Goal: Information Seeking & Learning: Learn about a topic

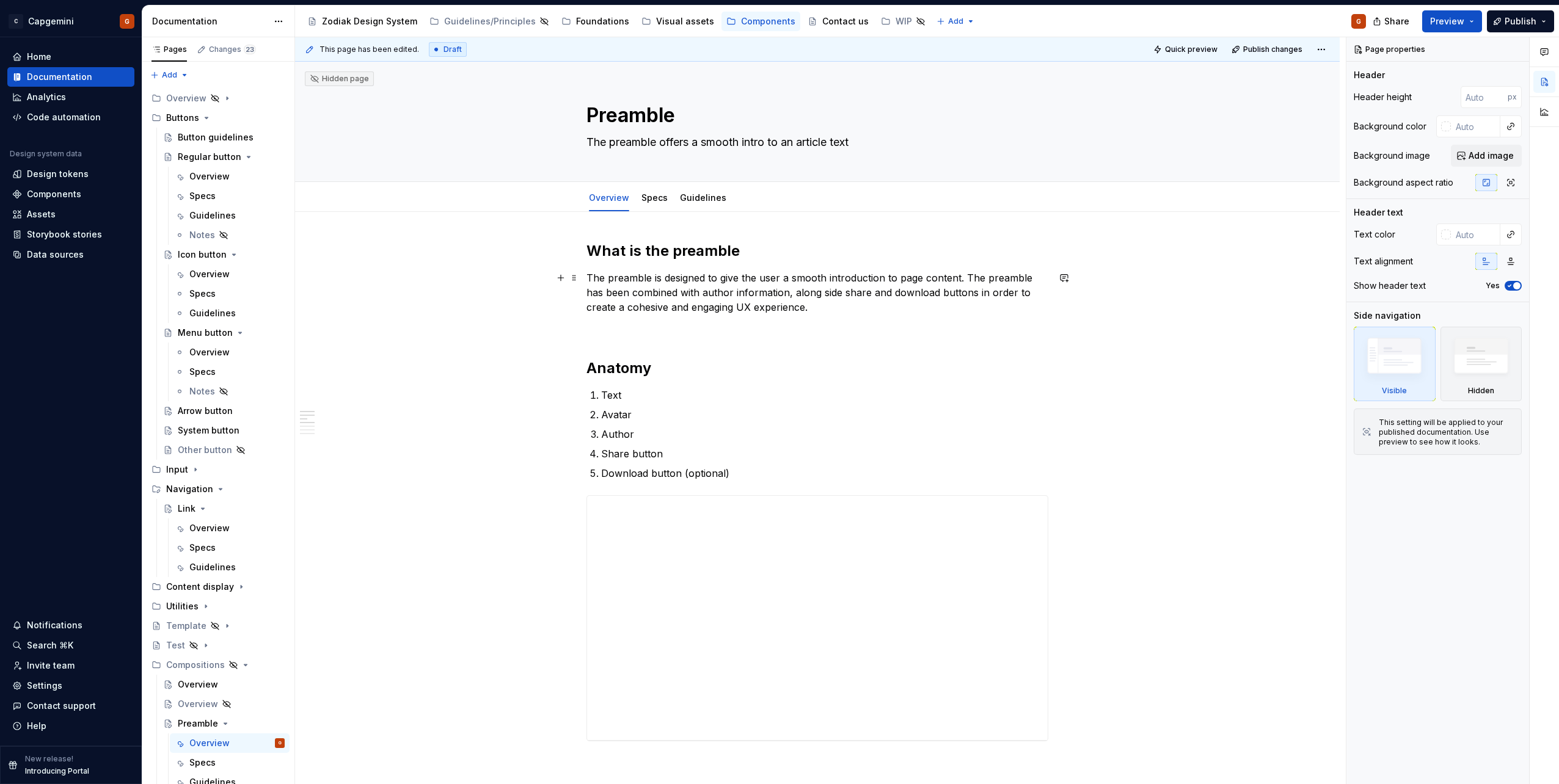
scroll to position [122, 0]
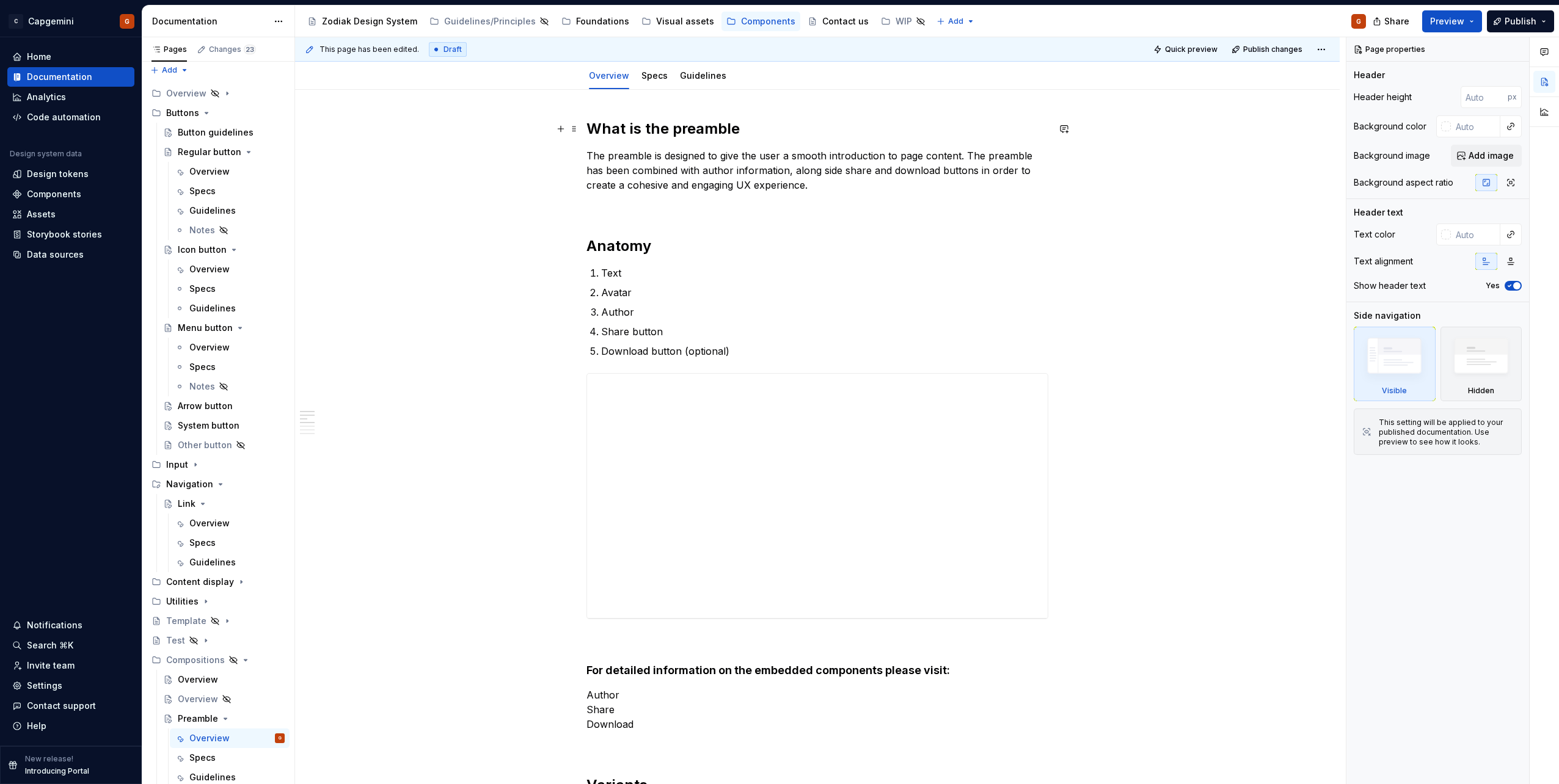
click at [697, 129] on strong "What is the preamble" at bounding box center [663, 129] width 153 height 18
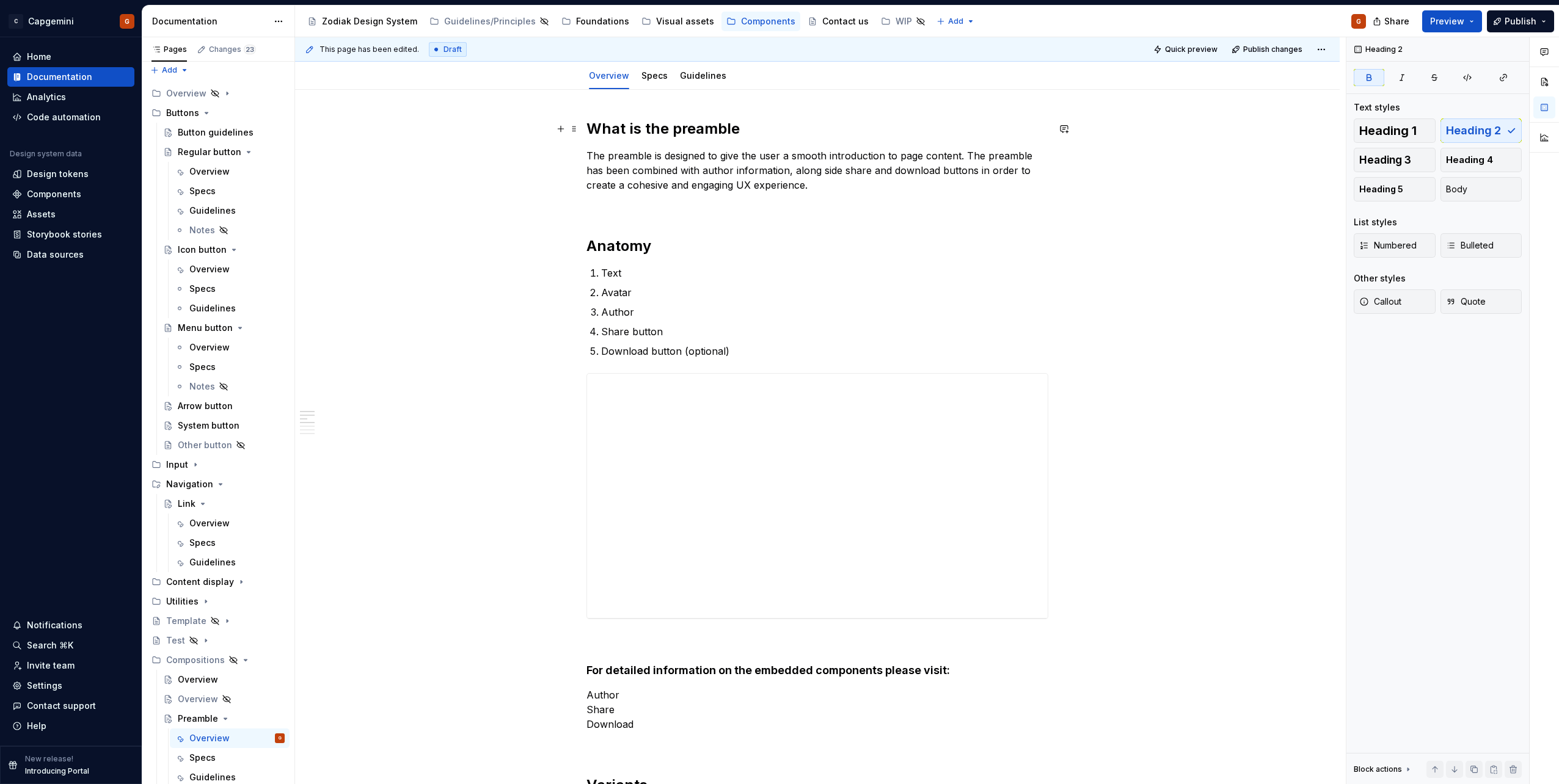
click at [697, 129] on strong "What is the preamble" at bounding box center [663, 129] width 153 height 18
type textarea "*"
click at [697, 129] on strong "What is the preamble" at bounding box center [663, 129] width 153 height 18
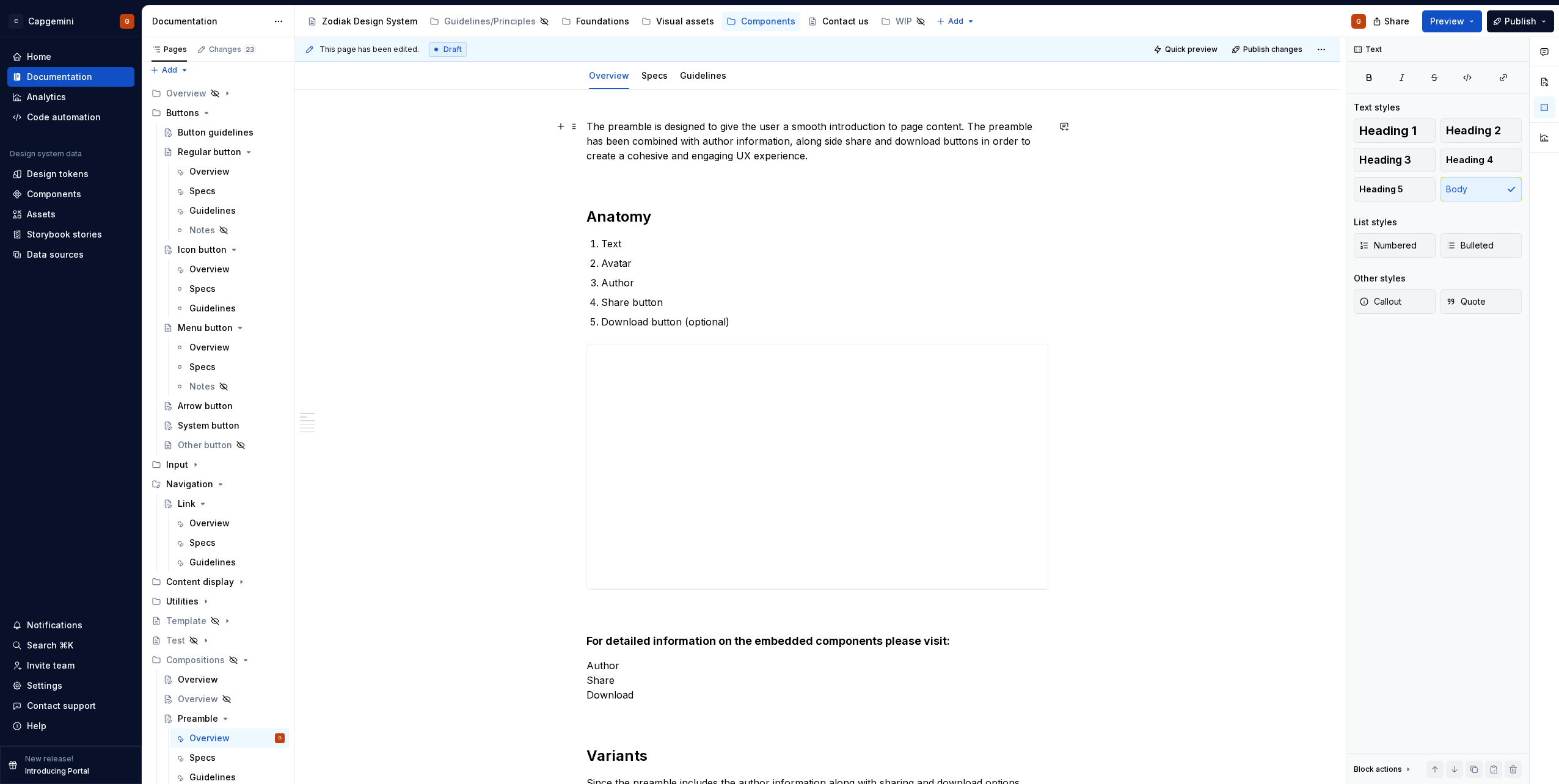
click at [896, 123] on p "The preamble is designed to give the user a smooth introduction to page content…" at bounding box center [817, 141] width 462 height 44
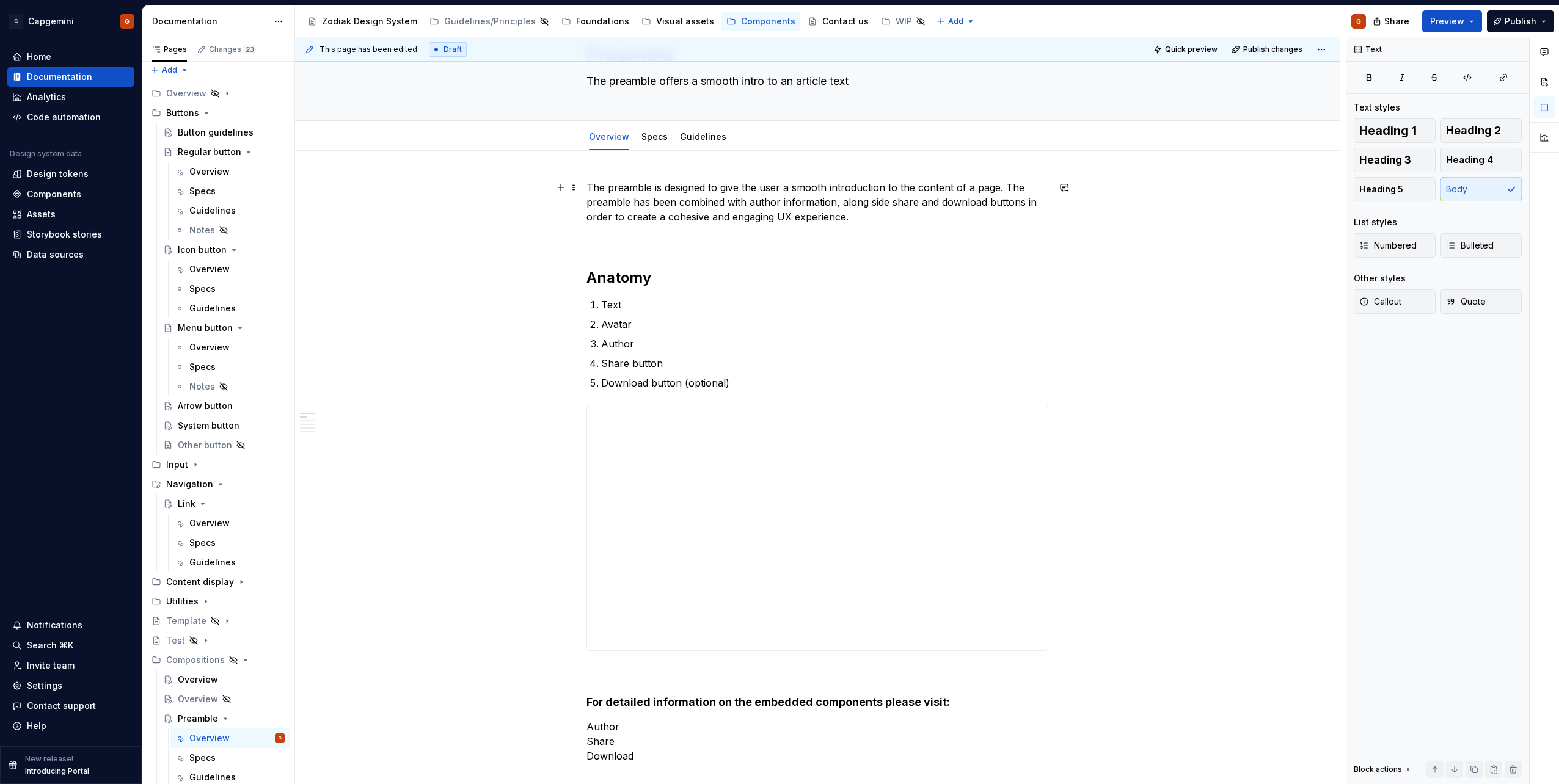
click at [869, 210] on p "The preamble is designed to give the user a smooth introduction to the content …" at bounding box center [817, 202] width 462 height 44
click at [695, 210] on p "The preamble is designed to give the user a smooth introduction to the content …" at bounding box center [817, 202] width 462 height 44
click at [688, 205] on p "The preamble is designed to give the user a smooth introduction to the content …" at bounding box center [817, 202] width 462 height 44
click at [720, 222] on p "The preamble is designed to give the user a smooth introduction to the content …" at bounding box center [817, 202] width 462 height 44
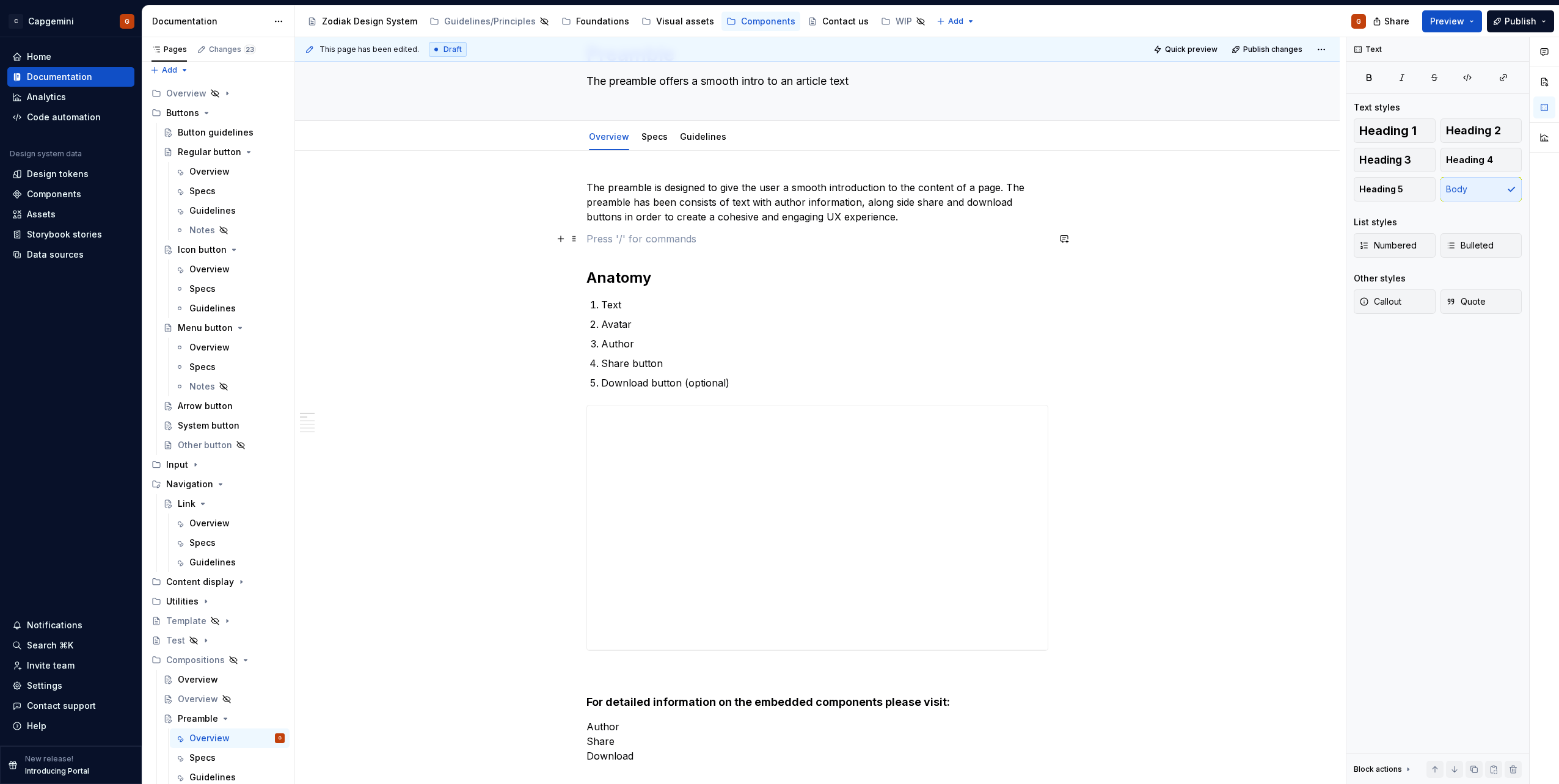
click at [705, 240] on p at bounding box center [817, 238] width 462 height 14
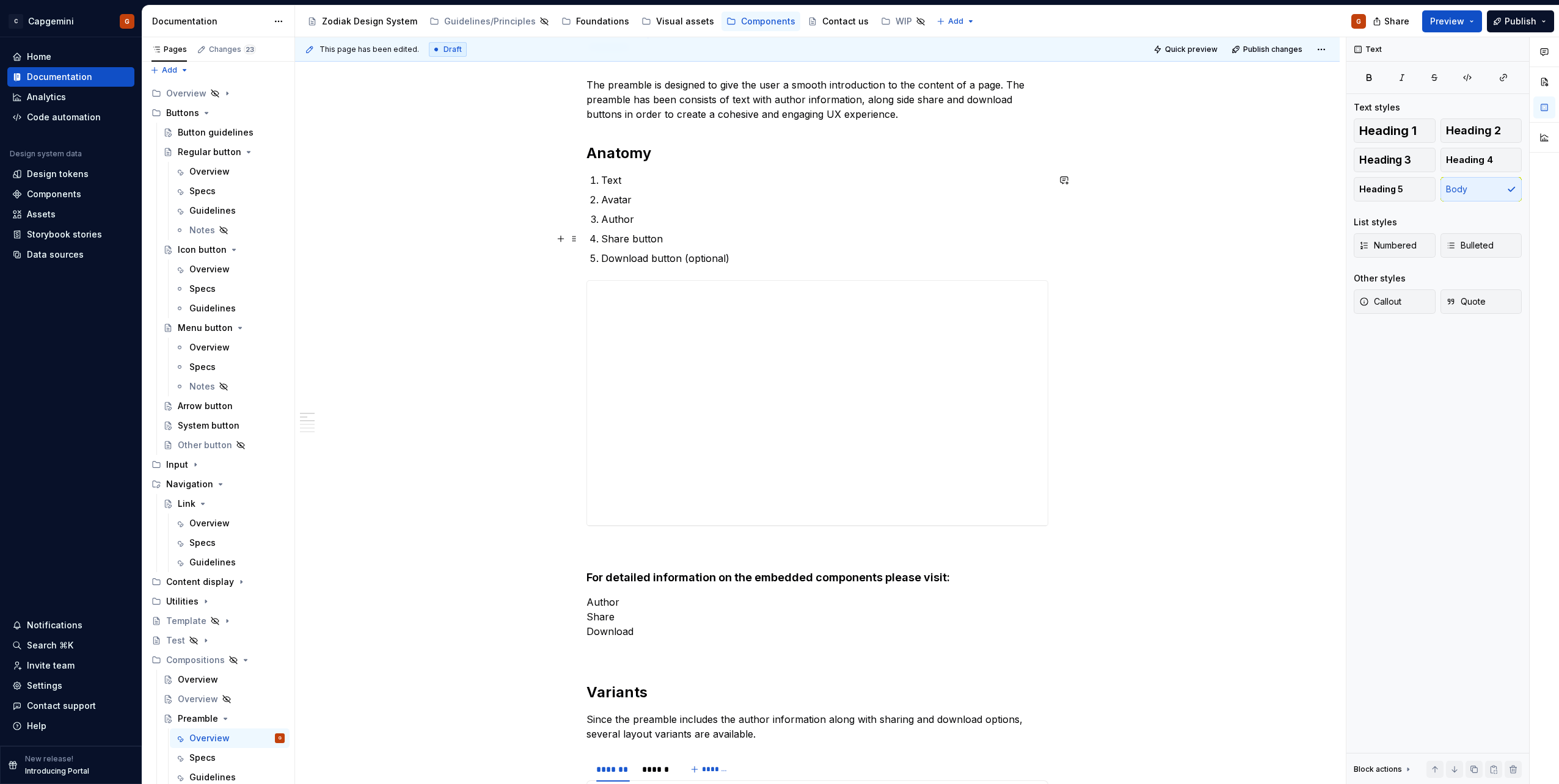
scroll to position [244, 0]
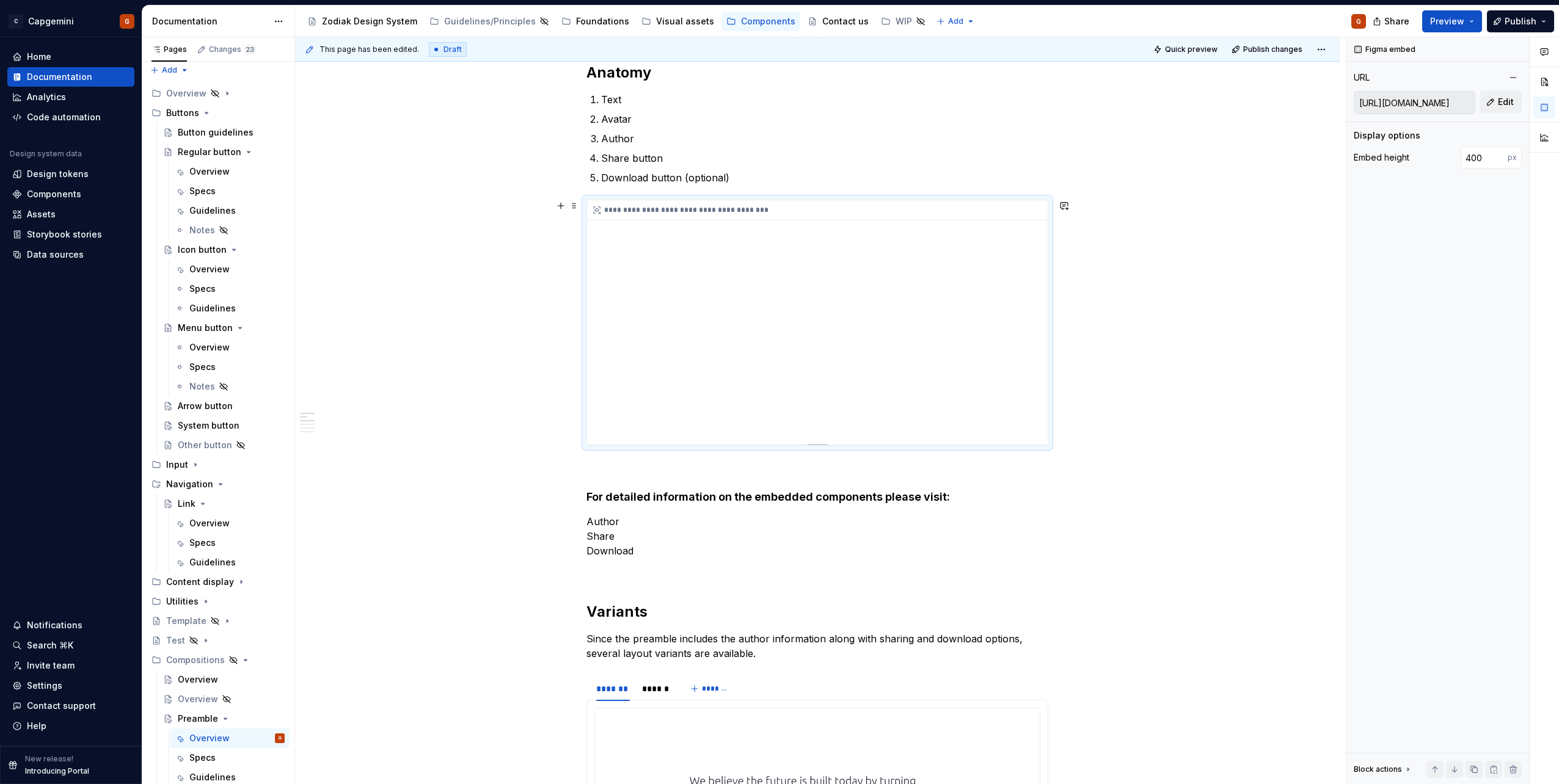
click at [786, 322] on div "**********" at bounding box center [817, 322] width 461 height 244
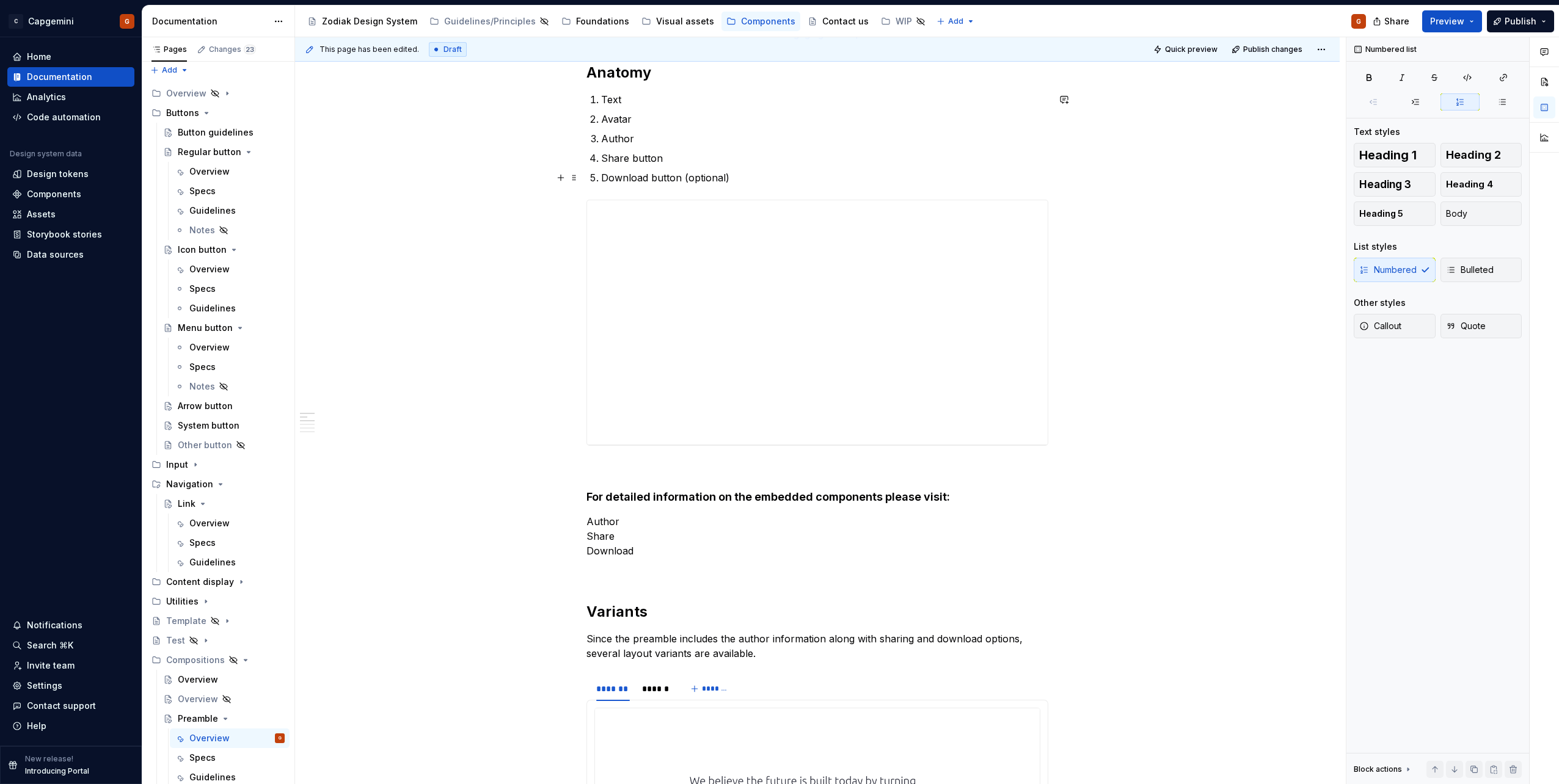
click at [752, 173] on p "Download button (optional)" at bounding box center [824, 177] width 447 height 14
drag, startPoint x: 729, startPoint y: 179, endPoint x: 581, endPoint y: 106, distance: 165.0
click at [750, 176] on p "Download button (optional)" at bounding box center [824, 177] width 447 height 14
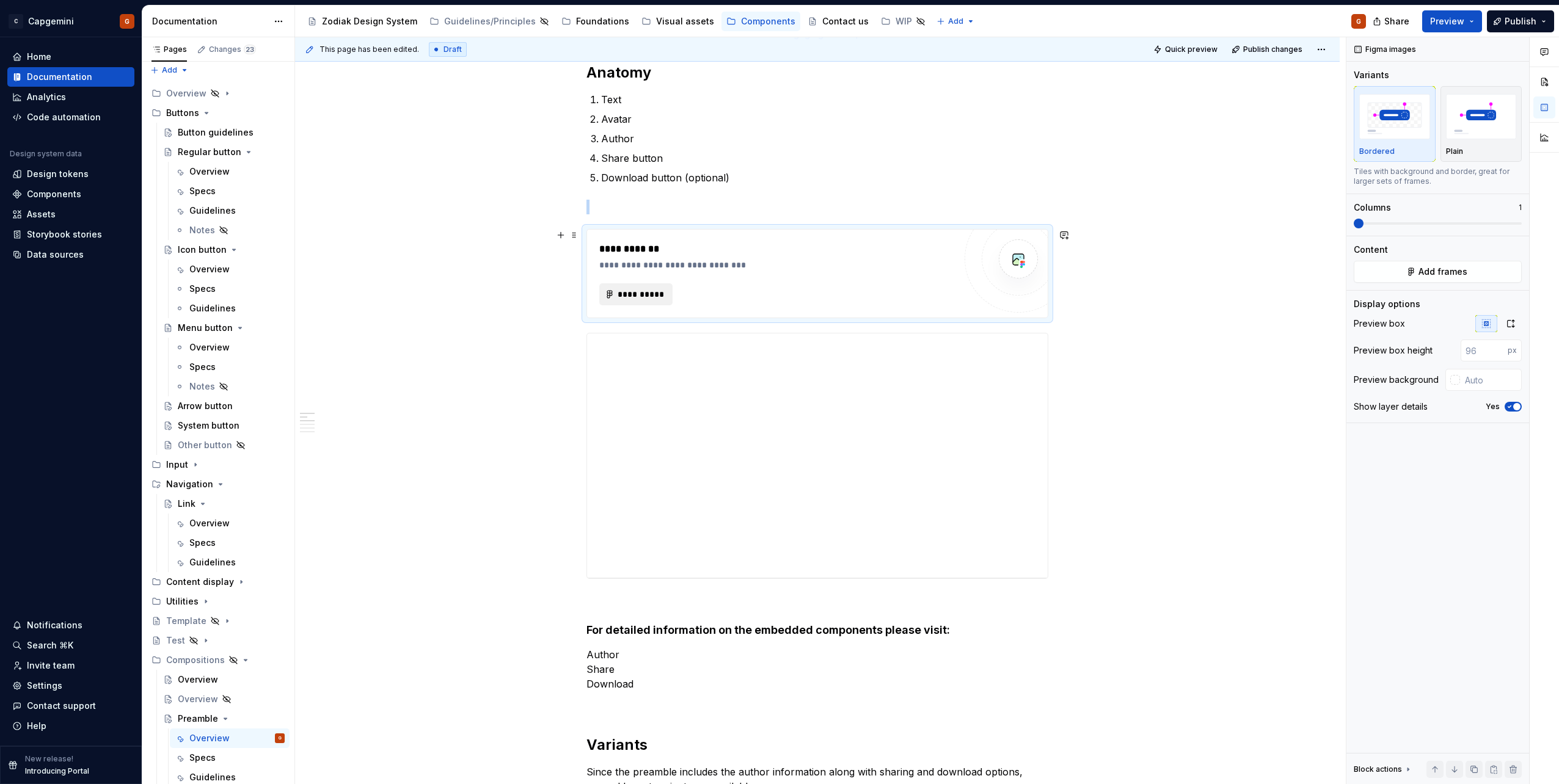
click at [614, 298] on button "**********" at bounding box center [635, 294] width 73 height 22
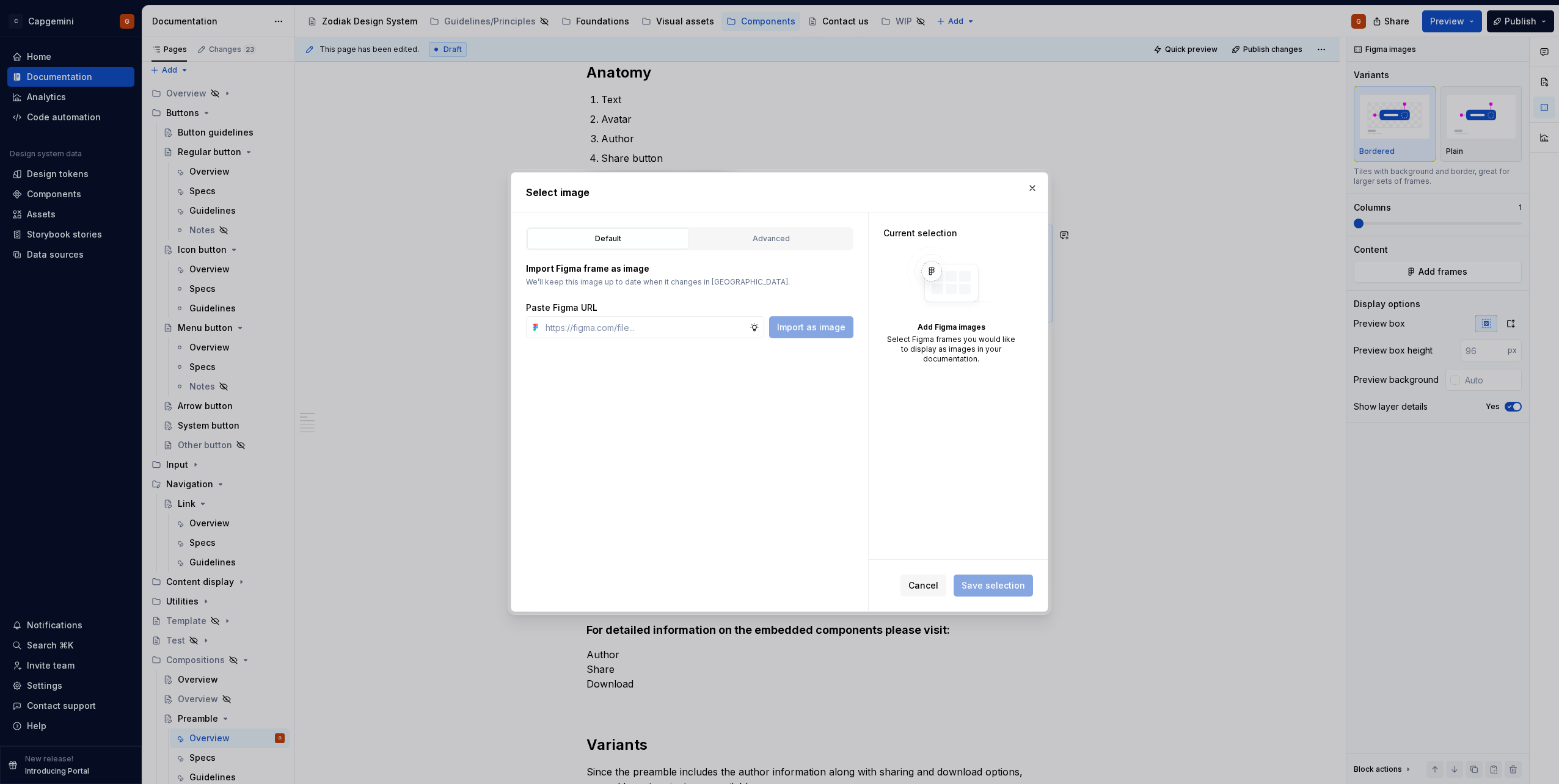
type textarea "*"
click at [727, 245] on button "Advanced" at bounding box center [771, 239] width 162 height 21
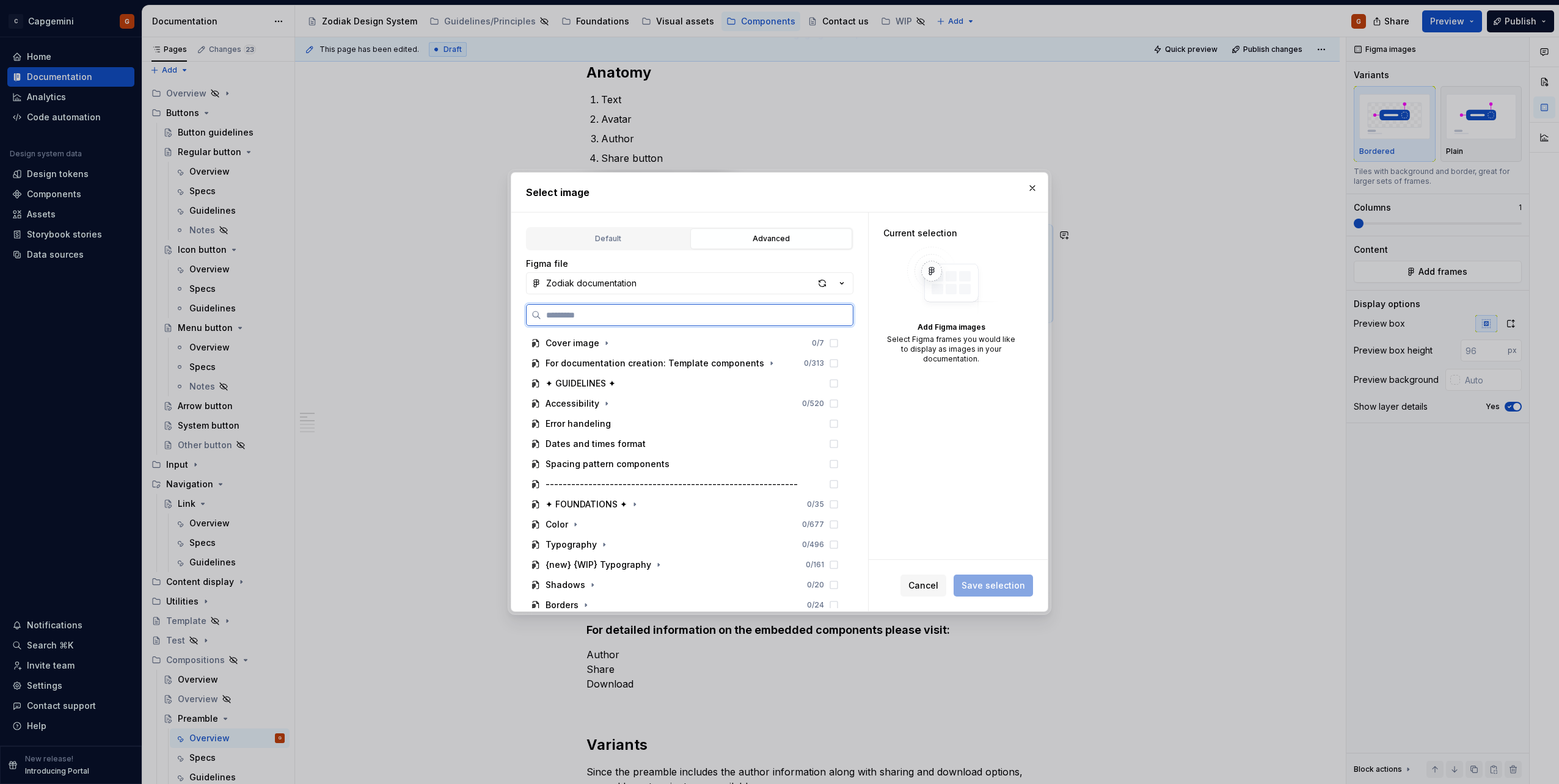
click at [657, 318] on input "search" at bounding box center [697, 315] width 311 height 12
type input "******"
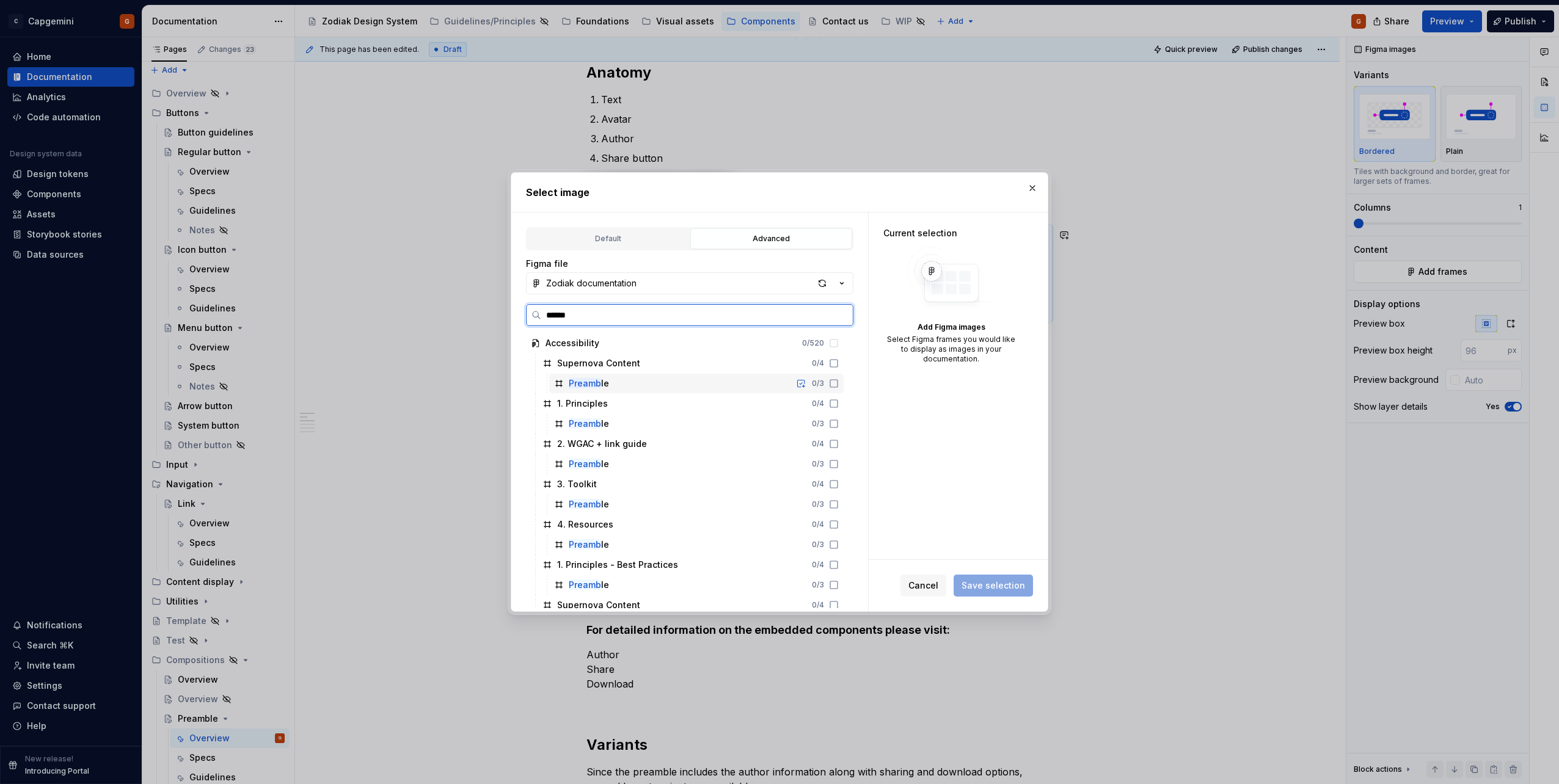
click at [650, 387] on div "Preamb le 0 / 3" at bounding box center [696, 383] width 295 height 20
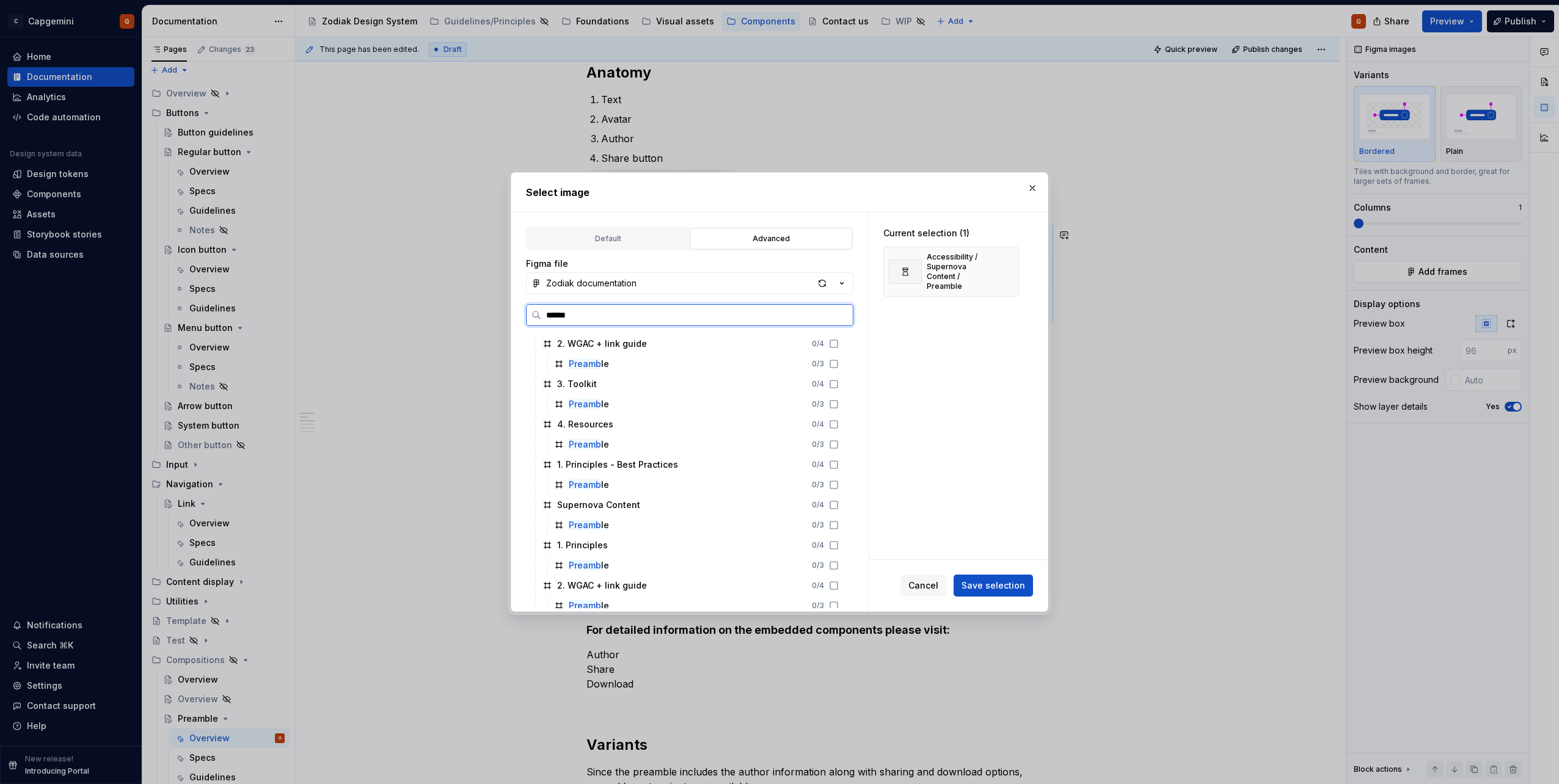
scroll to position [0, 0]
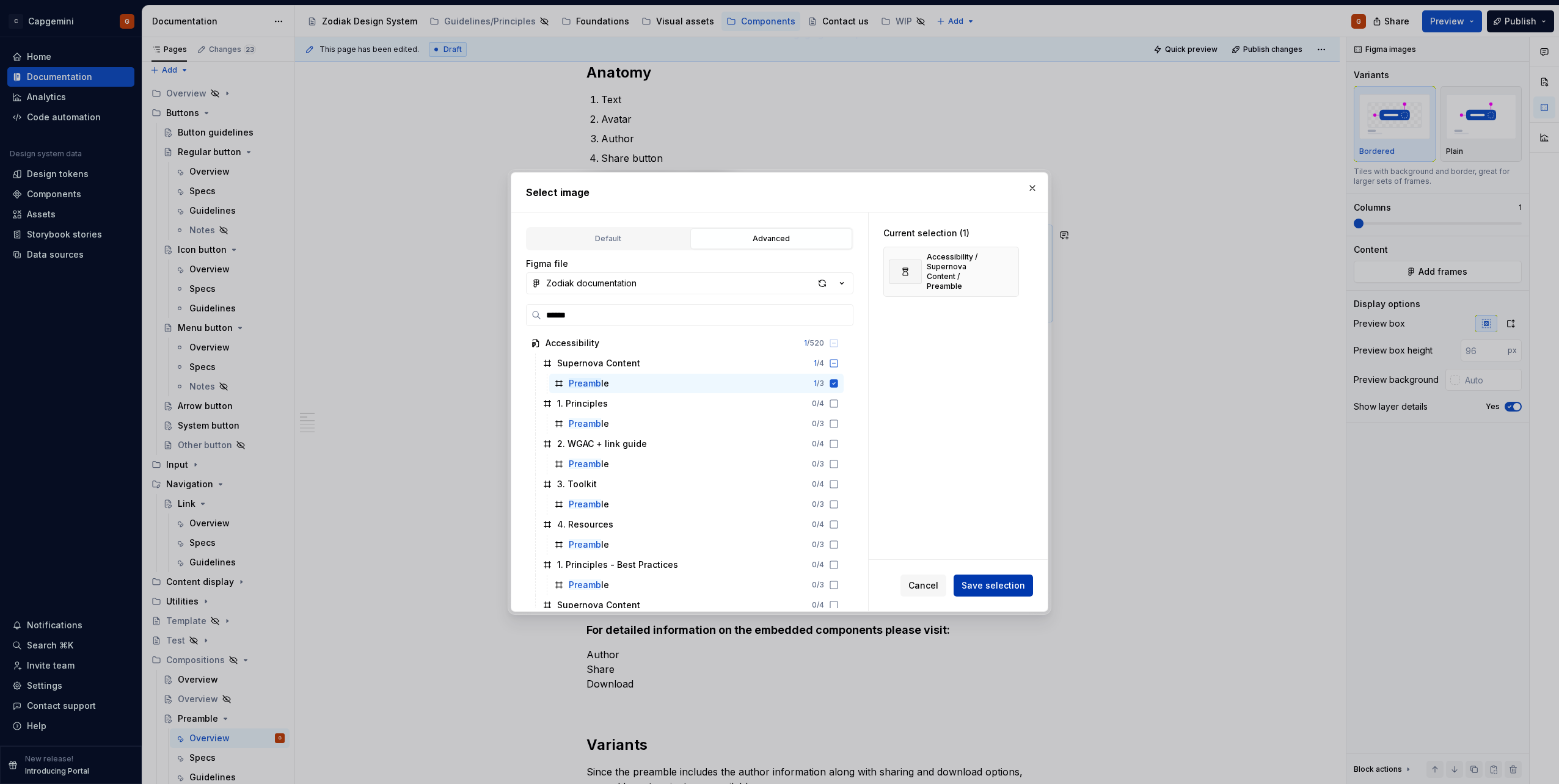
click at [981, 584] on span "Save selection" at bounding box center [993, 586] width 63 height 12
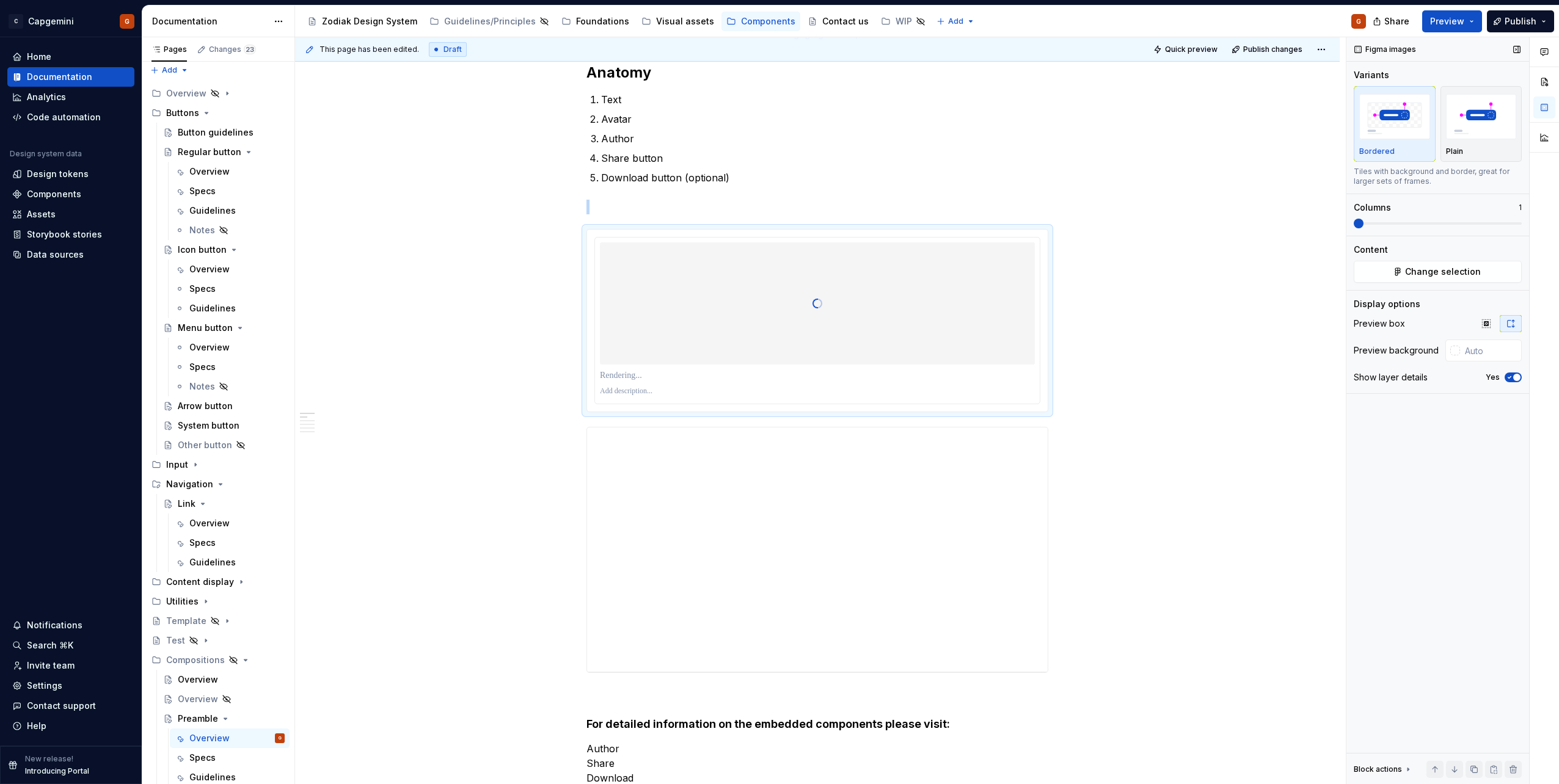
click at [1515, 378] on span "button" at bounding box center [1517, 377] width 8 height 8
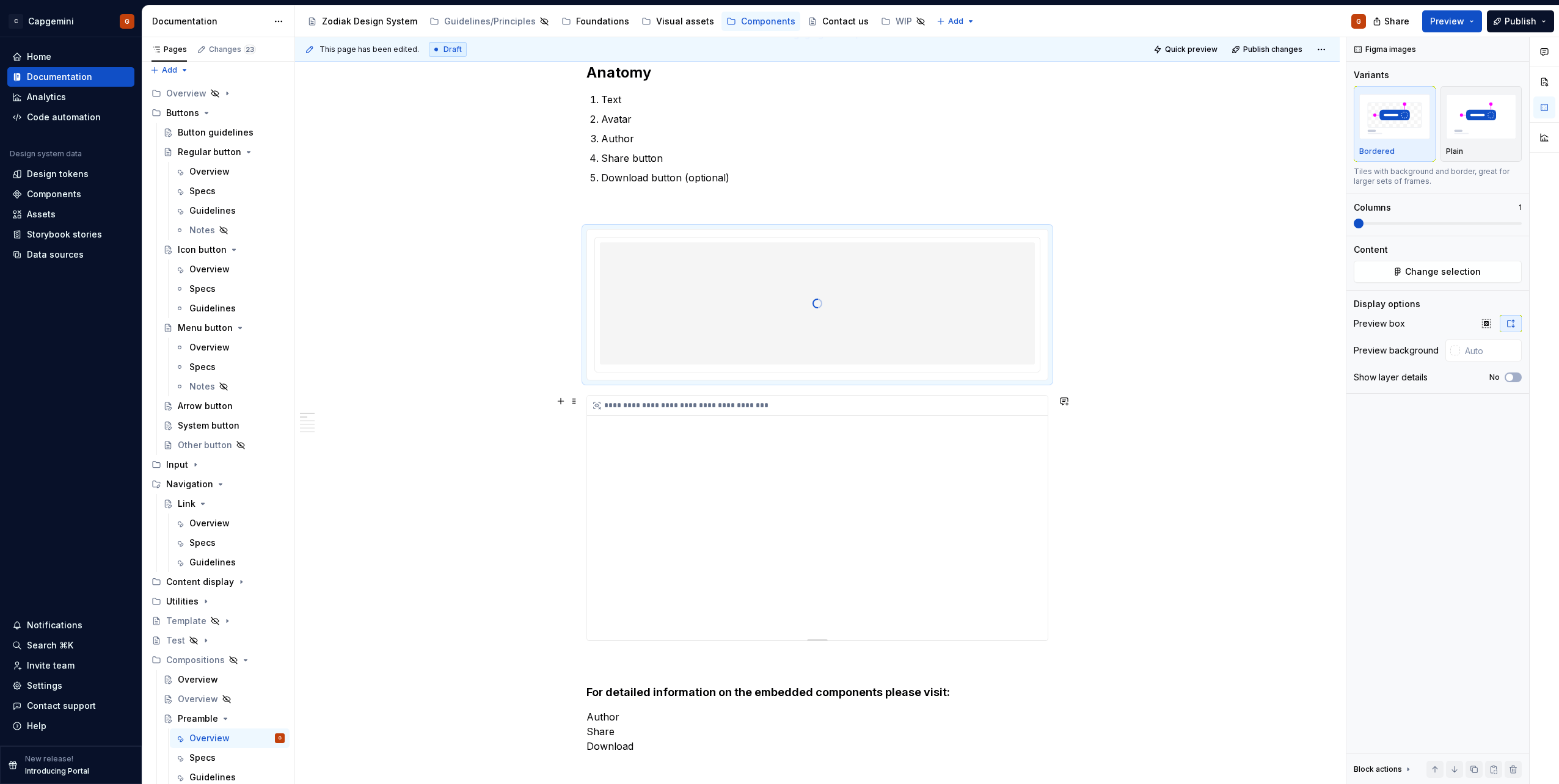
click at [845, 448] on div "**********" at bounding box center [817, 517] width 461 height 244
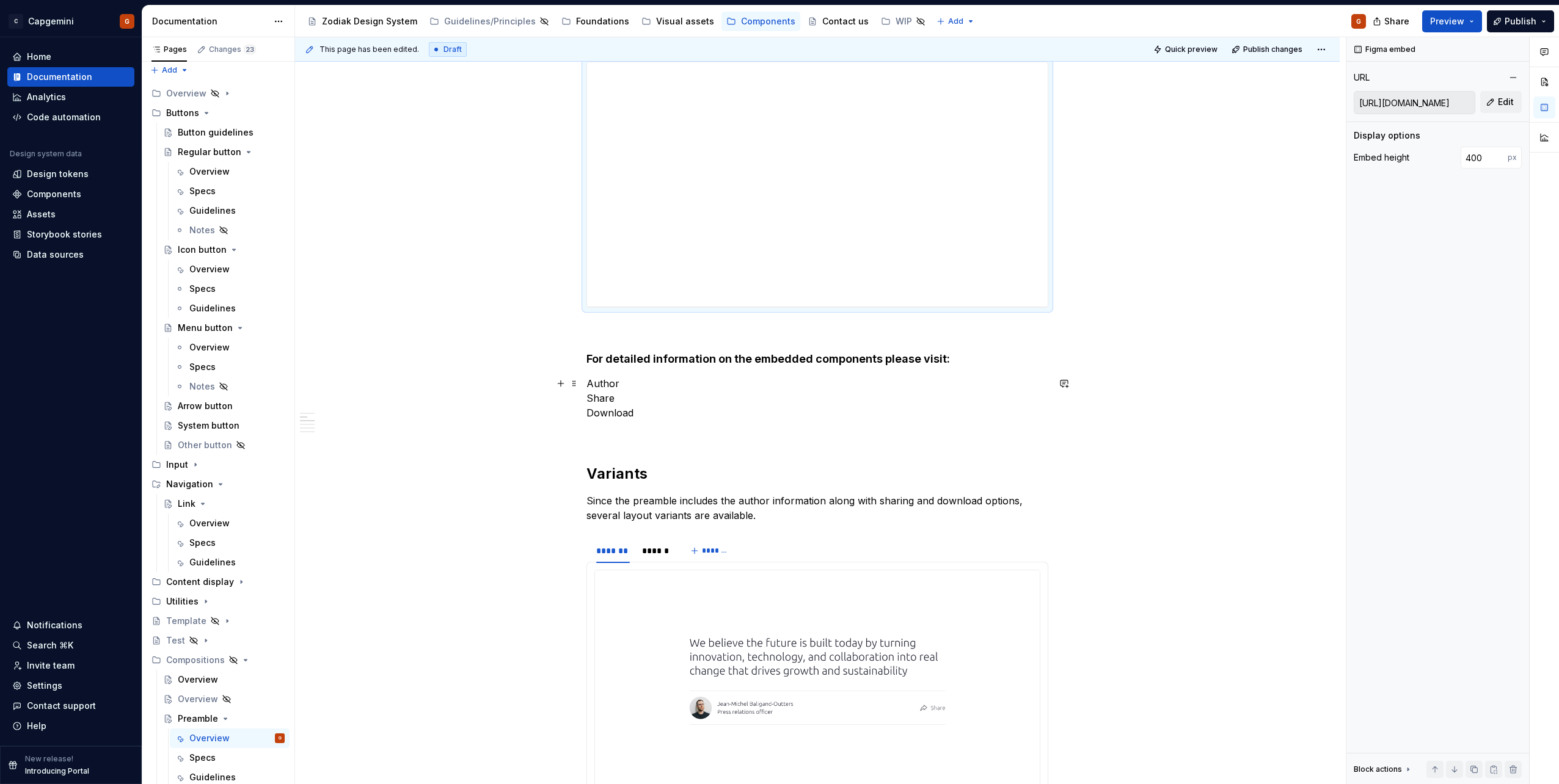
scroll to position [549, 0]
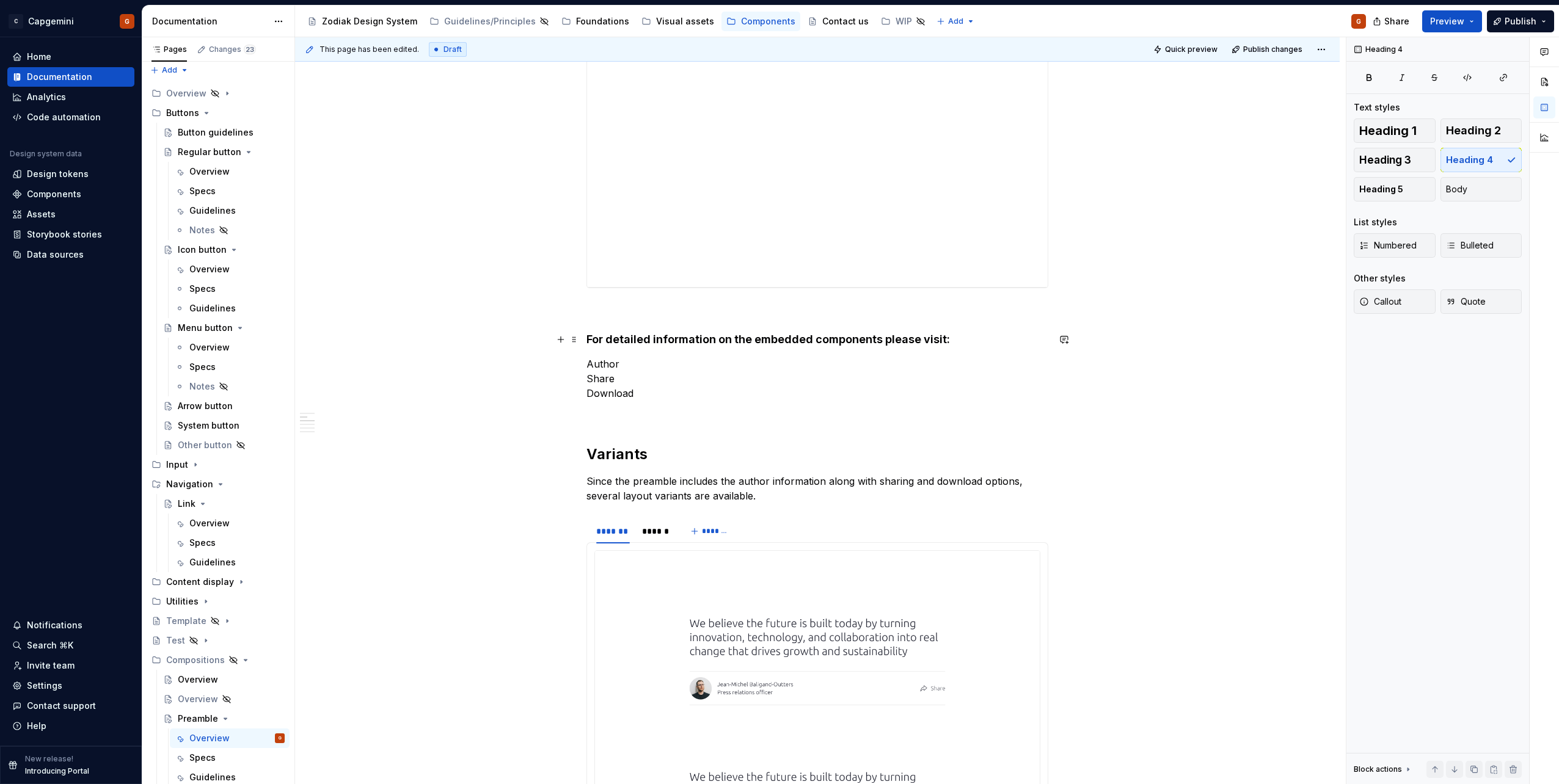
click at [628, 346] on h4 "For detailed information on the embedded components please visit:" at bounding box center [817, 339] width 462 height 14
click at [632, 338] on h4 "For detailed information on the embedded components please visit:" at bounding box center [817, 339] width 462 height 14
click at [594, 380] on p "Author Share Download" at bounding box center [817, 378] width 462 height 44
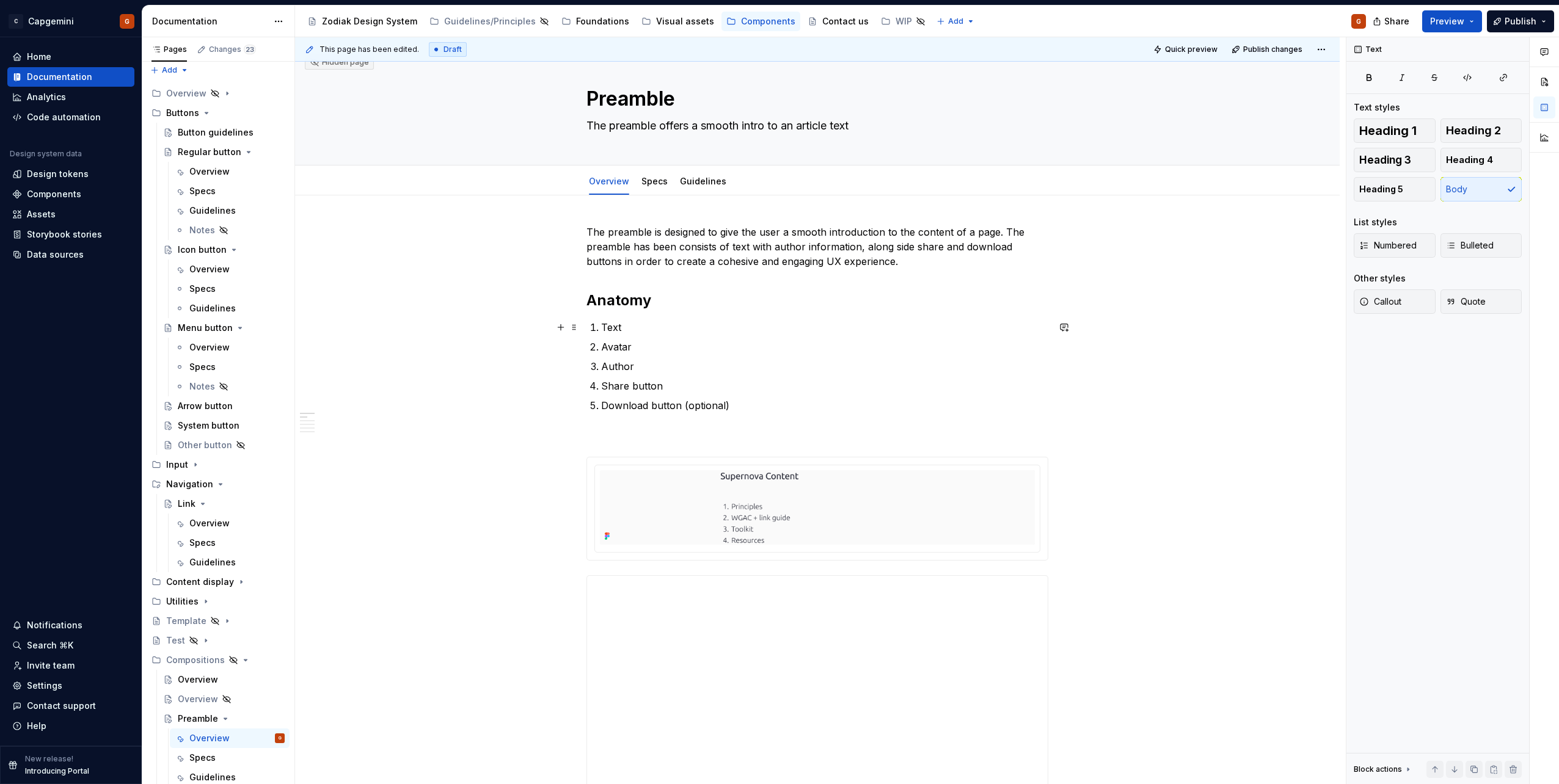
scroll to position [0, 0]
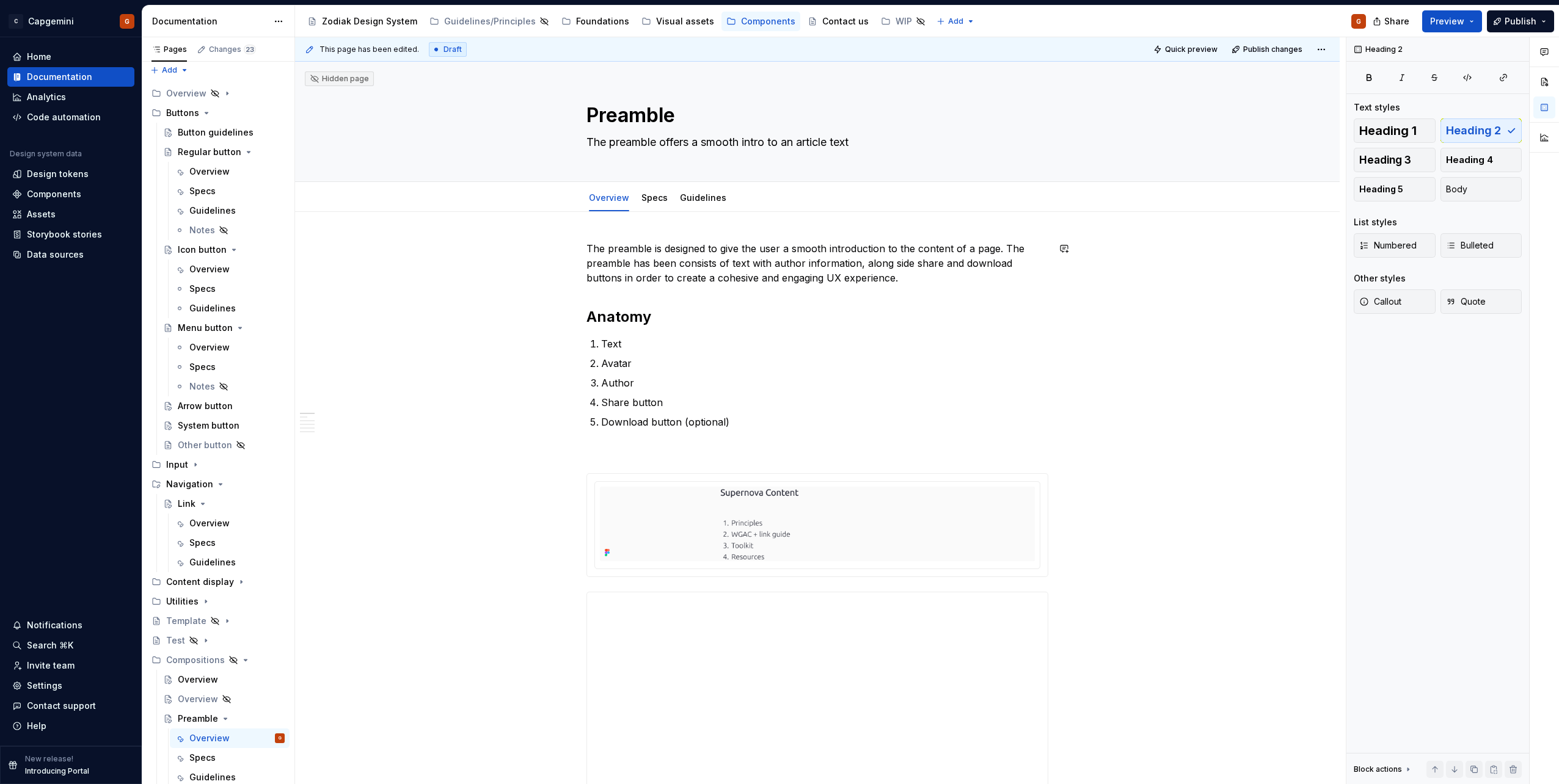
click at [861, 280] on p "The preamble is designed to give the user a smooth introduction to the content …" at bounding box center [817, 263] width 462 height 44
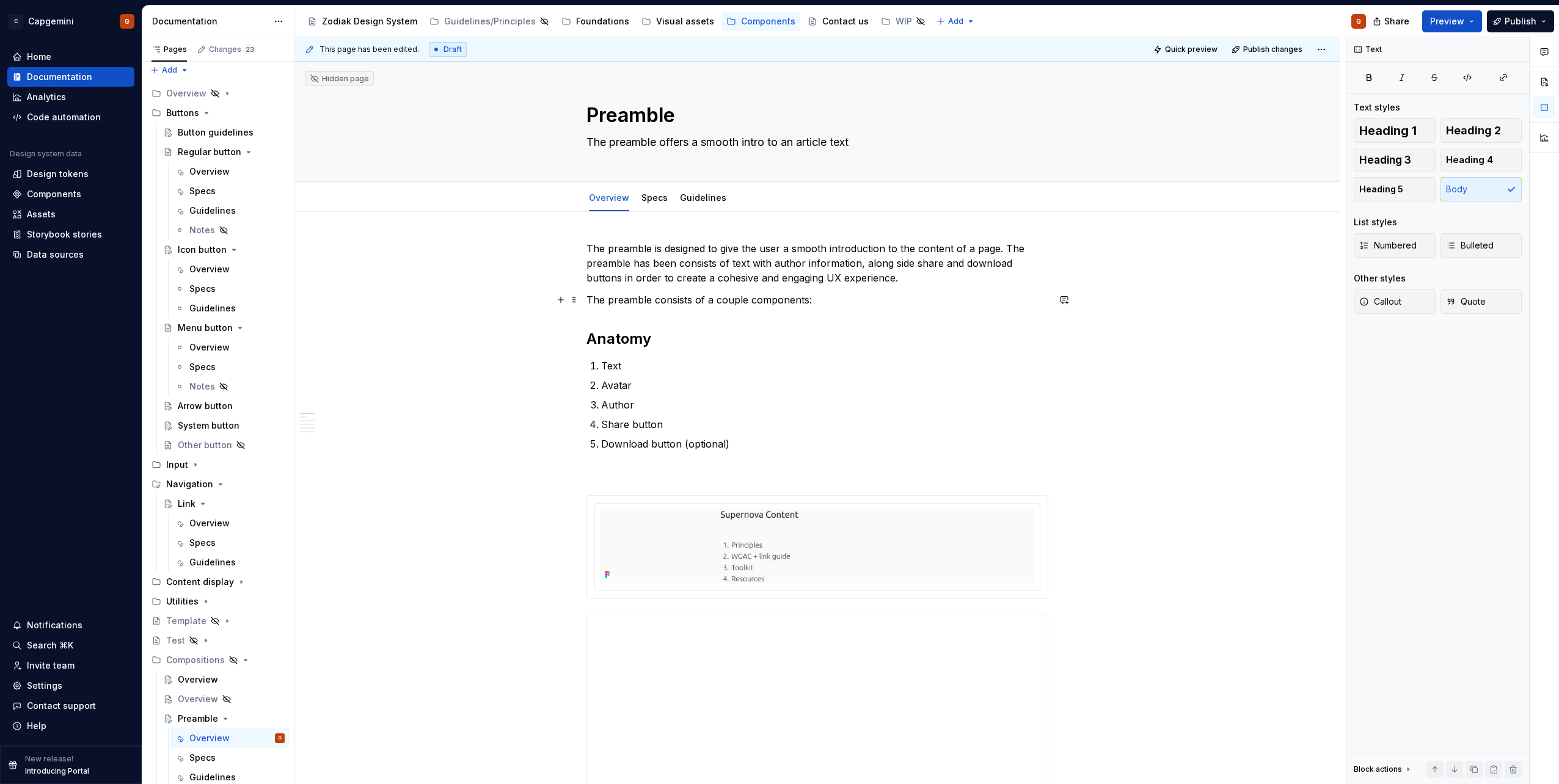
click at [807, 301] on p "The preamble consists of a couple components:" at bounding box center [817, 299] width 462 height 14
drag, startPoint x: 827, startPoint y: 301, endPoint x: 536, endPoint y: 295, distance: 291.1
click at [780, 380] on p "Avatar" at bounding box center [824, 385] width 447 height 14
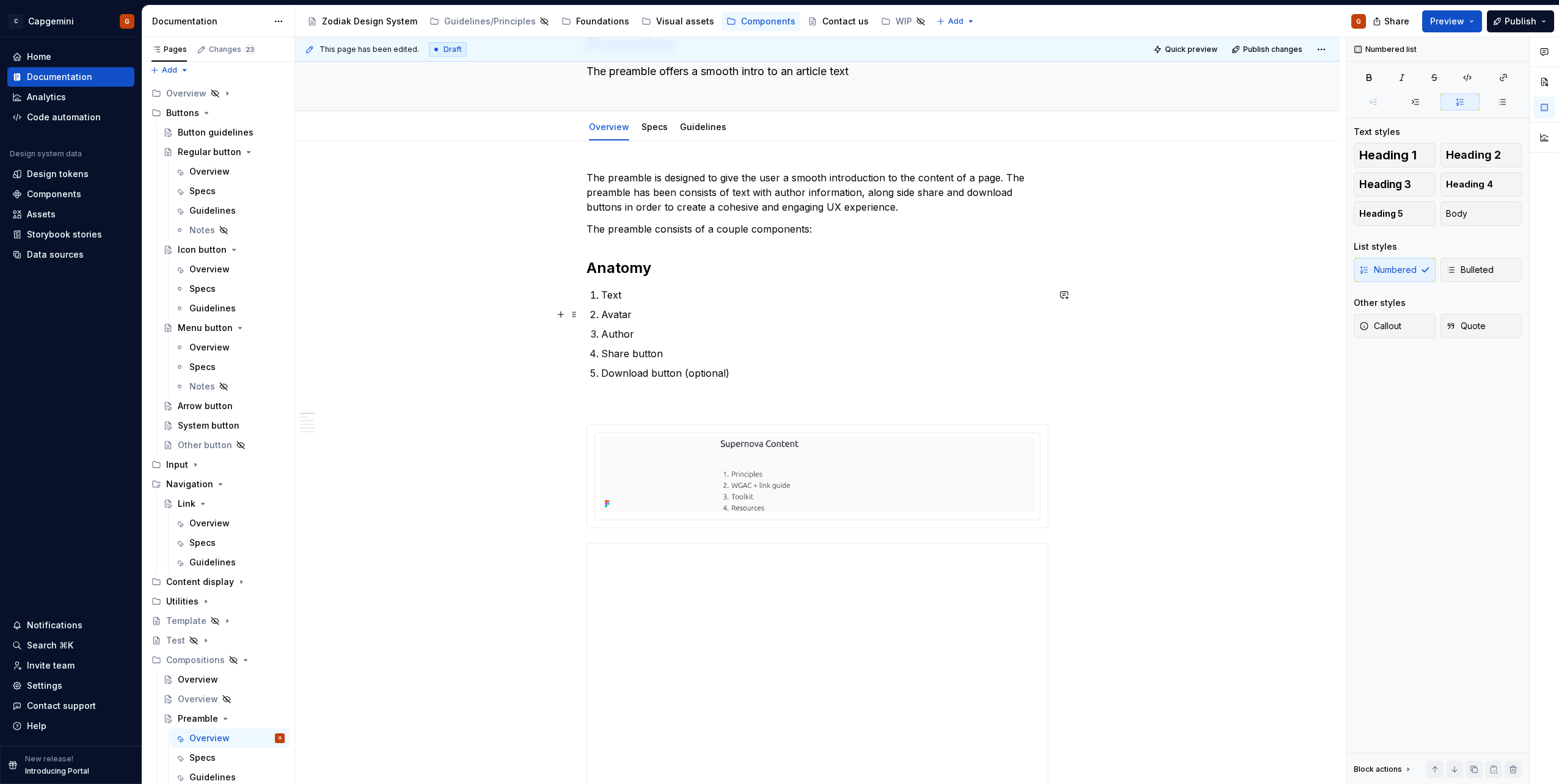
scroll to position [122, 0]
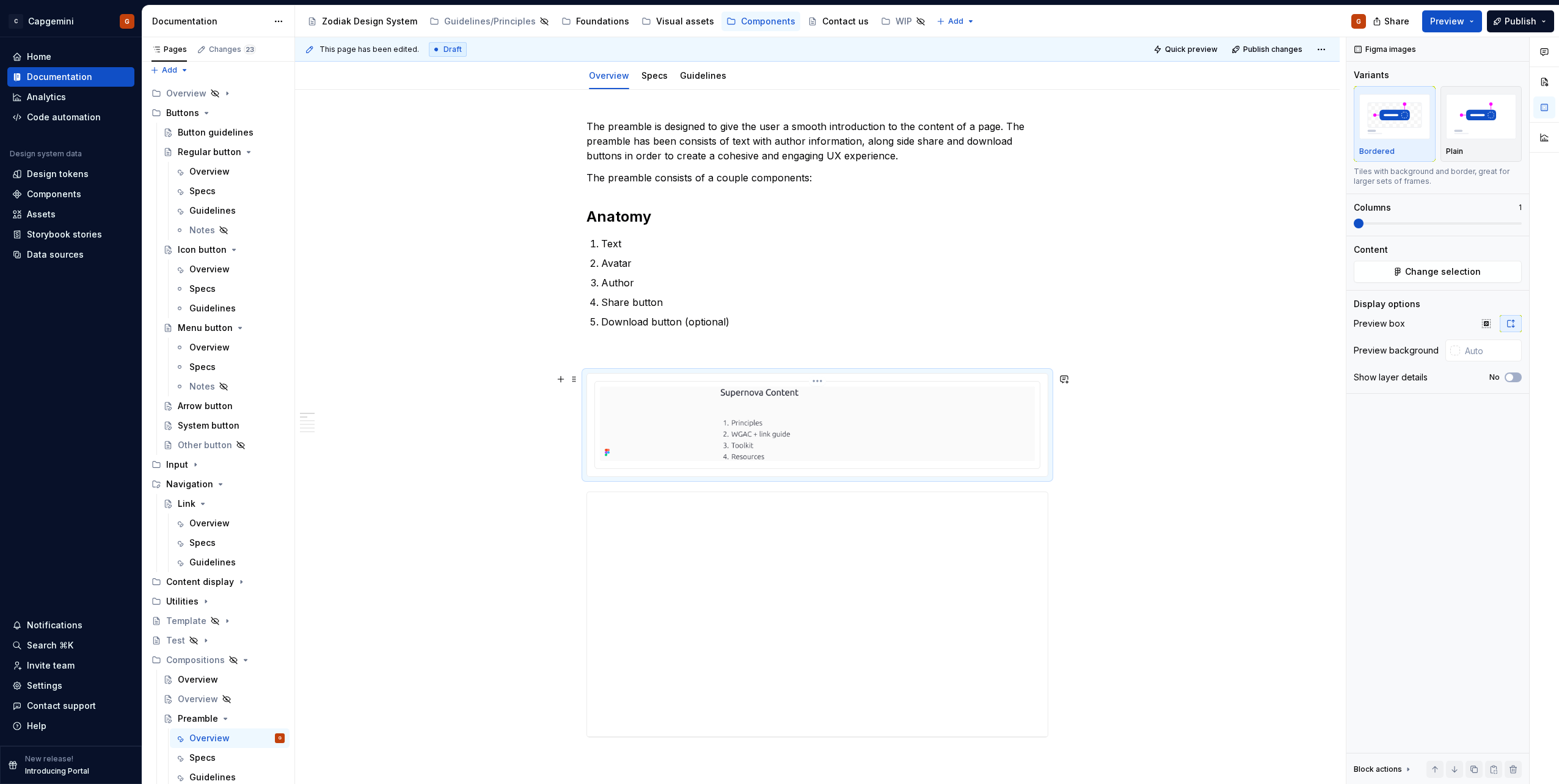
click at [805, 410] on img at bounding box center [817, 423] width 435 height 74
click at [1393, 280] on button "Change selection" at bounding box center [1437, 271] width 168 height 22
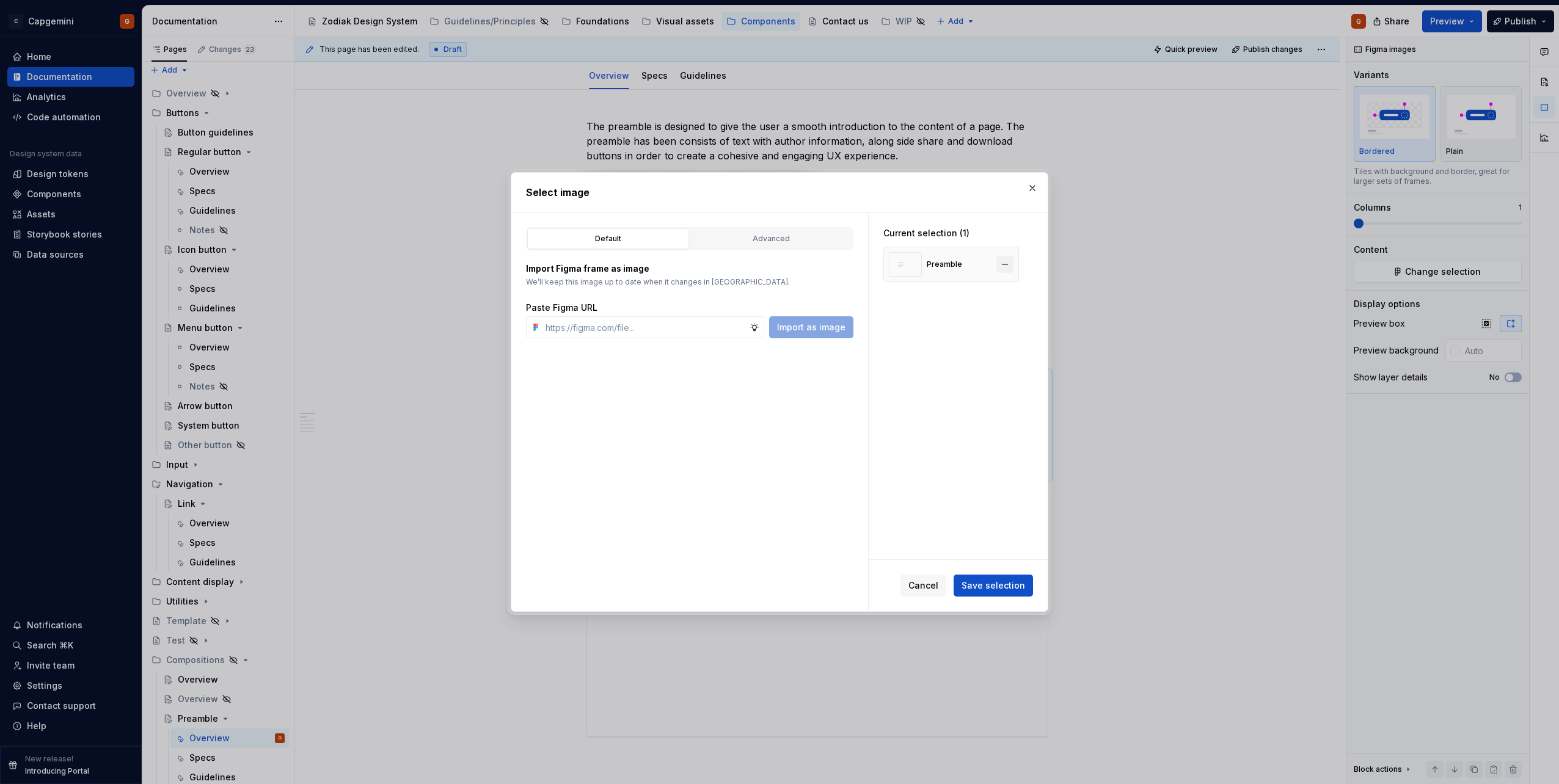
click at [1008, 265] on button "button" at bounding box center [1005, 264] width 17 height 17
type textarea "*"
click at [747, 243] on div "Advanced" at bounding box center [772, 239] width 153 height 12
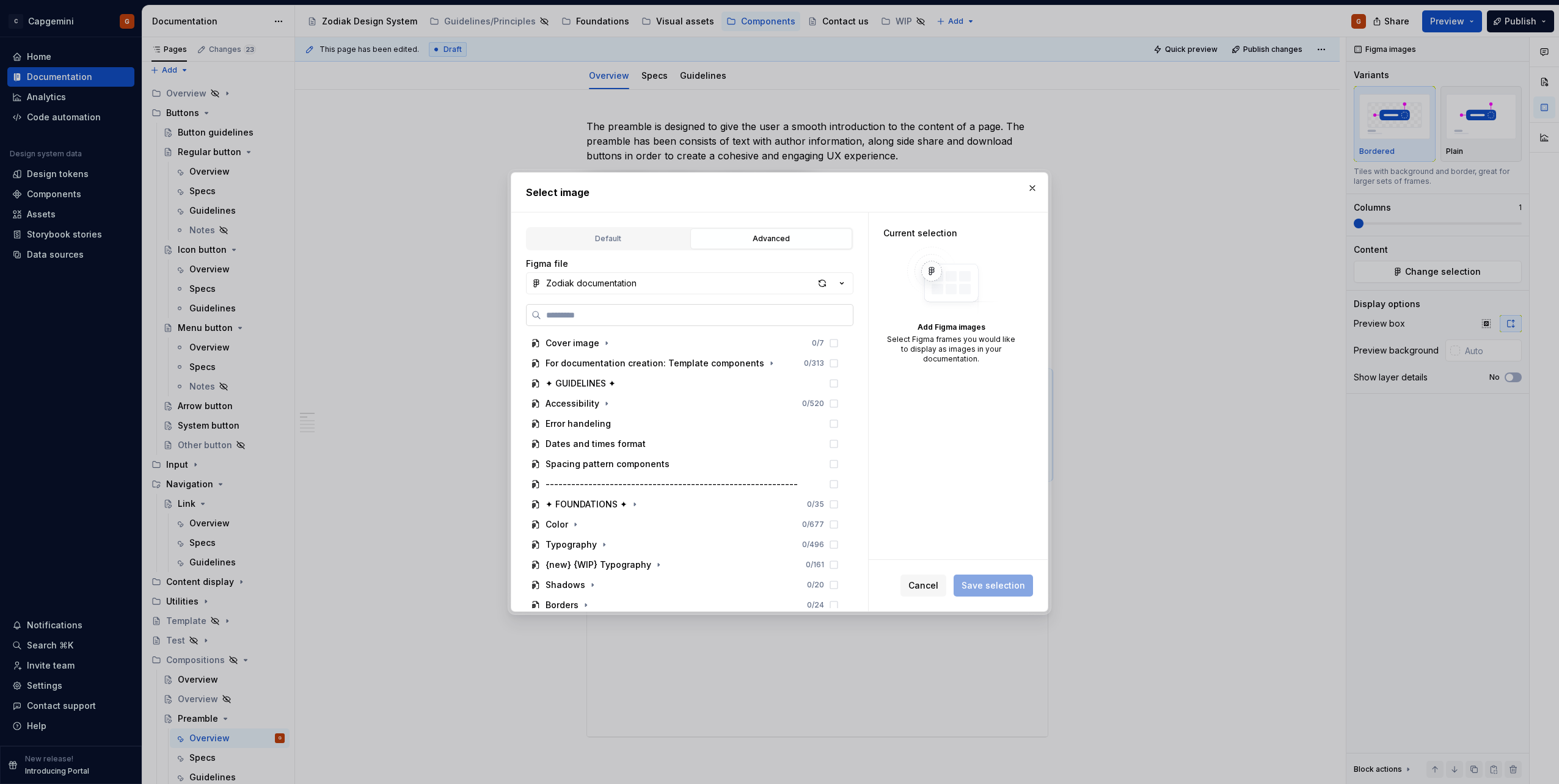
click at [587, 321] on label at bounding box center [689, 315] width 327 height 22
click at [587, 321] on input "search" at bounding box center [697, 315] width 311 height 12
type input "*******"
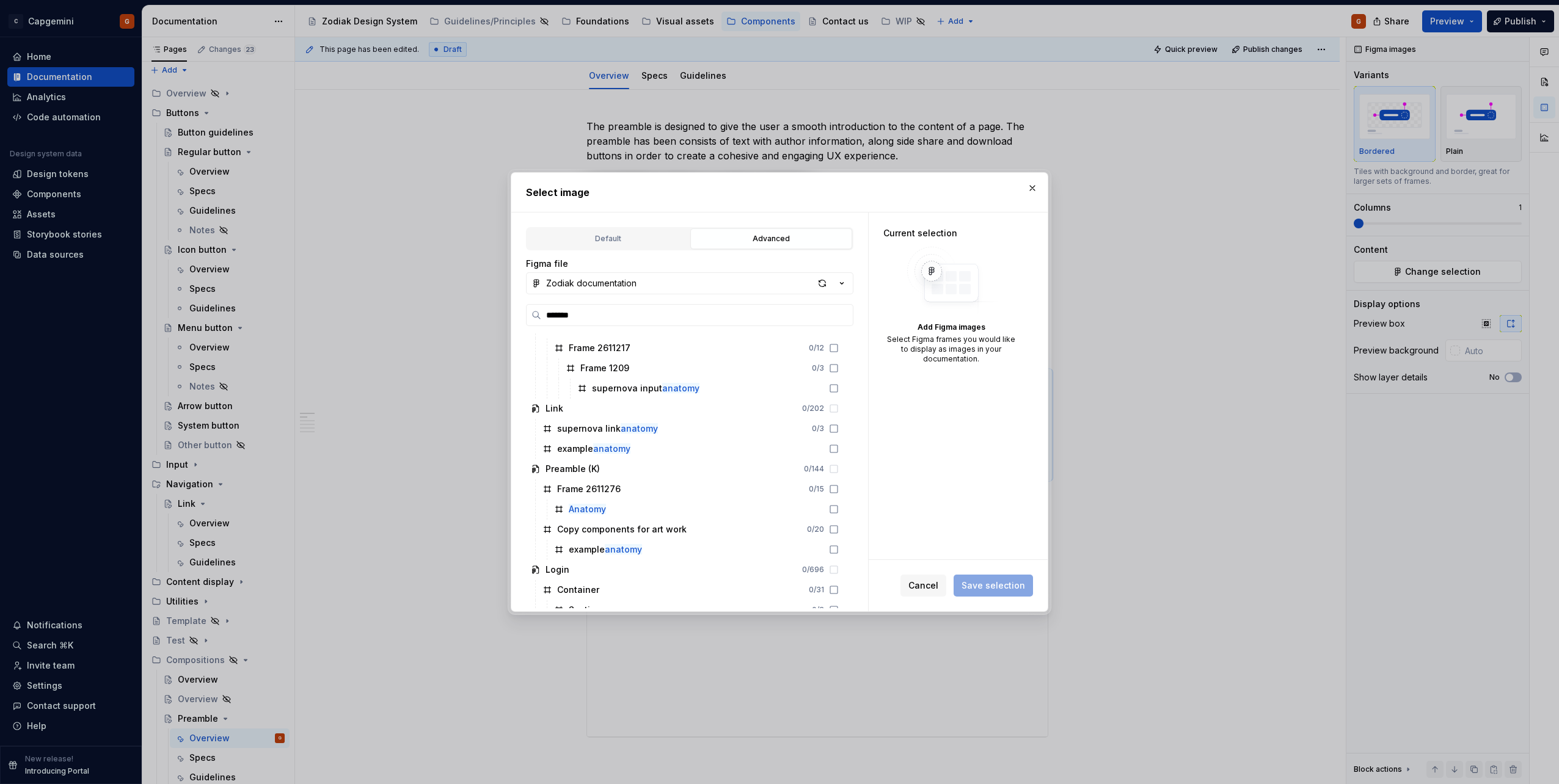
scroll to position [916, 0]
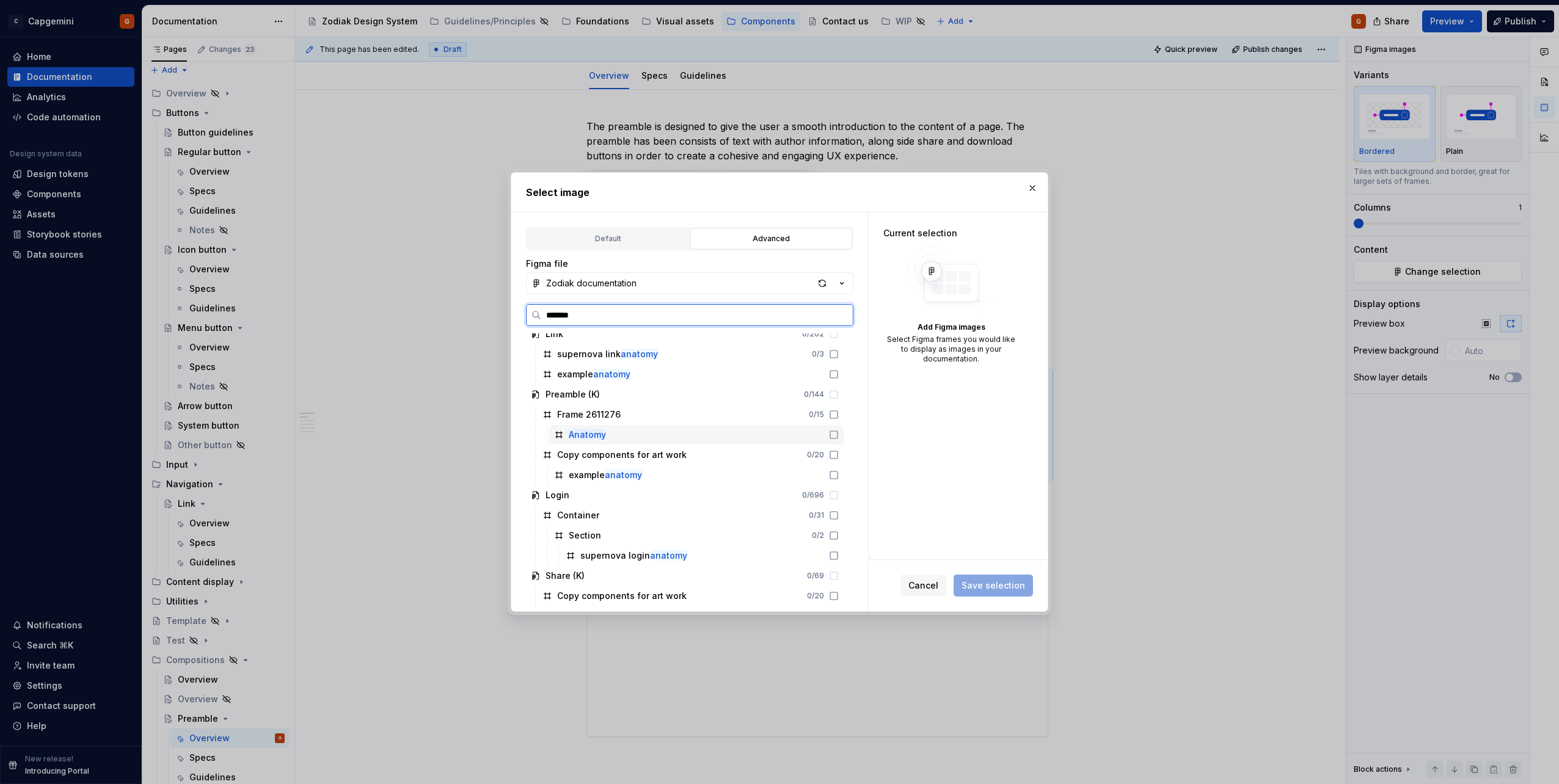
click at [590, 437] on mark "Anatomy" at bounding box center [587, 434] width 38 height 11
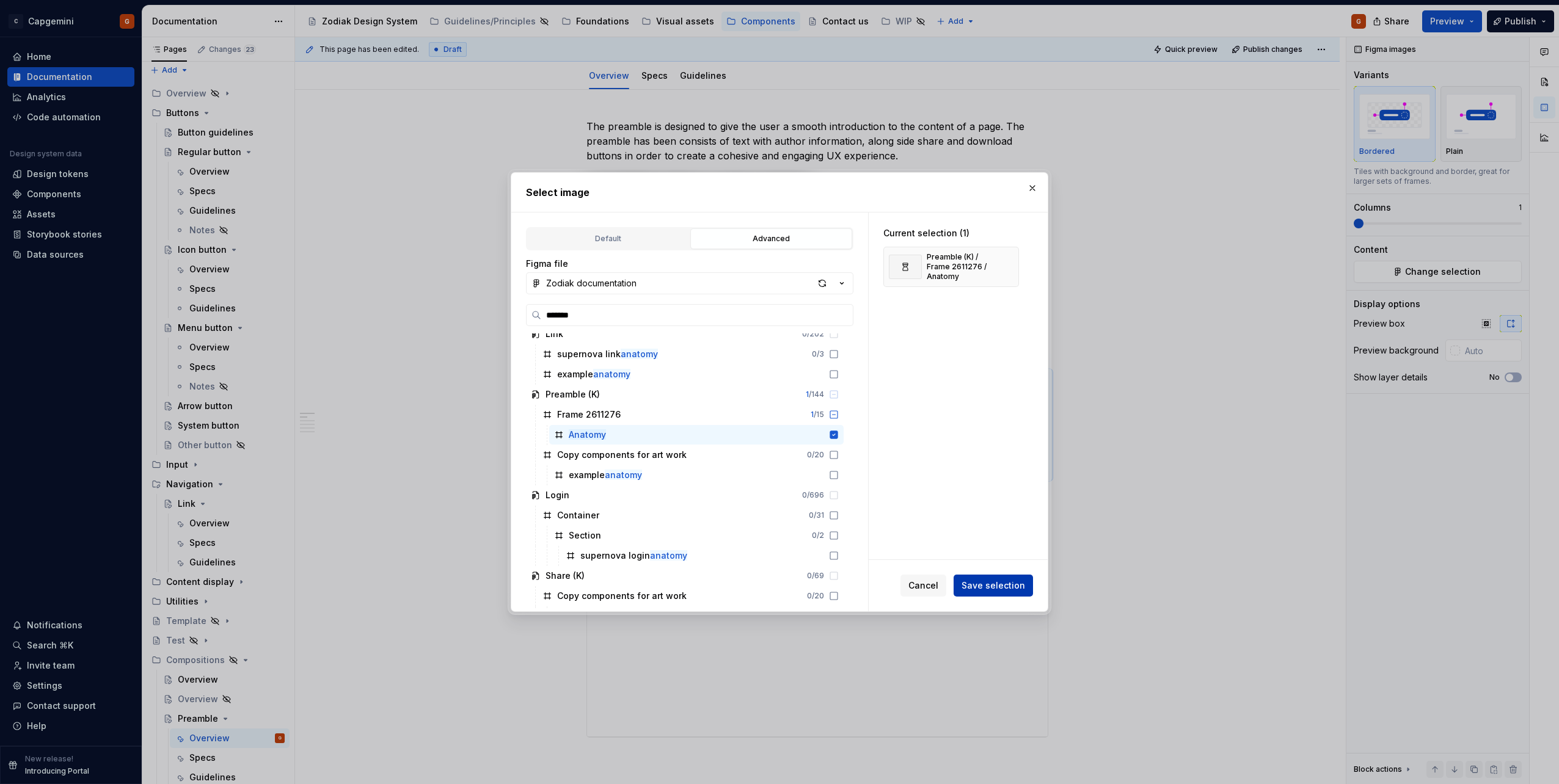
click at [1014, 584] on span "Save selection" at bounding box center [993, 586] width 63 height 12
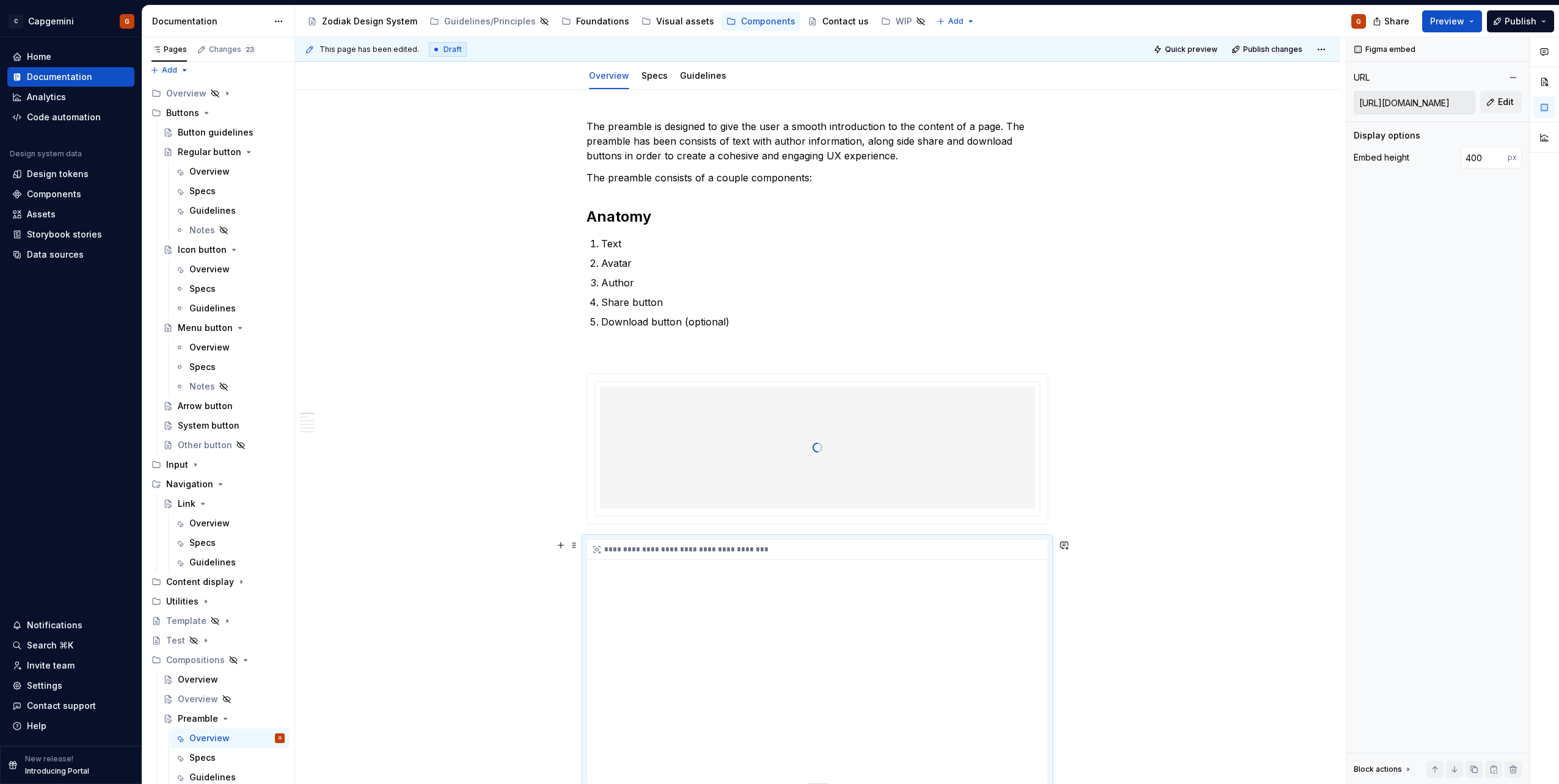
click at [722, 623] on div "**********" at bounding box center [817, 661] width 461 height 244
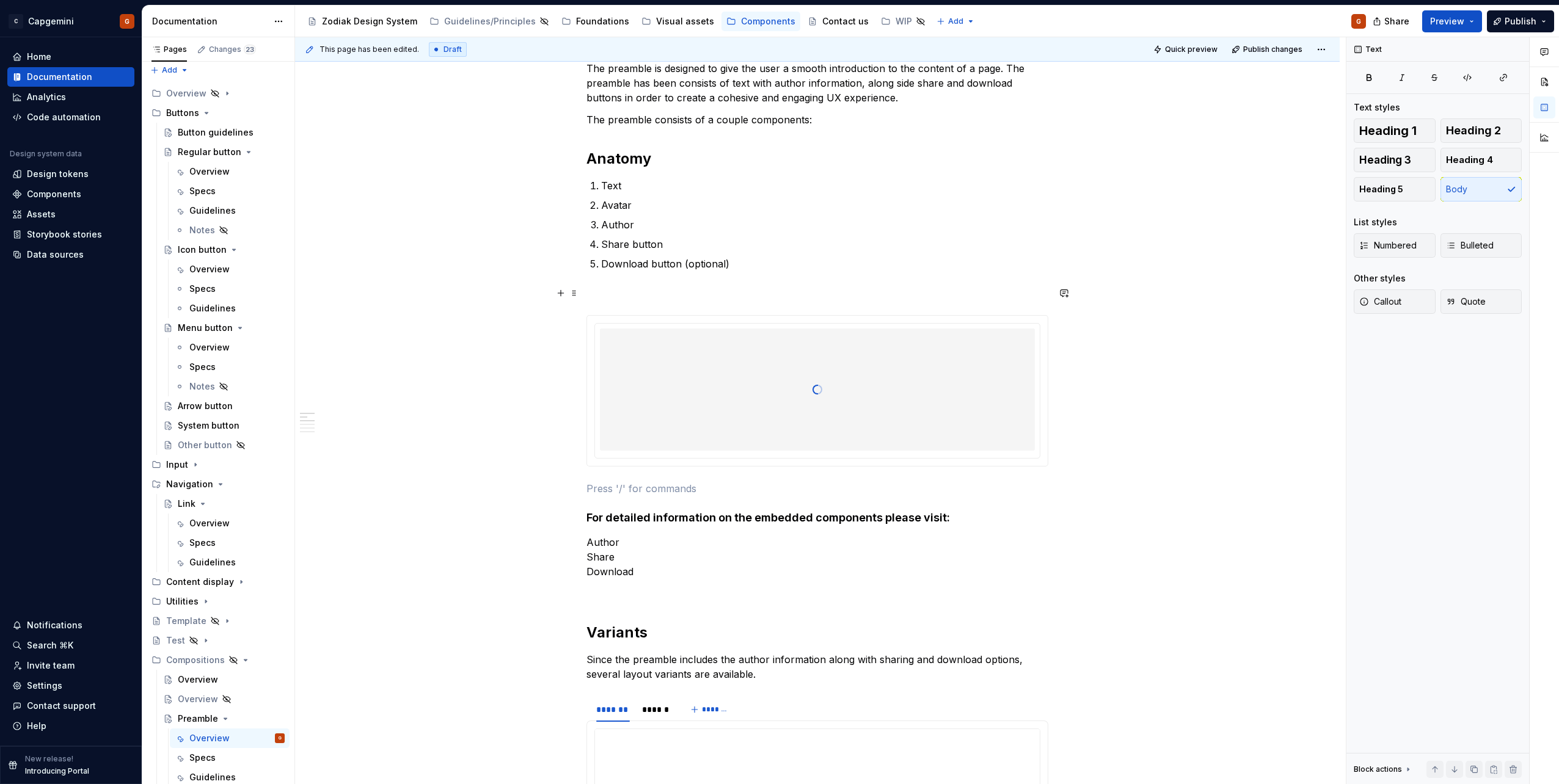
scroll to position [244, 0]
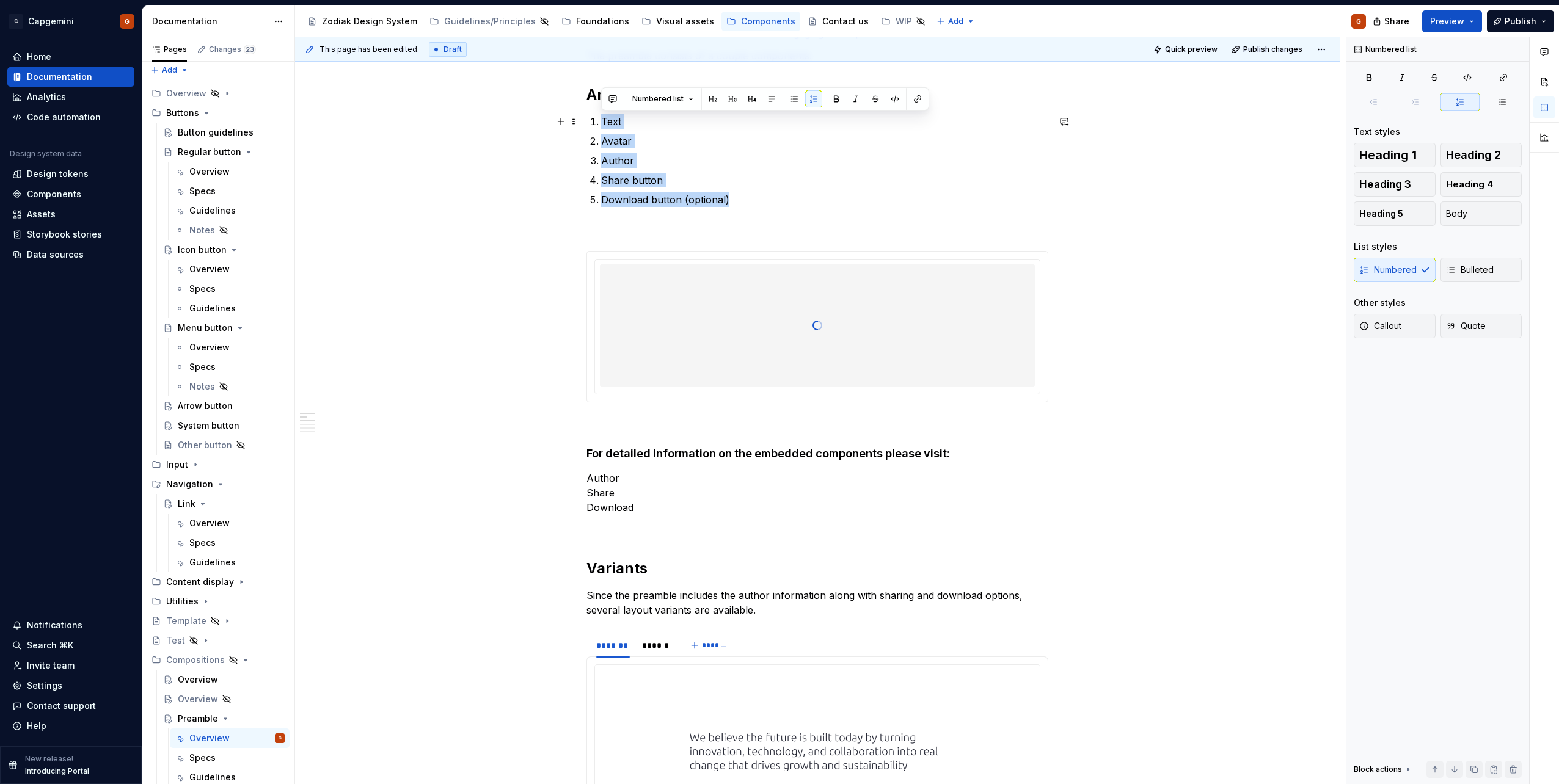
drag, startPoint x: 739, startPoint y: 203, endPoint x: 580, endPoint y: 126, distance: 176.7
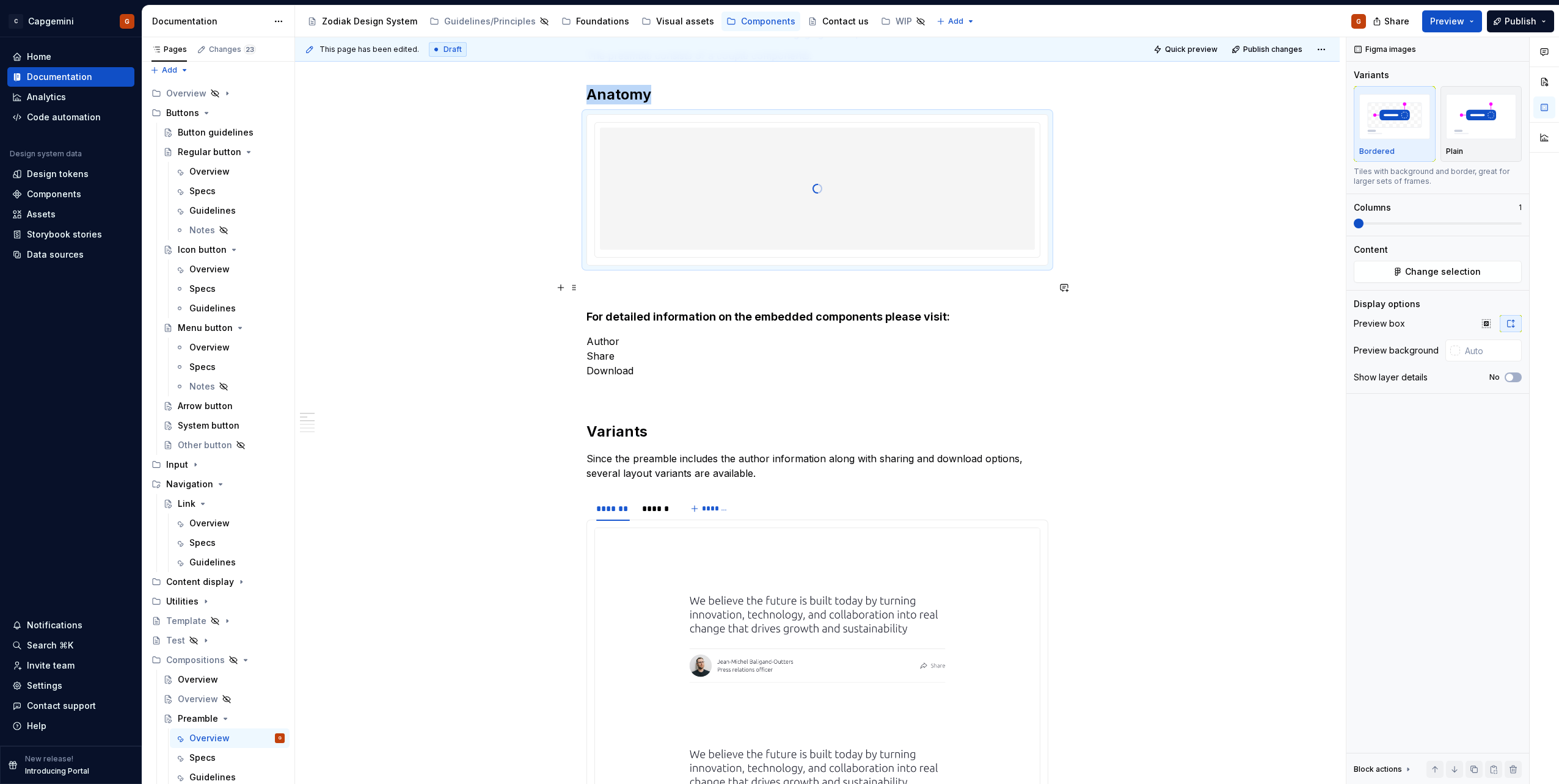
click at [617, 289] on p at bounding box center [817, 287] width 462 height 14
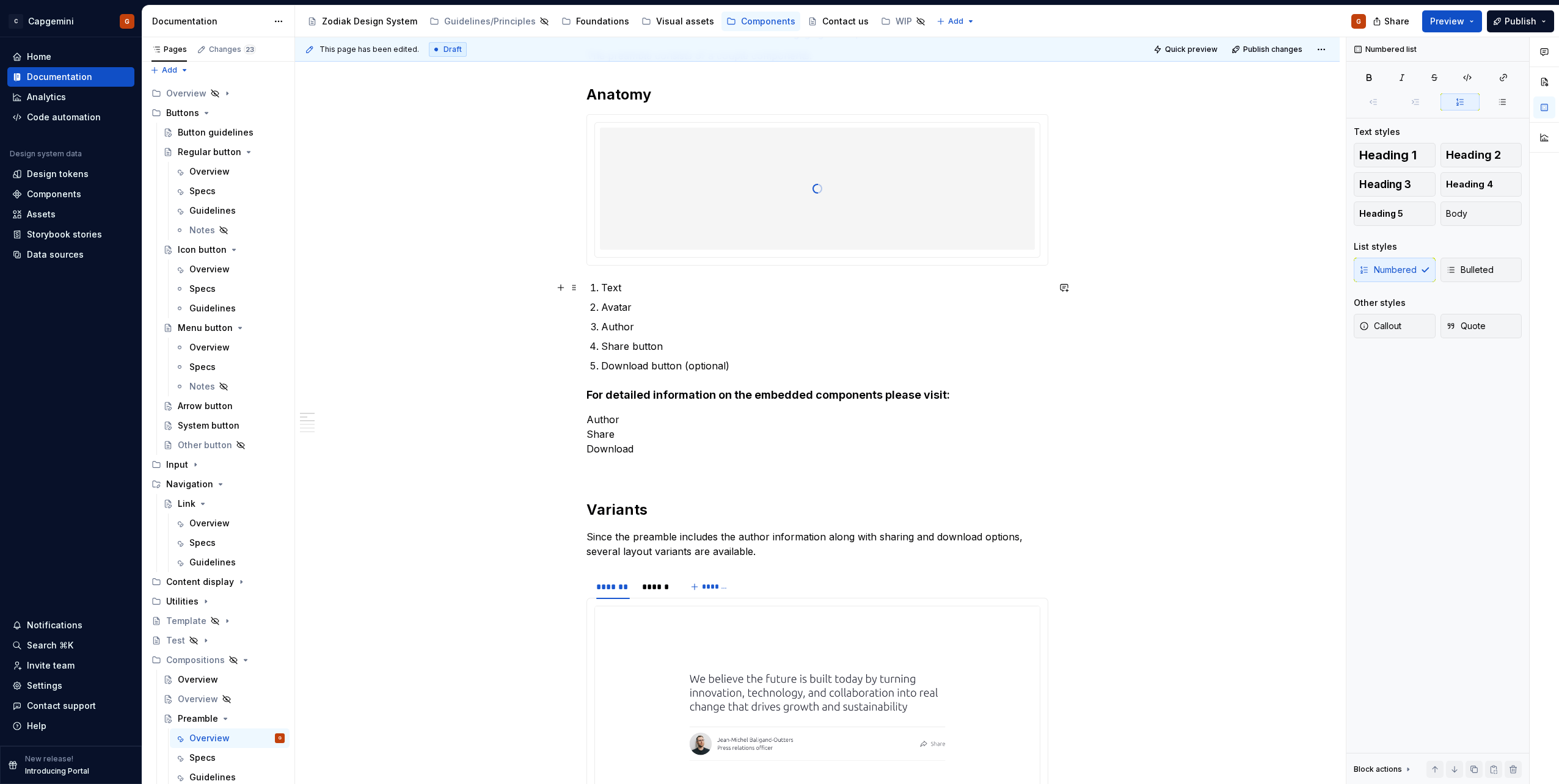
click at [666, 285] on p "Text" at bounding box center [824, 287] width 447 height 14
click at [604, 285] on p "Text" at bounding box center [824, 287] width 447 height 14
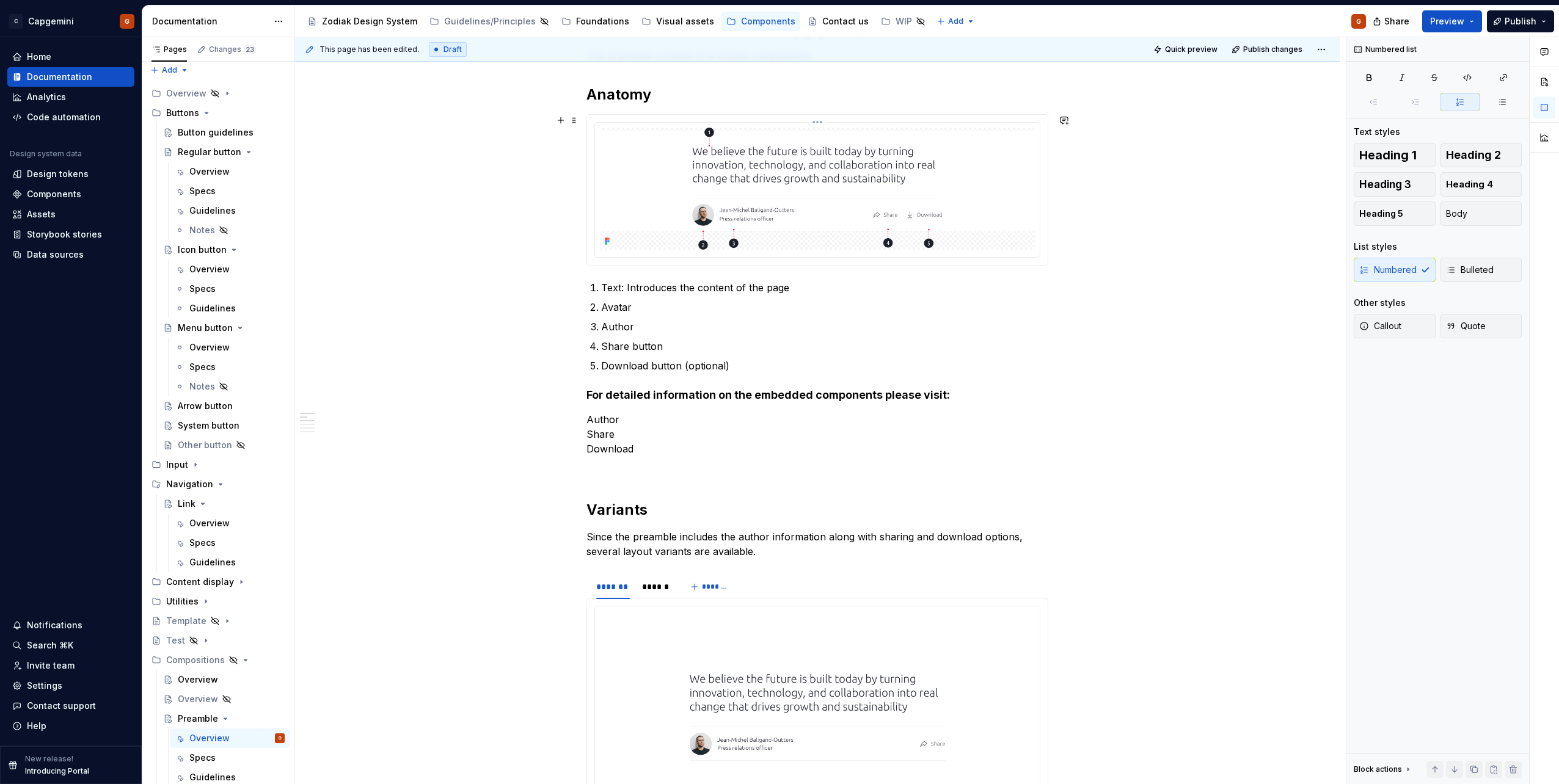
click at [741, 186] on img at bounding box center [817, 189] width 435 height 122
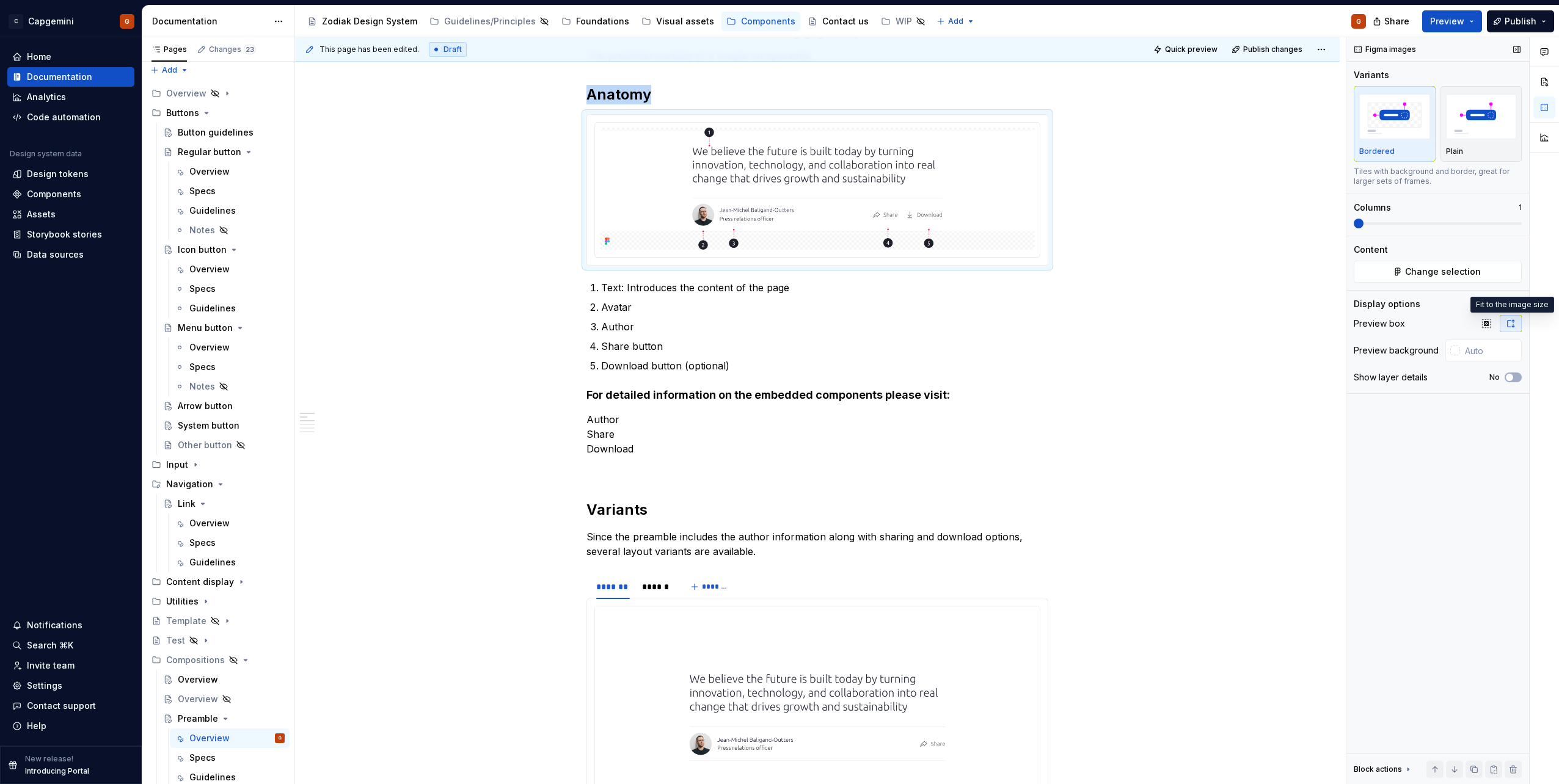
click at [1510, 322] on icon "button" at bounding box center [1510, 323] width 10 height 10
click at [1469, 340] on input "text" at bounding box center [1491, 350] width 62 height 22
type input "fffffff"
type button "on"
click at [1491, 348] on input "text" at bounding box center [1491, 350] width 62 height 22
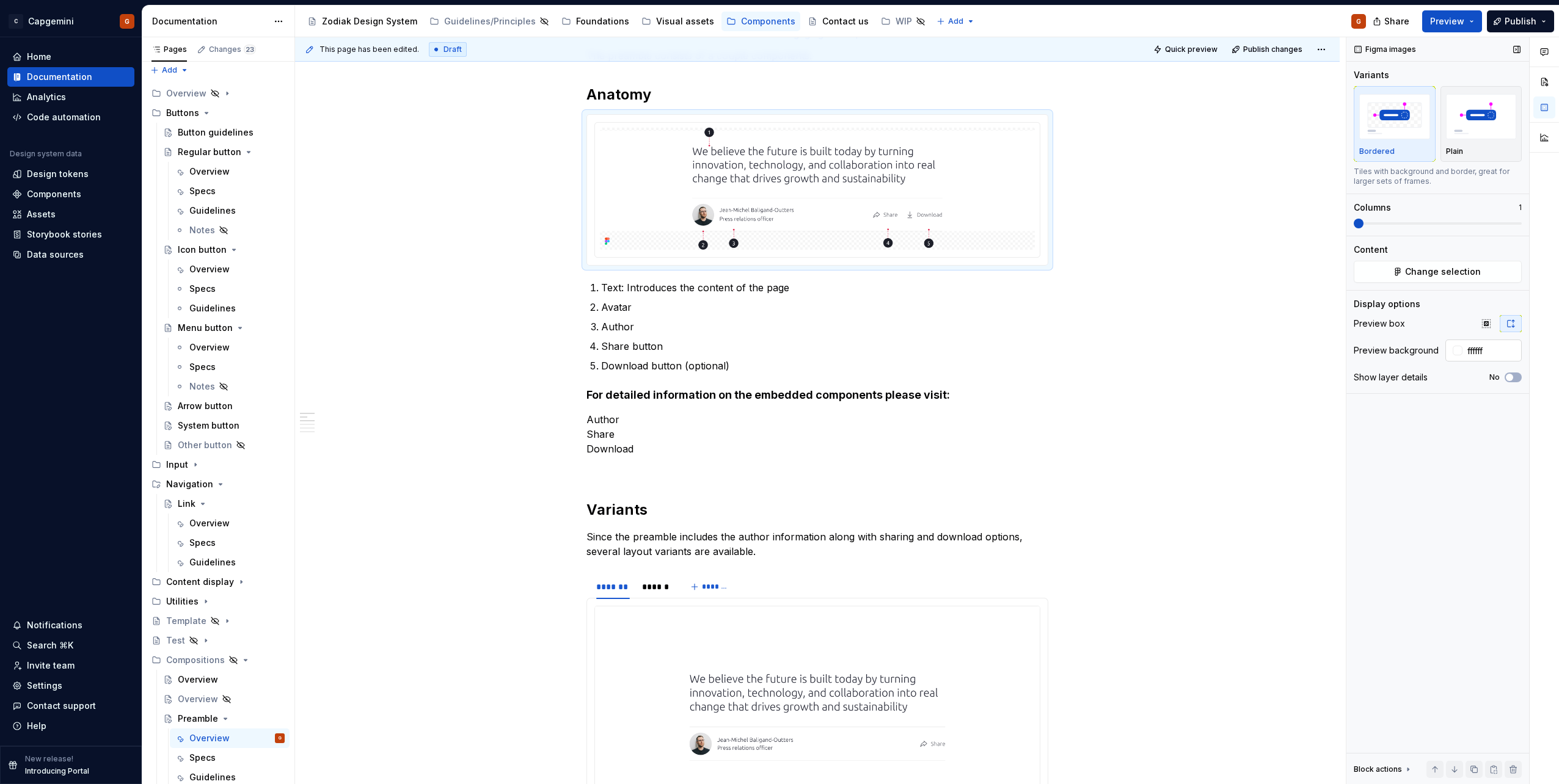
type input "#FFFFFF"
click at [640, 333] on p "Author" at bounding box center [824, 326] width 447 height 14
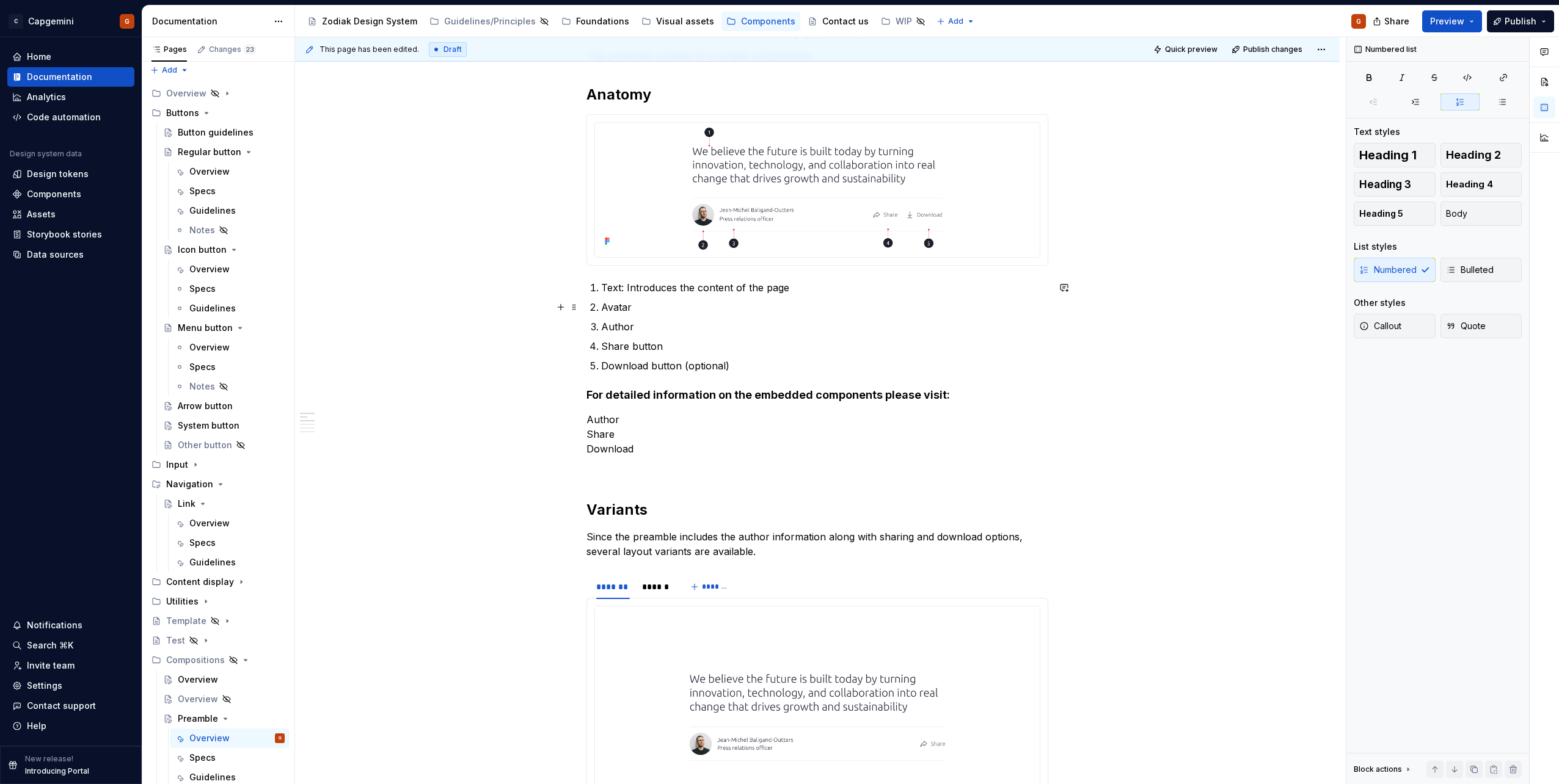
click at [643, 313] on p "Avatar" at bounding box center [824, 307] width 447 height 14
click at [642, 330] on p "Author" at bounding box center [824, 326] width 447 height 14
click at [783, 291] on p "Text: Introduces the content of the page" at bounding box center [824, 287] width 447 height 14
click at [783, 286] on p "Text: Introduces the content of the artivcle." at bounding box center [824, 287] width 447 height 14
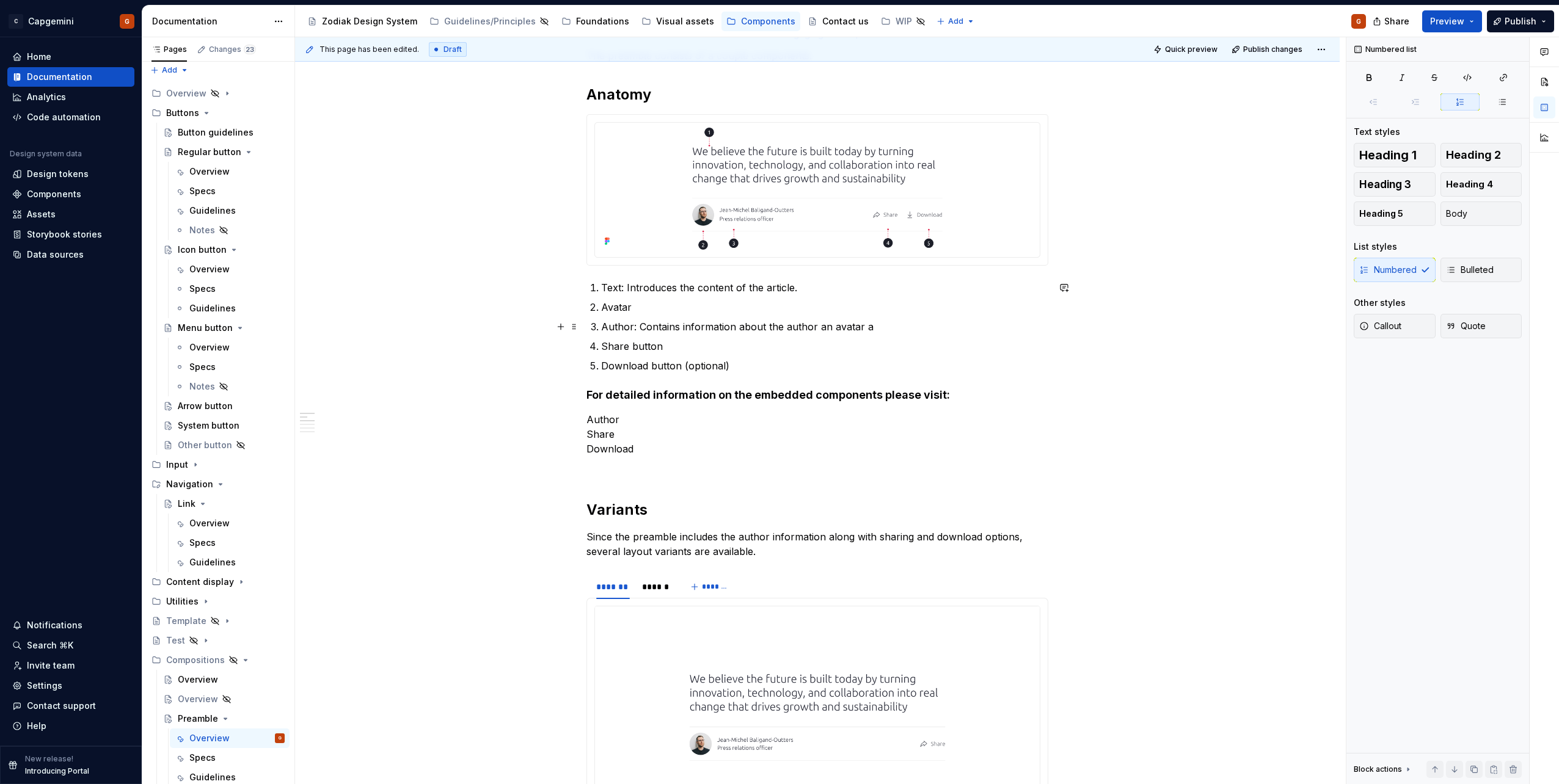
click at [769, 334] on ol "Text: Introduces the content of the article. Avatar Author: Contains informatio…" at bounding box center [824, 326] width 447 height 92
click at [784, 324] on p "Author: Contains information about the author an avatar a" at bounding box center [824, 326] width 447 height 14
click at [808, 327] on p "Author: Contains information about the author an avatar a" at bounding box center [824, 326] width 447 height 14
click at [781, 327] on p "Author: Contains information about the author an avatar a" at bounding box center [824, 326] width 447 height 14
click at [809, 326] on p "Author: Contains information about the author an avatar a" at bounding box center [824, 326] width 447 height 14
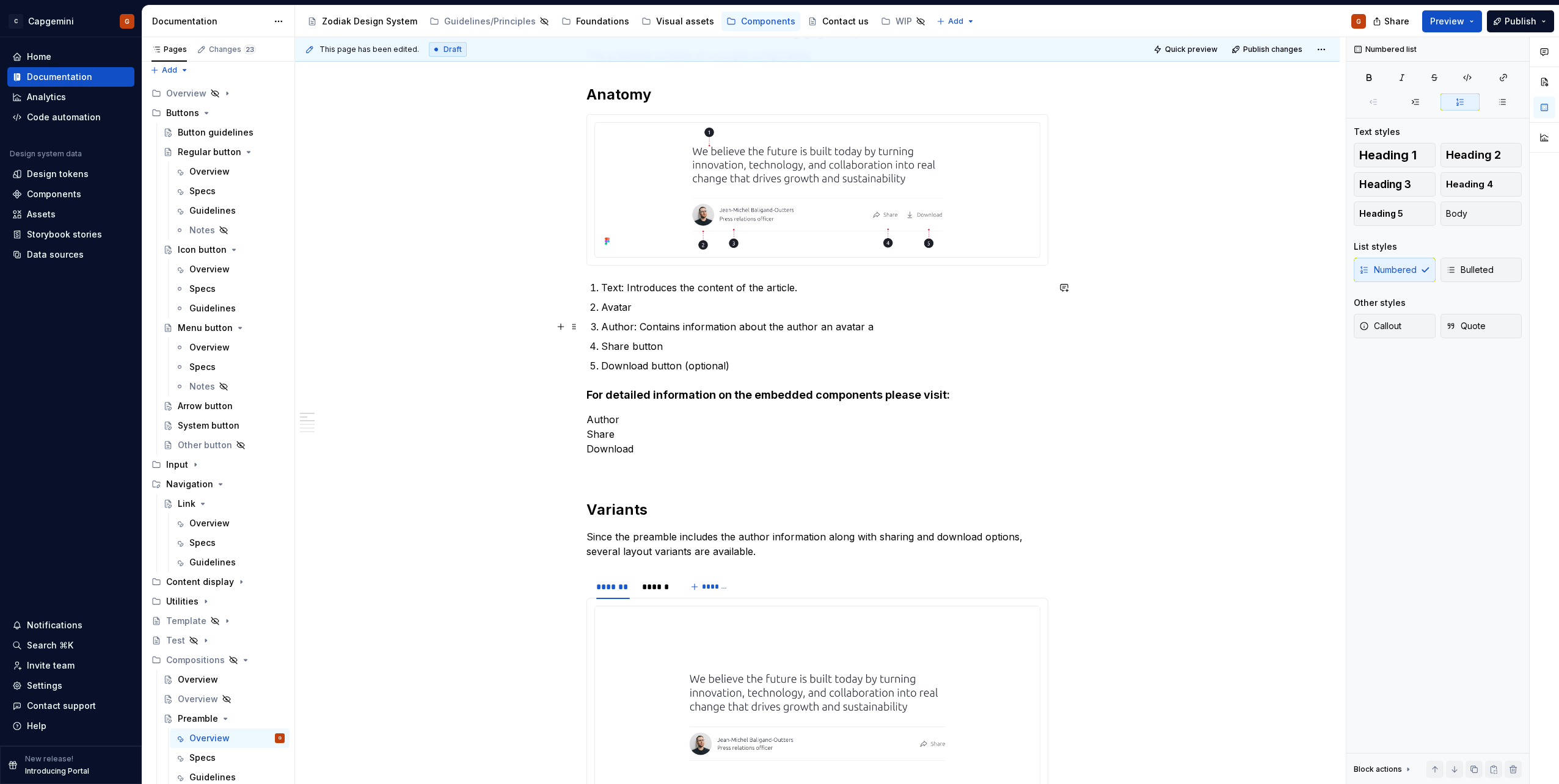
click at [812, 326] on p "Author: Contains information about the author an avatar a" at bounding box center [824, 326] width 447 height 14
click at [629, 307] on p "Avatar" at bounding box center [824, 307] width 447 height 14
click at [611, 304] on p "Avatar" at bounding box center [824, 307] width 447 height 14
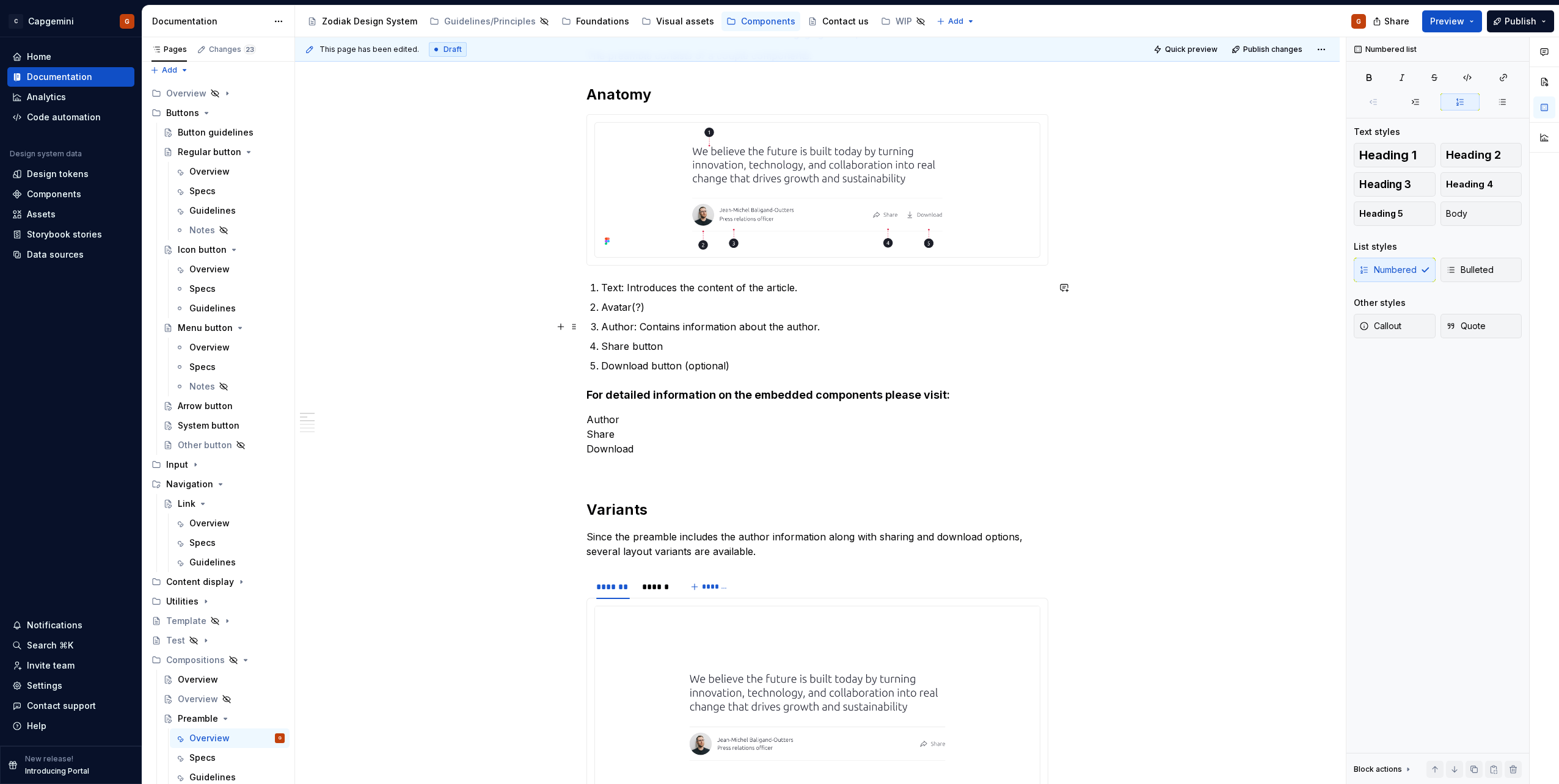
click at [728, 334] on p "Author: Contains information about the author." at bounding box center [824, 326] width 447 height 14
click at [685, 338] on ol "Text: Introduces the content of the article. Avatar(?) Author: Contains informa…" at bounding box center [824, 326] width 447 height 92
click at [680, 342] on p "Share button" at bounding box center [824, 346] width 447 height 14
click at [783, 348] on p "Share button: Opens a mini menu that allows users to share the article." at bounding box center [824, 346] width 447 height 14
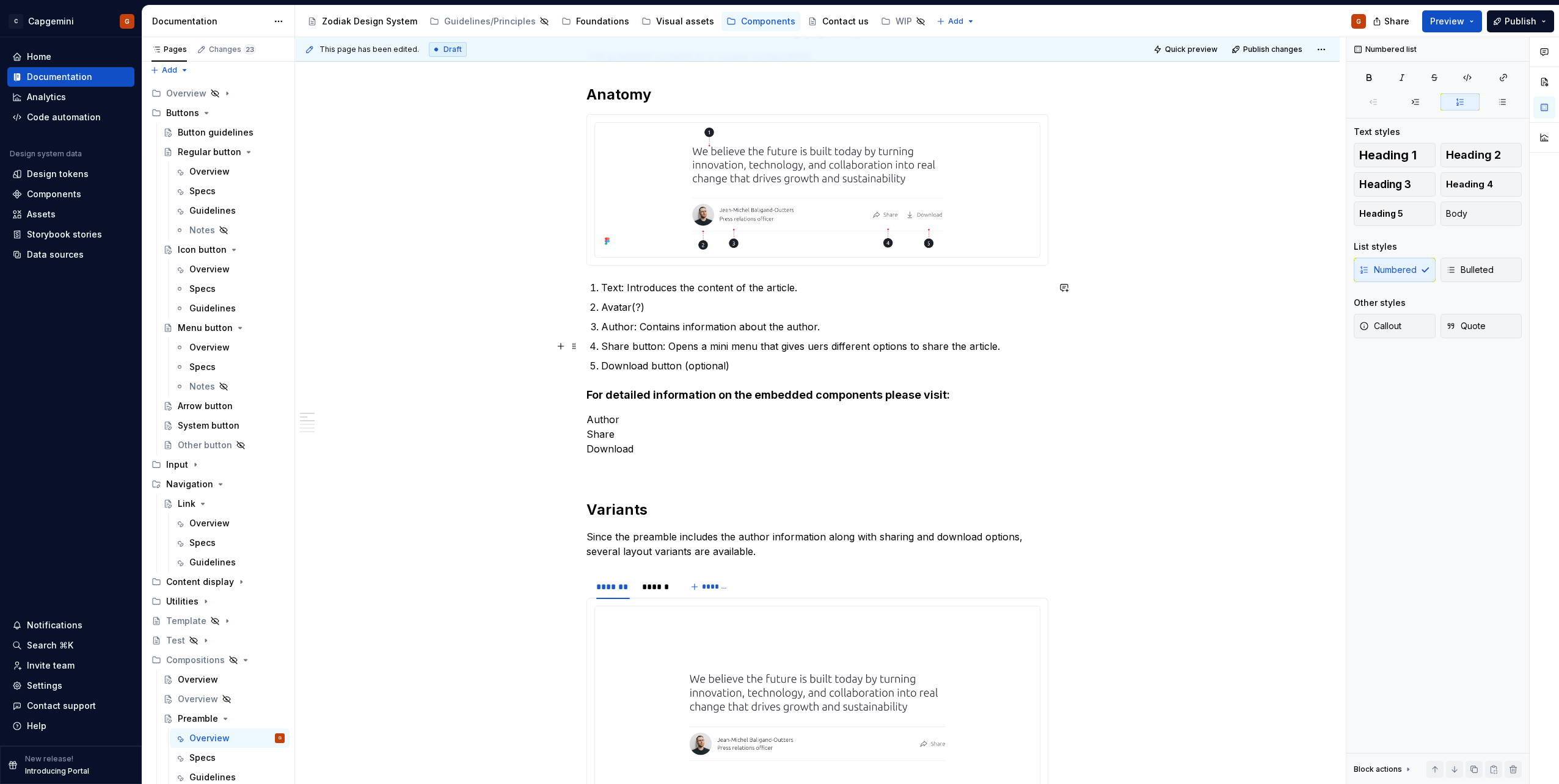
click at [815, 347] on p "Share button: Opens a mini menu that gives uers different options to share the …" at bounding box center [824, 346] width 447 height 14
click at [814, 350] on p "Share button: Opens a mini menu that gives uers different options to share the …" at bounding box center [824, 346] width 447 height 14
click at [810, 350] on p "Share button: Opens a mini menu that gives uers different options to share the …" at bounding box center [824, 346] width 447 height 14
click at [877, 346] on p "Share button: Opens a mini menu that gives users different options to share the…" at bounding box center [824, 346] width 447 height 14
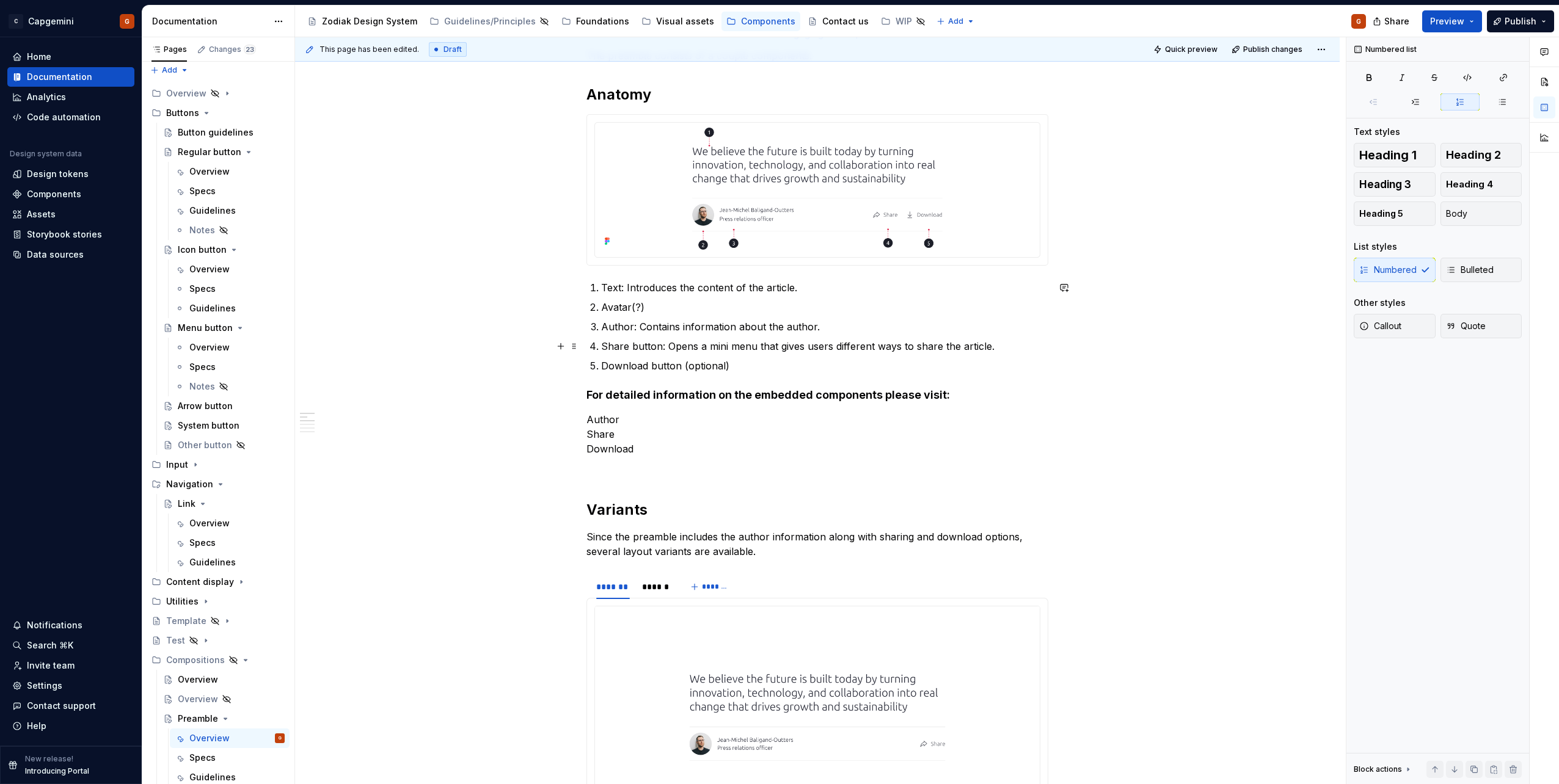
click at [783, 345] on p "Share button: Opens a mini menu that gives users different ways to share the ar…" at bounding box center [824, 346] width 447 height 14
click at [807, 345] on p "Share button: Opens a mini menu that offers users different ways to share the a…" at bounding box center [824, 346] width 447 height 14
click at [786, 364] on p "Download button (optional)" at bounding box center [824, 365] width 447 height 14
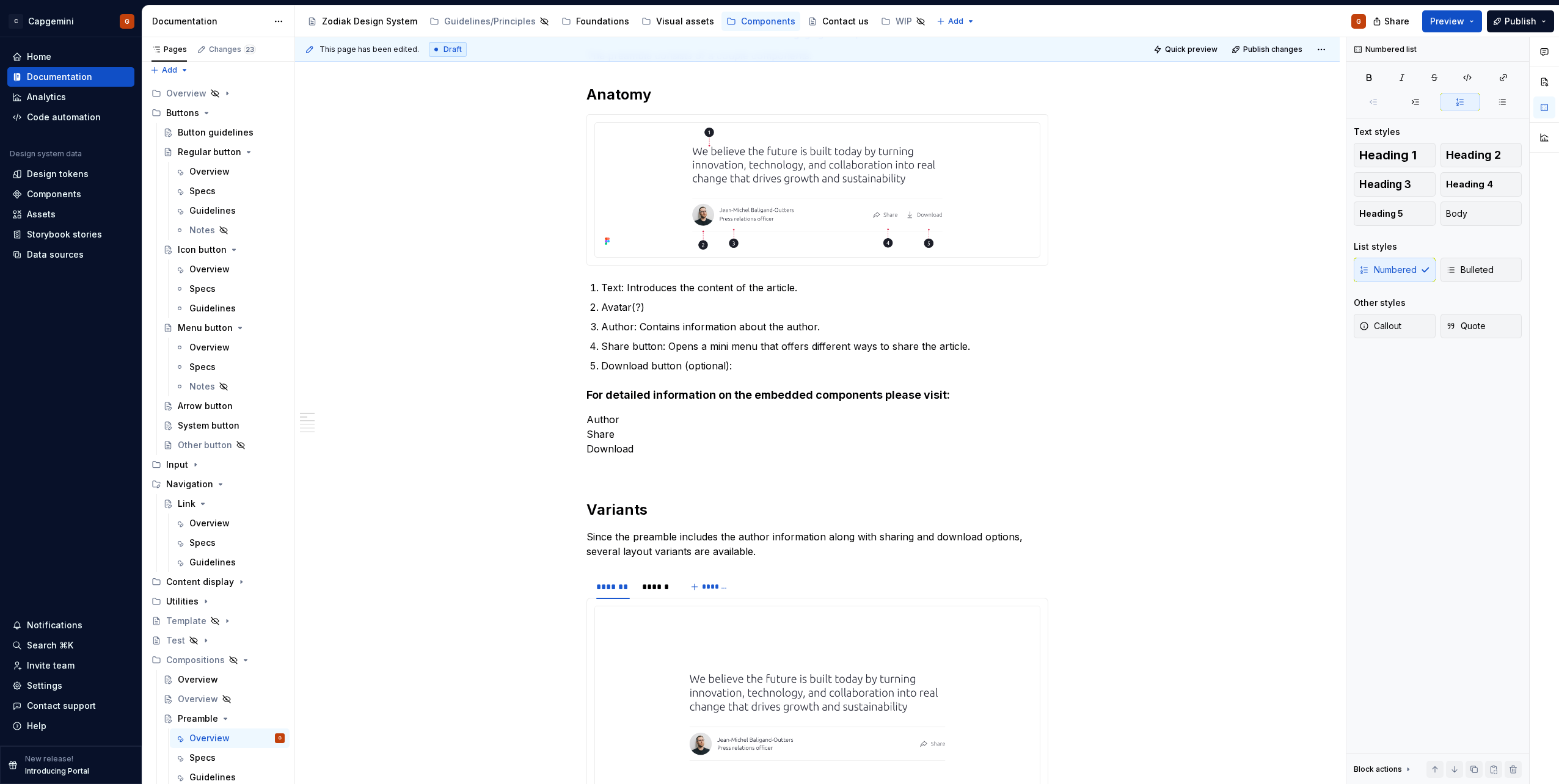
type textarea "*"
click at [738, 354] on ol "Text: Introduces the content of the article. Avatar(?) Author: Contains informa…" at bounding box center [824, 326] width 447 height 92
click at [742, 361] on p "Download button (optional):" at bounding box center [824, 365] width 447 height 14
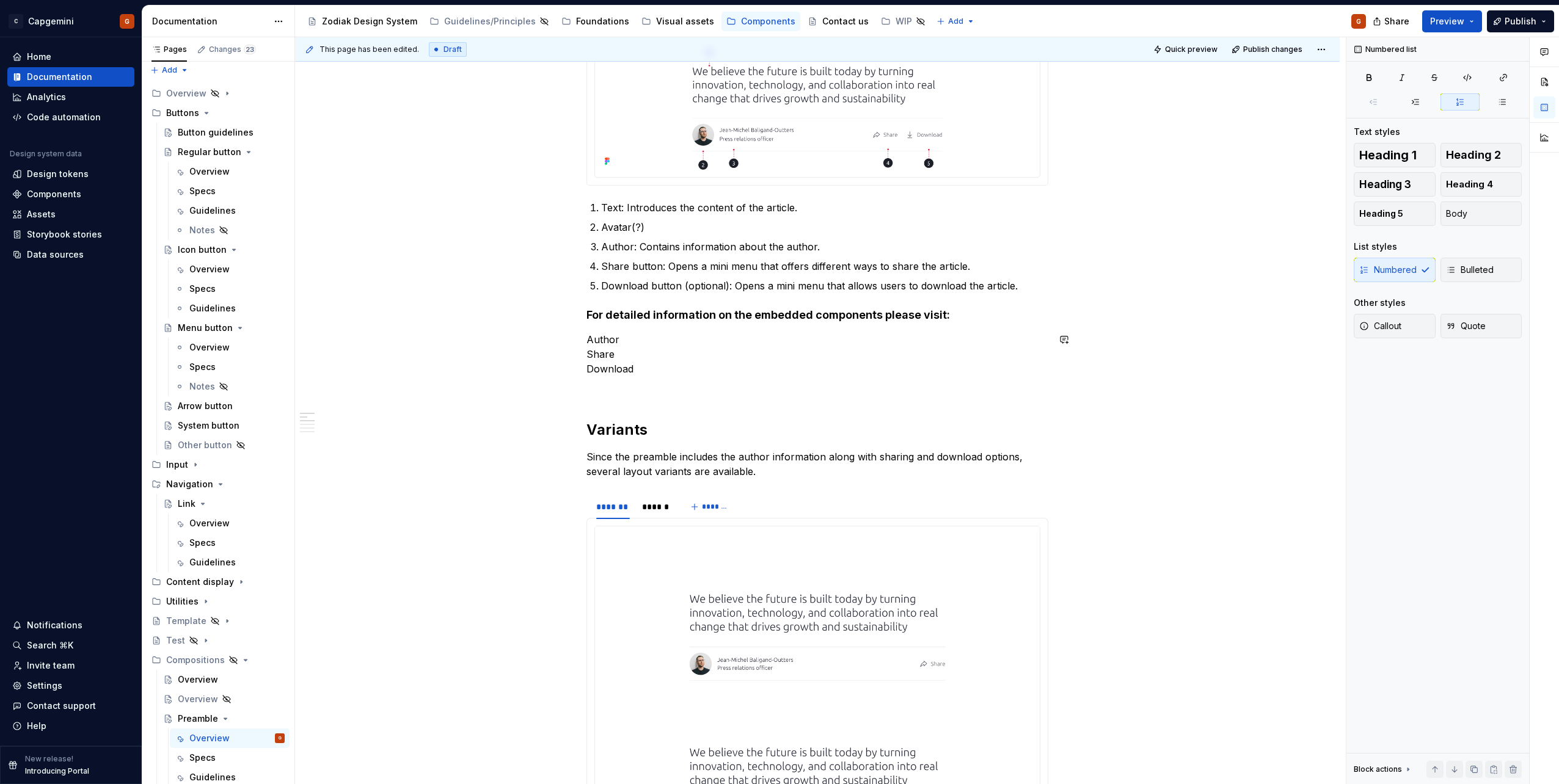
scroll to position [305, 0]
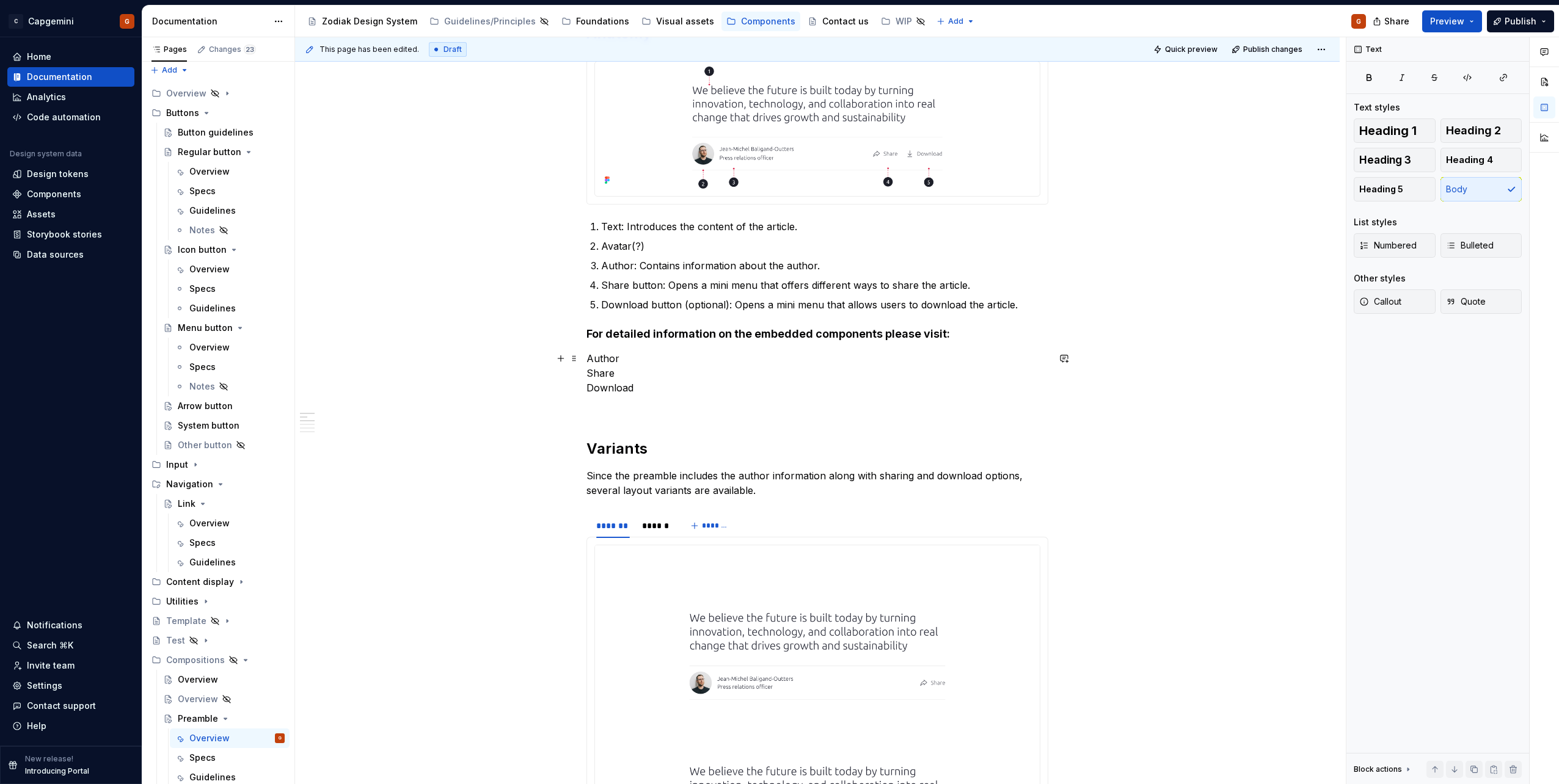
click at [660, 368] on p "Author Share Download" at bounding box center [817, 373] width 462 height 44
click at [640, 365] on p "Author Share Download" at bounding box center [817, 373] width 462 height 44
click at [623, 267] on p "Author: Contains information about the author." at bounding box center [824, 265] width 447 height 14
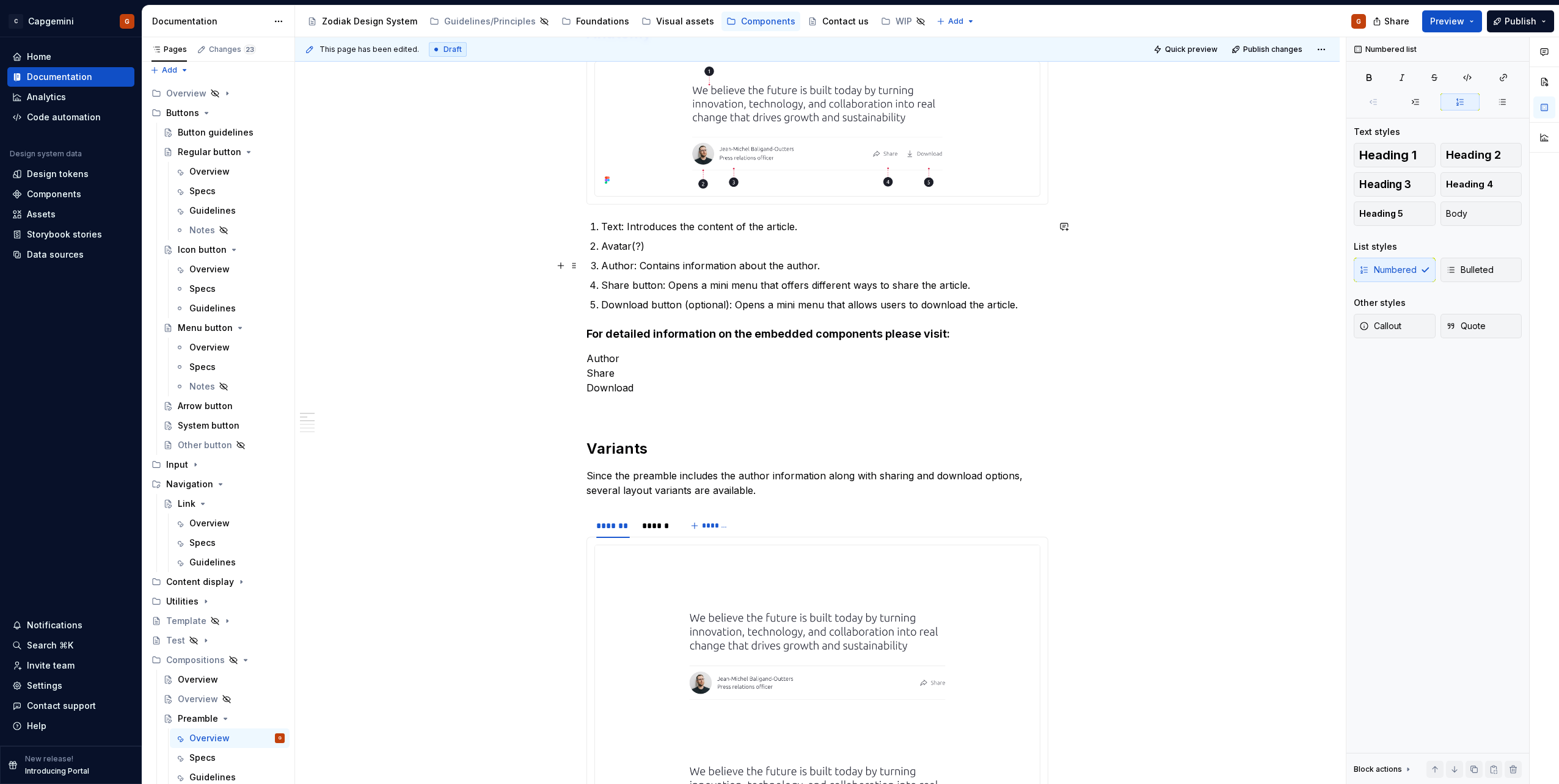
click at [623, 267] on p "Author: Contains information about the author." at bounding box center [824, 265] width 447 height 14
click at [921, 243] on button "button" at bounding box center [918, 243] width 17 height 17
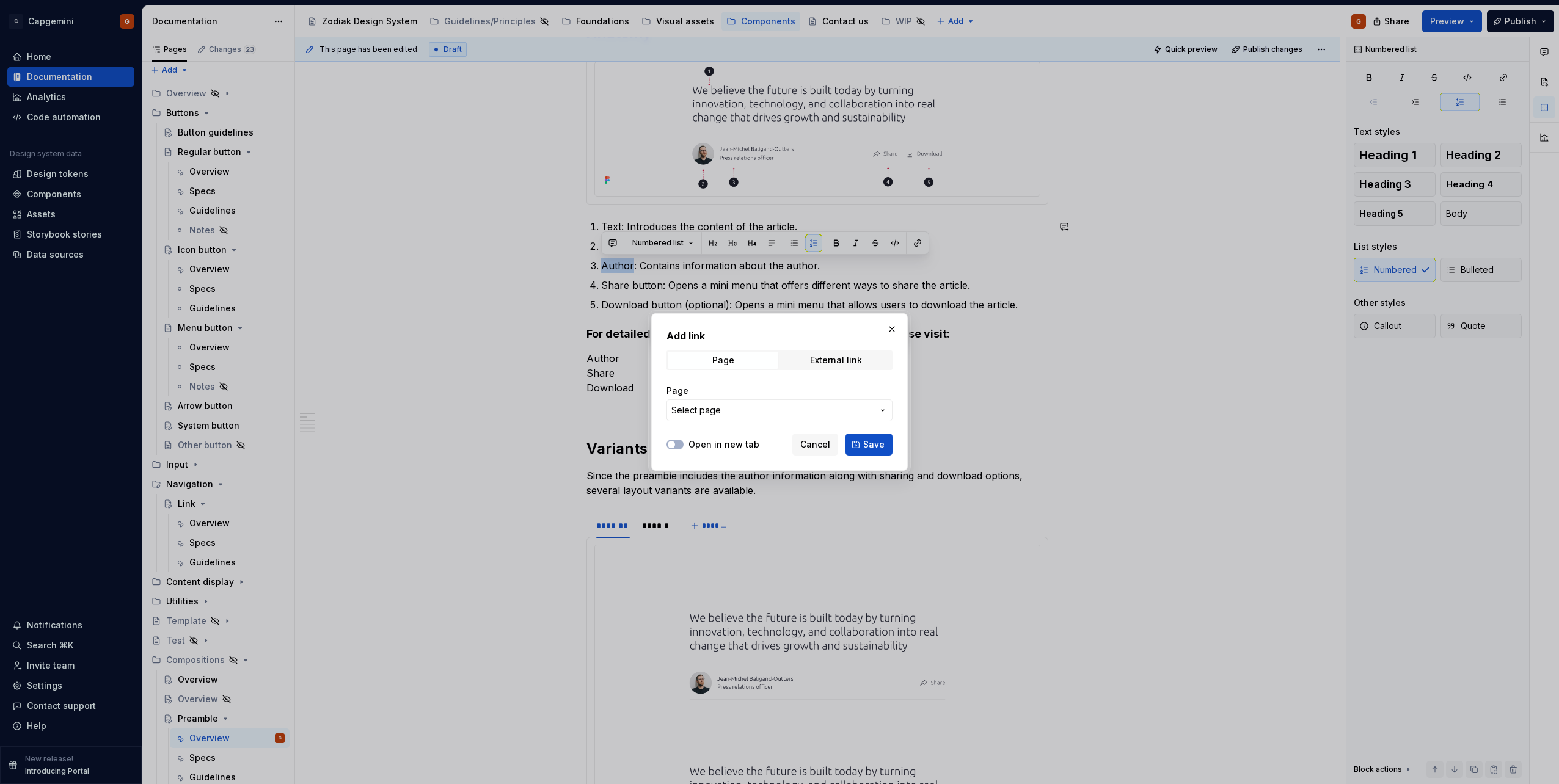
click at [746, 408] on span "Select page" at bounding box center [772, 410] width 202 height 12
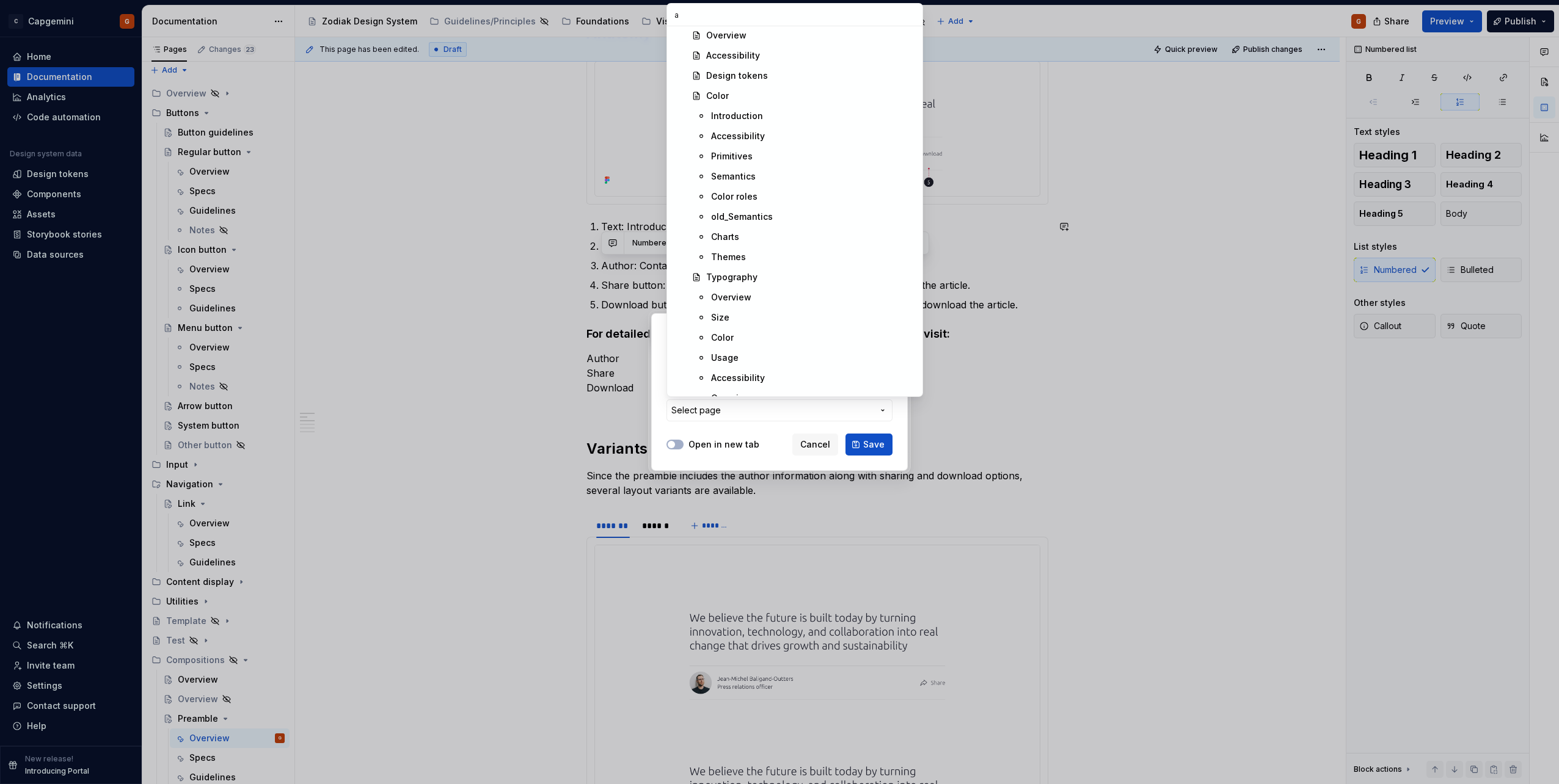
type input "au"
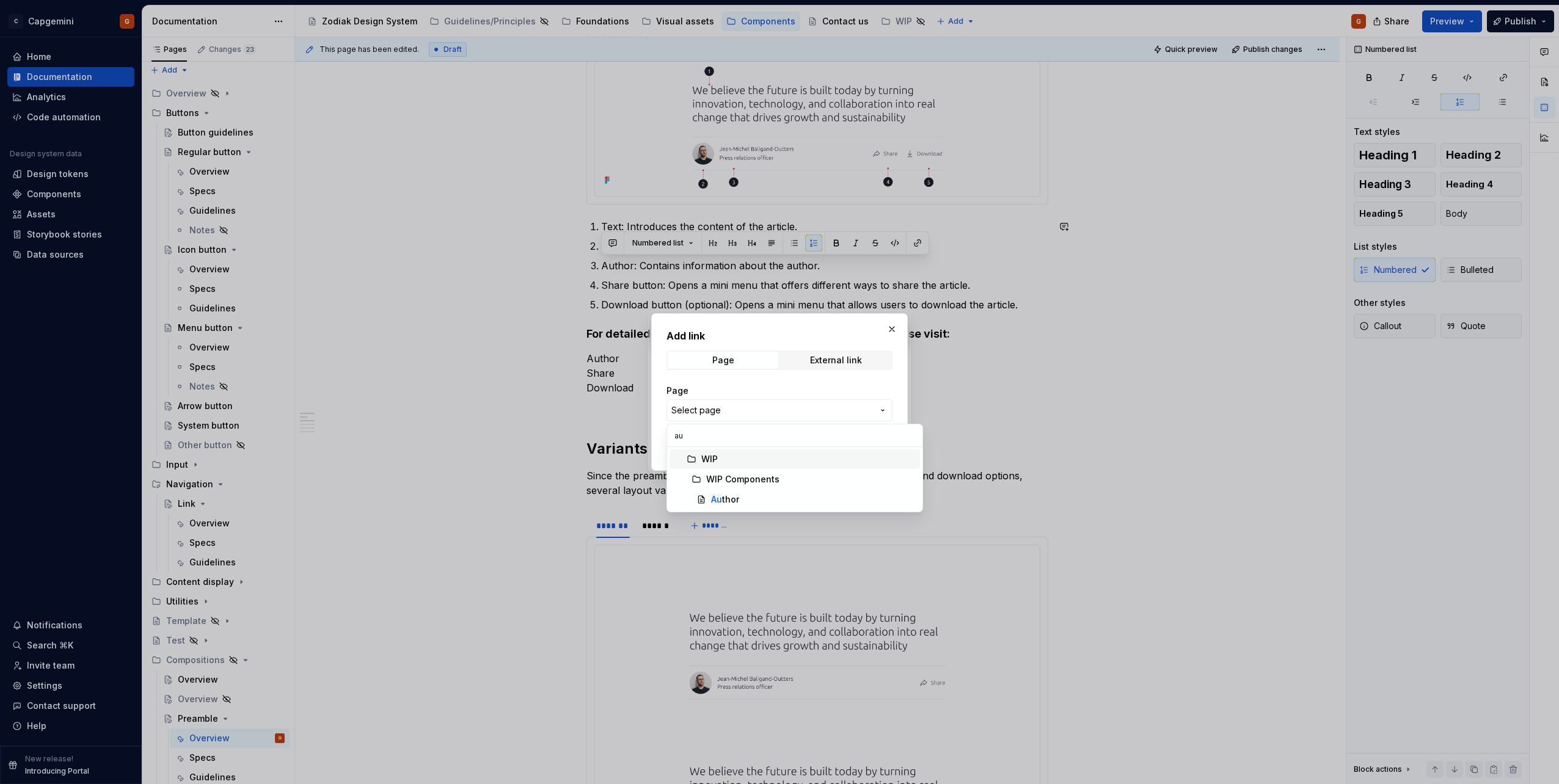
scroll to position [0, 0]
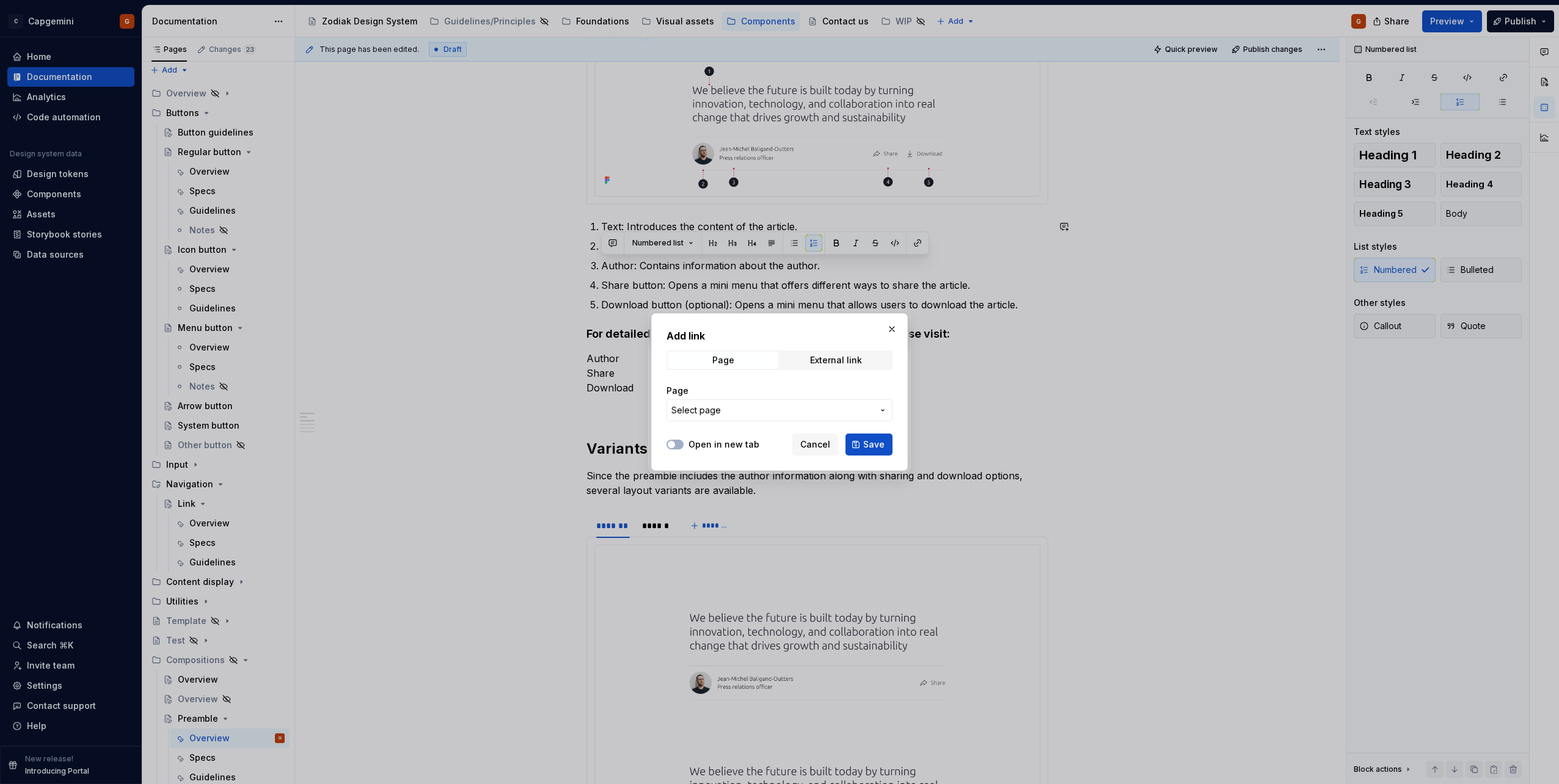
click at [893, 330] on div "Add link Page External link Page Select page Open in new tab Cancel Save" at bounding box center [779, 392] width 1559 height 784
click at [896, 325] on button "button" at bounding box center [892, 328] width 17 height 17
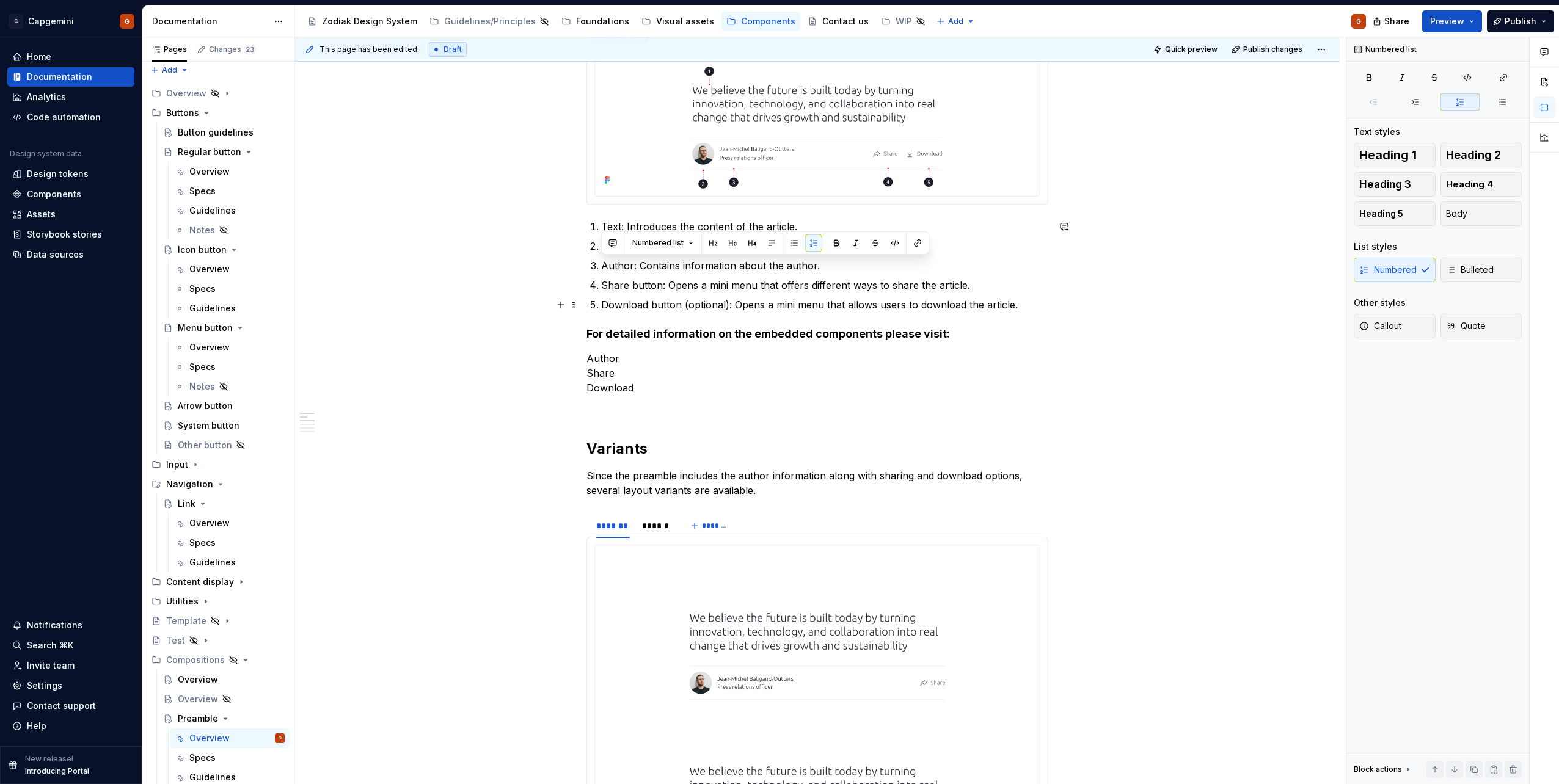
click at [671, 284] on p "Share button: Opens a mini menu that offers different ways to share the article." at bounding box center [824, 285] width 447 height 14
click at [793, 228] on p "Text: Introduces the content of the article." at bounding box center [824, 226] width 447 height 14
drag, startPoint x: 645, startPoint y: 245, endPoint x: 558, endPoint y: 241, distance: 87.1
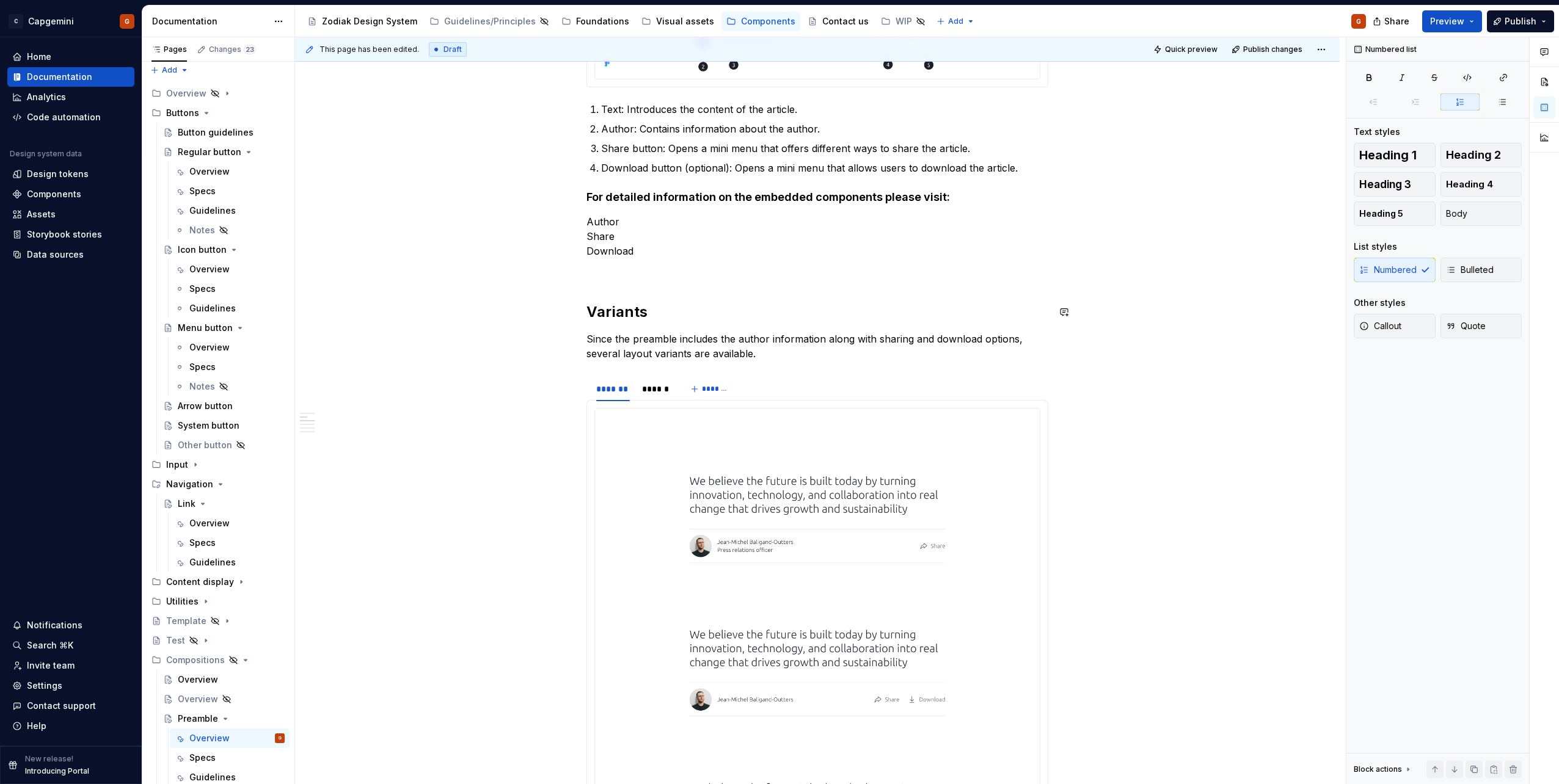
scroll to position [428, 0]
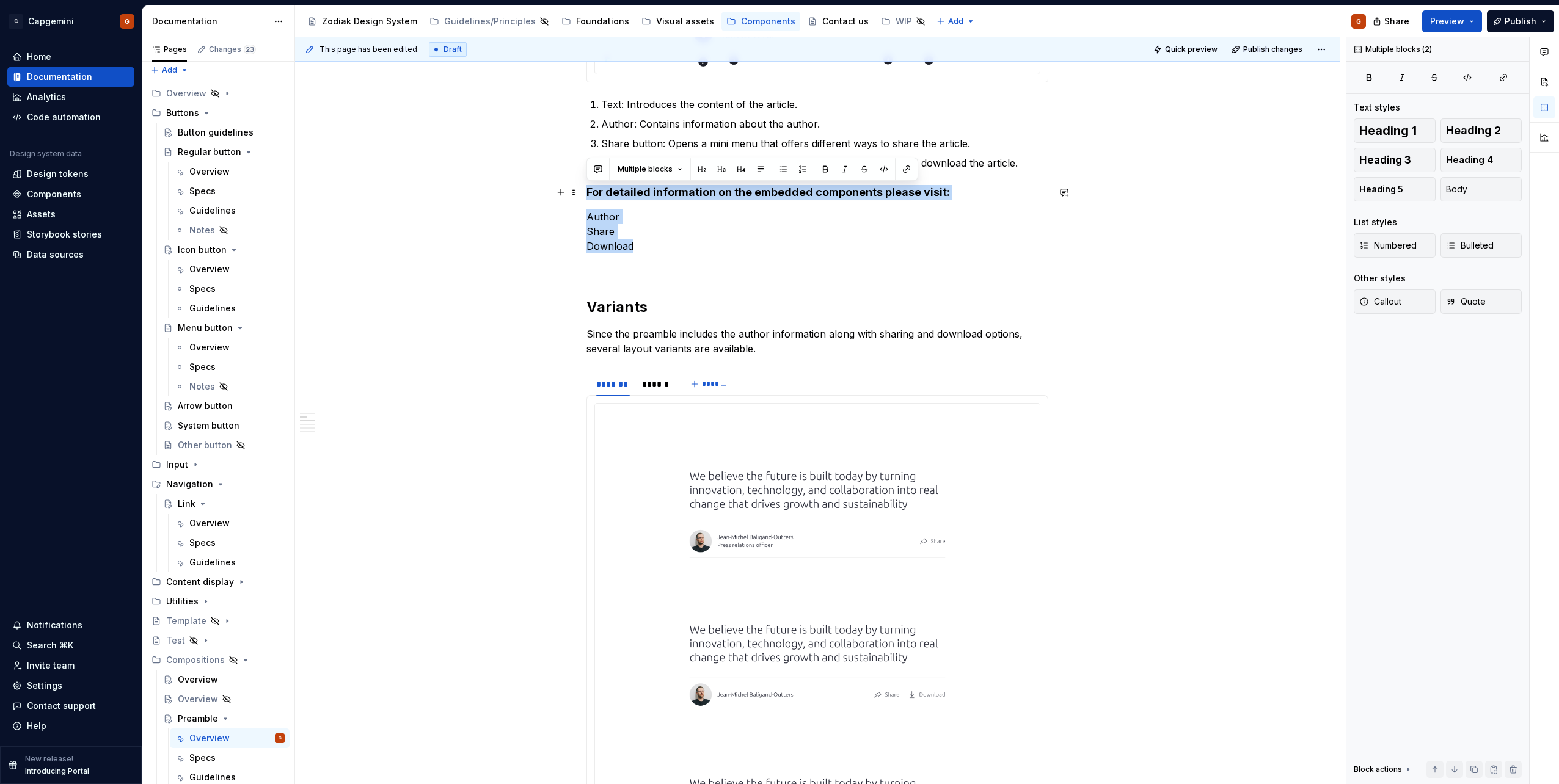
drag, startPoint x: 651, startPoint y: 247, endPoint x: 547, endPoint y: 197, distance: 115.4
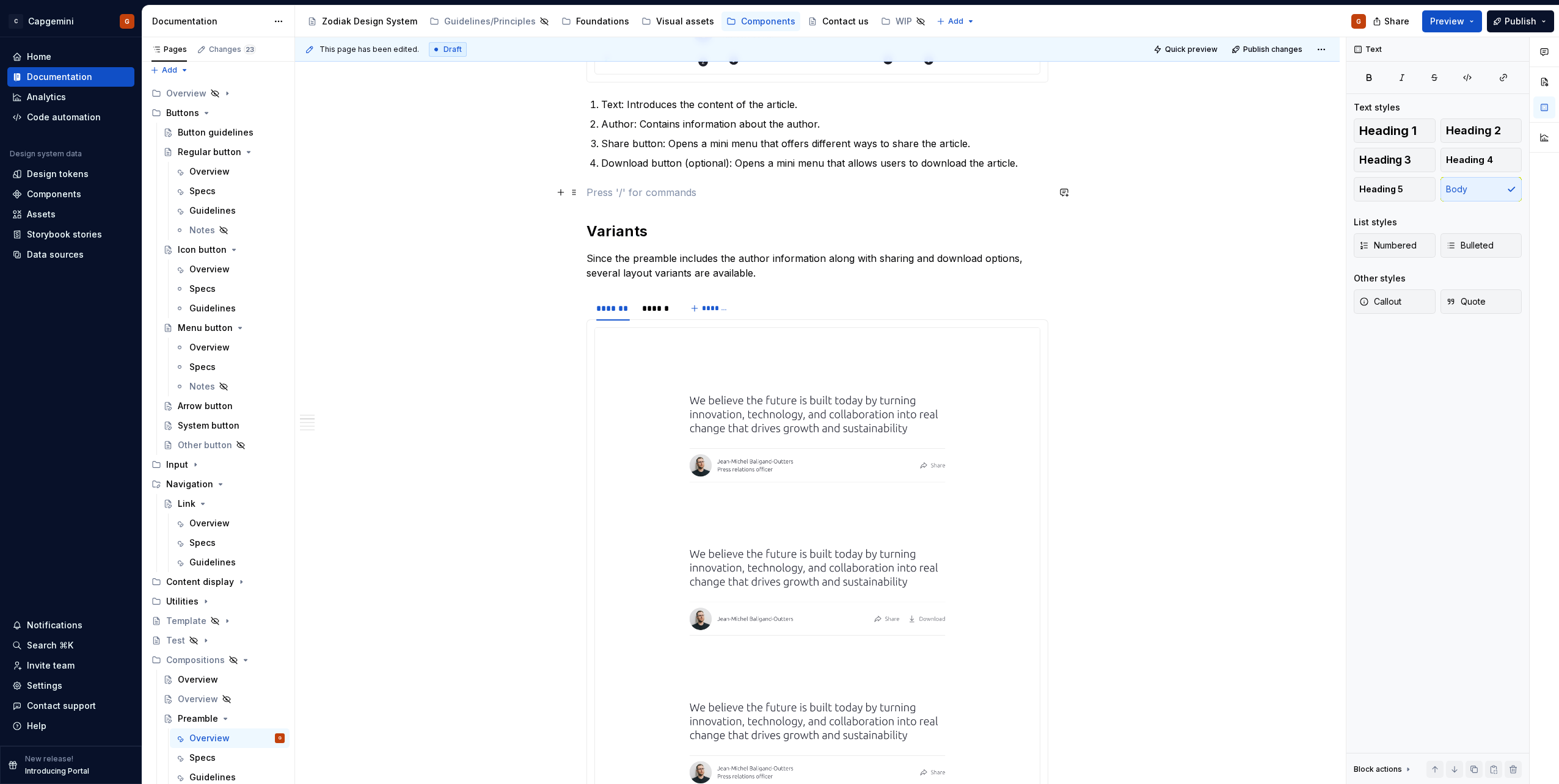
click at [617, 199] on p at bounding box center [817, 192] width 462 height 14
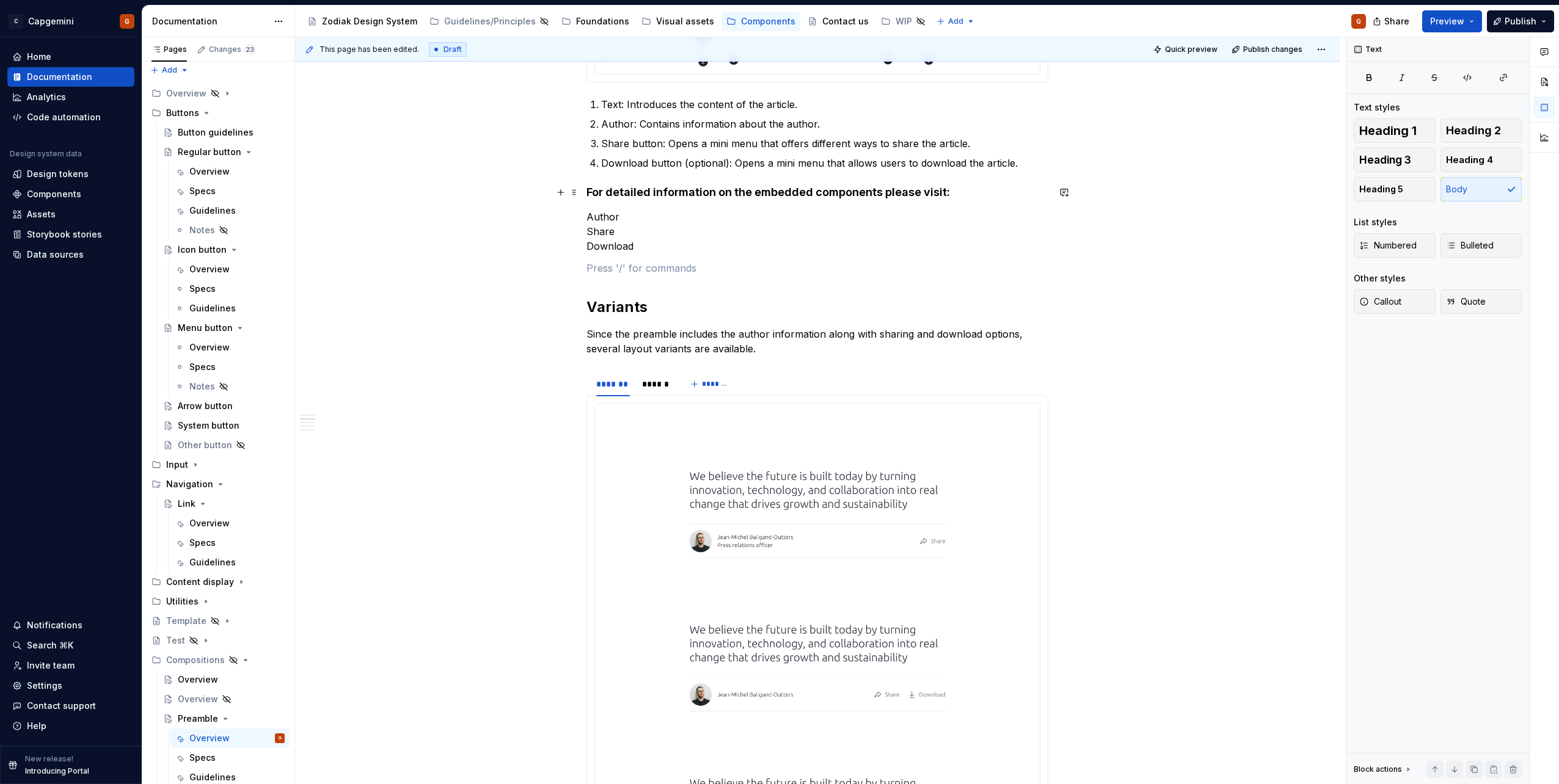
click at [636, 195] on h4 "For detailed information on the embedded components please visit:" at bounding box center [817, 192] width 462 height 14
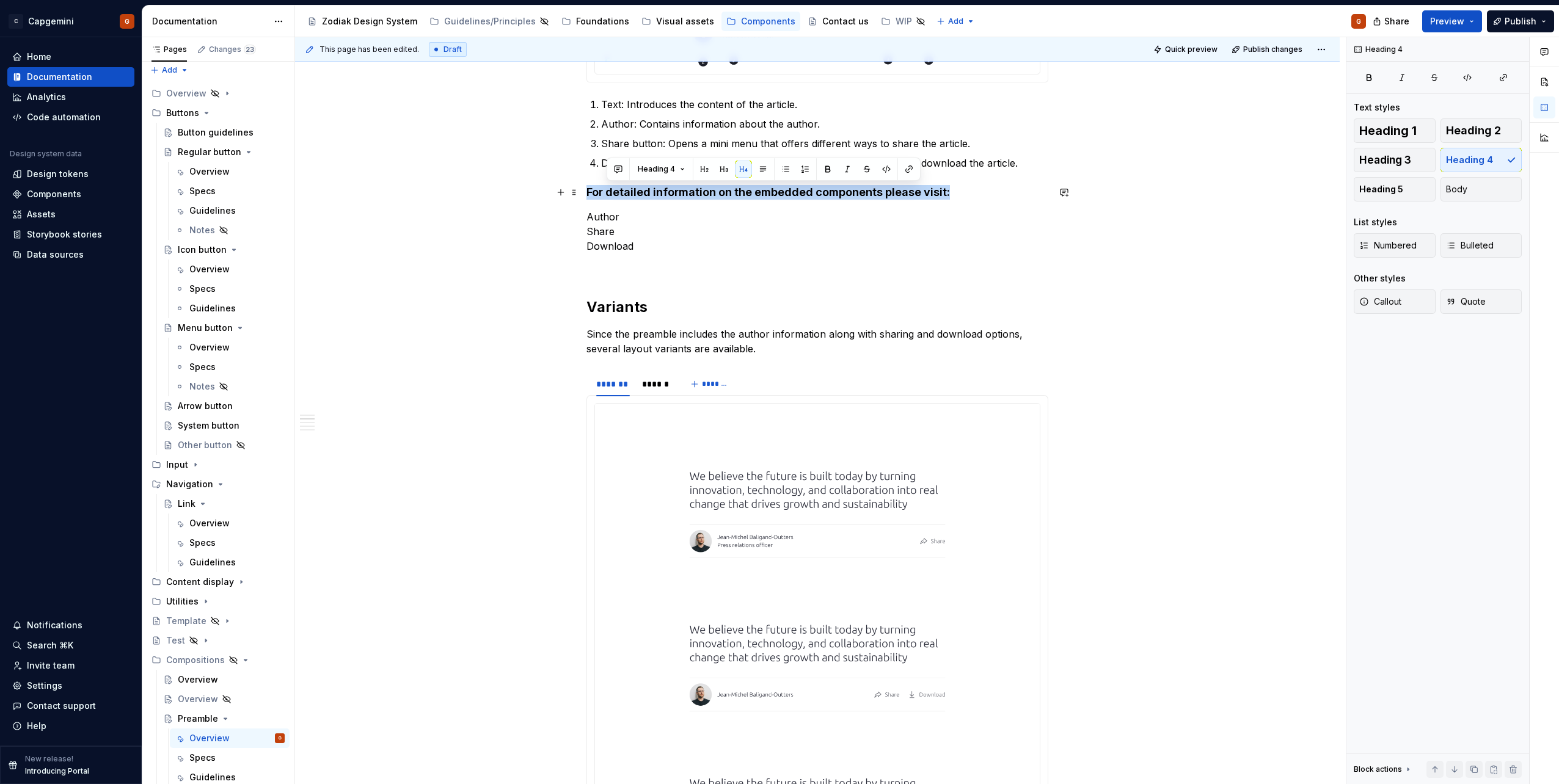
click at [636, 195] on h4 "For detailed information on the embedded components please visit:" at bounding box center [817, 192] width 462 height 14
click at [636, 195] on h4 "Components" at bounding box center [817, 192] width 462 height 14
click at [1421, 135] on button "Heading 1" at bounding box center [1394, 131] width 82 height 24
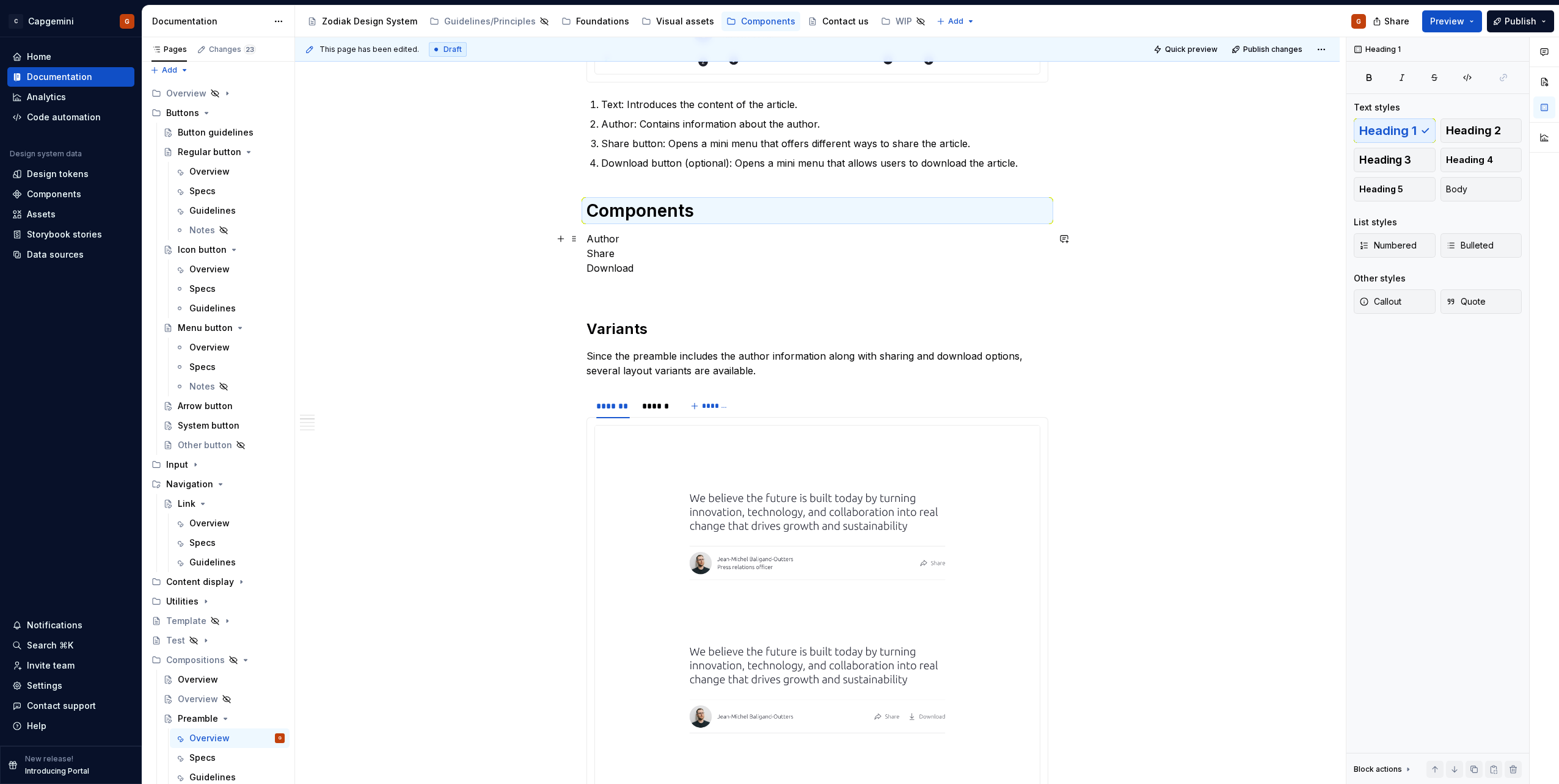
click at [714, 256] on p "Author Share Download" at bounding box center [817, 253] width 462 height 44
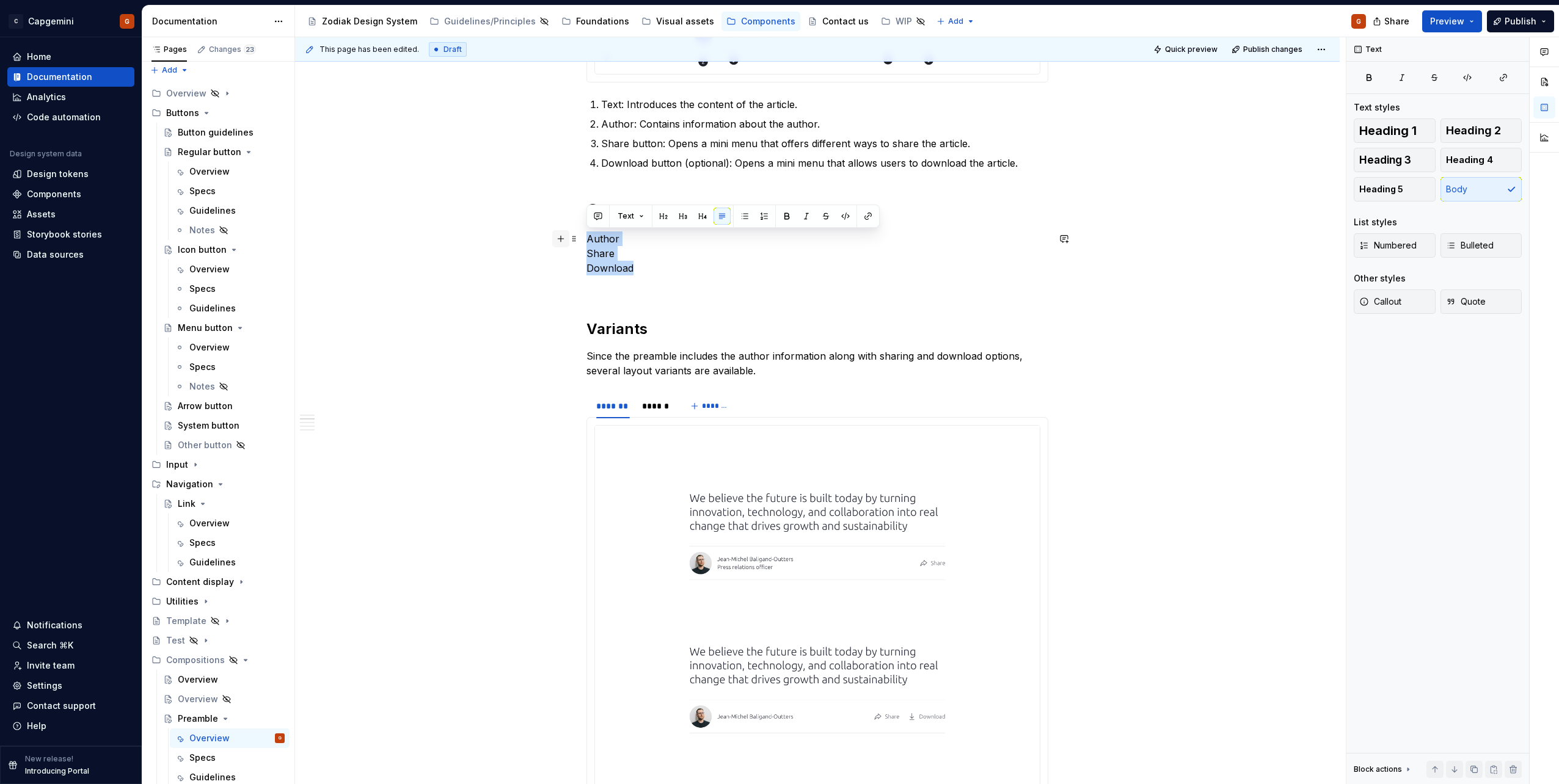
drag, startPoint x: 655, startPoint y: 266, endPoint x: 562, endPoint y: 232, distance: 99.0
click at [743, 214] on button "button" at bounding box center [745, 216] width 17 height 17
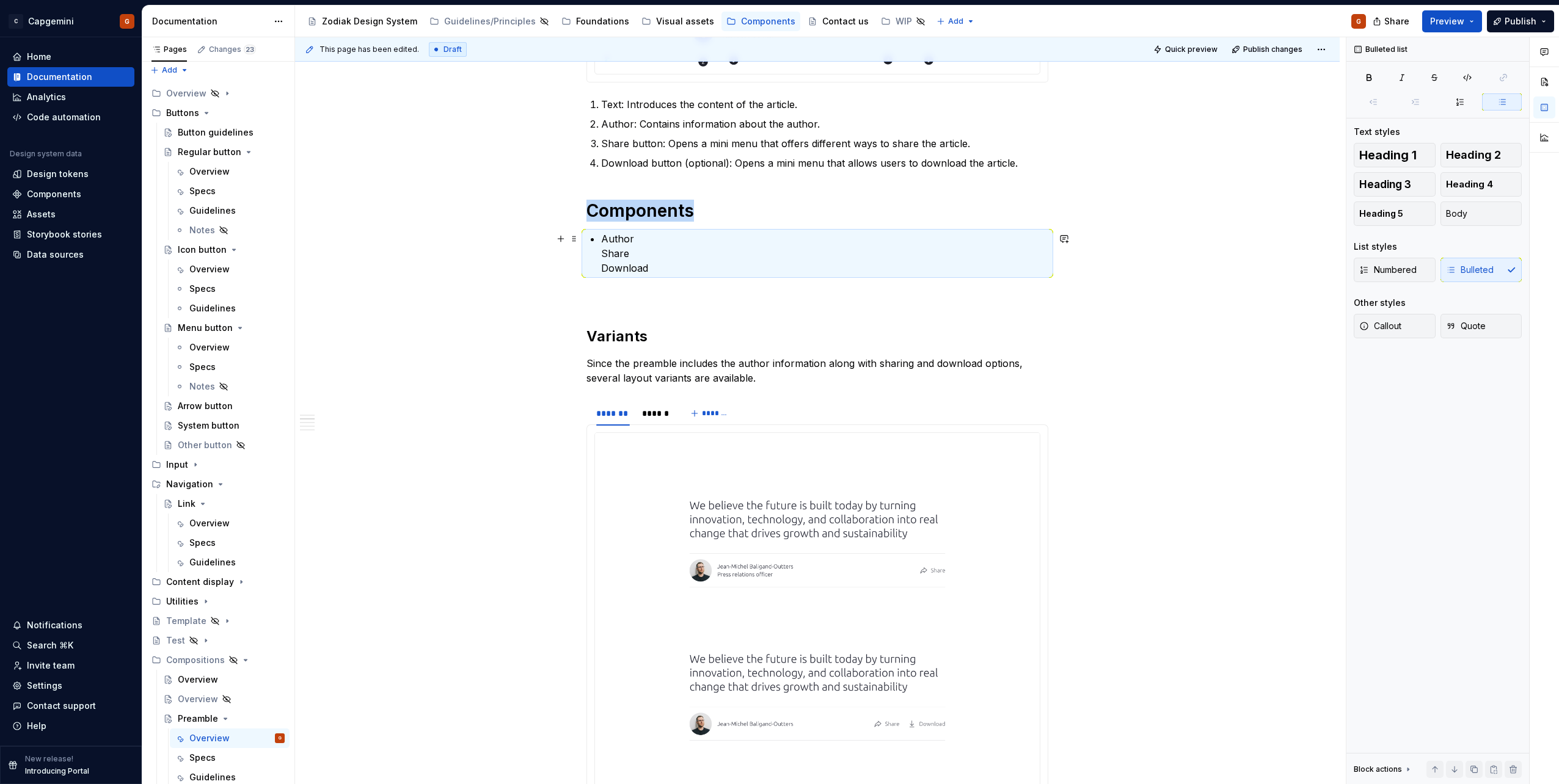
click at [630, 255] on p "Author Share Download" at bounding box center [824, 253] width 447 height 44
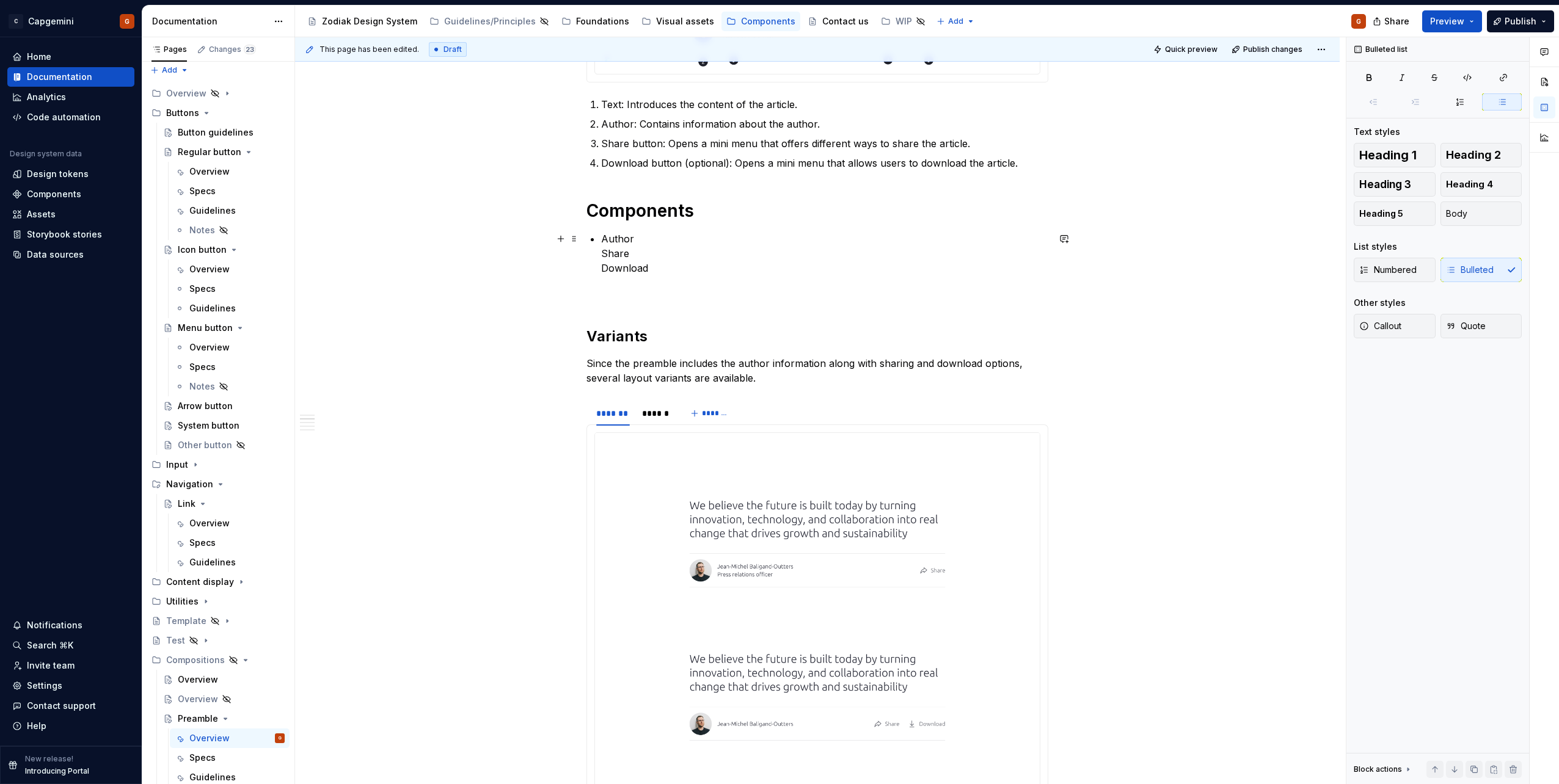
click at [607, 253] on p "Author Share Download" at bounding box center [824, 253] width 447 height 44
click at [602, 256] on p "Author Share Download" at bounding box center [824, 253] width 447 height 44
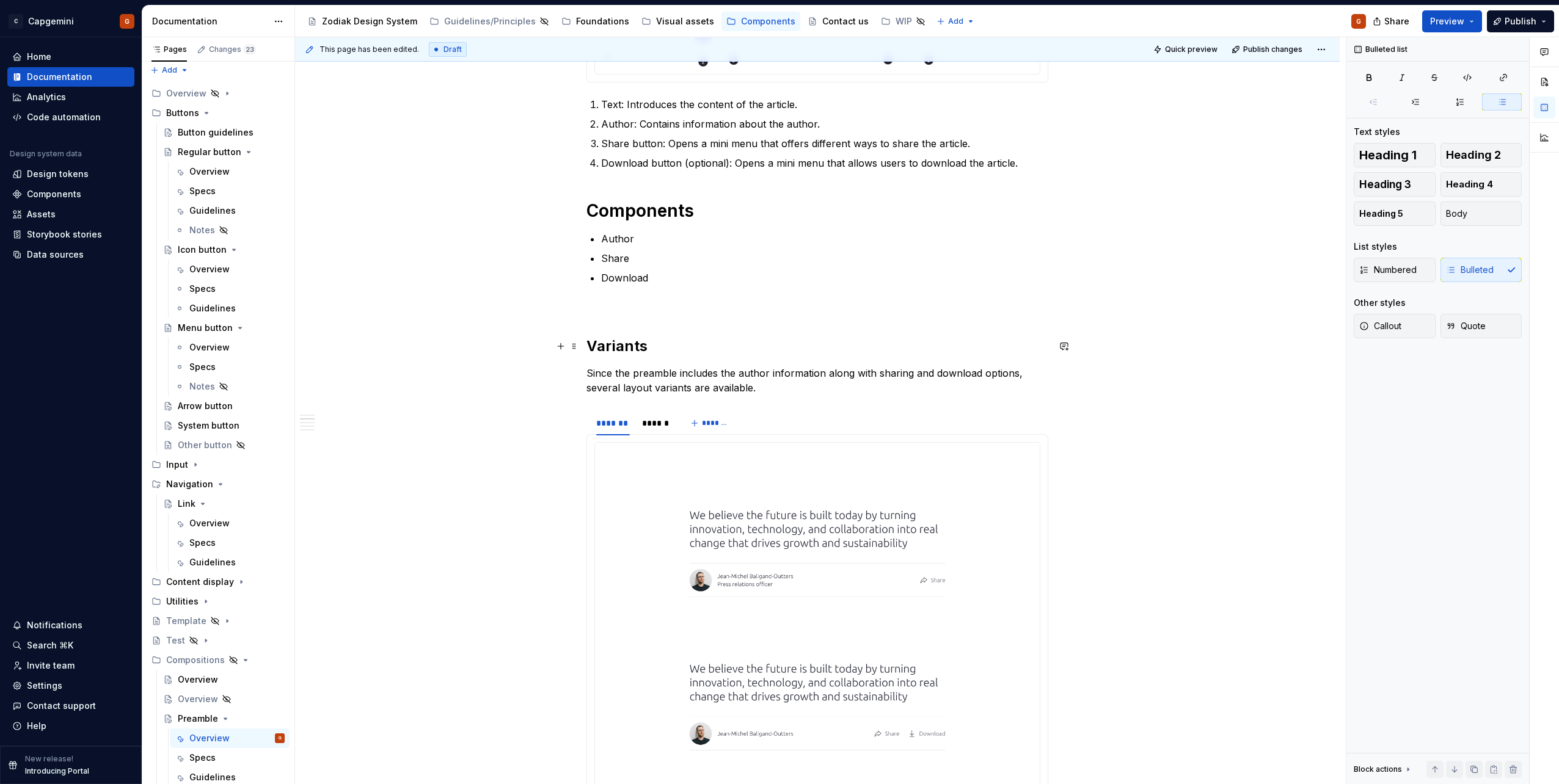
click at [613, 348] on h2 "Variants" at bounding box center [817, 347] width 462 height 20
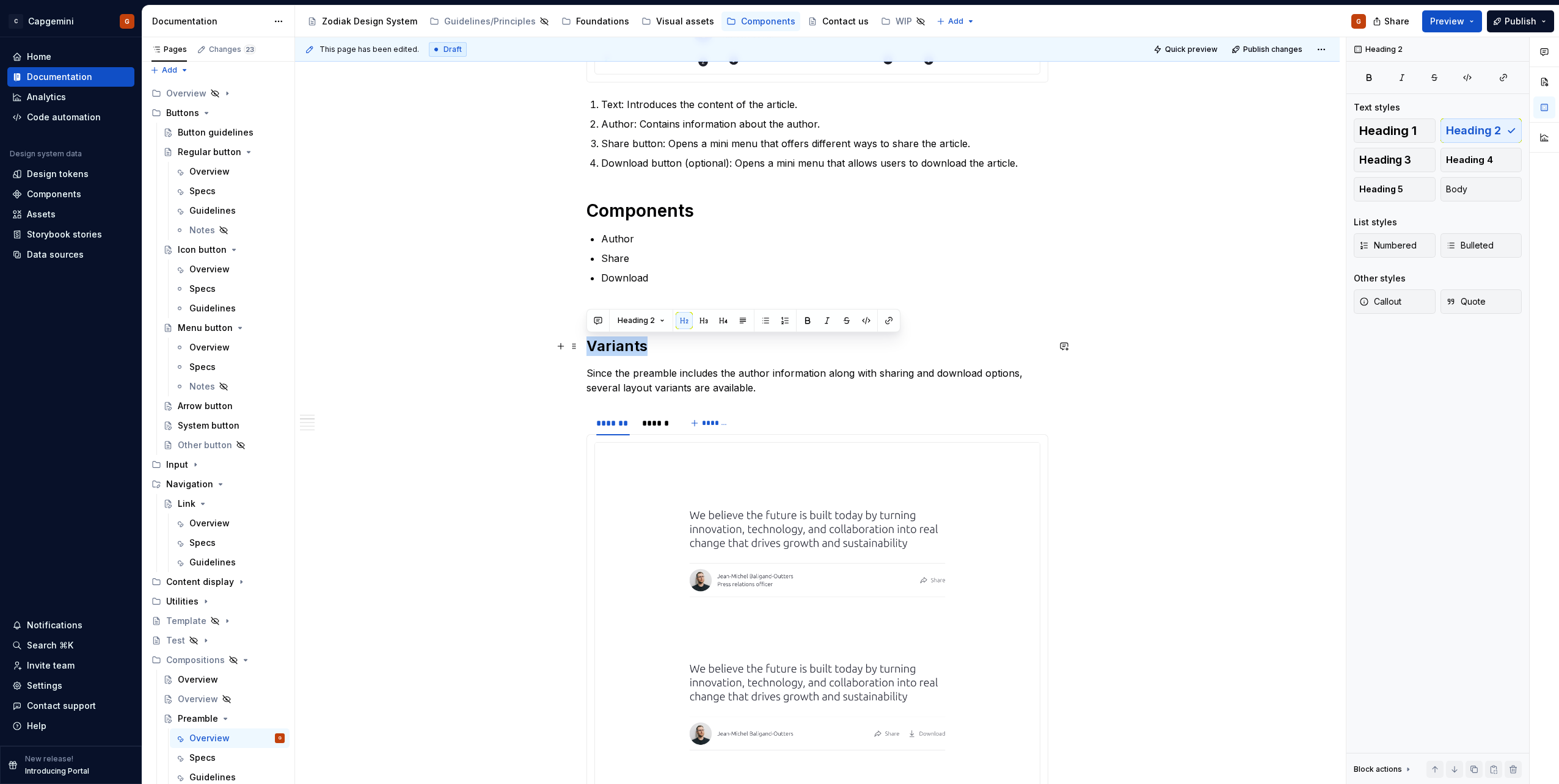
click at [613, 348] on h2 "Variants" at bounding box center [817, 347] width 462 height 20
click at [1396, 125] on span "Heading 1" at bounding box center [1388, 131] width 57 height 12
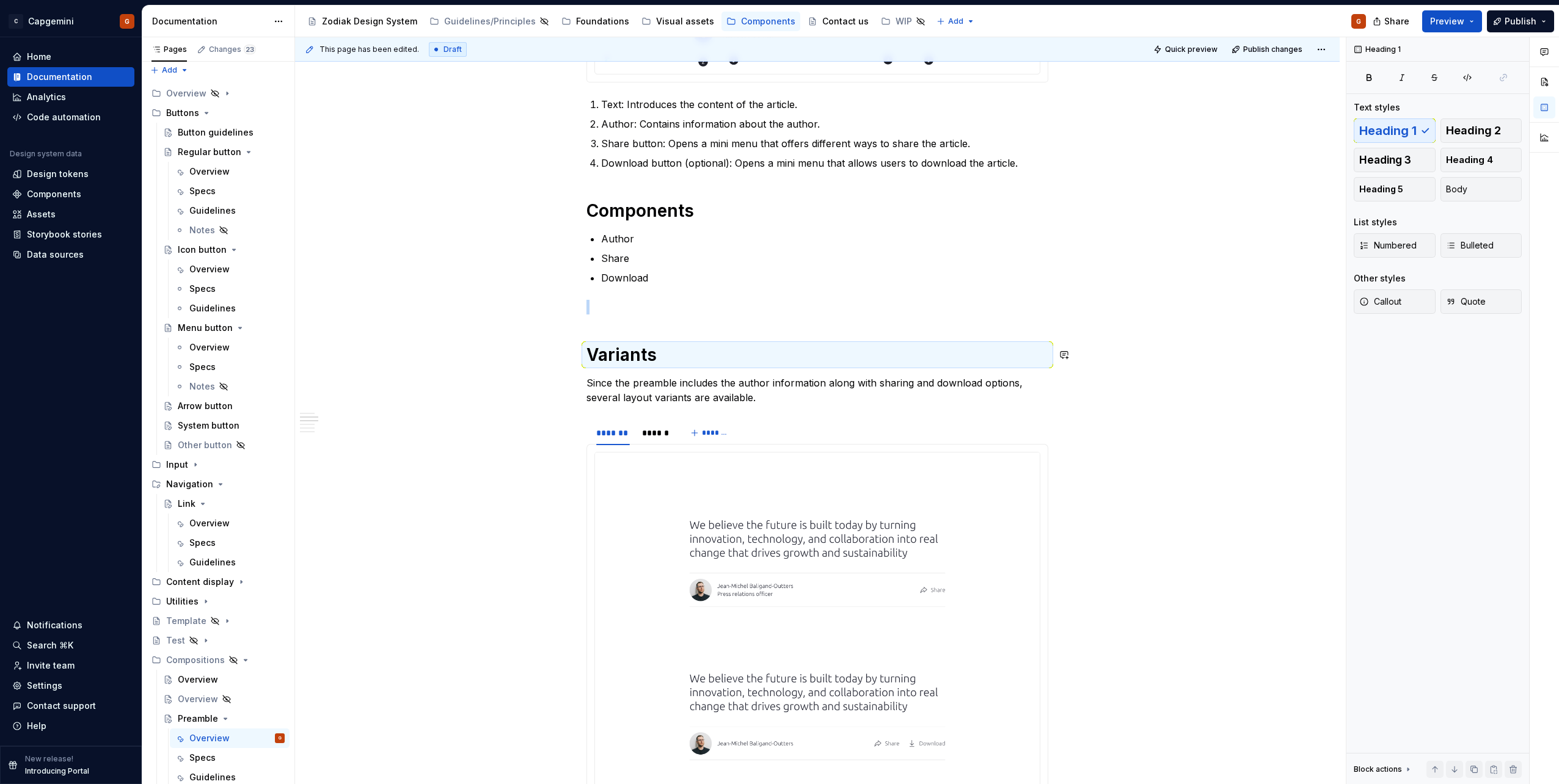
click at [654, 310] on p at bounding box center [817, 307] width 462 height 14
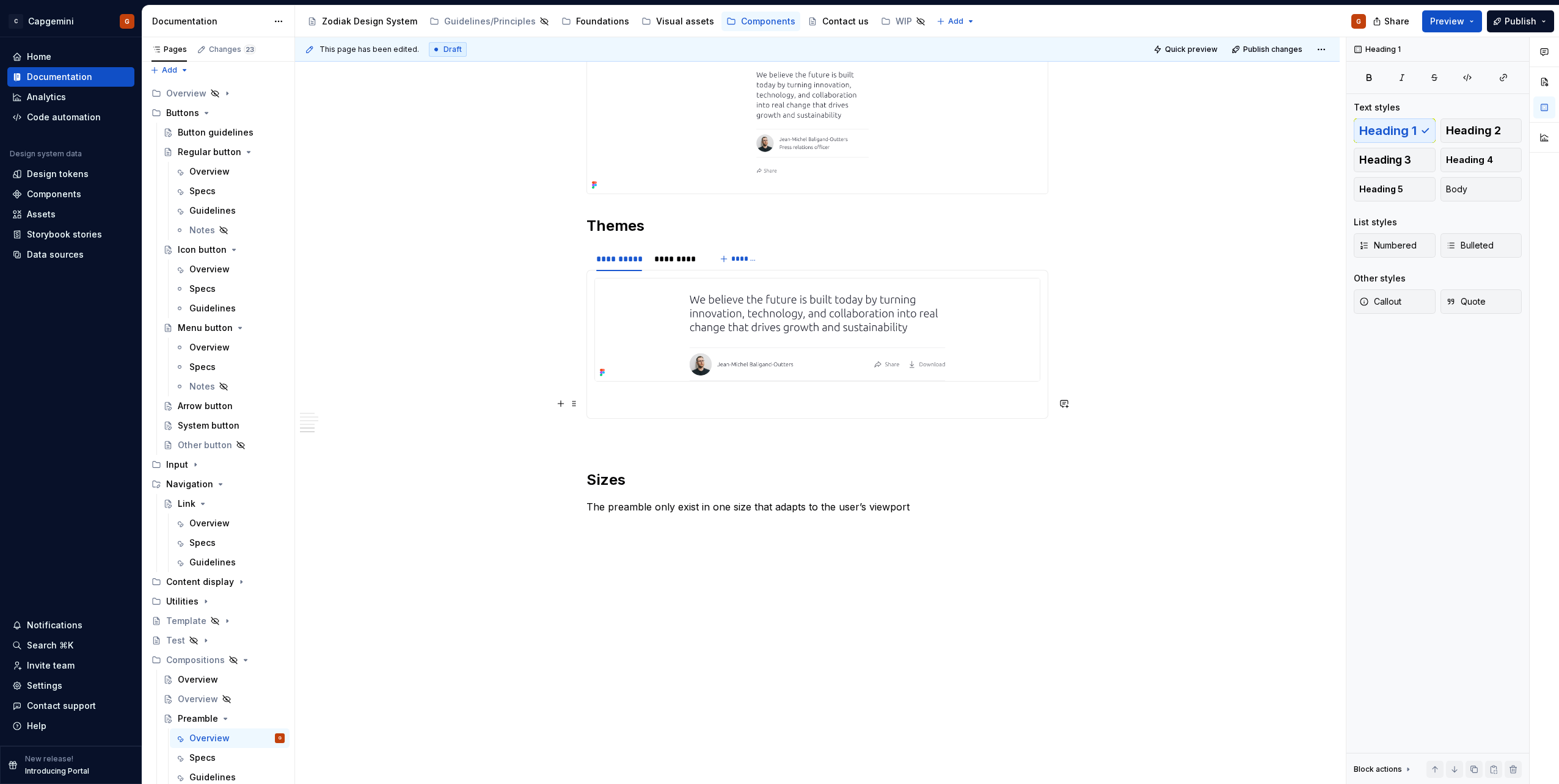
scroll to position [2570, 0]
click at [901, 507] on p "The preamble only exist in one size that adapts to the user’s viewport" at bounding box center [817, 505] width 462 height 14
click at [923, 508] on p "The preamble only exist in one size that adapts to the user’s viewport" at bounding box center [817, 505] width 462 height 14
click at [753, 509] on p "The preamble only exist in one size that adapts to the user’s viewport." at bounding box center [817, 505] width 462 height 14
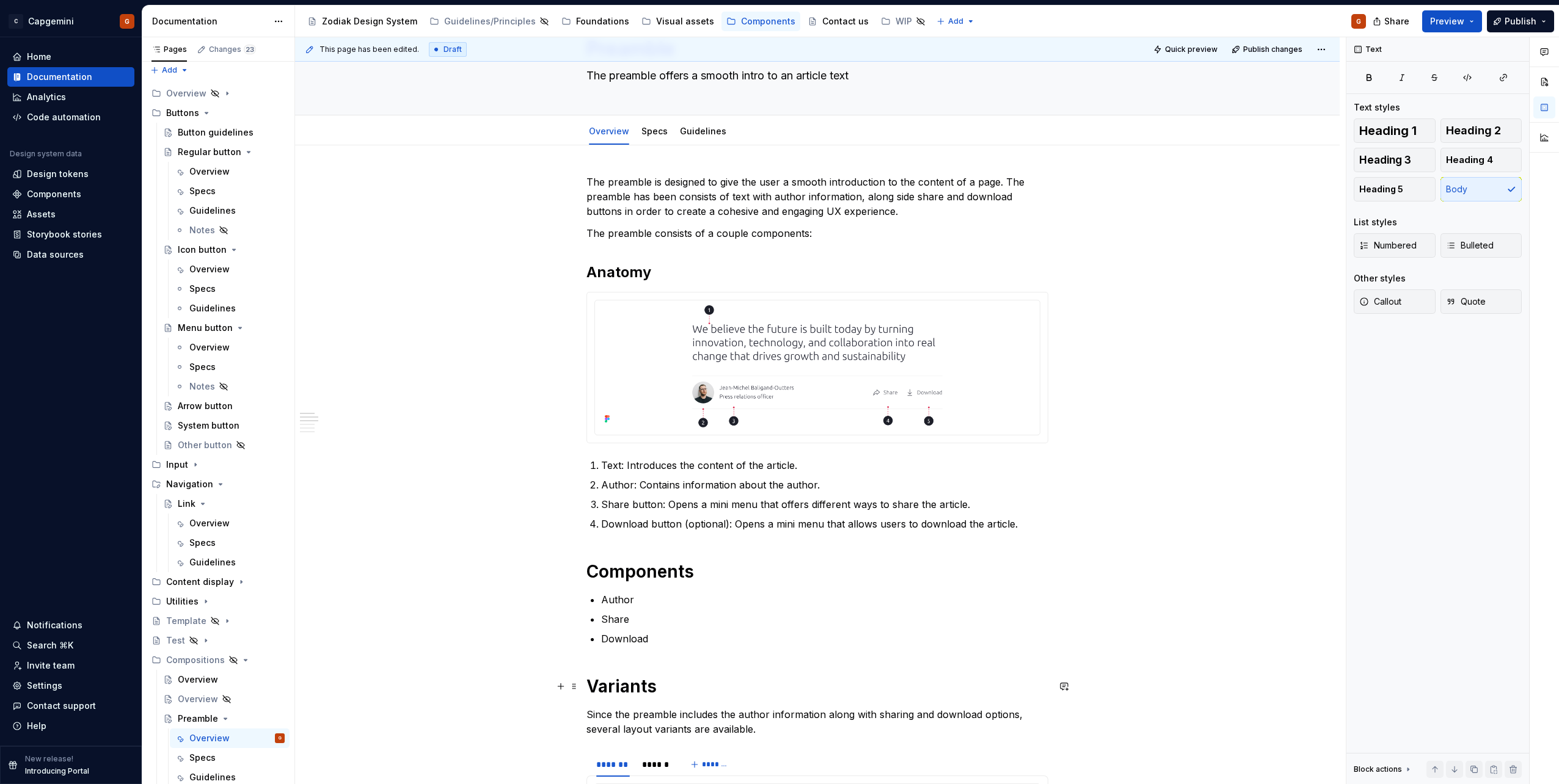
scroll to position [0, 0]
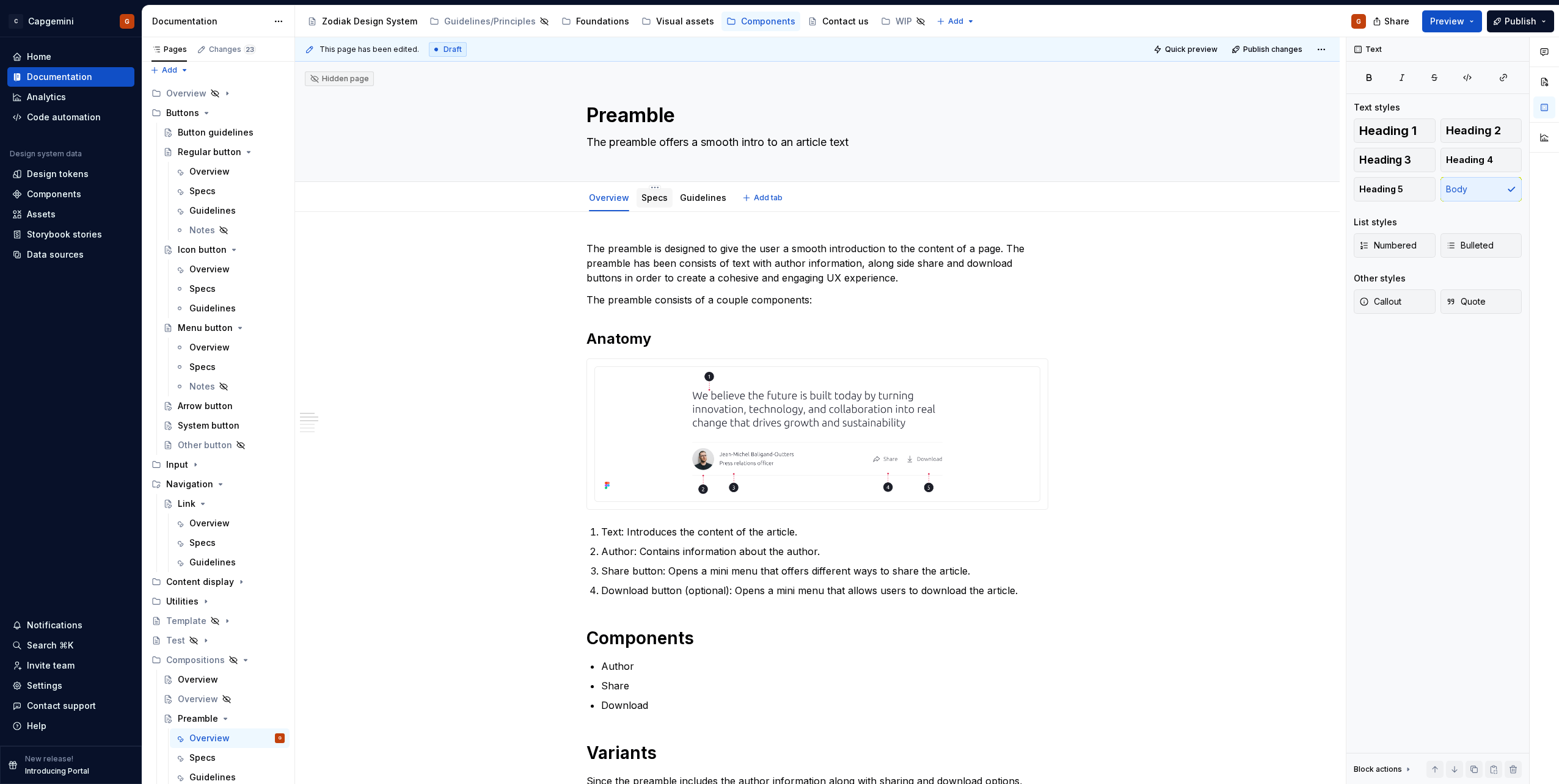
click at [643, 203] on div "Specs" at bounding box center [654, 198] width 26 height 12
click at [663, 203] on div "Specs" at bounding box center [654, 198] width 26 height 12
click at [655, 198] on link "Specs" at bounding box center [654, 198] width 26 height 11
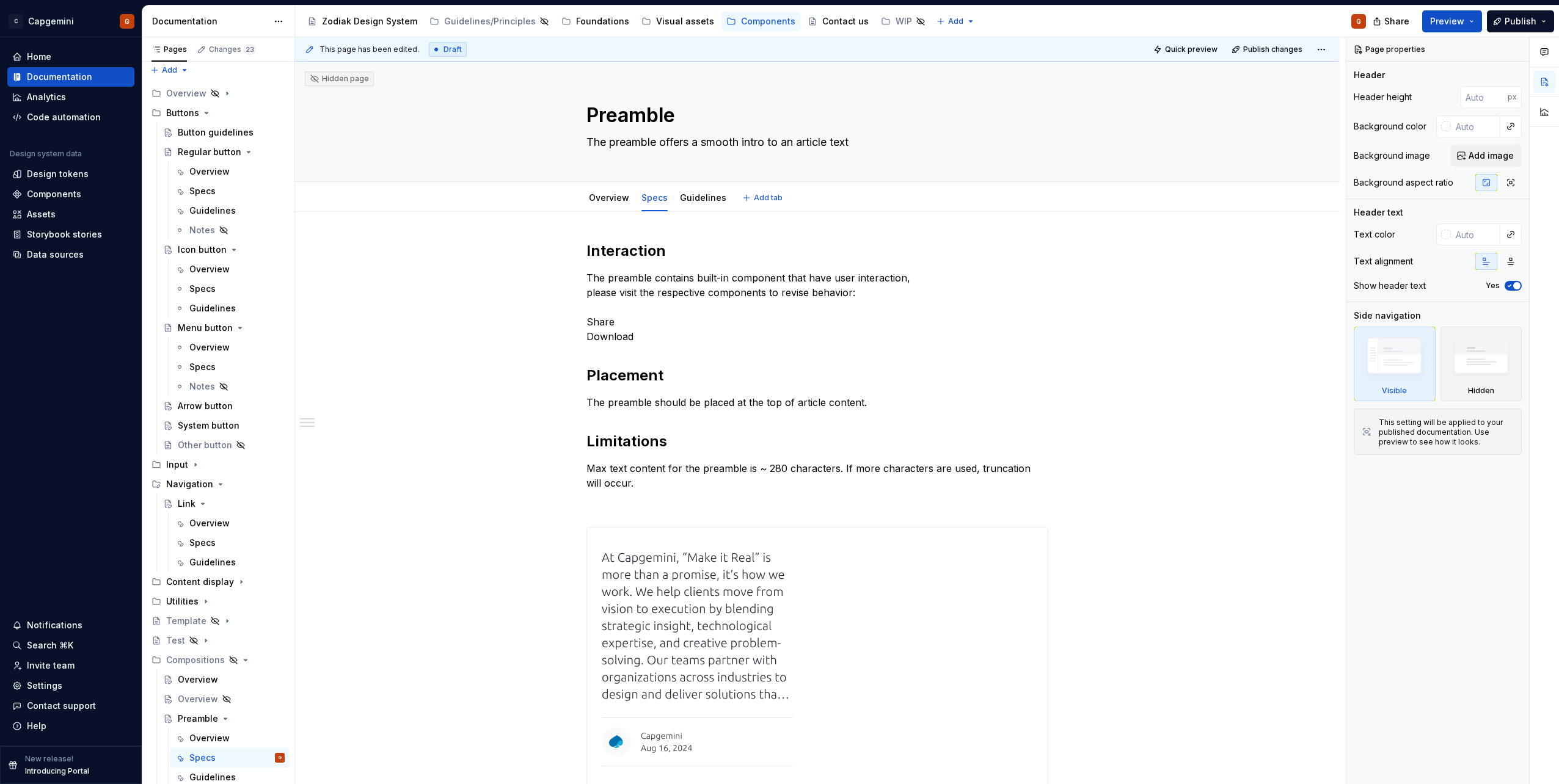
type textarea "*"
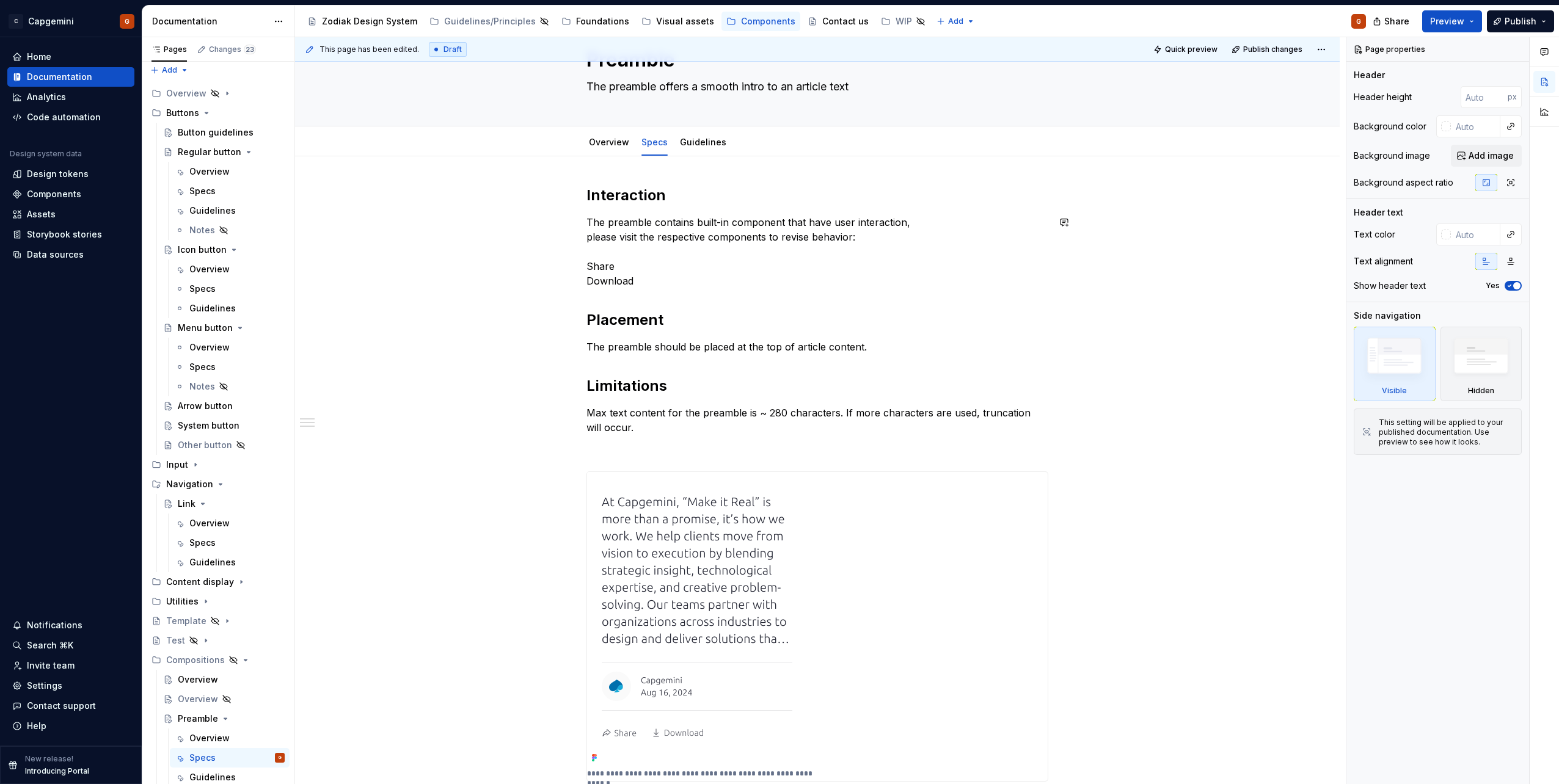
scroll to position [122, 0]
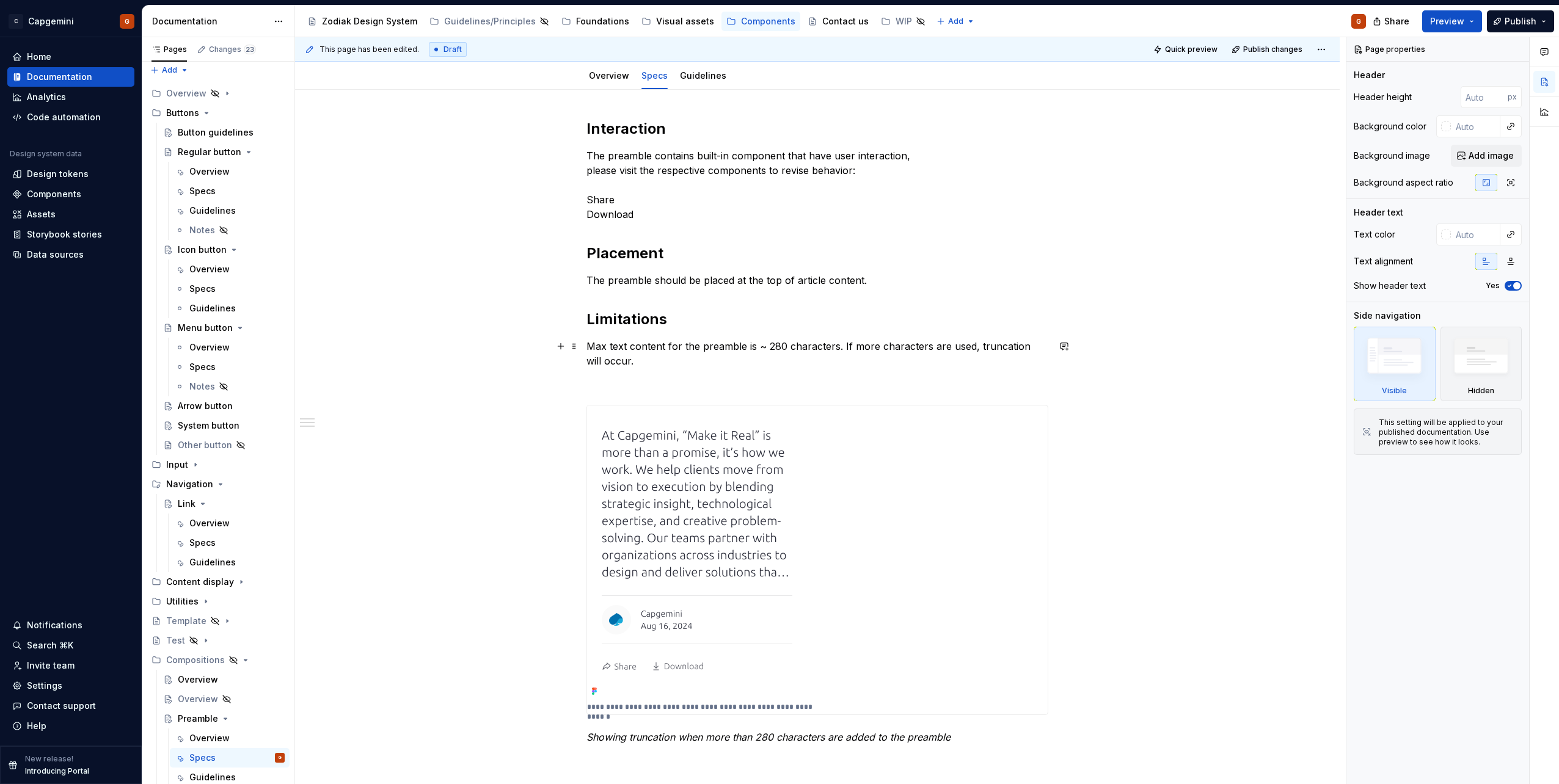
click at [616, 367] on p "Max text content for the preamble is ~ 280 characters. If more characters are u…" at bounding box center [817, 353] width 462 height 29
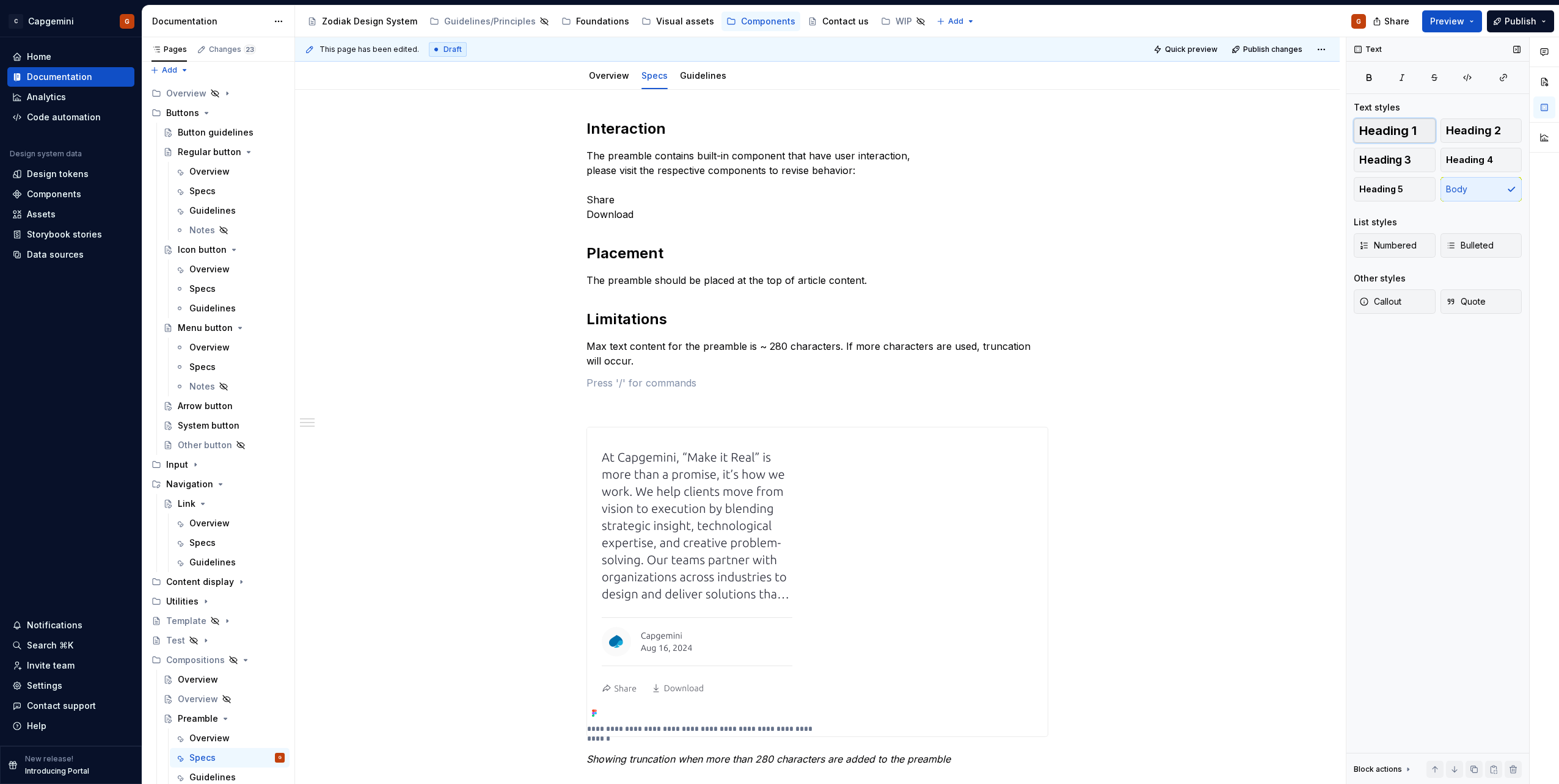
click at [1424, 135] on button "Heading 1" at bounding box center [1394, 131] width 82 height 24
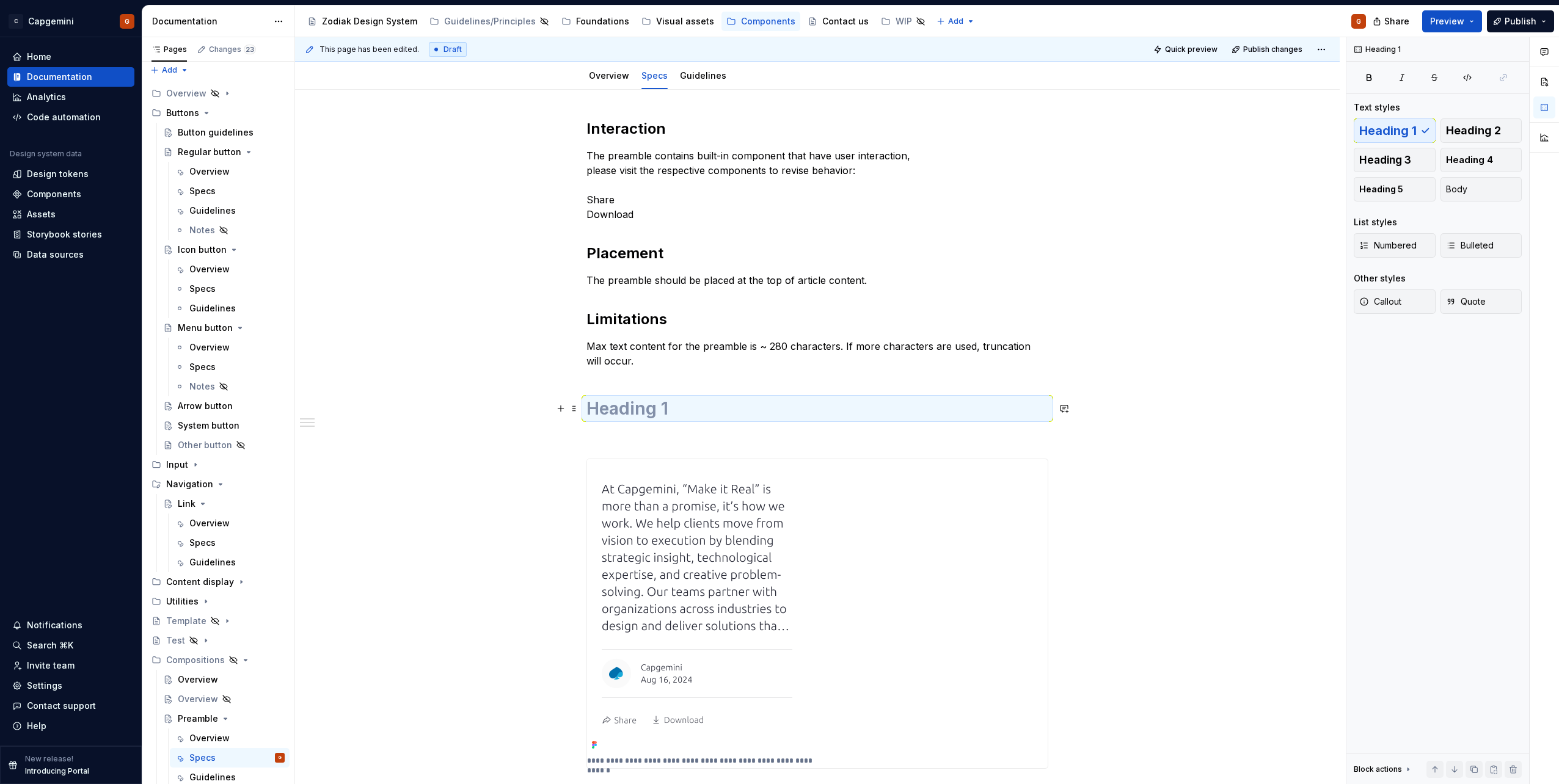
click at [678, 394] on div "**********" at bounding box center [817, 469] width 462 height 701
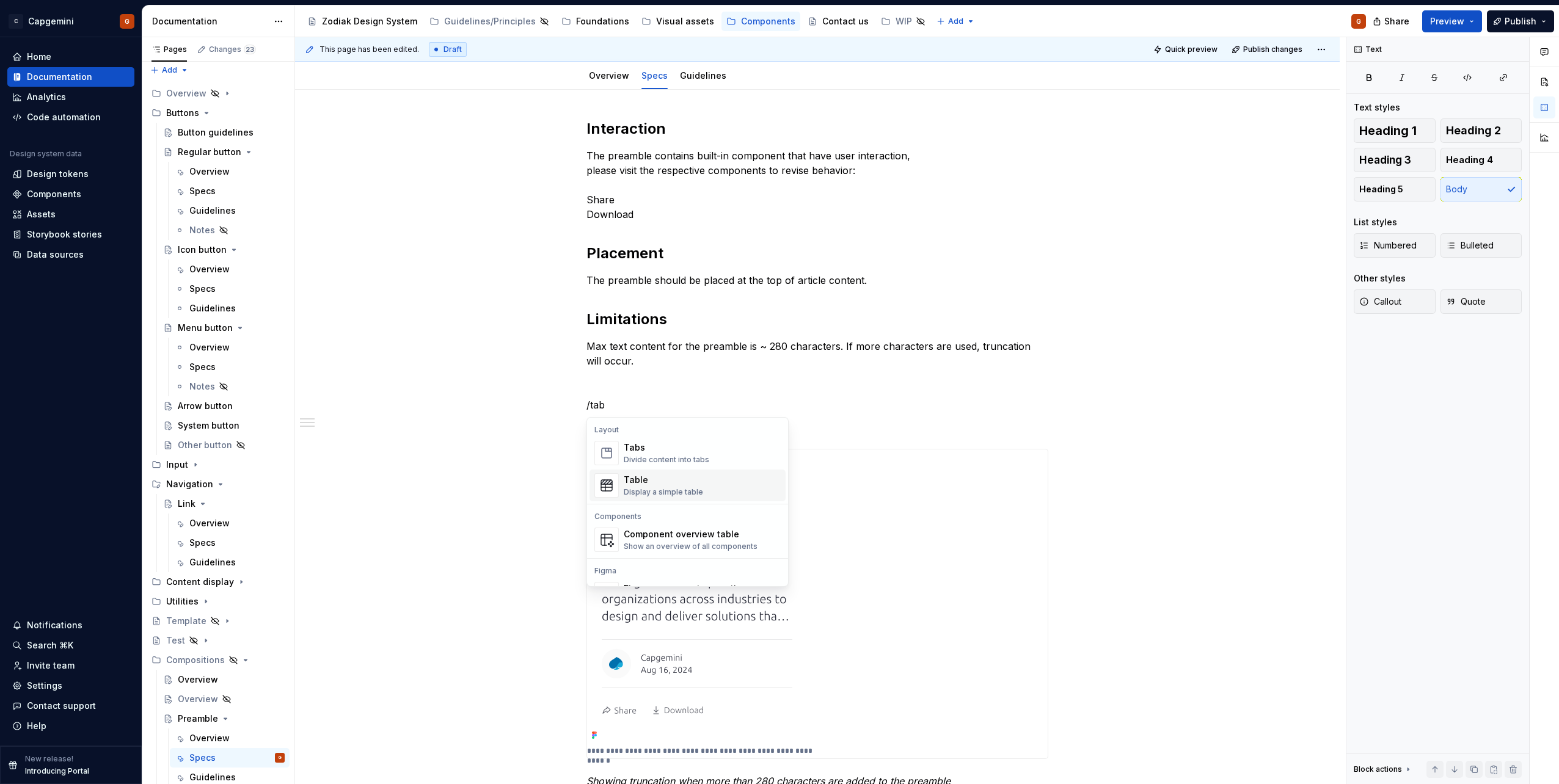
click at [651, 483] on div "Table" at bounding box center [663, 480] width 80 height 12
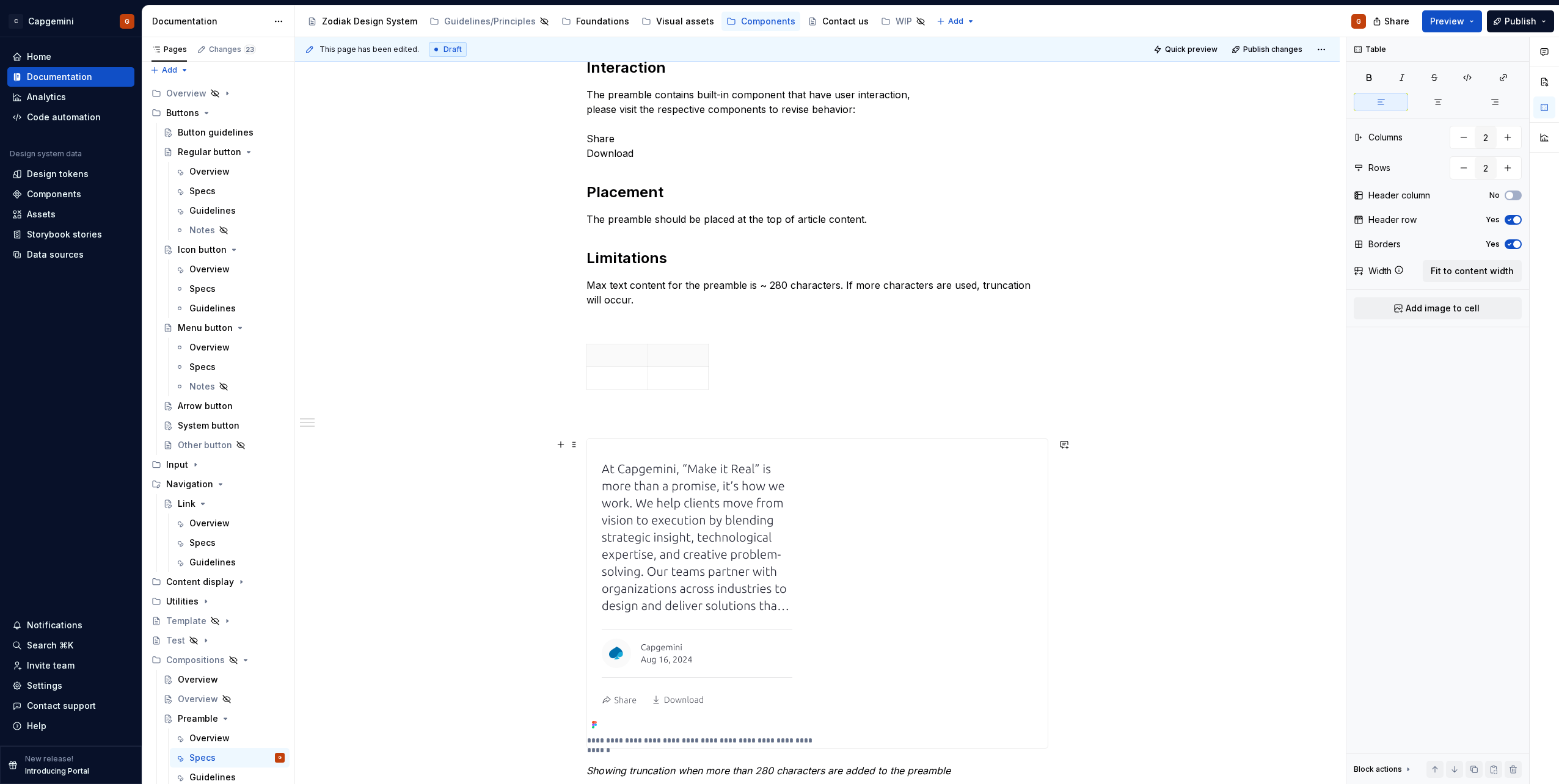
scroll to position [244, 0]
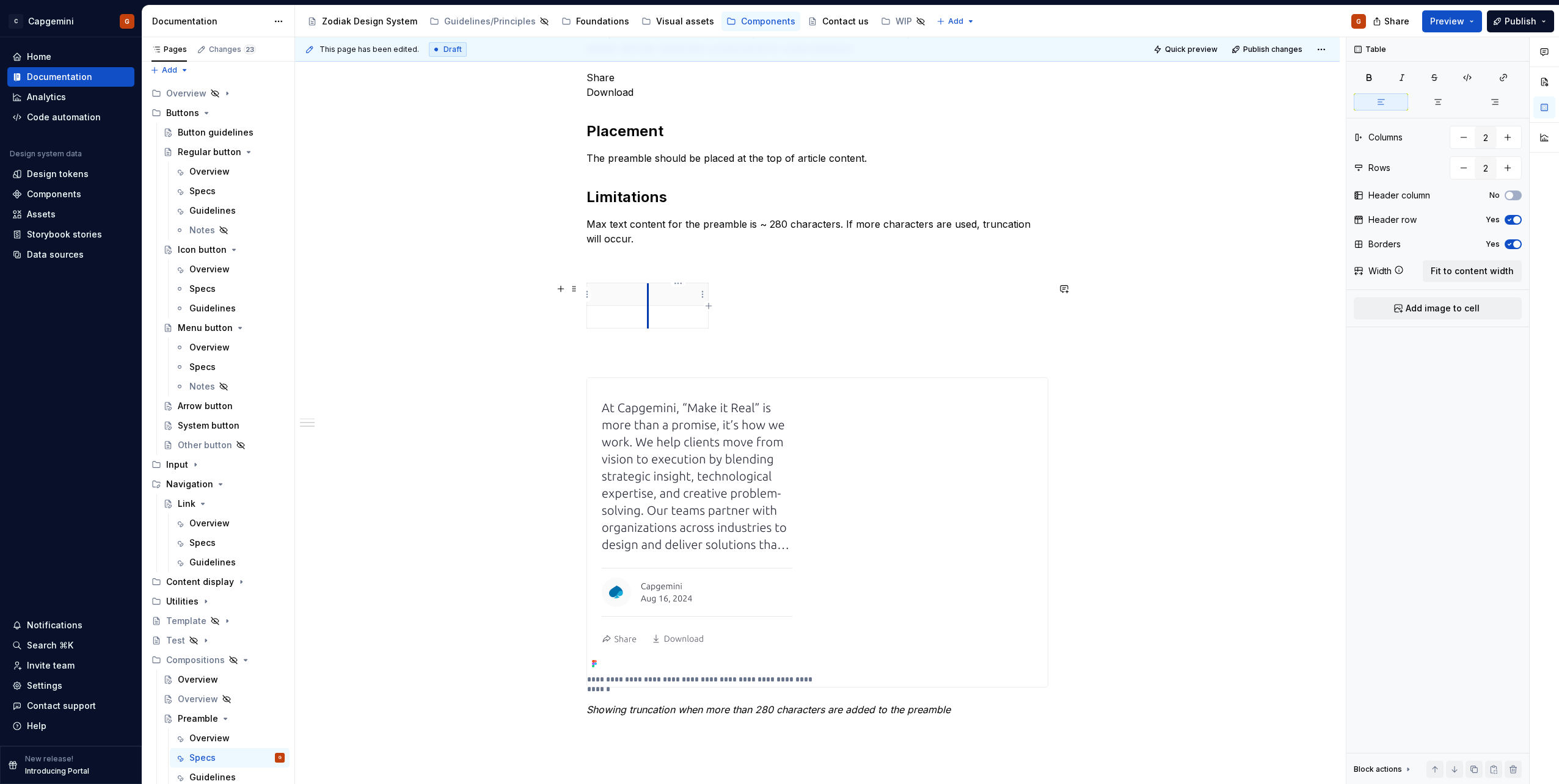
click at [661, 295] on p at bounding box center [678, 294] width 46 height 12
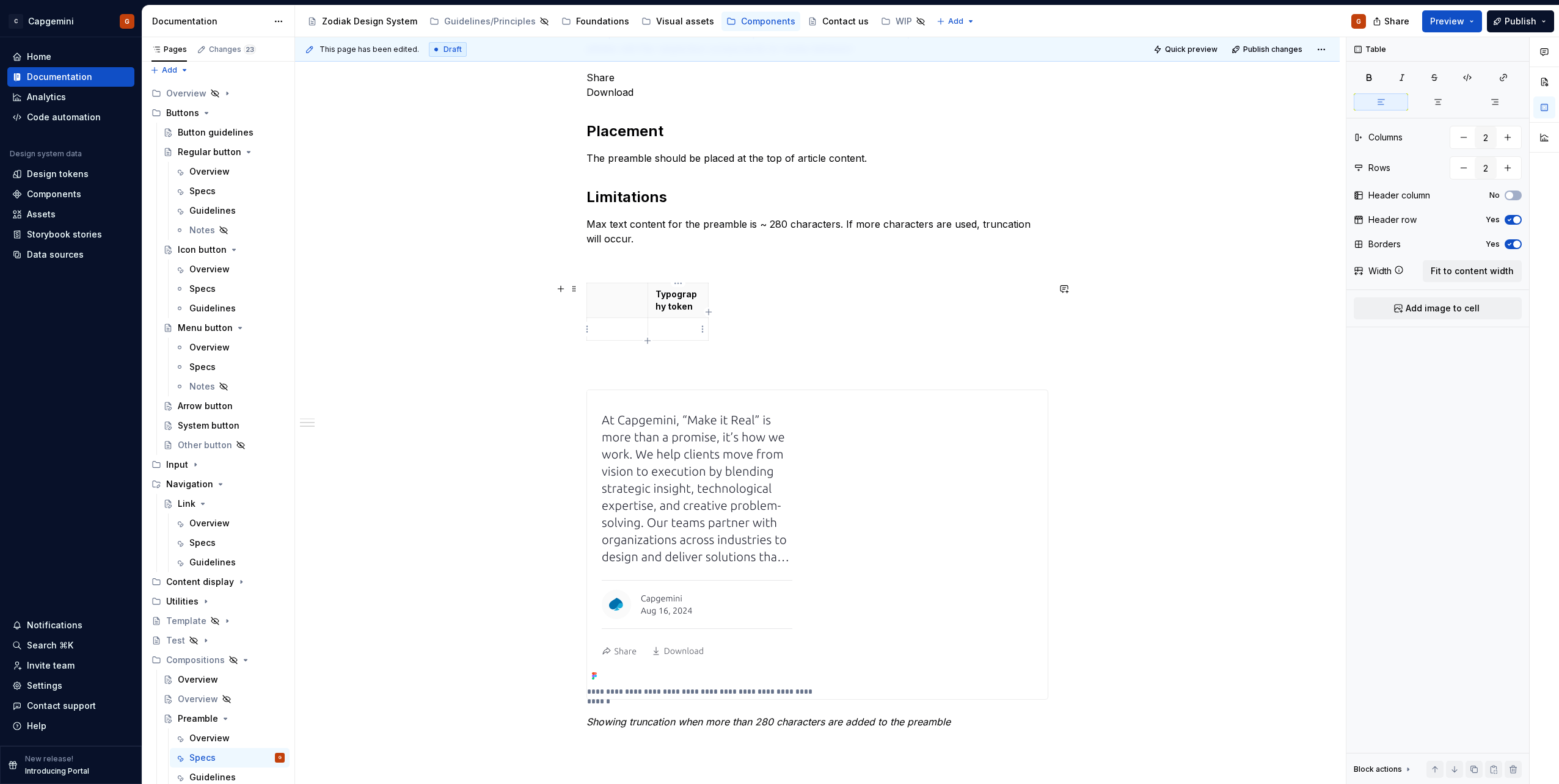
click at [685, 331] on p at bounding box center [678, 329] width 46 height 12
type textarea "*"
click at [626, 332] on p at bounding box center [617, 329] width 46 height 12
click at [675, 302] on p "Typography token" at bounding box center [678, 300] width 46 height 24
click at [660, 298] on p "Typography token" at bounding box center [678, 300] width 46 height 24
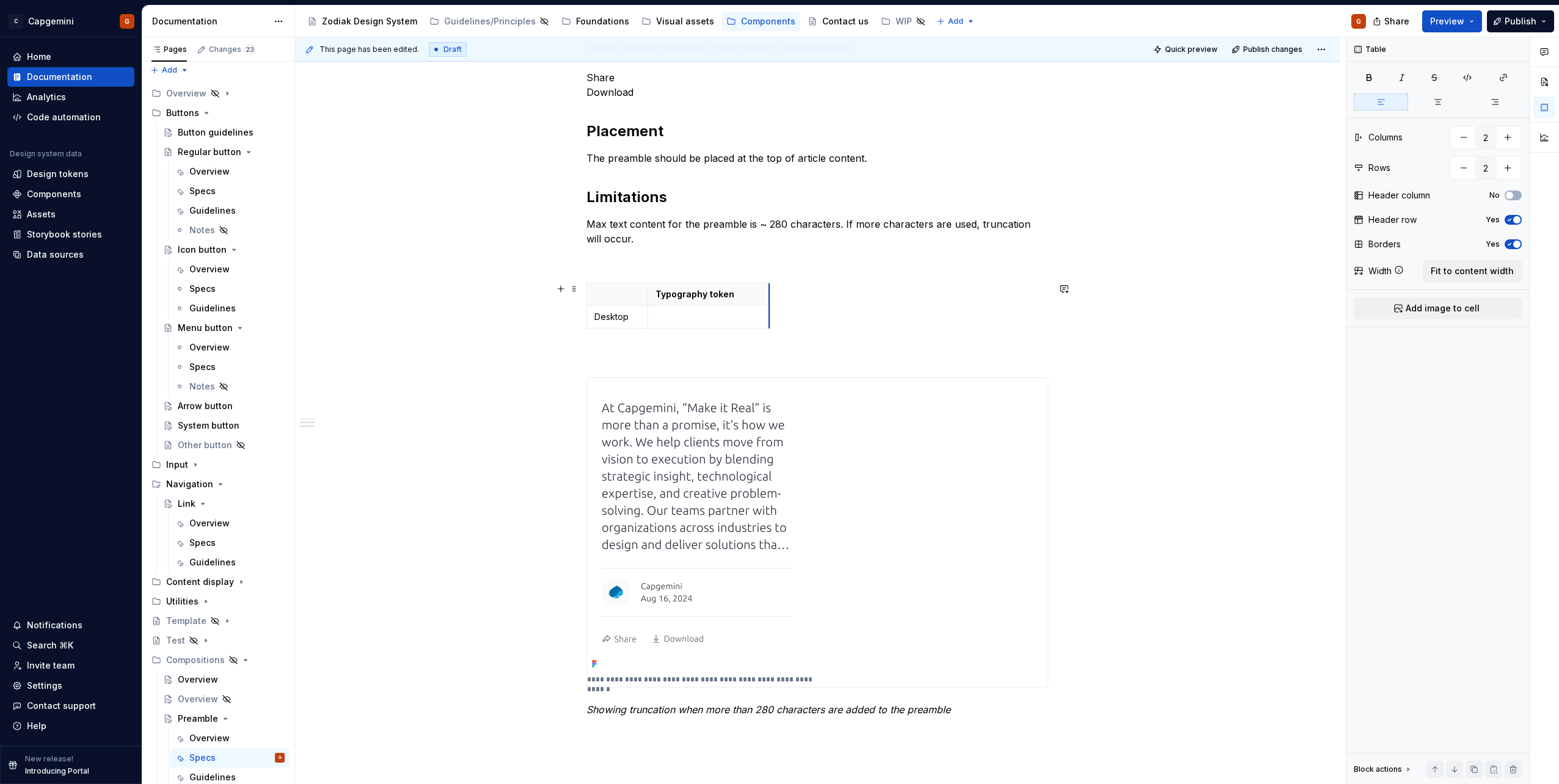
drag, startPoint x: 707, startPoint y: 298, endPoint x: 766, endPoint y: 310, distance: 60.2
click at [666, 318] on p at bounding box center [708, 316] width 105 height 12
click at [633, 320] on p "Desktop" at bounding box center [617, 316] width 46 height 12
click at [675, 319] on p at bounding box center [708, 316] width 105 height 12
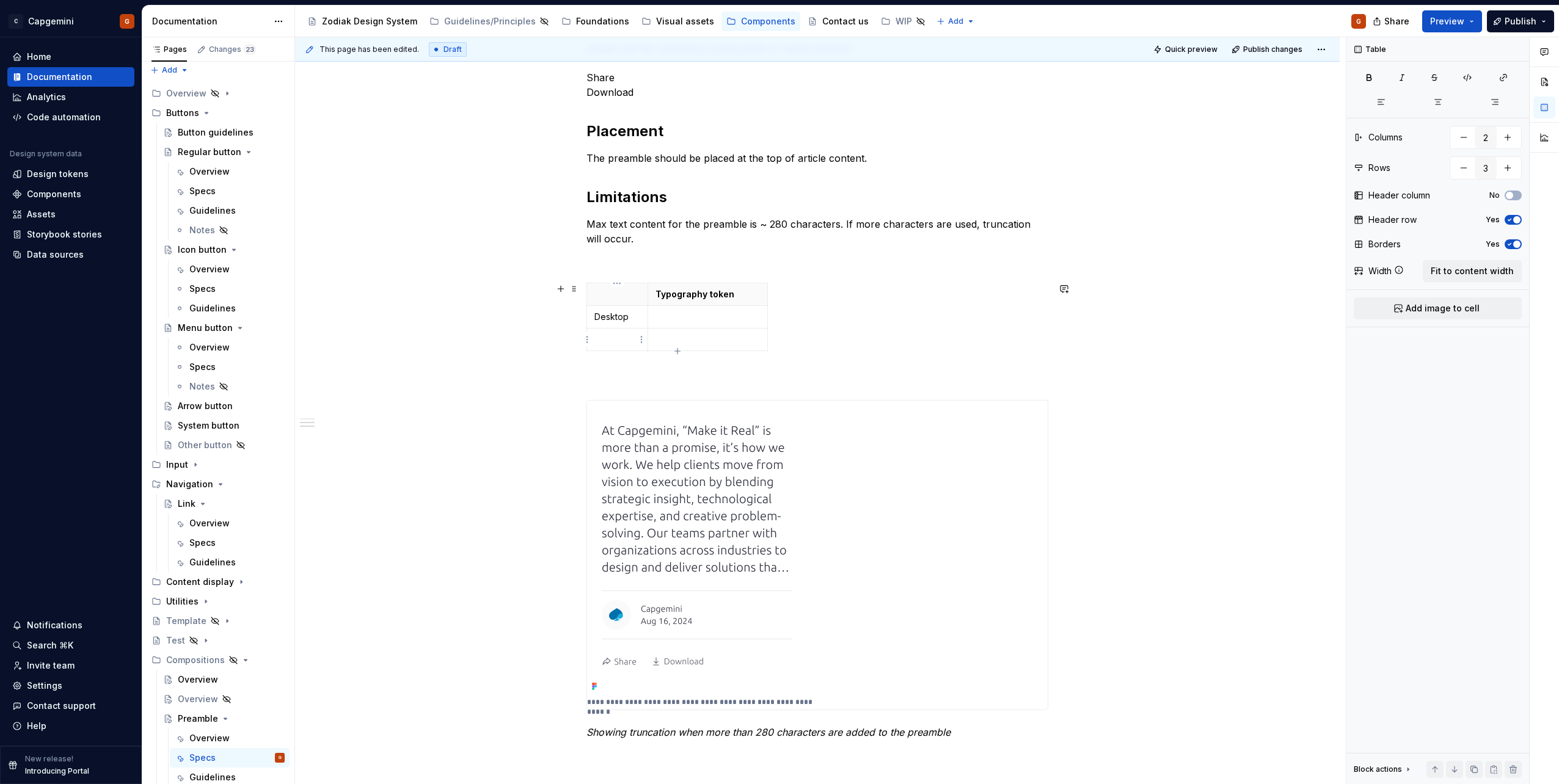
click at [623, 334] on p at bounding box center [617, 340] width 46 height 12
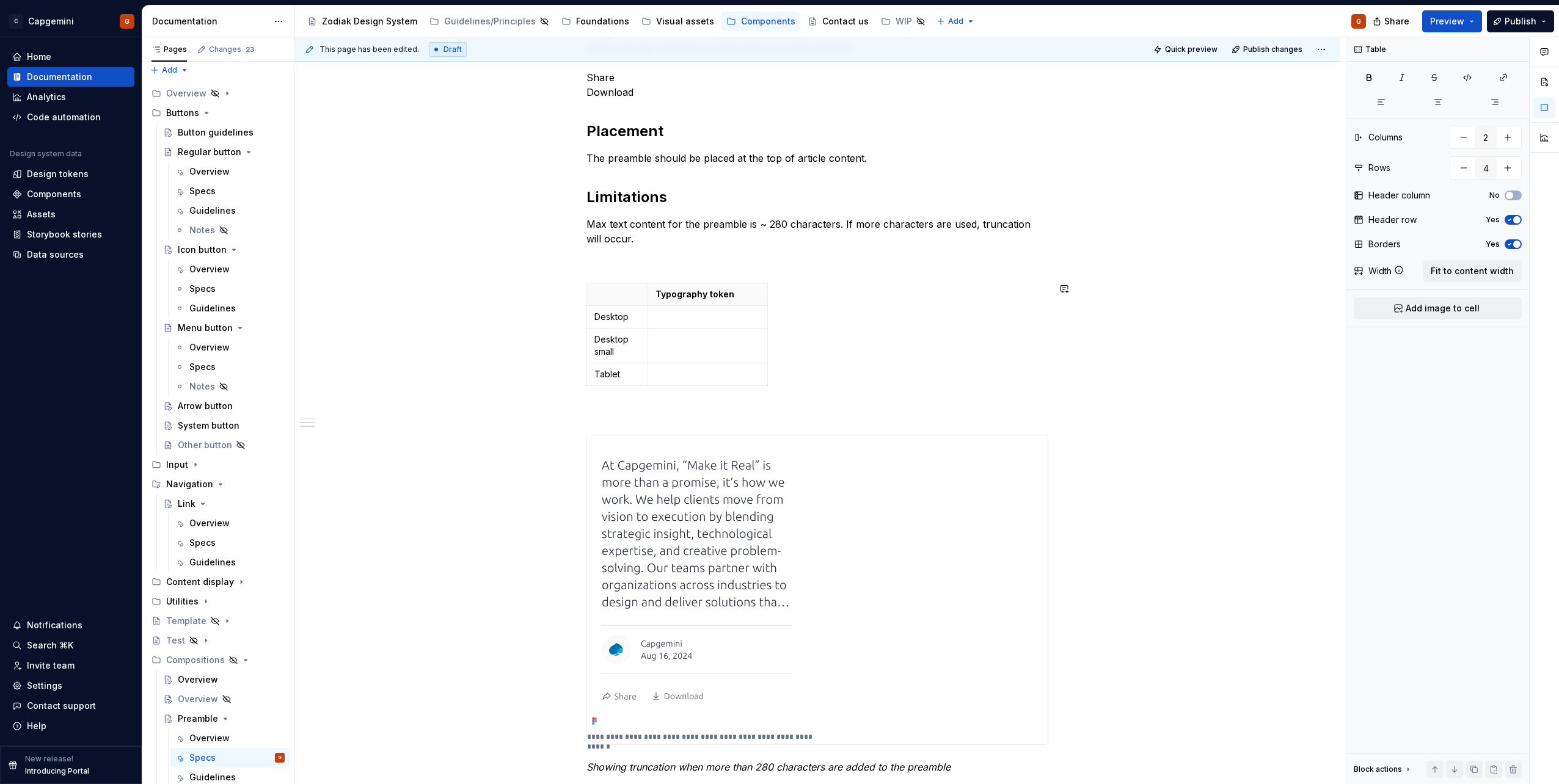
type input "5"
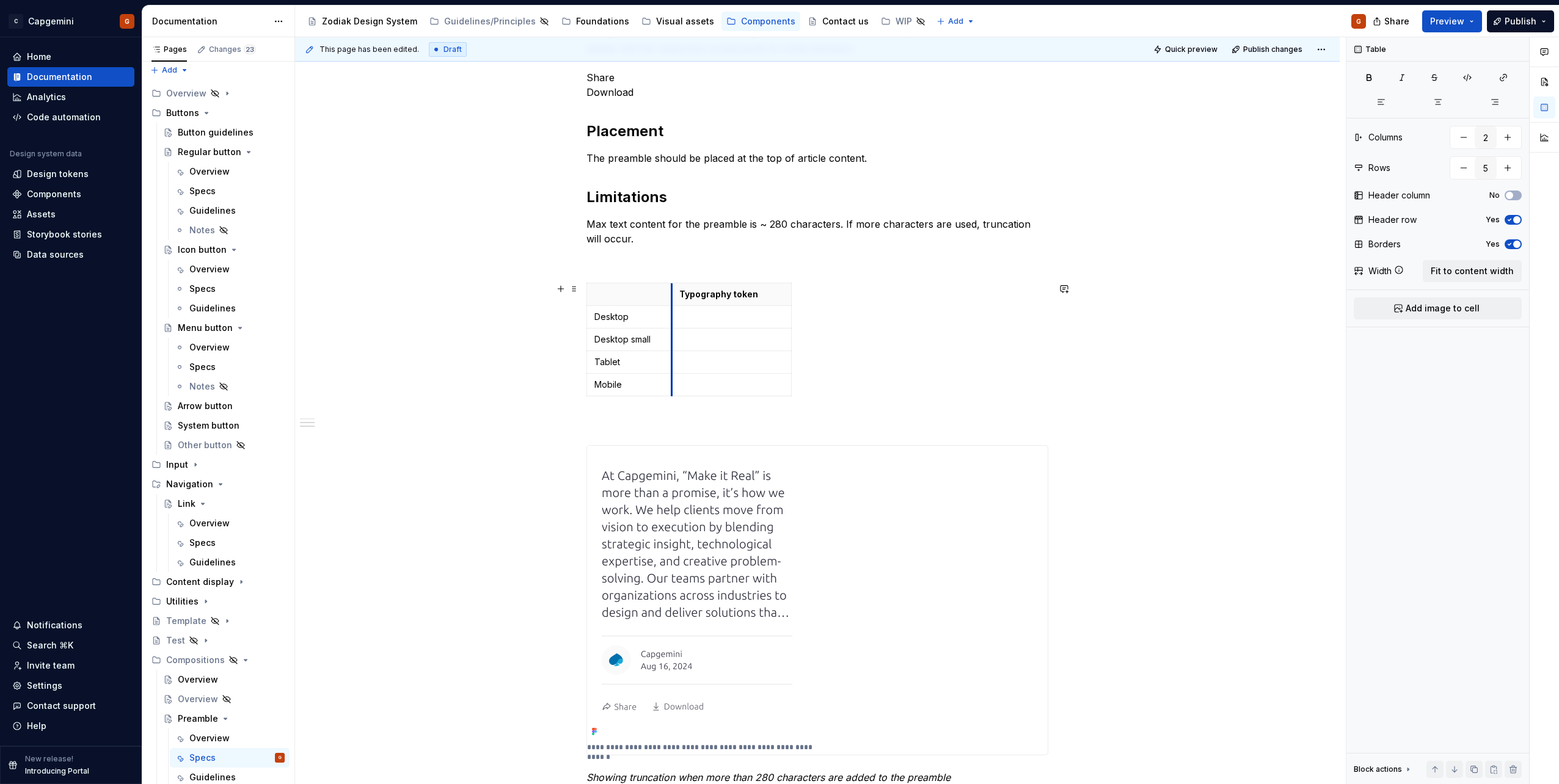
drag, startPoint x: 649, startPoint y: 295, endPoint x: 672, endPoint y: 294, distance: 23.0
click at [672, 294] on th "Typography token" at bounding box center [731, 295] width 120 height 23
click at [706, 312] on p at bounding box center [731, 316] width 105 height 12
click at [702, 316] on p "body-m" at bounding box center [731, 316] width 105 height 12
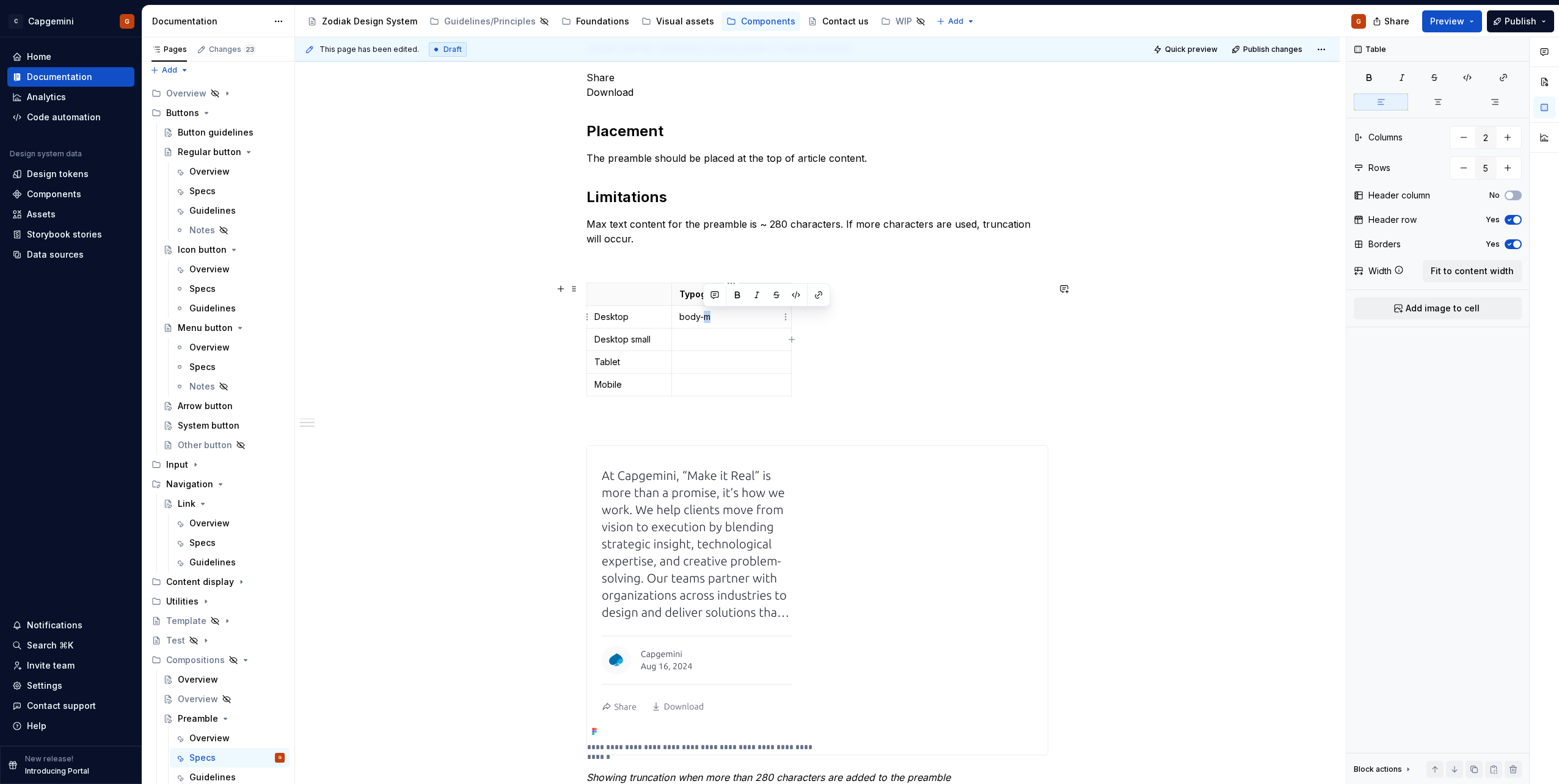
click at [702, 316] on p "body-m" at bounding box center [731, 316] width 105 height 12
click at [1470, 76] on icon "button" at bounding box center [1467, 77] width 10 height 10
click at [698, 337] on p at bounding box center [731, 340] width 105 height 12
click at [698, 366] on p at bounding box center [731, 362] width 105 height 12
click at [702, 386] on p at bounding box center [731, 385] width 105 height 12
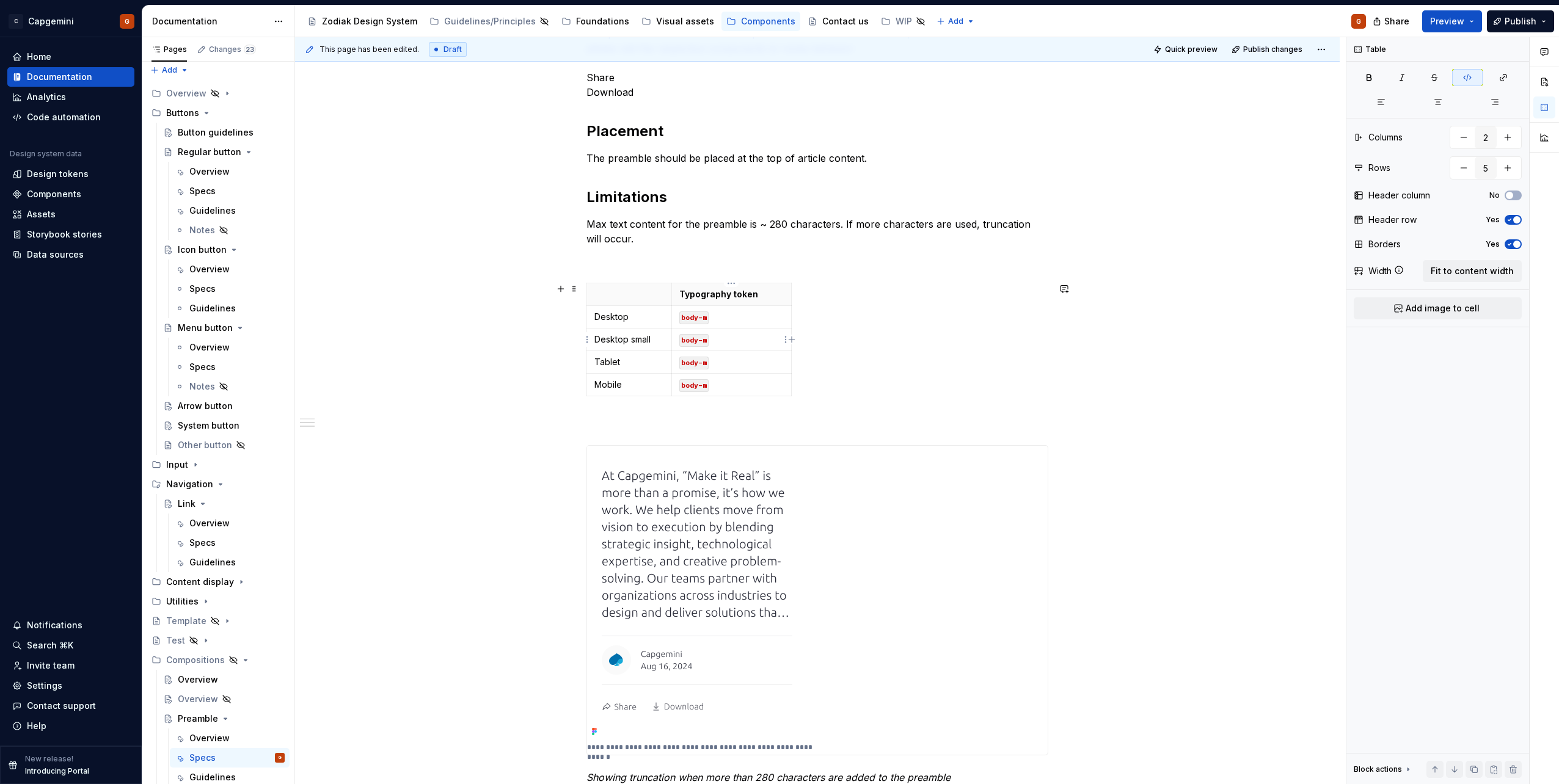
click at [689, 319] on code "body-m" at bounding box center [693, 317] width 29 height 13
click at [700, 321] on code "heading-m" at bounding box center [700, 317] width 42 height 13
copy code "heading"
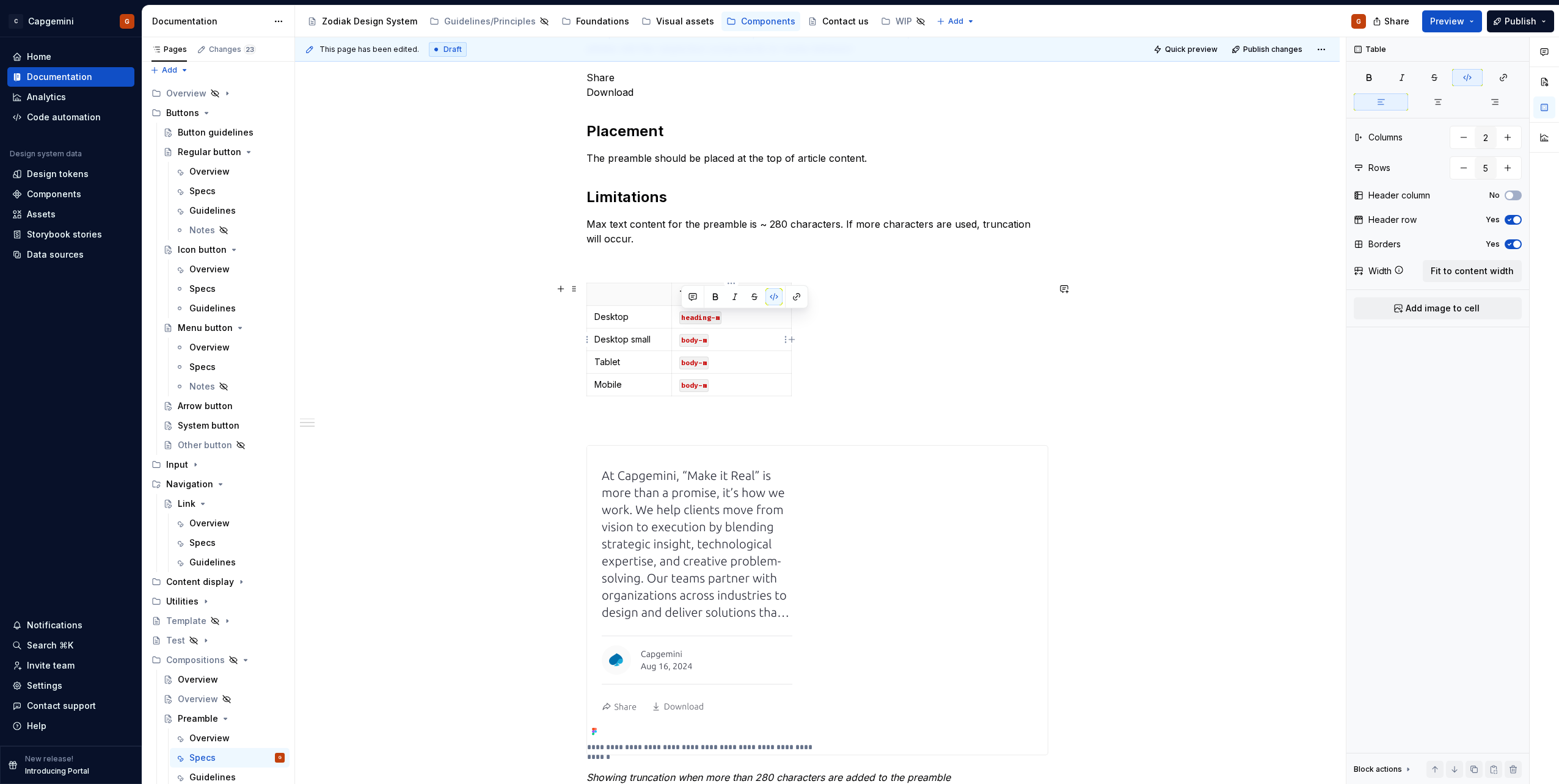
click at [696, 344] on code "body-m" at bounding box center [693, 340] width 29 height 13
click at [690, 342] on code "body-m" at bounding box center [693, 340] width 29 height 13
click at [682, 365] on code "body-m" at bounding box center [693, 362] width 29 height 13
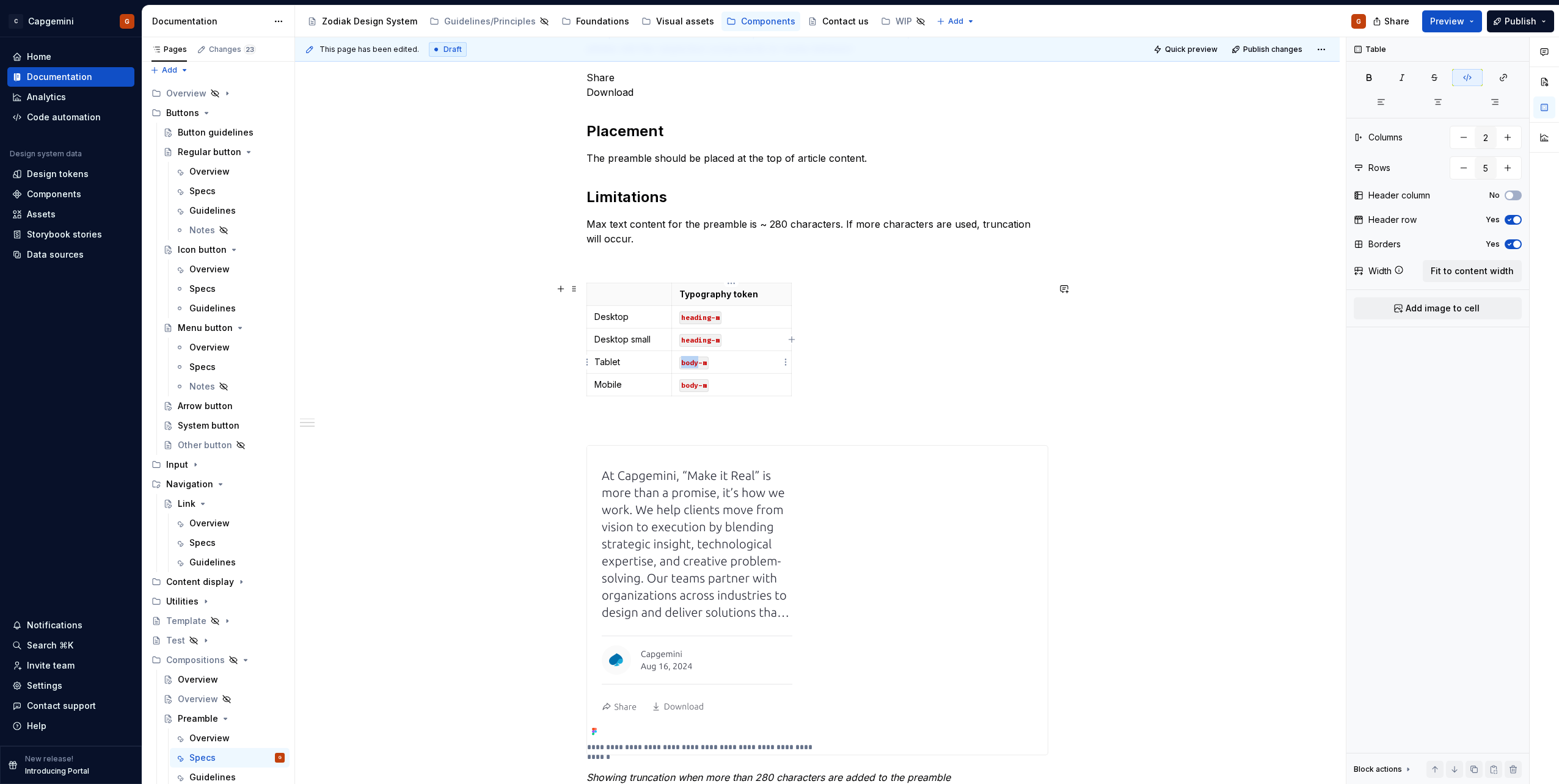
click at [682, 365] on code "body-m" at bounding box center [693, 362] width 29 height 13
click at [683, 385] on code "body-m" at bounding box center [693, 385] width 29 height 13
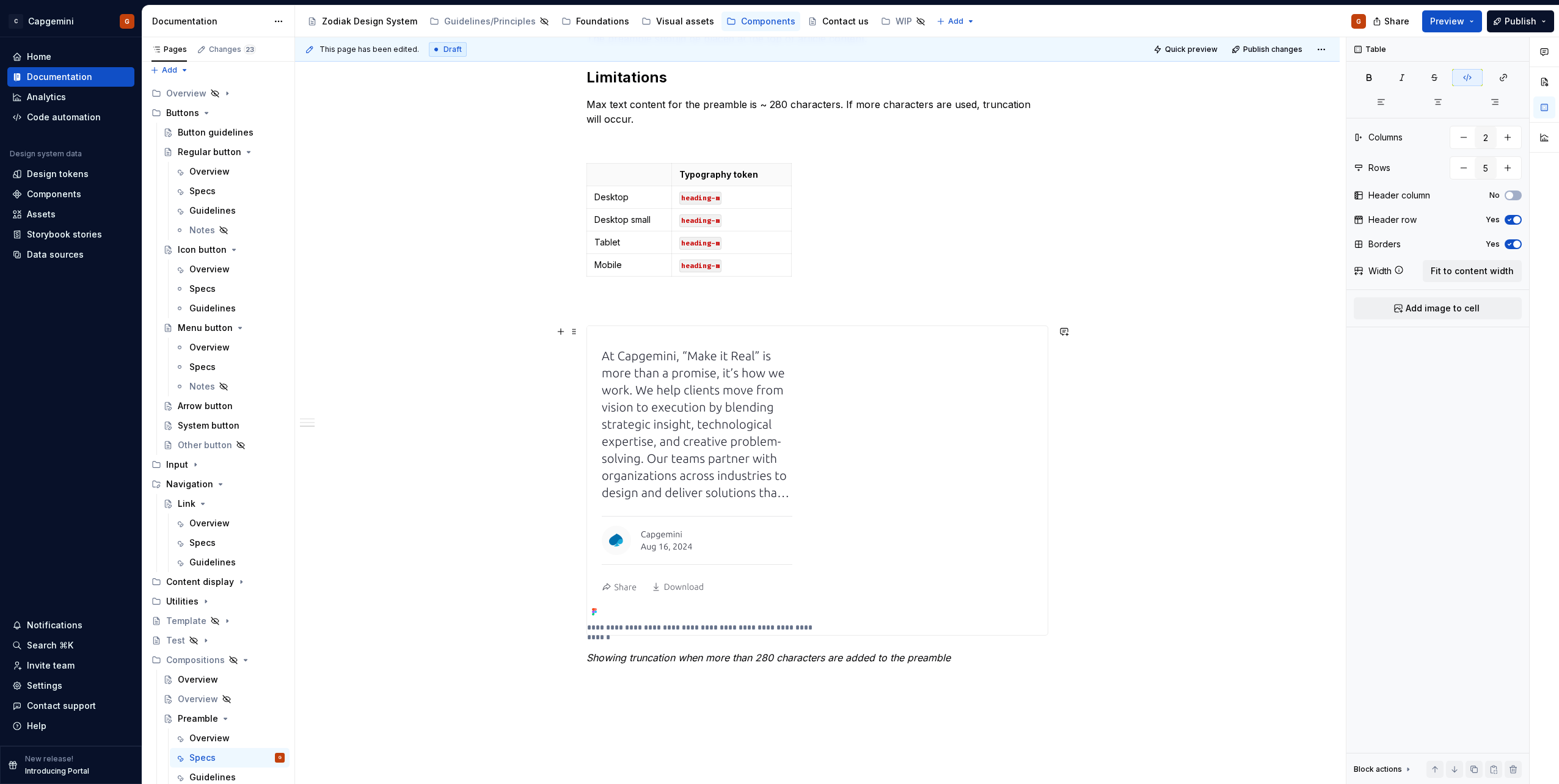
scroll to position [366, 0]
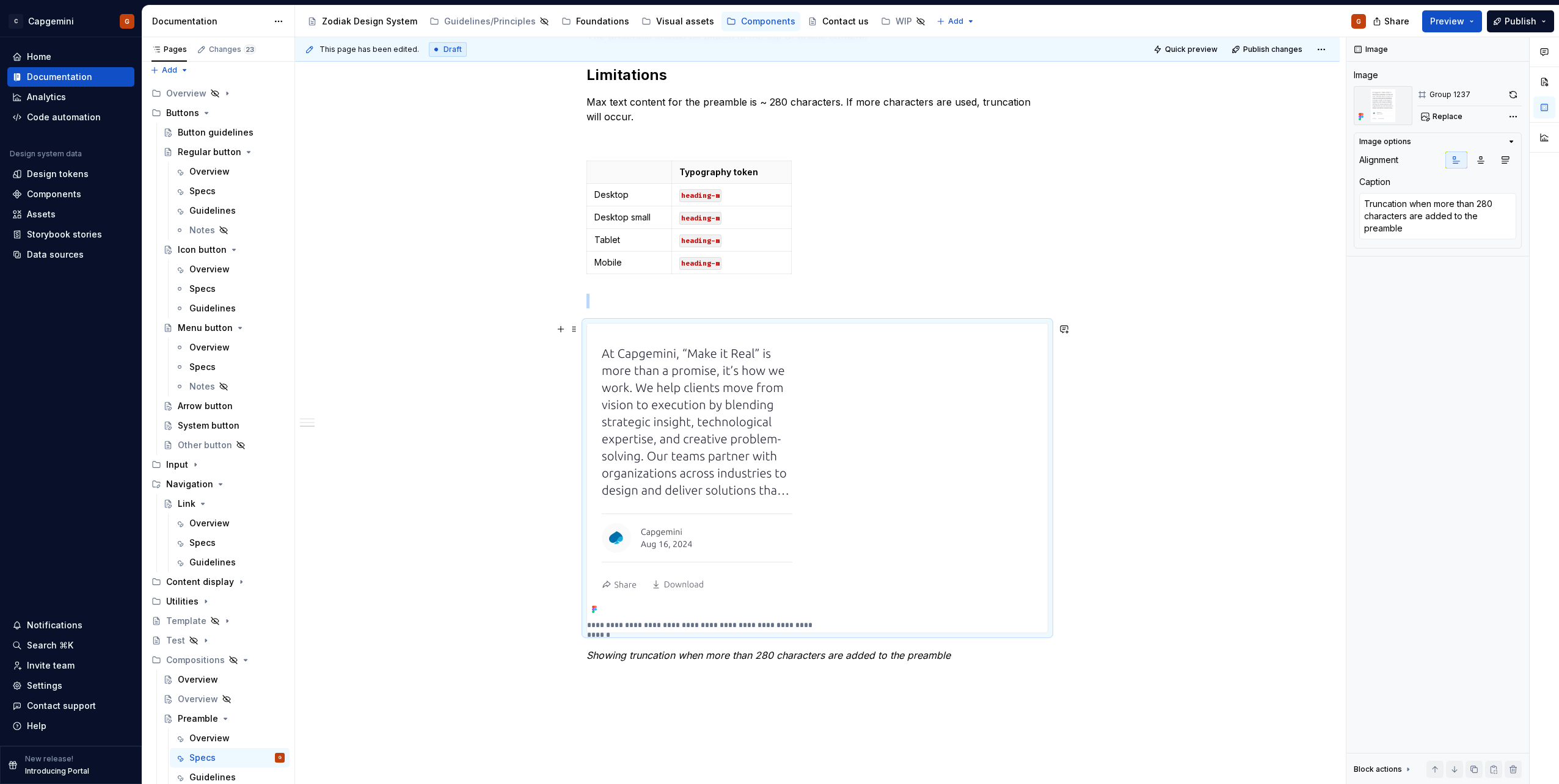
click at [757, 622] on p "**********" at bounding box center [708, 625] width 243 height 10
click at [809, 620] on p "**********" at bounding box center [708, 625] width 243 height 10
type textarea "*"
click at [1429, 236] on textarea "Truncation when more than 280 characters are added to the preamble" at bounding box center [1437, 216] width 157 height 47
click at [1427, 235] on textarea "Truncation when more than 280 characters are added to the preamble" at bounding box center [1437, 216] width 157 height 47
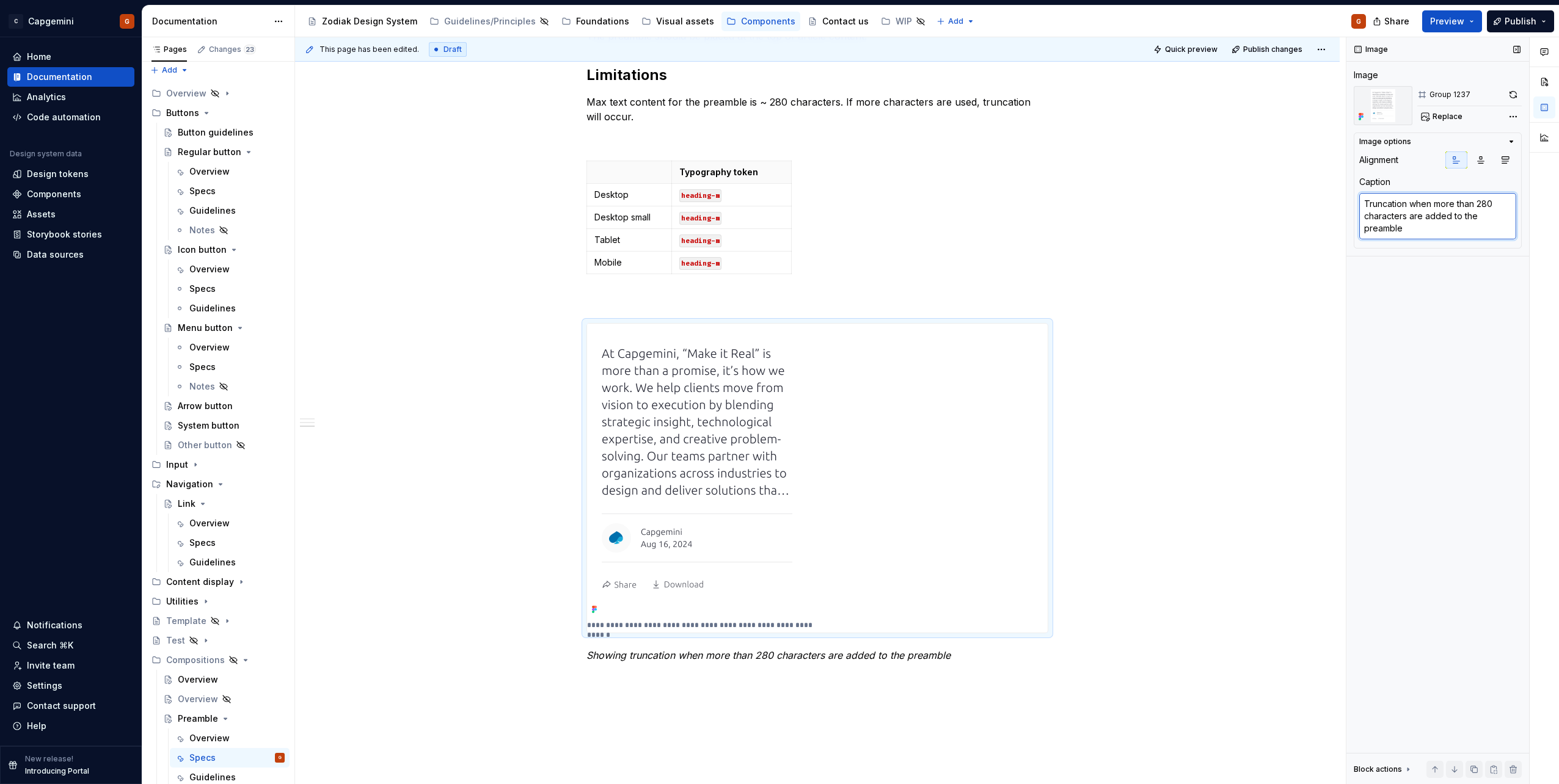
type textarea "Truncation when more than 280 characters are added to the preamble."
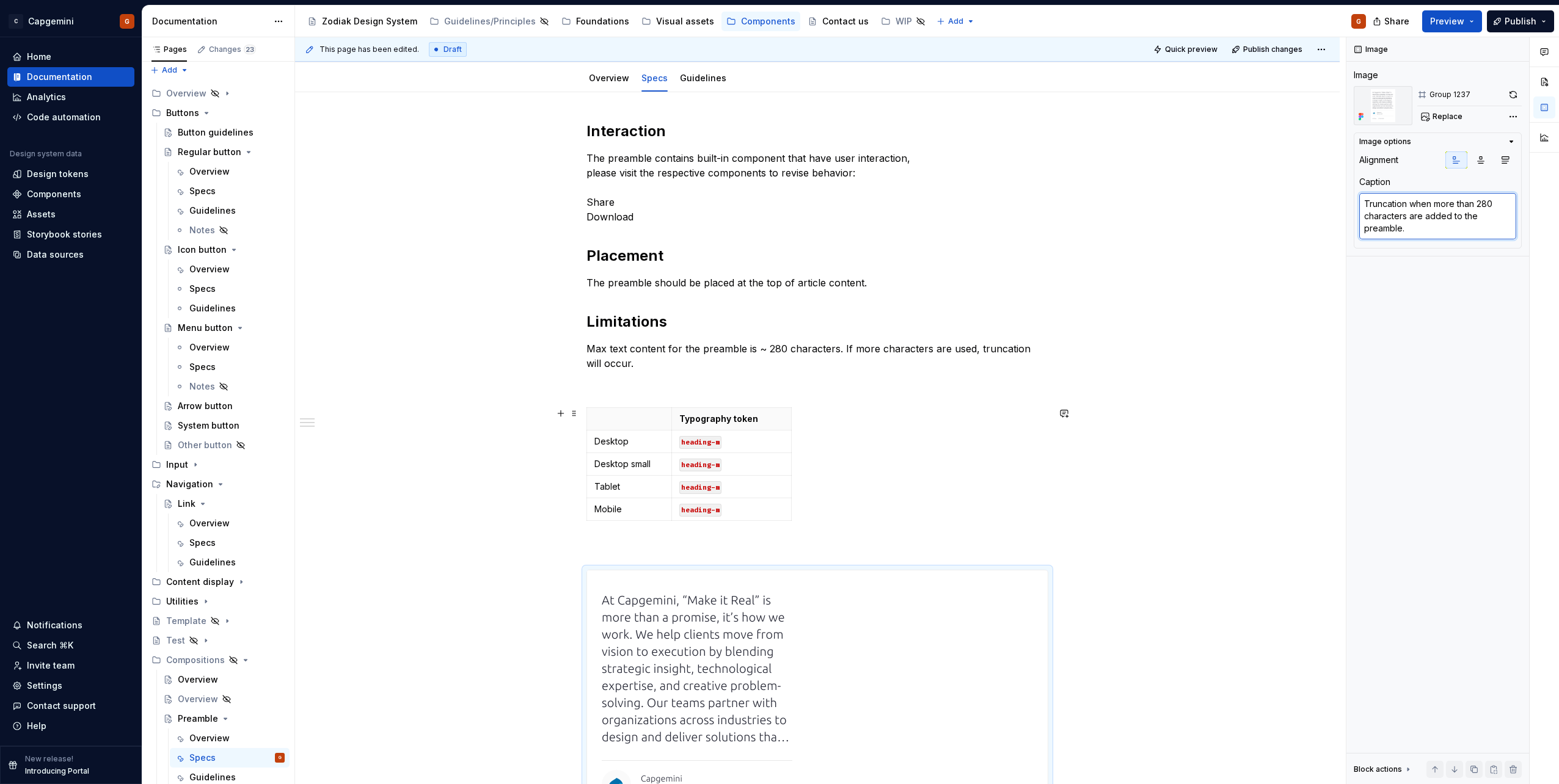
scroll to position [61, 0]
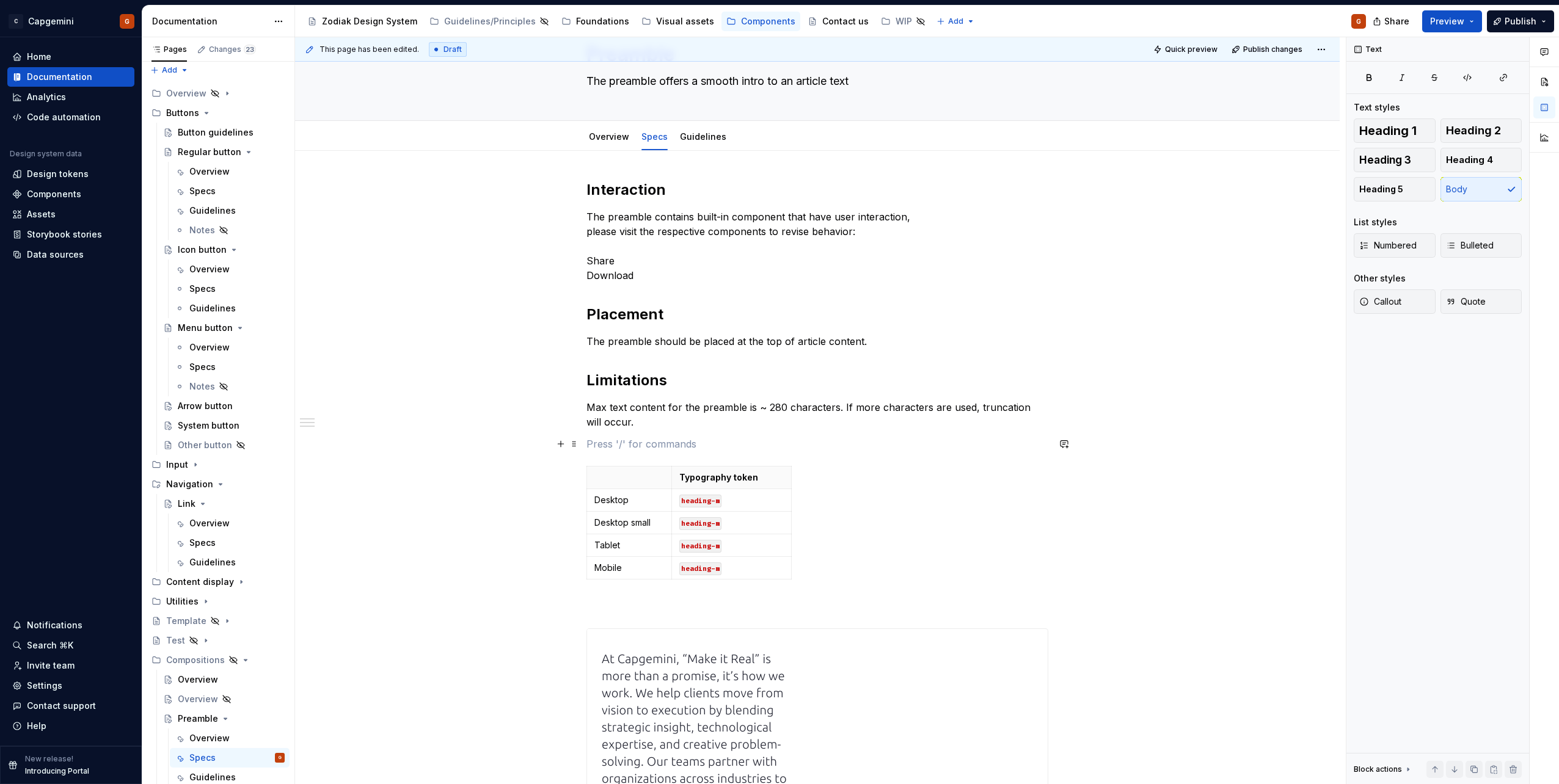
click at [633, 449] on p at bounding box center [817, 443] width 462 height 14
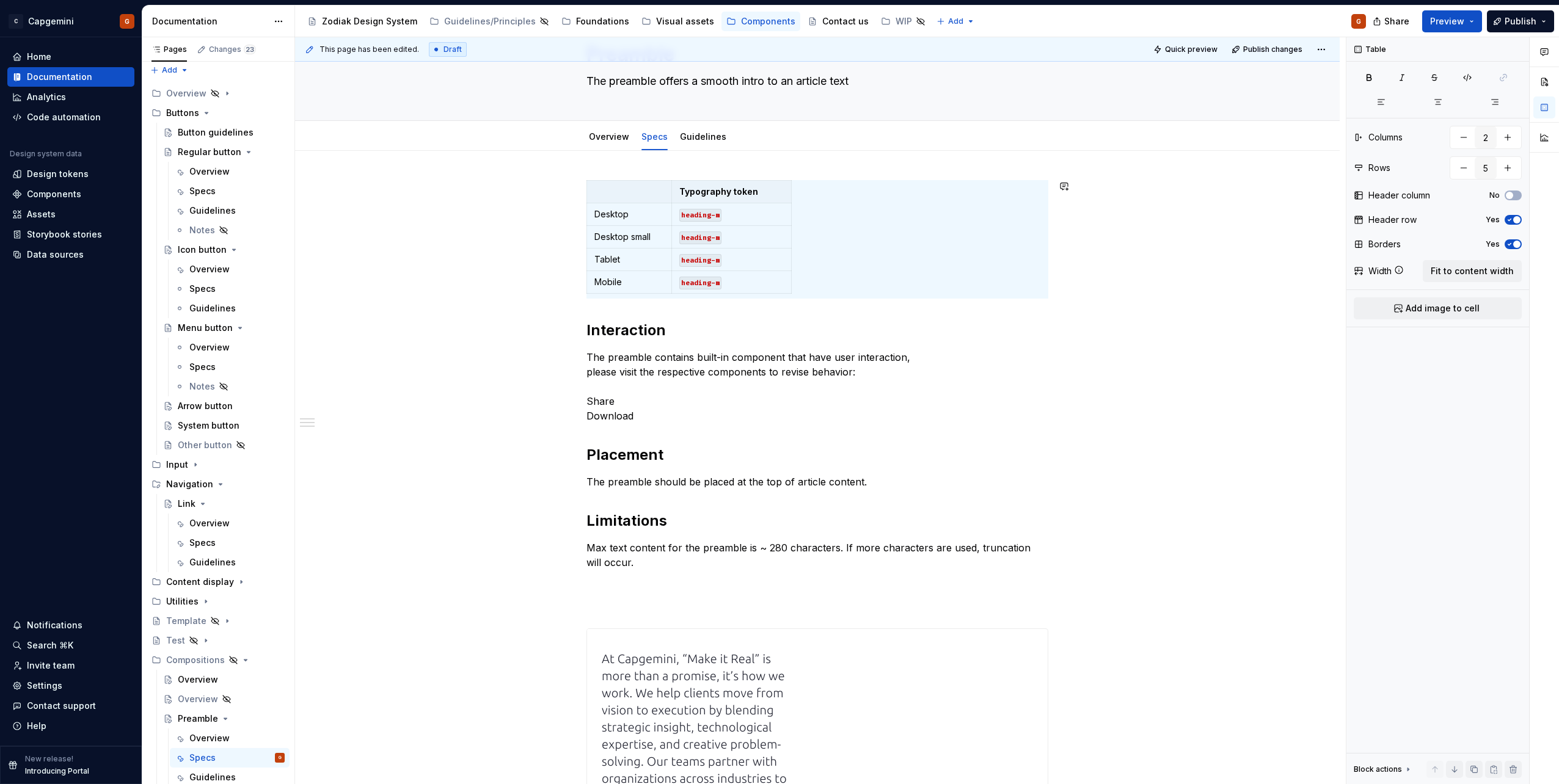
click at [601, 174] on div "**********" at bounding box center [817, 695] width 1045 height 1088
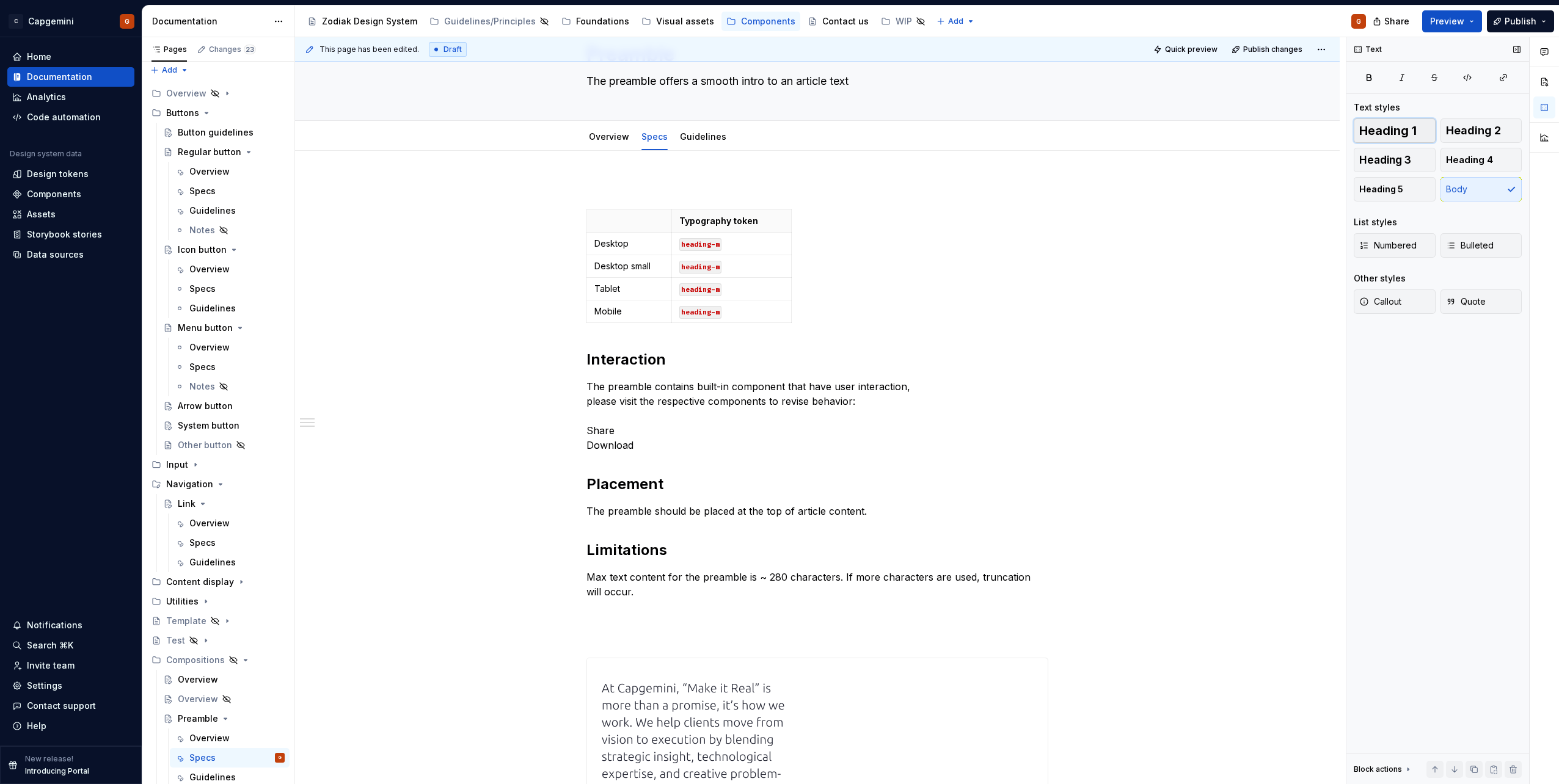
click at [1406, 133] on span "Heading 1" at bounding box center [1388, 131] width 57 height 12
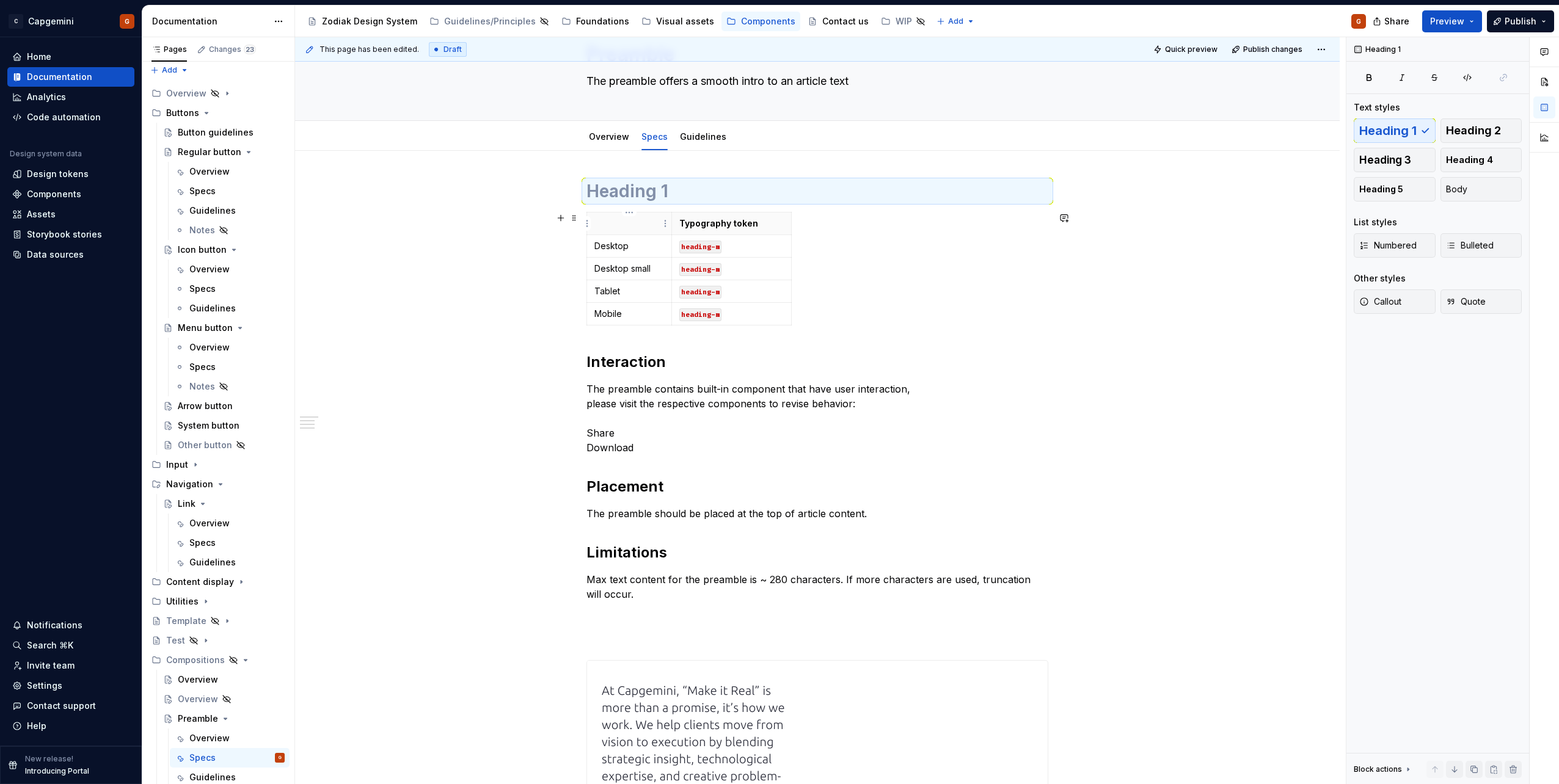
click at [629, 199] on h1 at bounding box center [817, 191] width 462 height 22
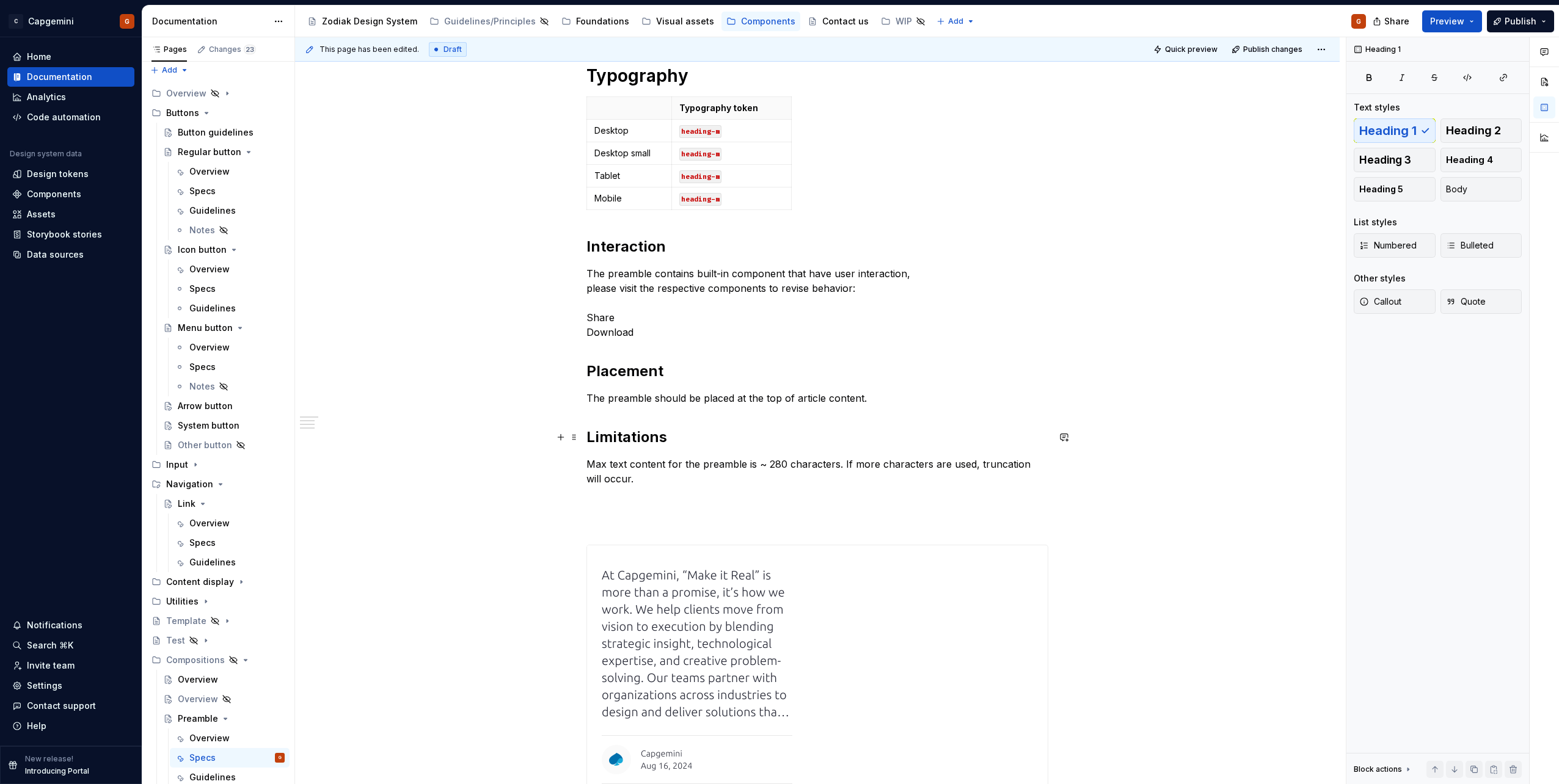
scroll to position [183, 0]
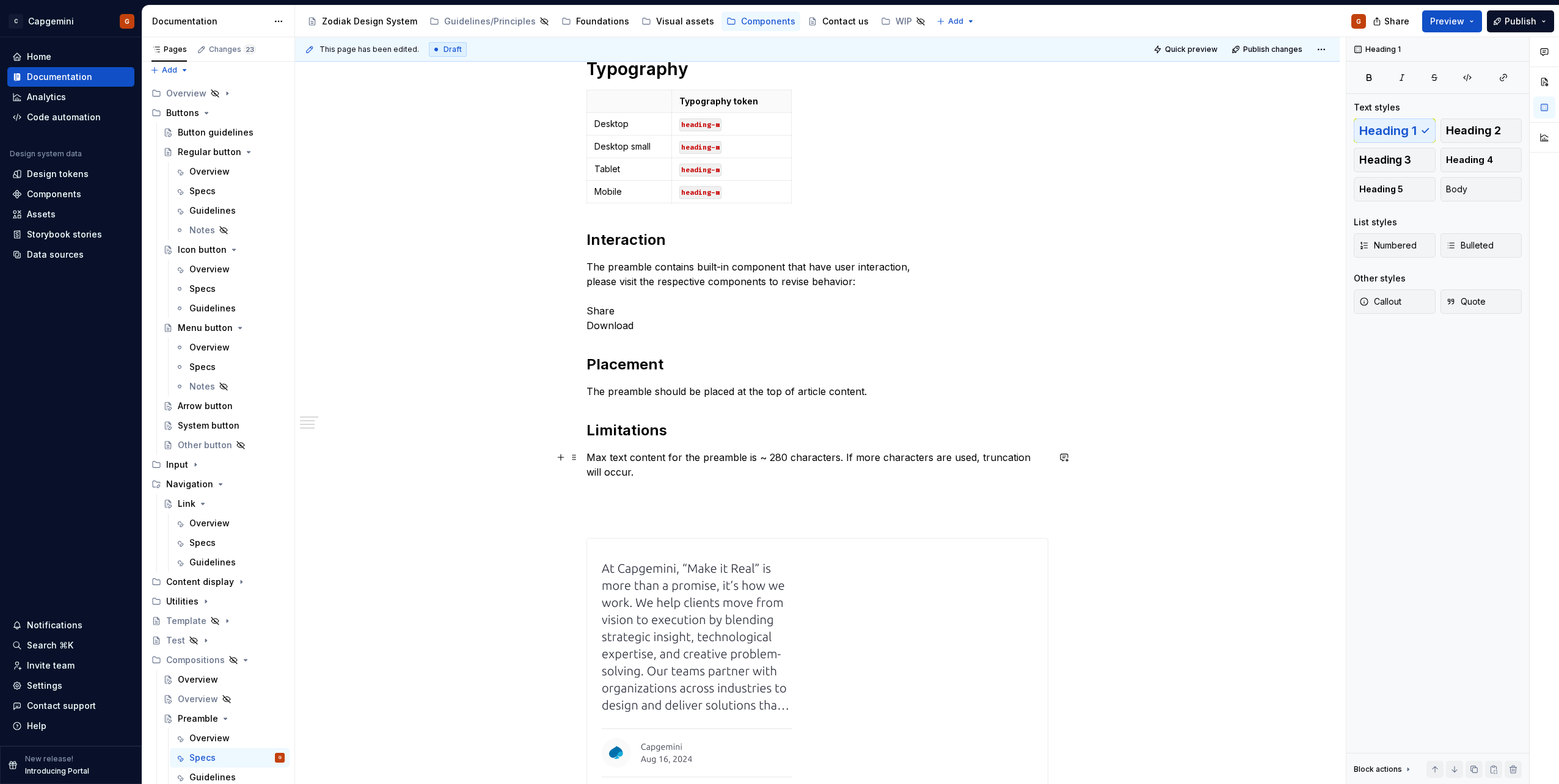
click at [766, 459] on p "Max text content for the preamble is ~ 280 characters. If more characters are u…" at bounding box center [817, 465] width 462 height 29
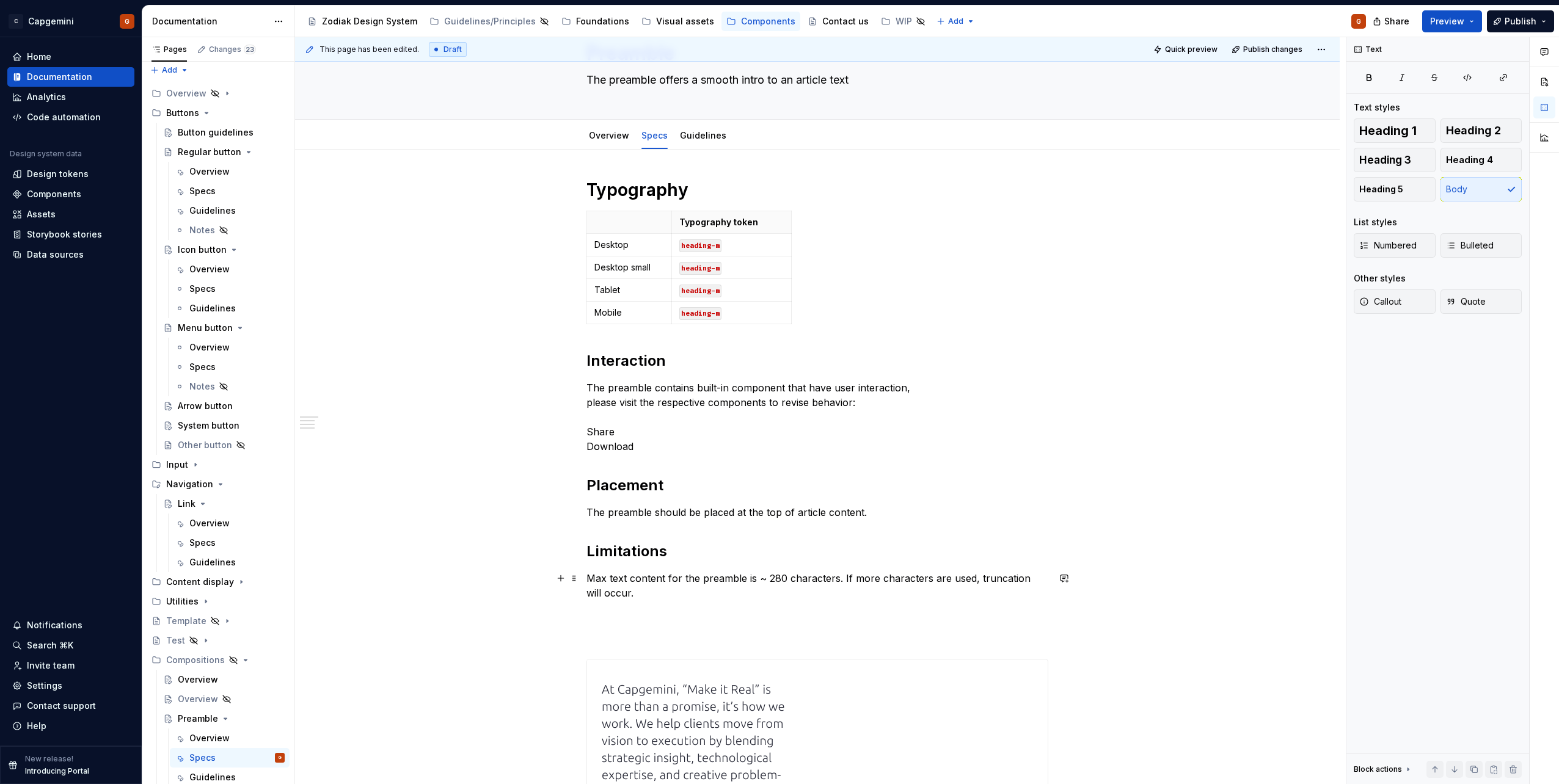
scroll to position [61, 0]
click at [636, 448] on p "The preamble contains built-in component that have user interaction, please vis…" at bounding box center [817, 418] width 462 height 73
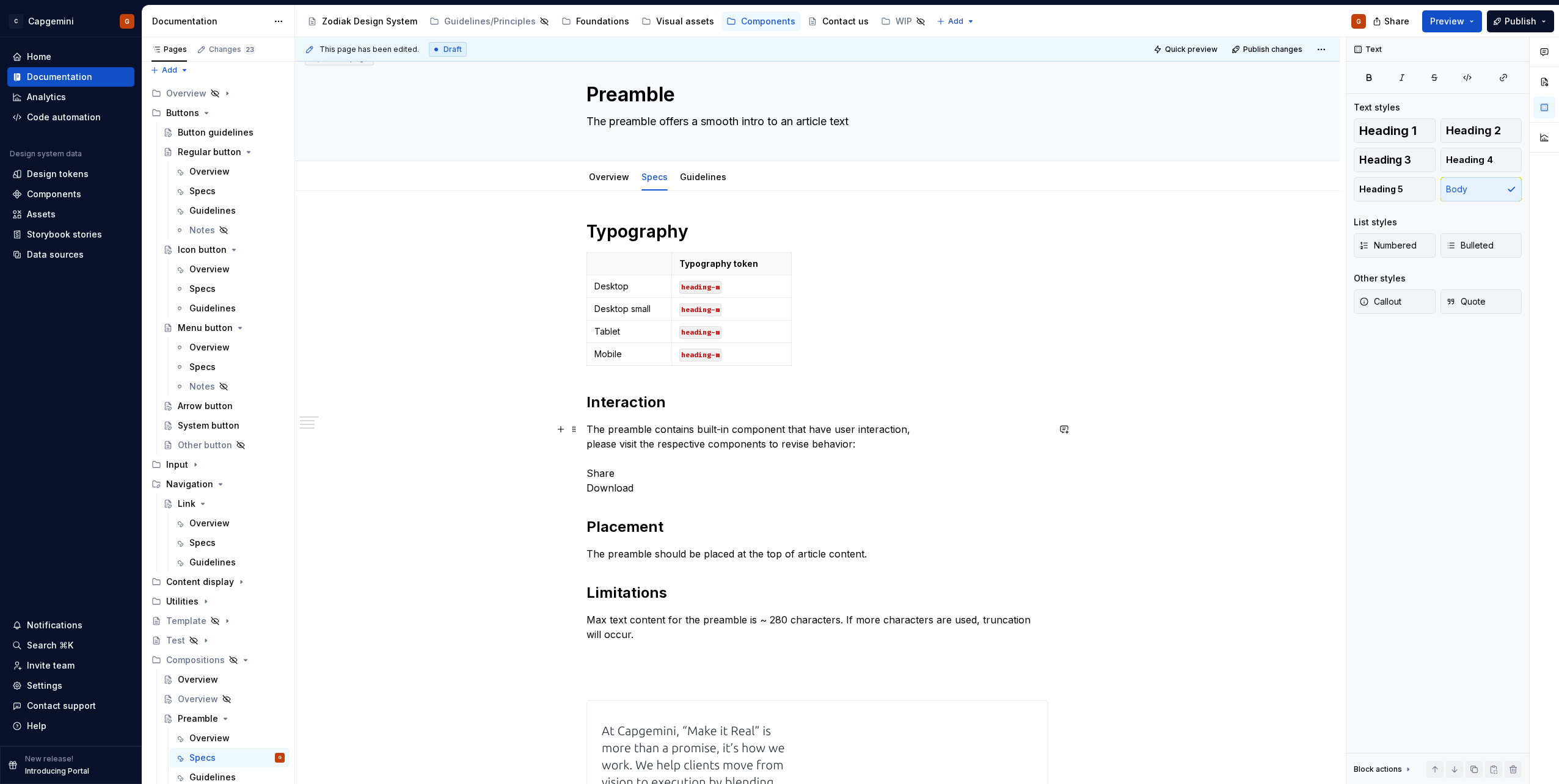
scroll to position [0, 0]
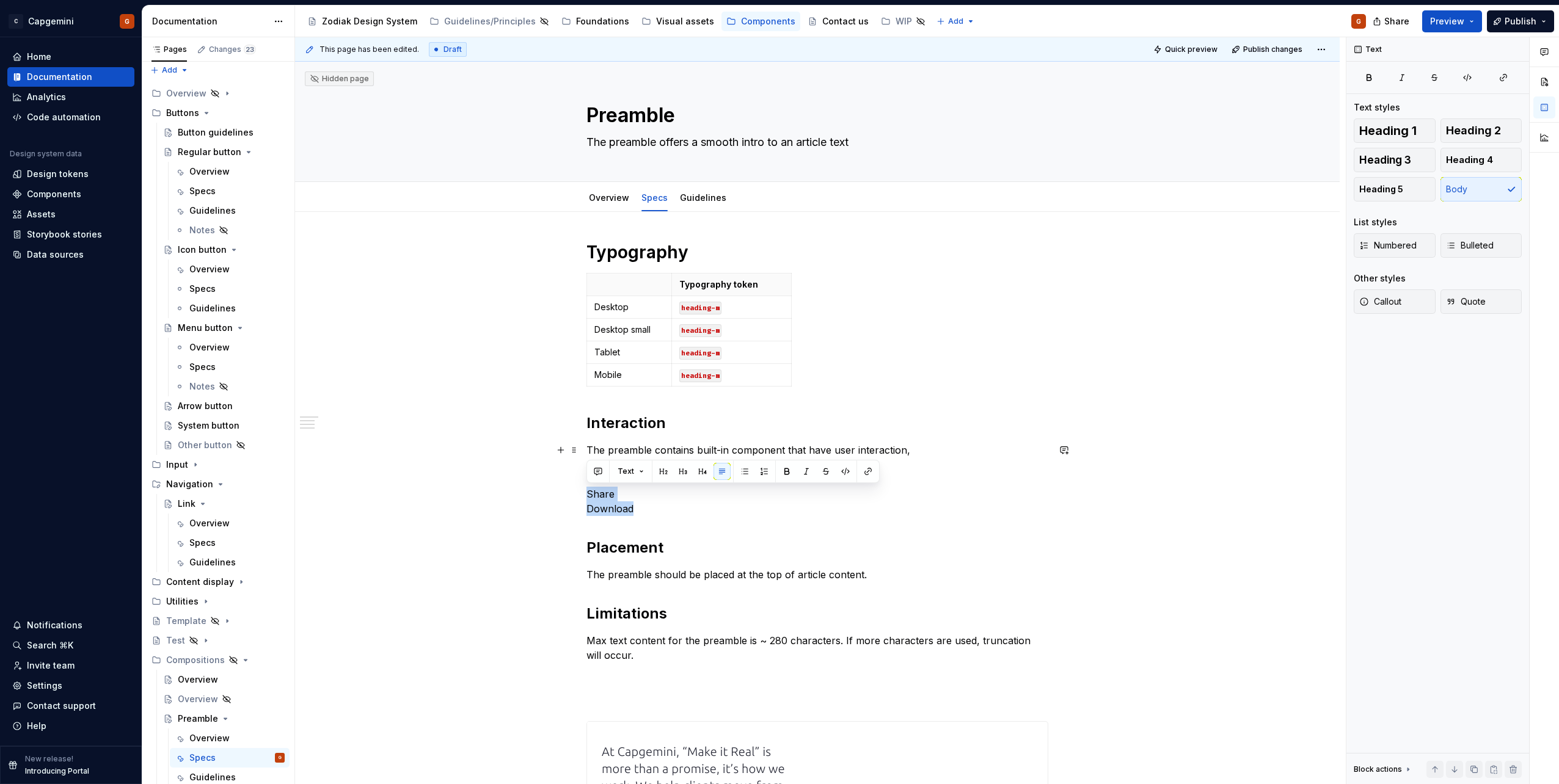
drag, startPoint x: 639, startPoint y: 508, endPoint x: 579, endPoint y: 492, distance: 62.1
click at [579, 492] on div "**********" at bounding box center [817, 772] width 1045 height 1121
click at [746, 472] on button "button" at bounding box center [745, 471] width 17 height 17
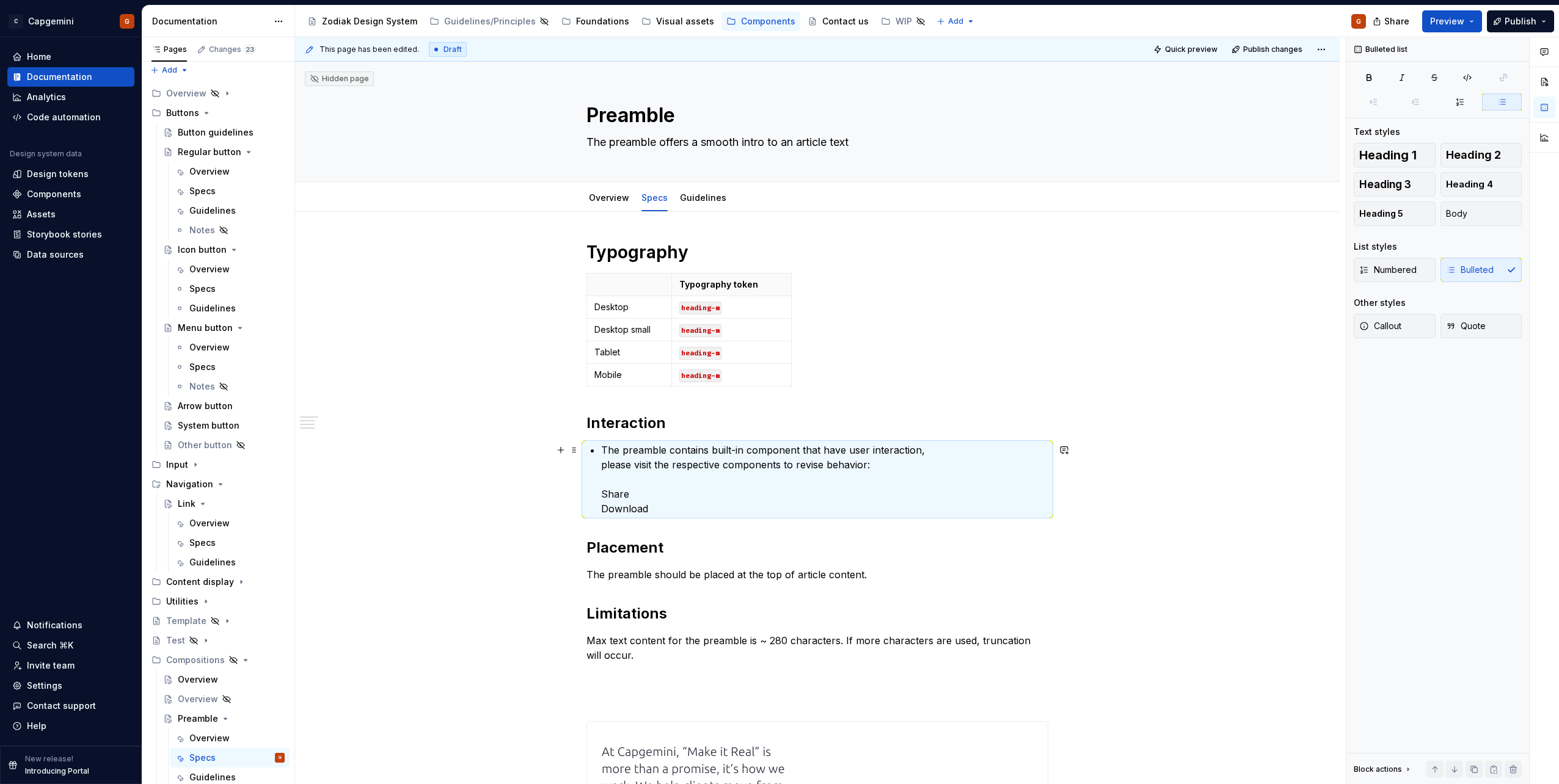
click at [654, 496] on p "The preamble contains built-in component that have user interaction, please vis…" at bounding box center [824, 479] width 447 height 73
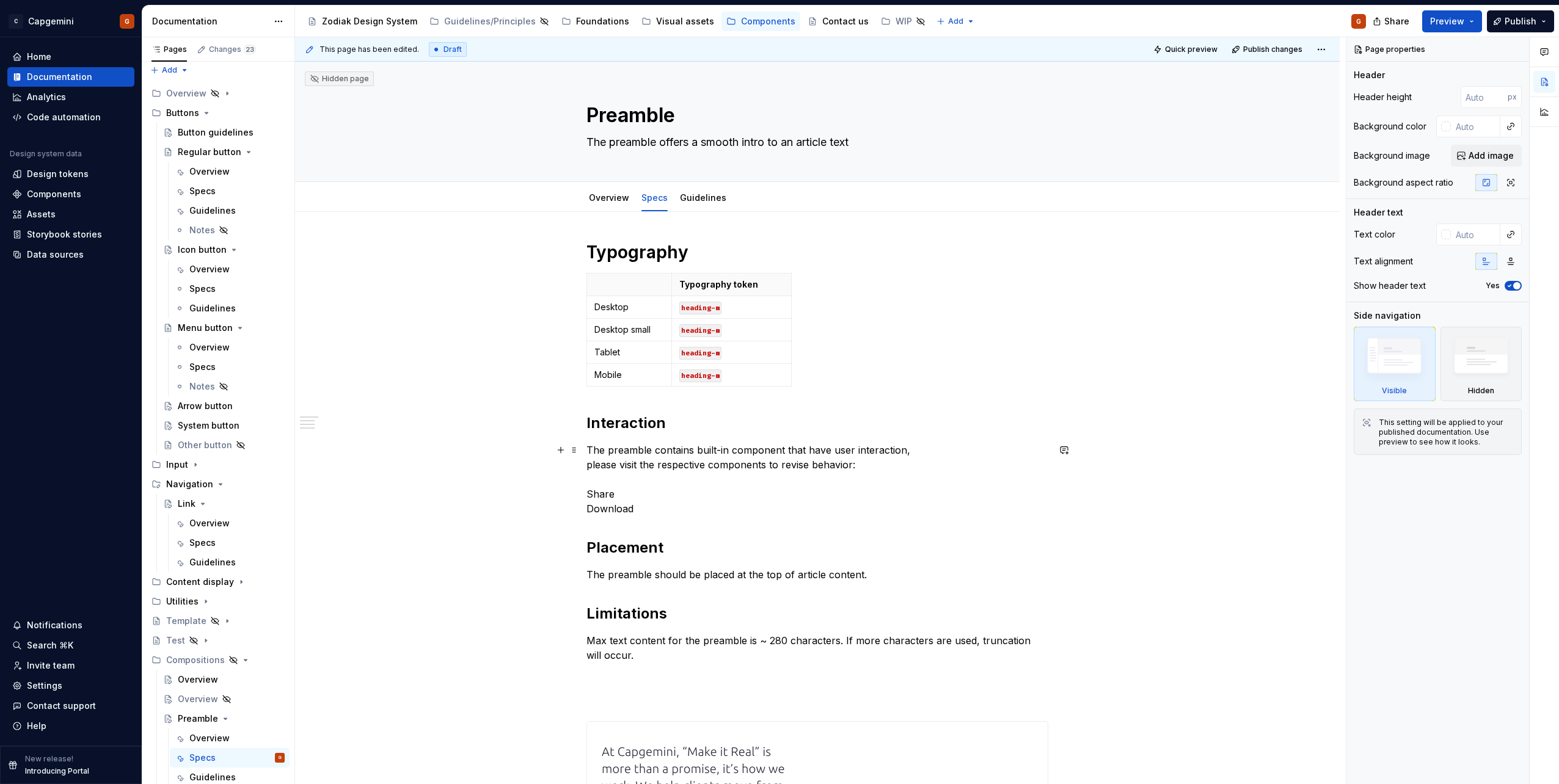
click at [584, 496] on div "**********" at bounding box center [817, 772] width 1045 height 1121
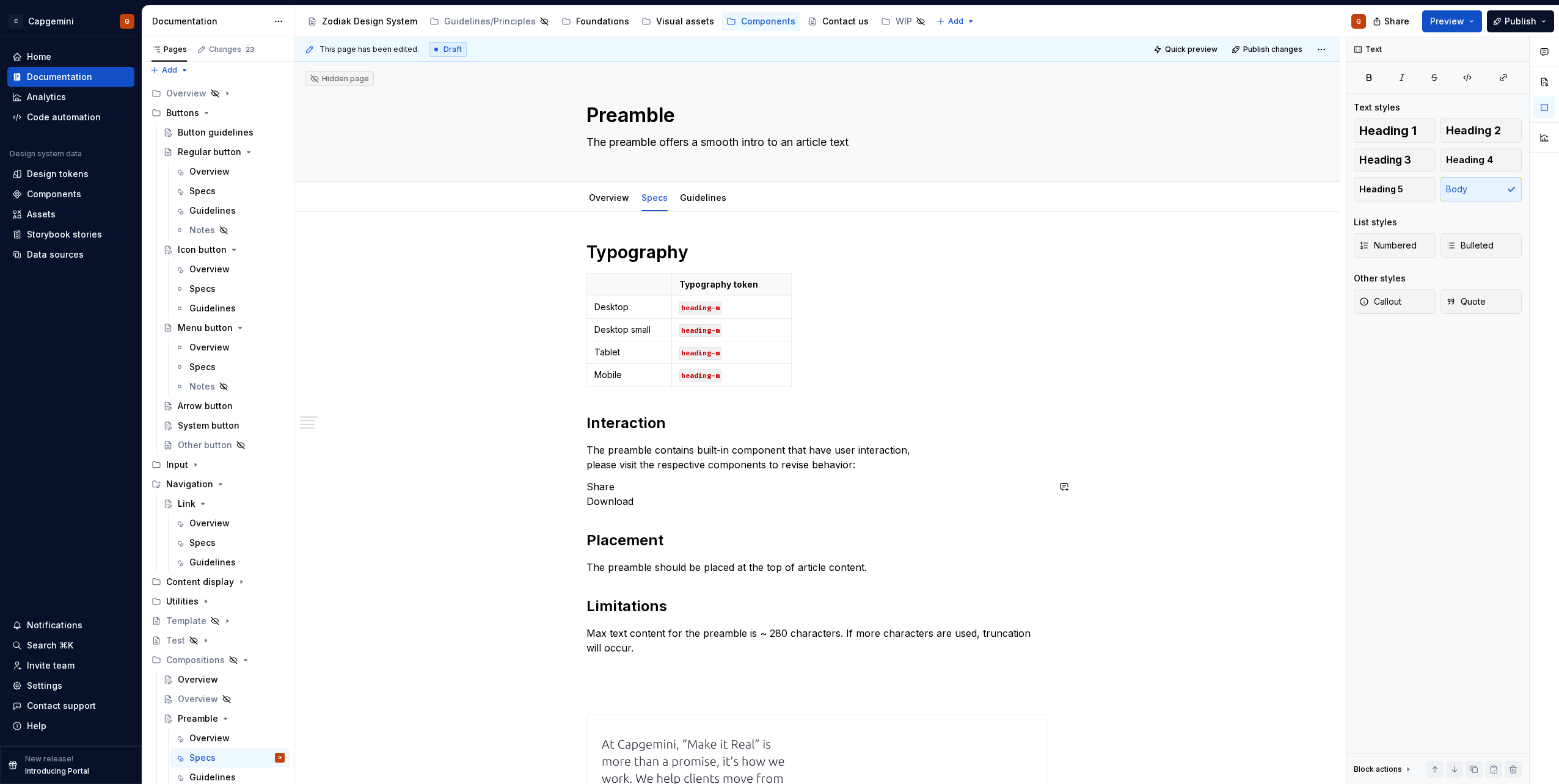
click at [601, 462] on p "The preamble contains built-in component that have user interaction, please vis…" at bounding box center [817, 457] width 462 height 29
click at [582, 449] on div "**********" at bounding box center [817, 768] width 1045 height 1113
drag, startPoint x: 636, startPoint y: 497, endPoint x: 587, endPoint y: 490, distance: 49.5
click at [587, 490] on p "Share Download" at bounding box center [817, 494] width 462 height 29
click at [738, 463] on button "button" at bounding box center [745, 464] width 17 height 17
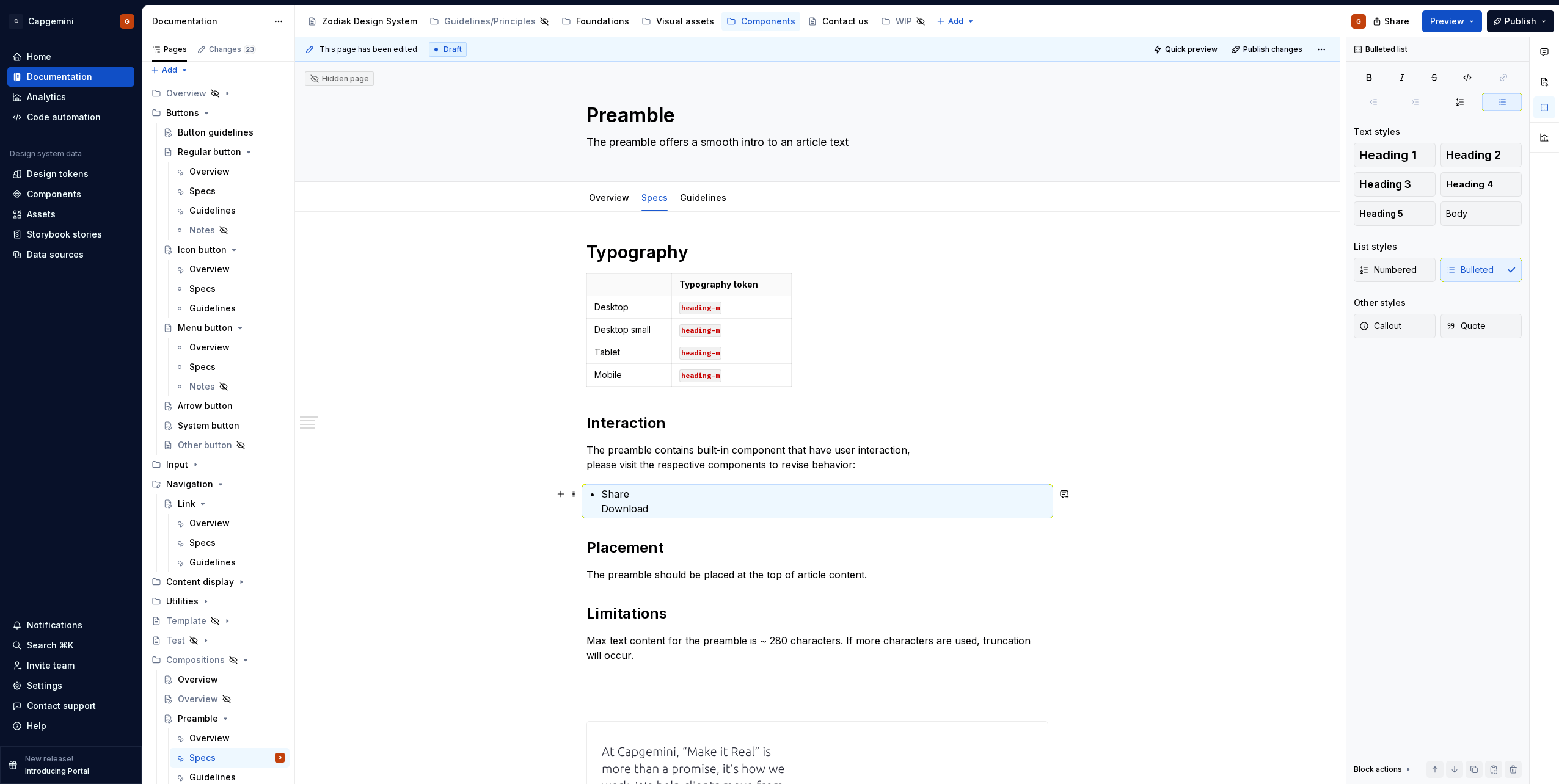
click at [607, 513] on p "Share Download" at bounding box center [824, 501] width 447 height 29
click at [602, 510] on p "Share Download" at bounding box center [824, 501] width 447 height 29
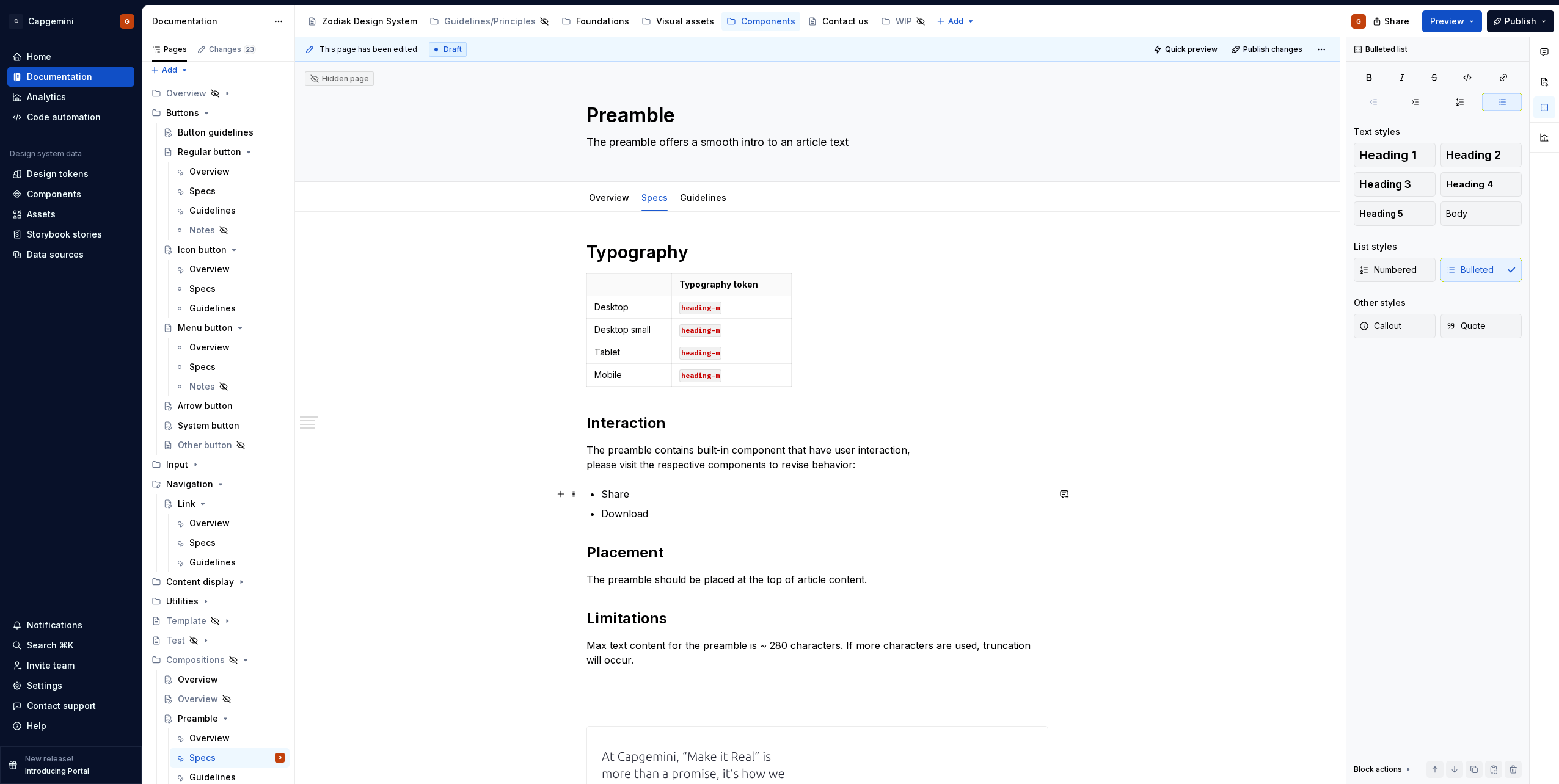
click at [638, 490] on p "Share" at bounding box center [824, 493] width 447 height 14
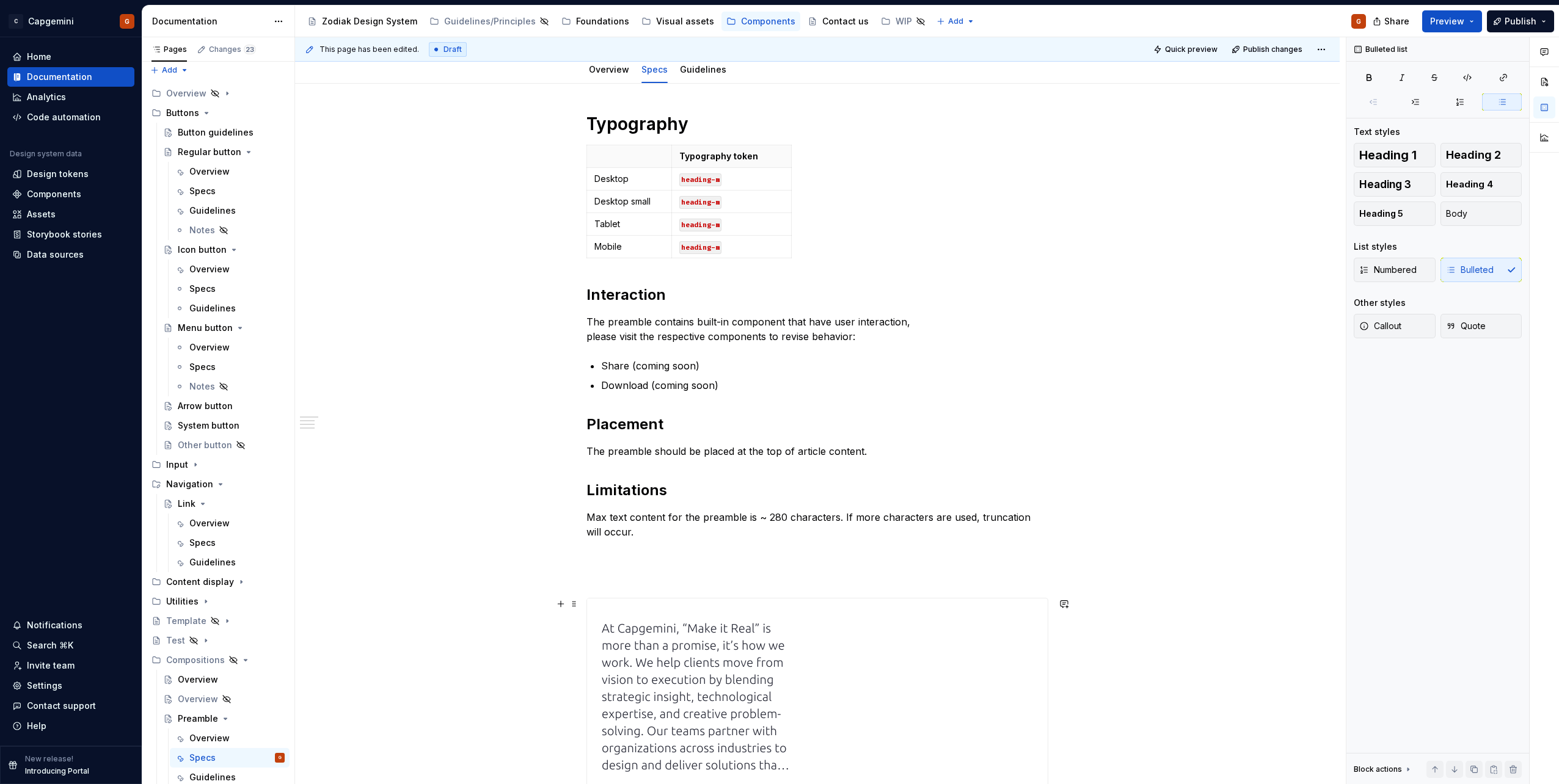
scroll to position [122, 0]
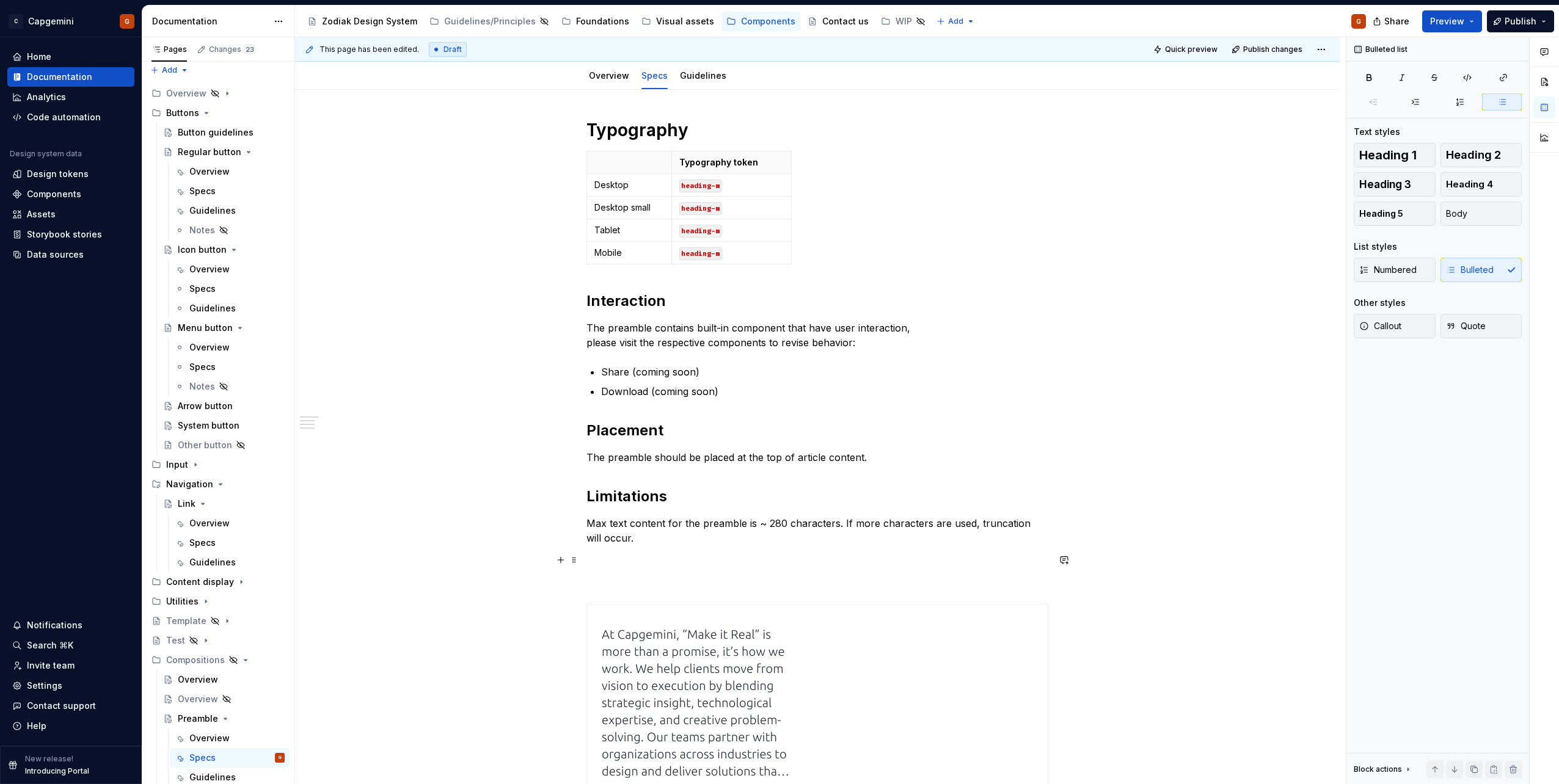
click at [675, 566] on p at bounding box center [817, 559] width 462 height 14
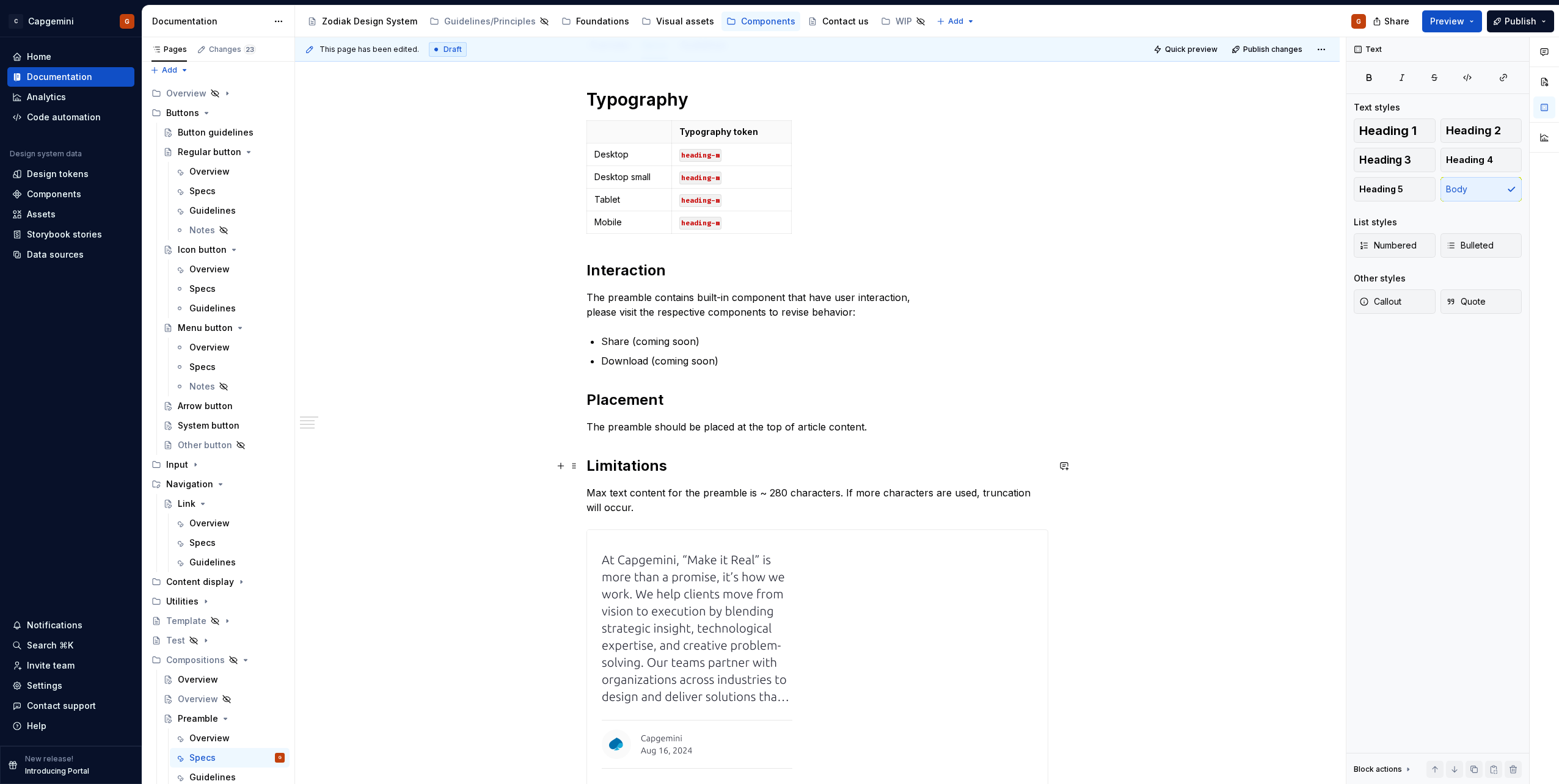
scroll to position [244, 0]
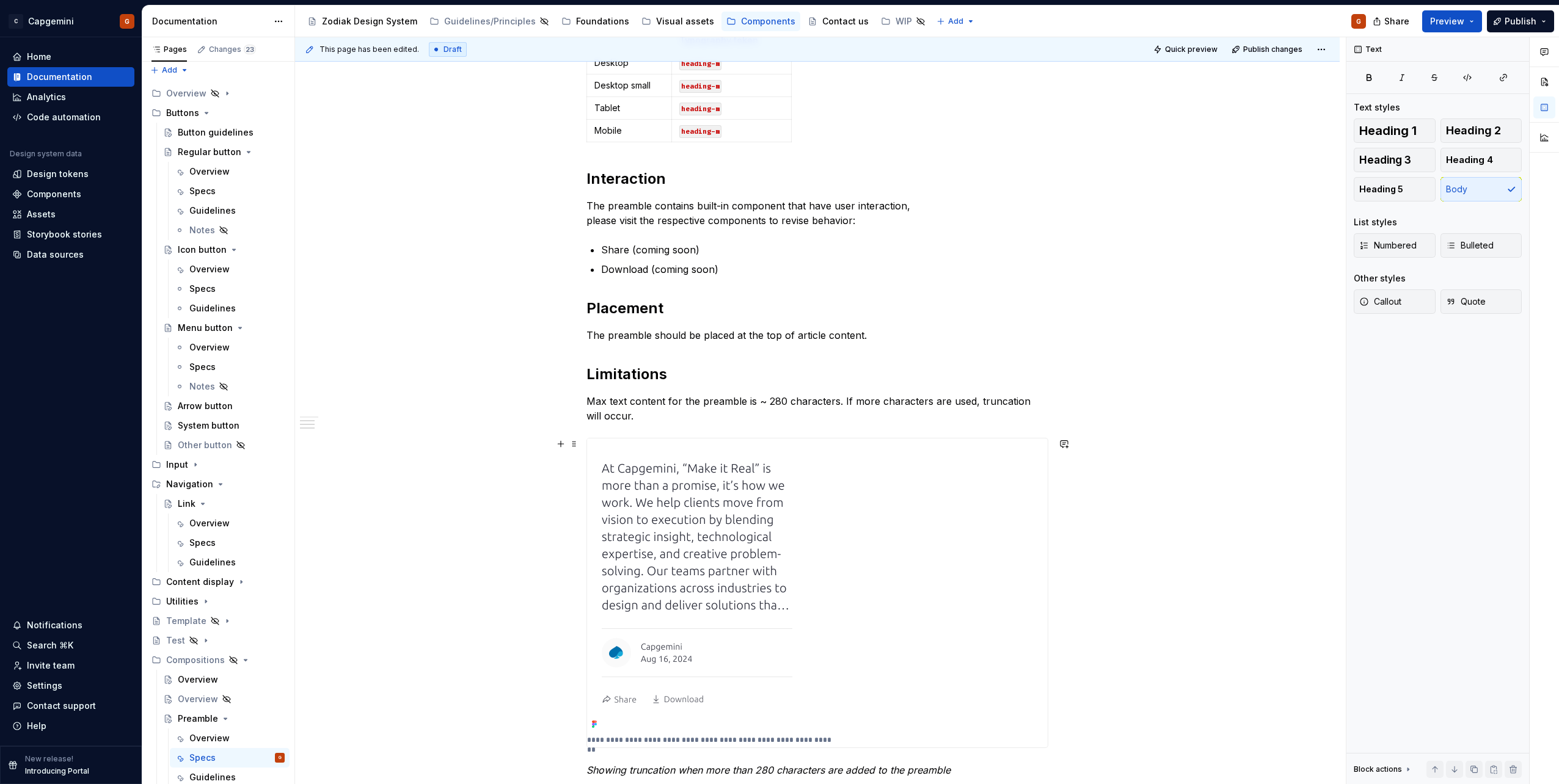
click at [774, 534] on img at bounding box center [697, 586] width 220 height 295
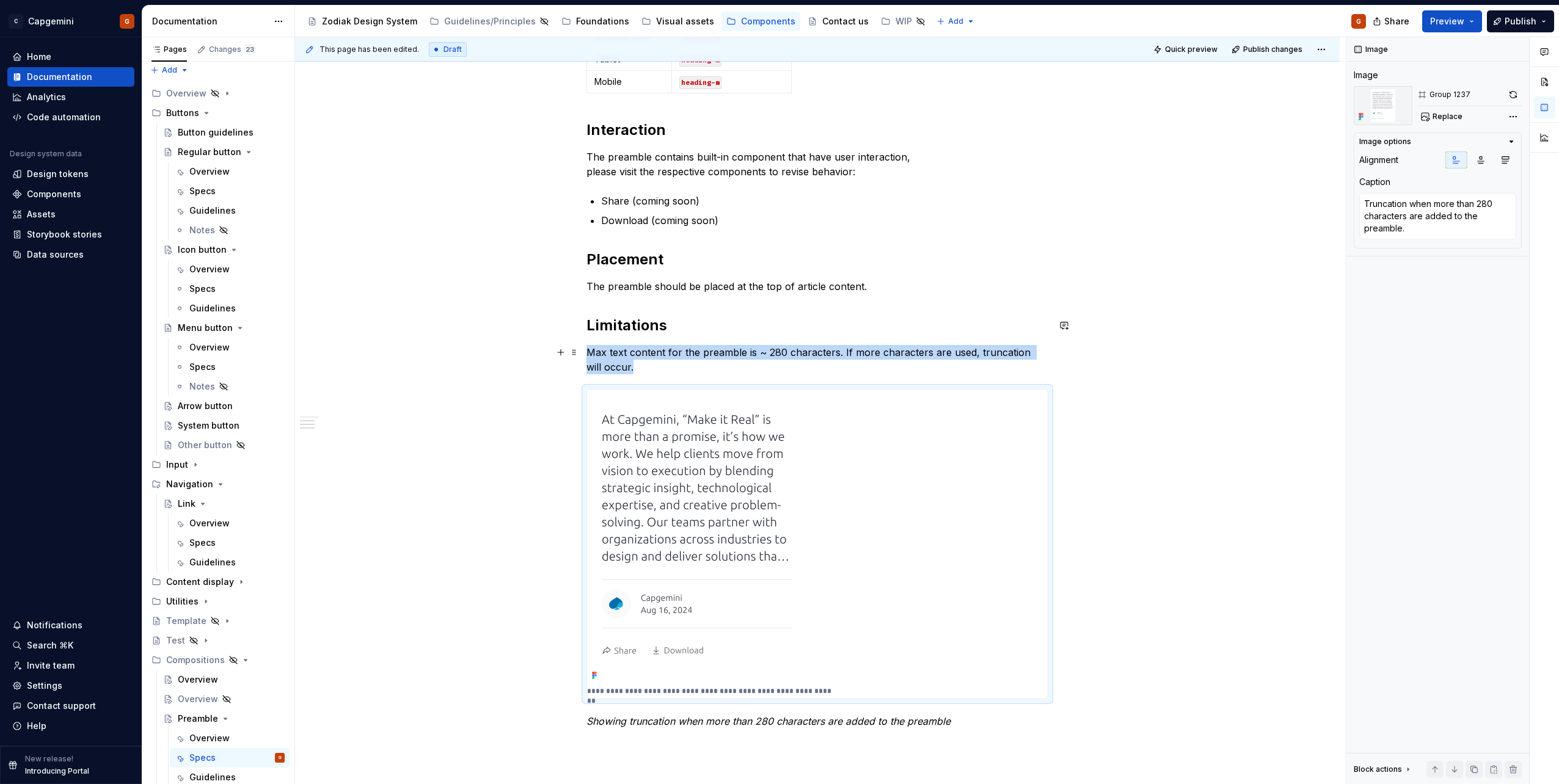
scroll to position [428, 0]
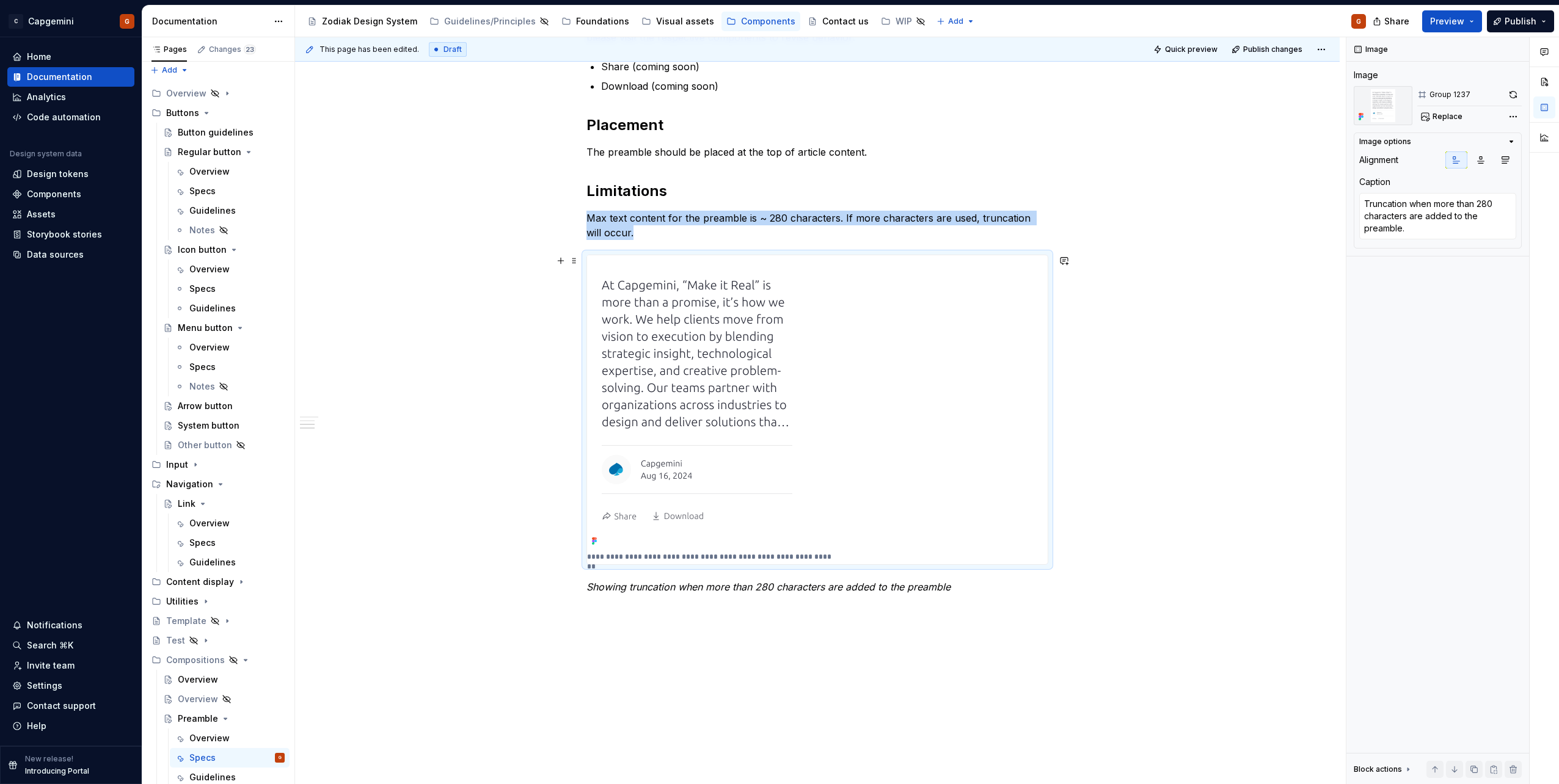
click at [674, 558] on p "**********" at bounding box center [710, 556] width 246 height 10
click at [1412, 207] on textarea "Truncation when more than 280 characters are added to the preamble." at bounding box center [1437, 216] width 157 height 47
click at [630, 704] on div "**********" at bounding box center [817, 325] width 1045 height 1082
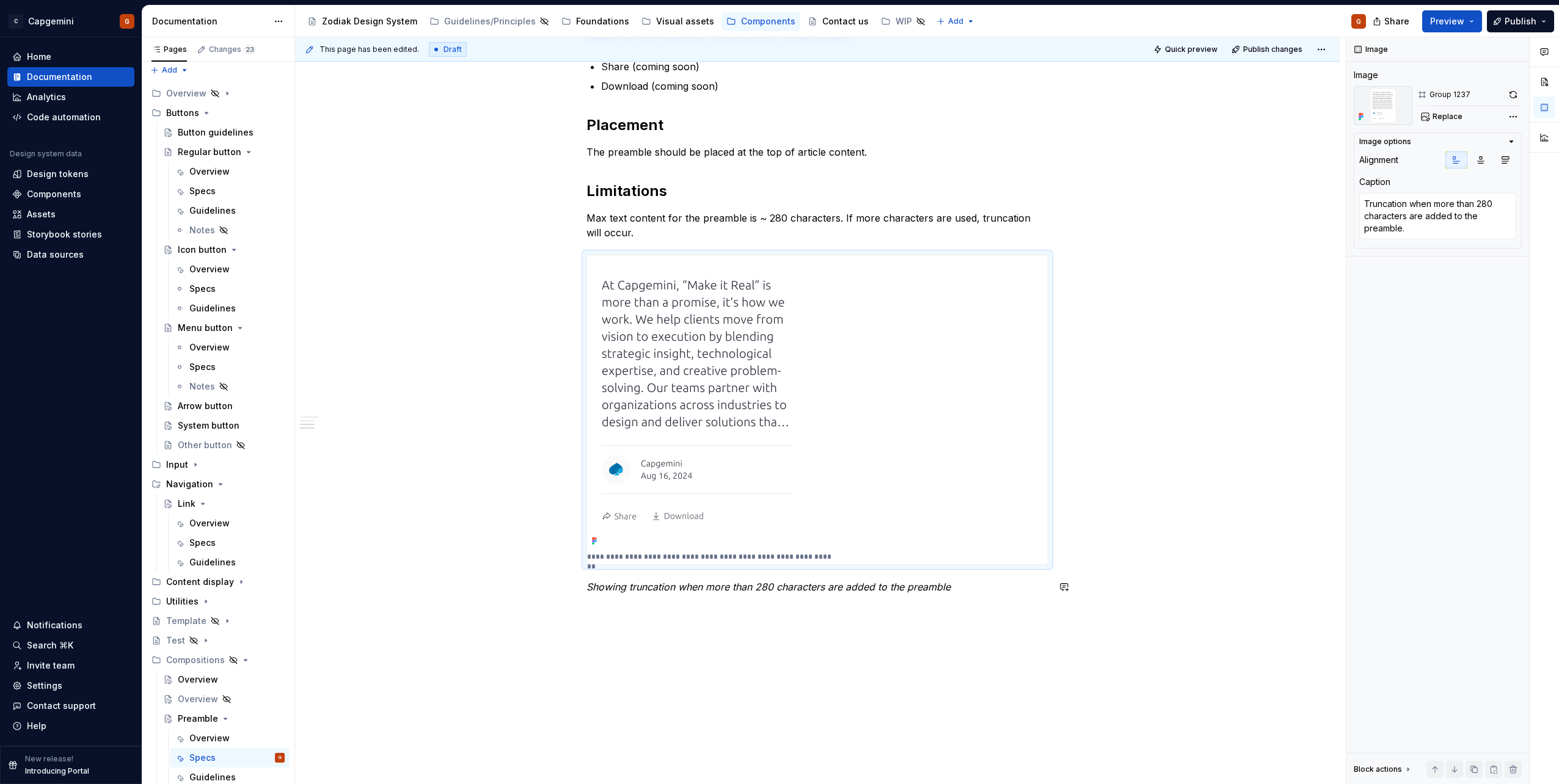
click at [612, 619] on div "**********" at bounding box center [817, 222] width 462 height 817
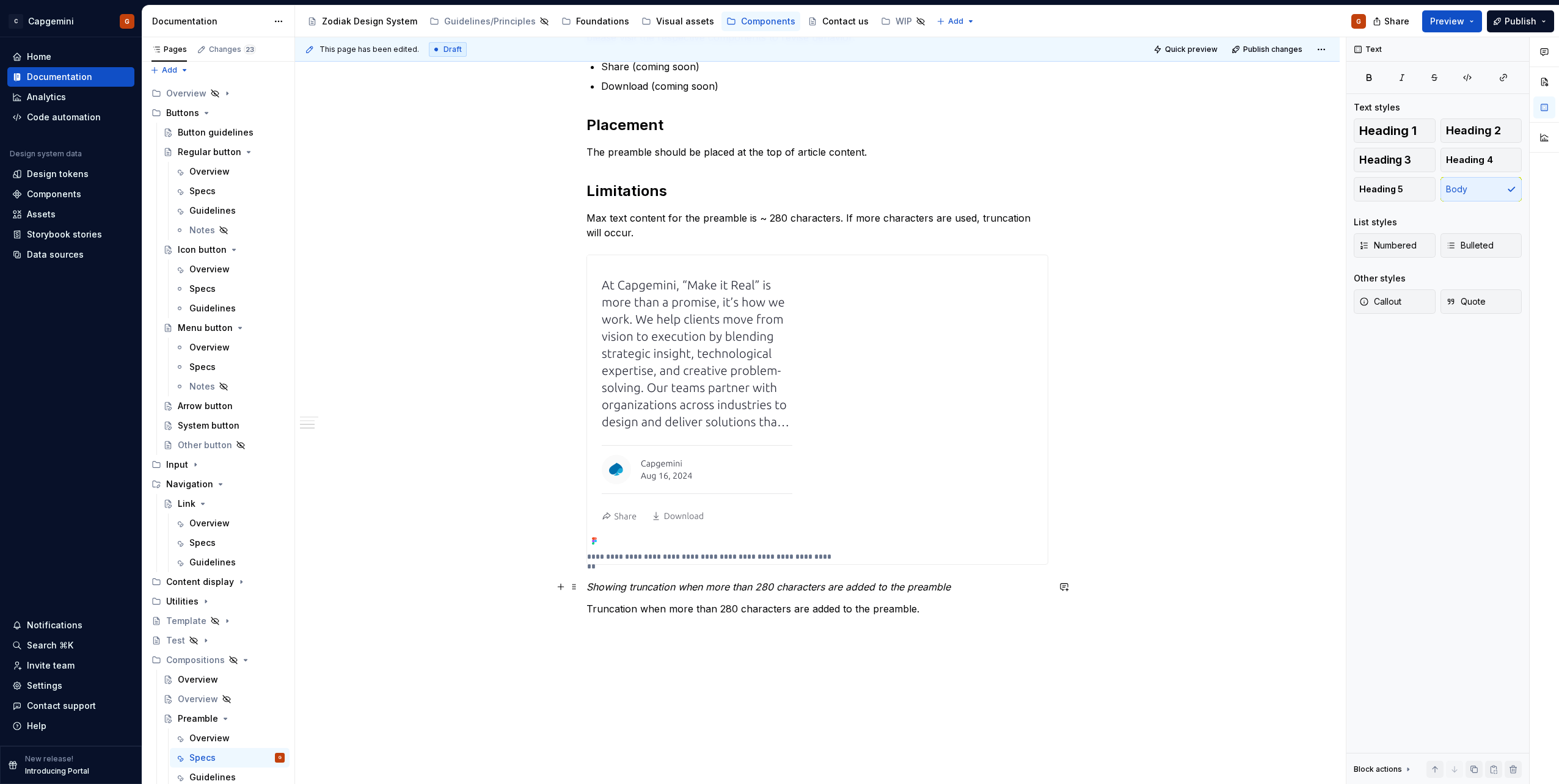
click at [619, 585] on em "Showing truncation when more than 280 characters are added to the preamble" at bounding box center [769, 587] width 364 height 12
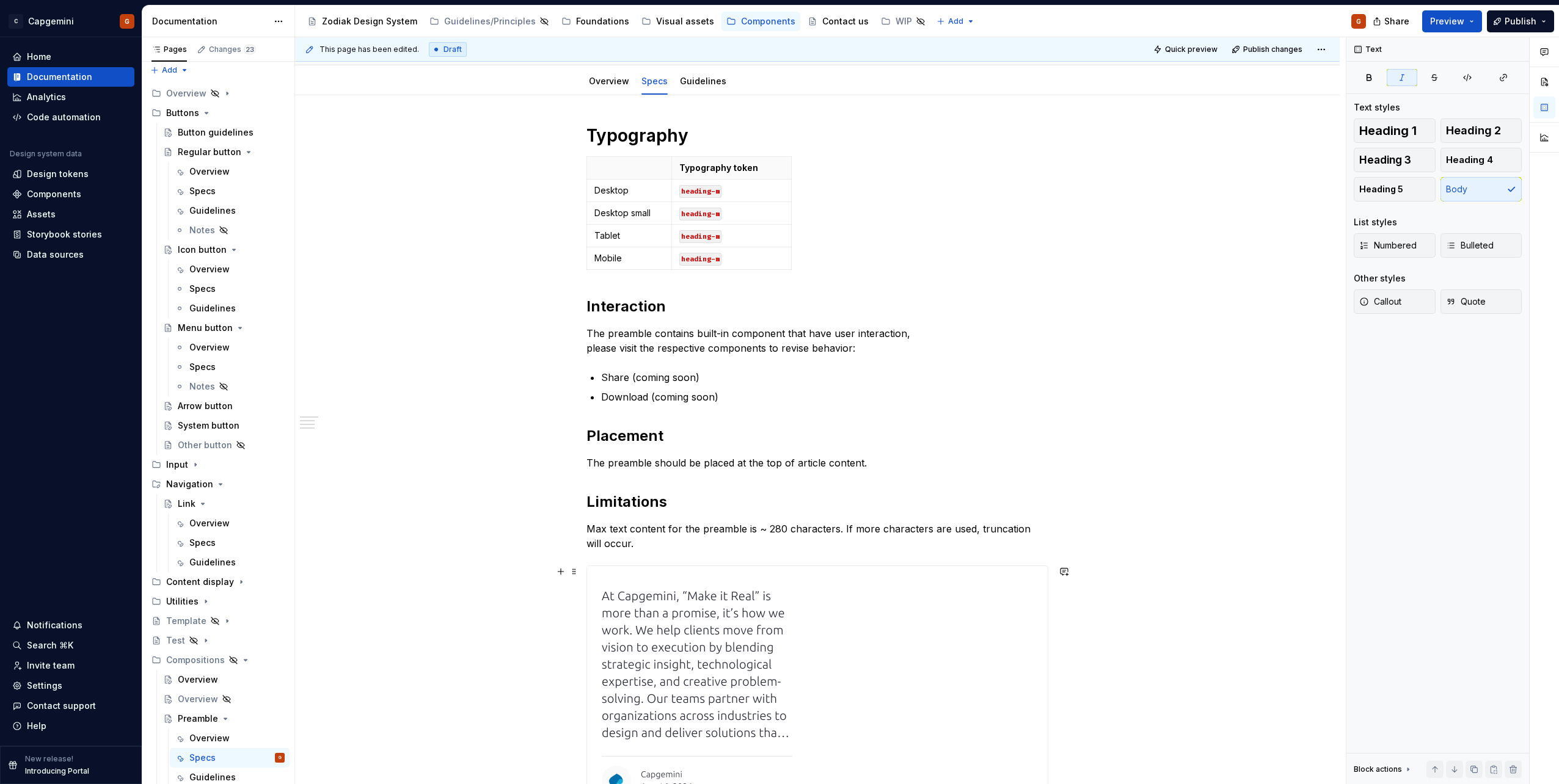
scroll to position [0, 0]
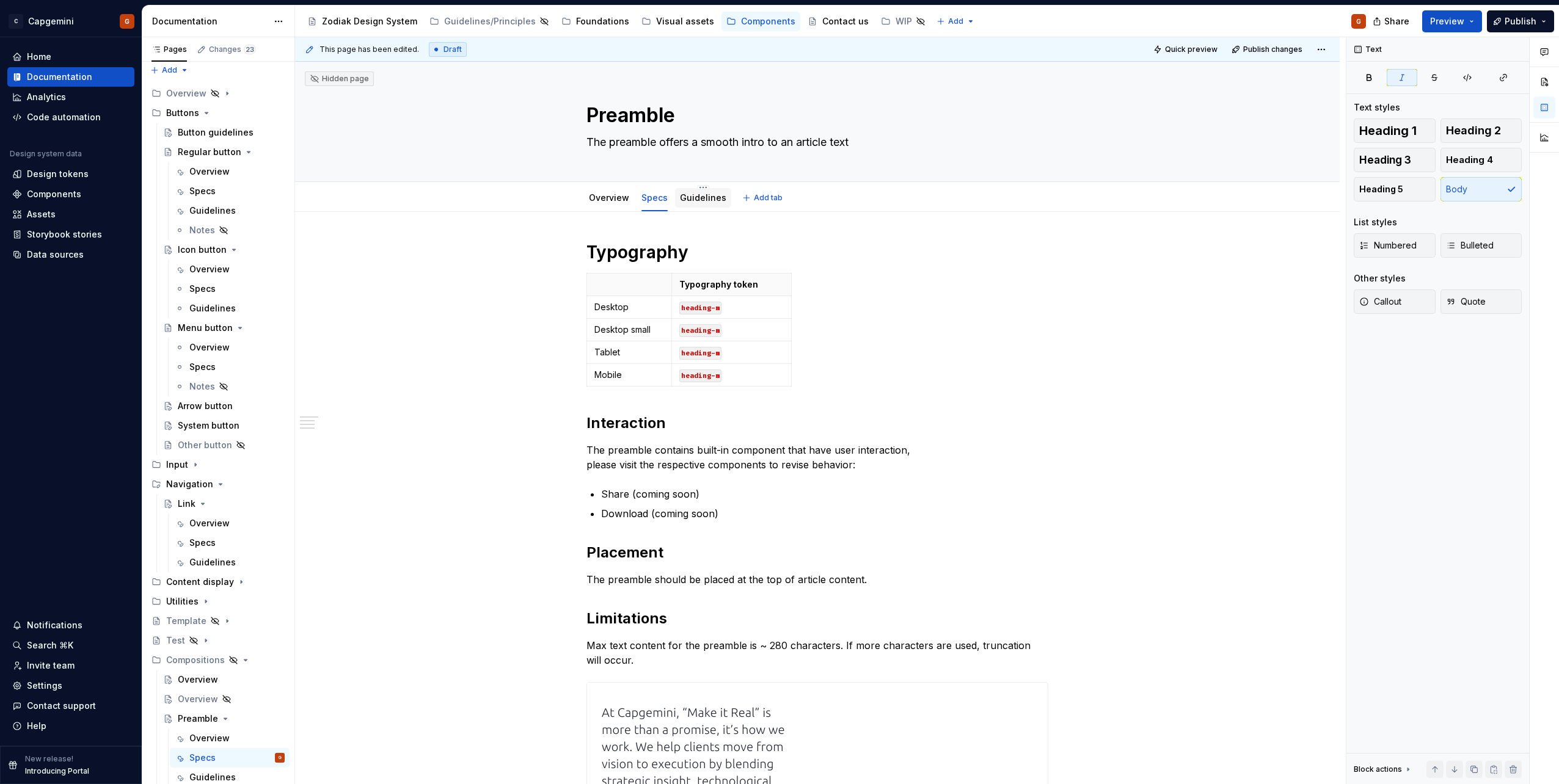
click at [685, 201] on link "Guidelines" at bounding box center [703, 198] width 47 height 11
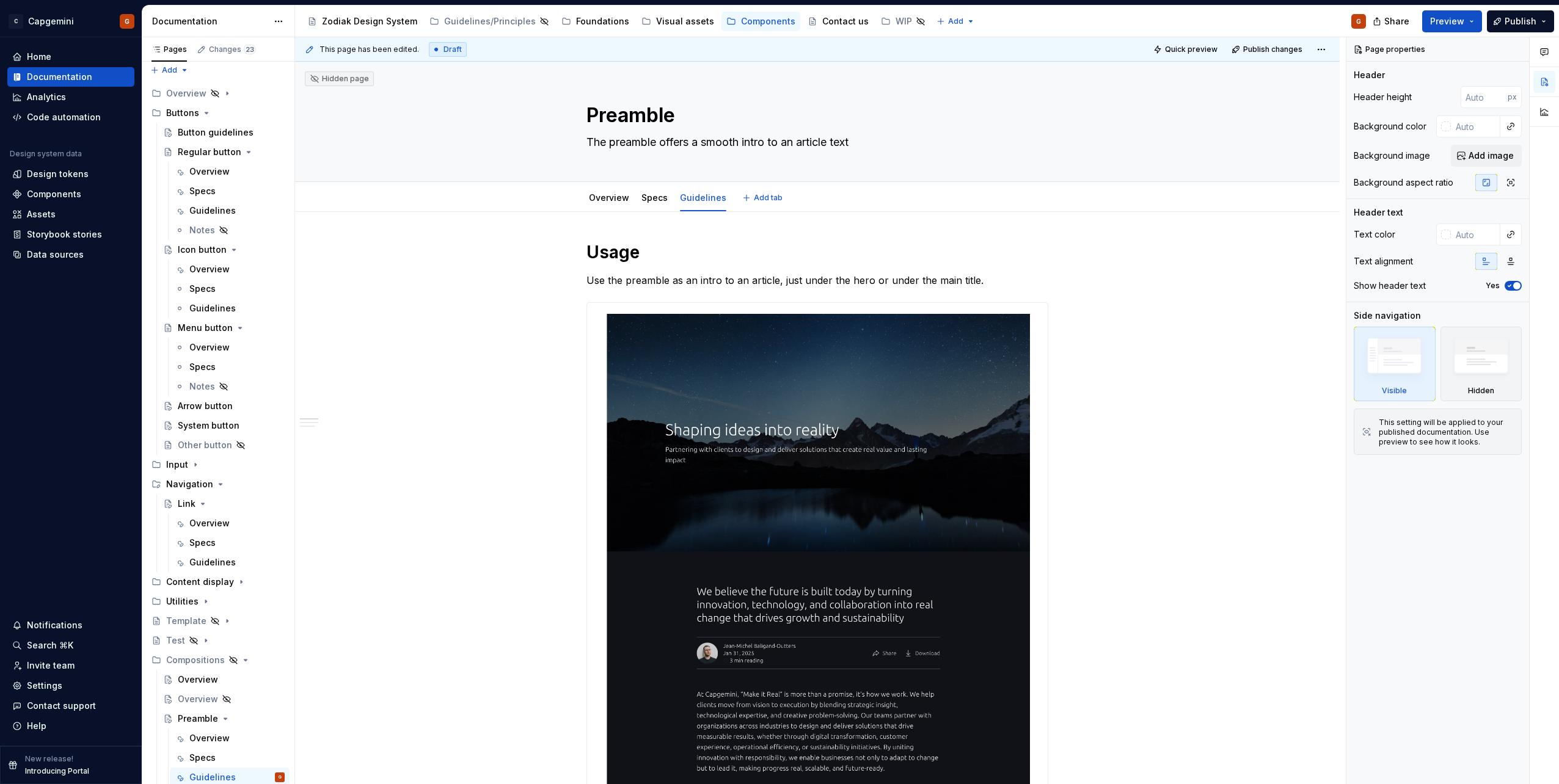
type textarea "*"
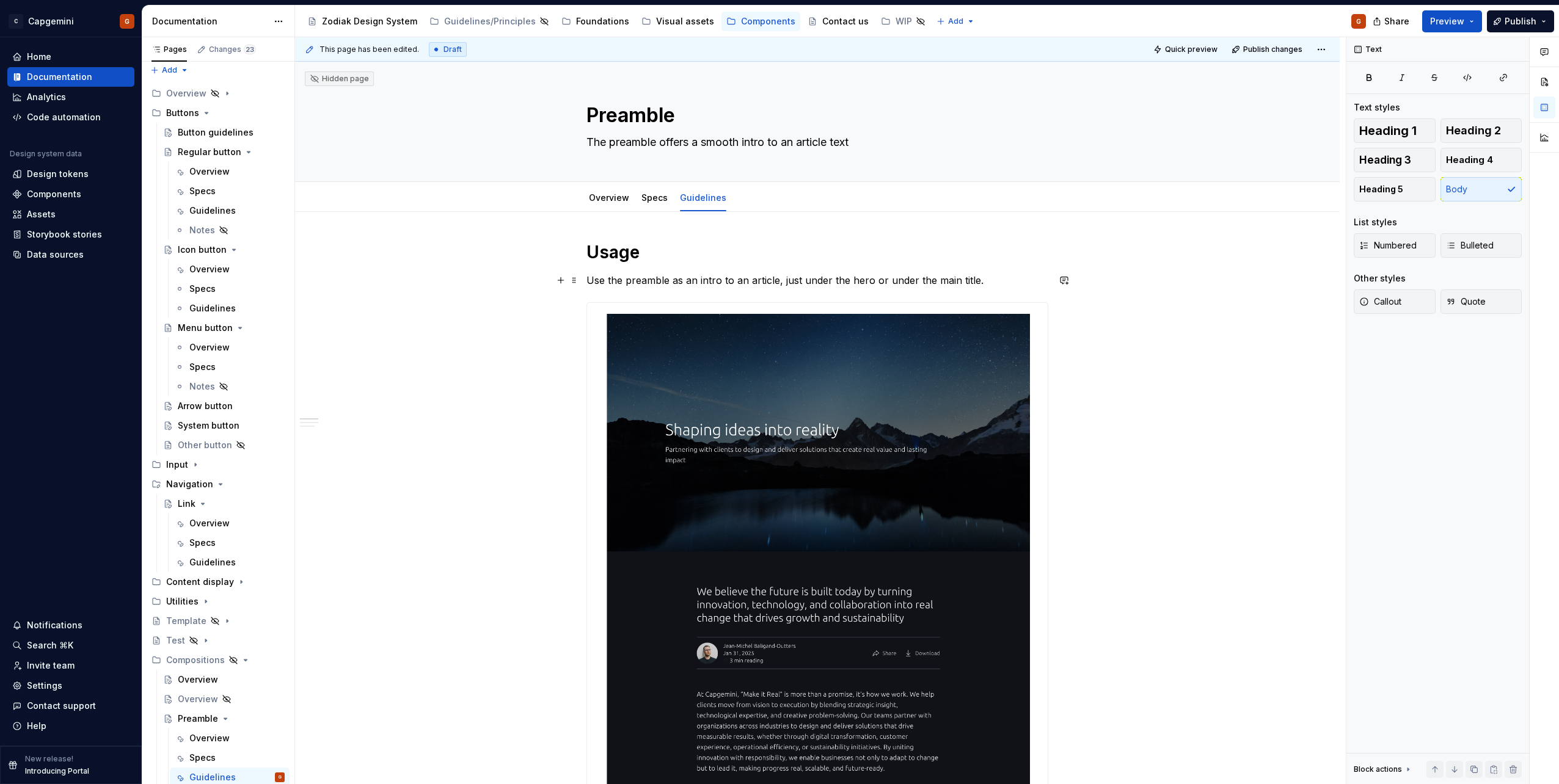
click at [986, 278] on p "Use the preamble as an intro to an article, just under the hero or under the ma…" at bounding box center [817, 280] width 462 height 14
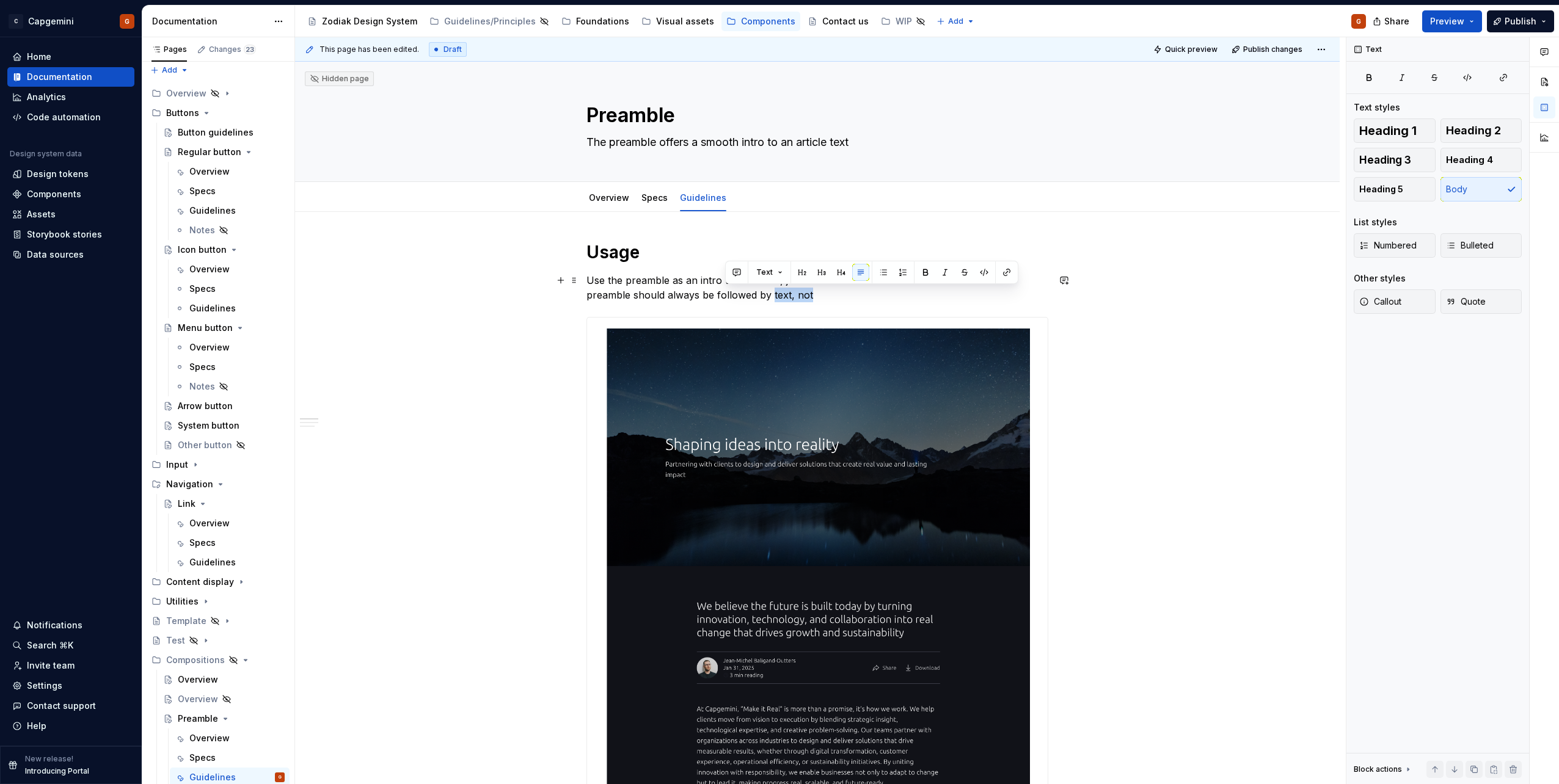
drag, startPoint x: 771, startPoint y: 295, endPoint x: 724, endPoint y: 299, distance: 47.2
click at [724, 299] on p "Use the preamble as an intro to an article, just under the hero or under the ma…" at bounding box center [817, 287] width 462 height 29
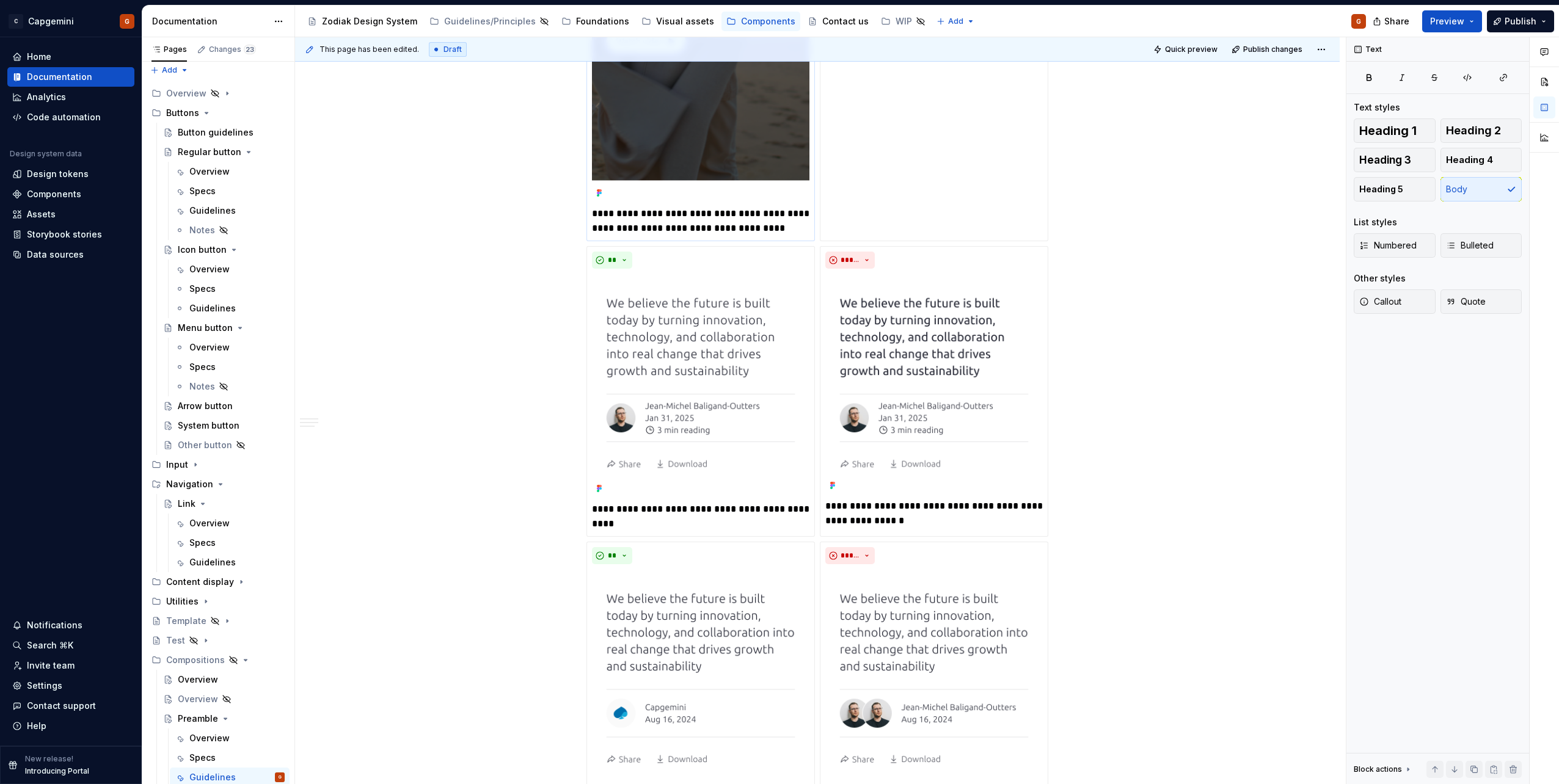
scroll to position [1710, 0]
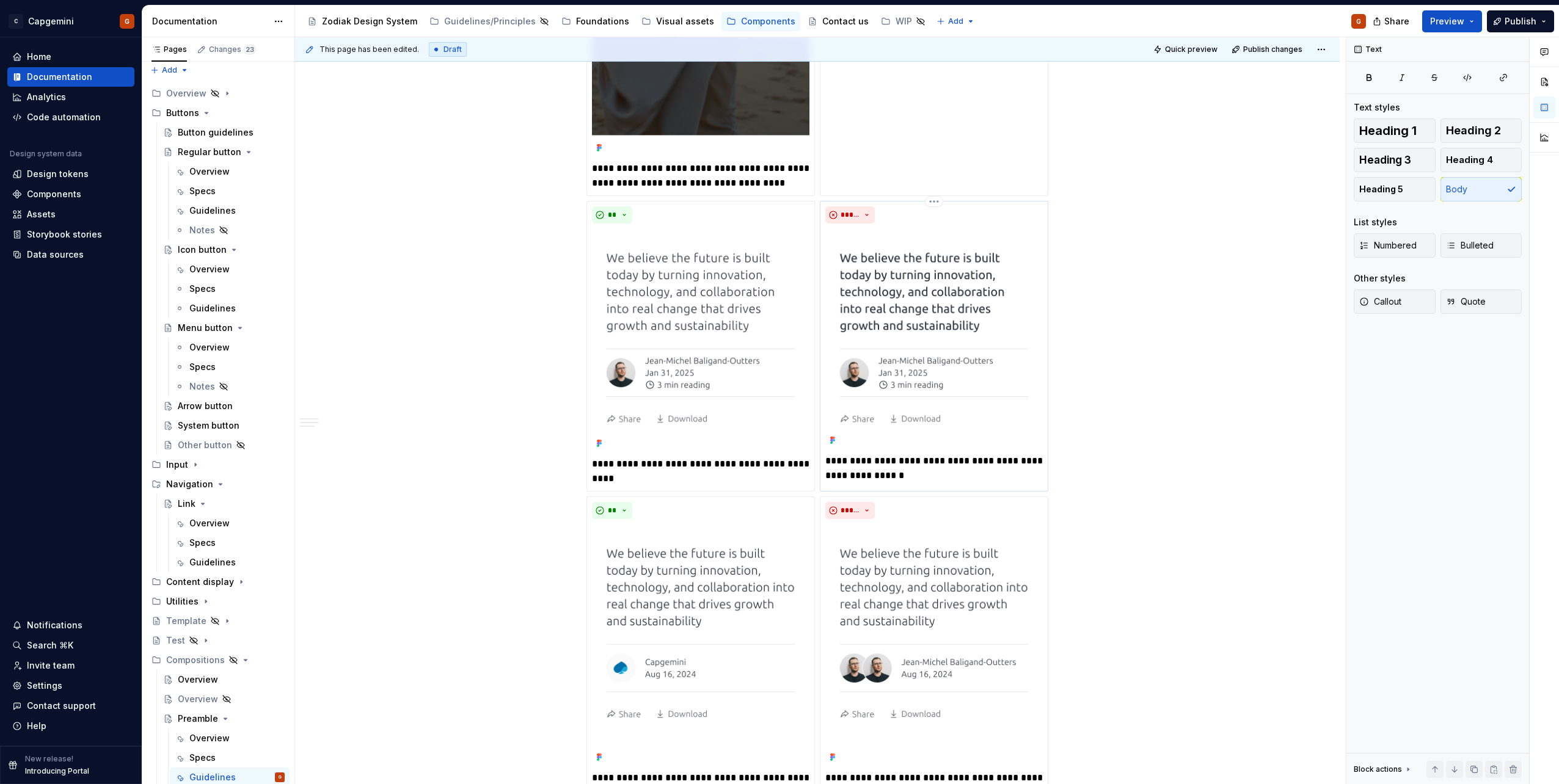
click at [966, 465] on p "**********" at bounding box center [933, 468] width 217 height 29
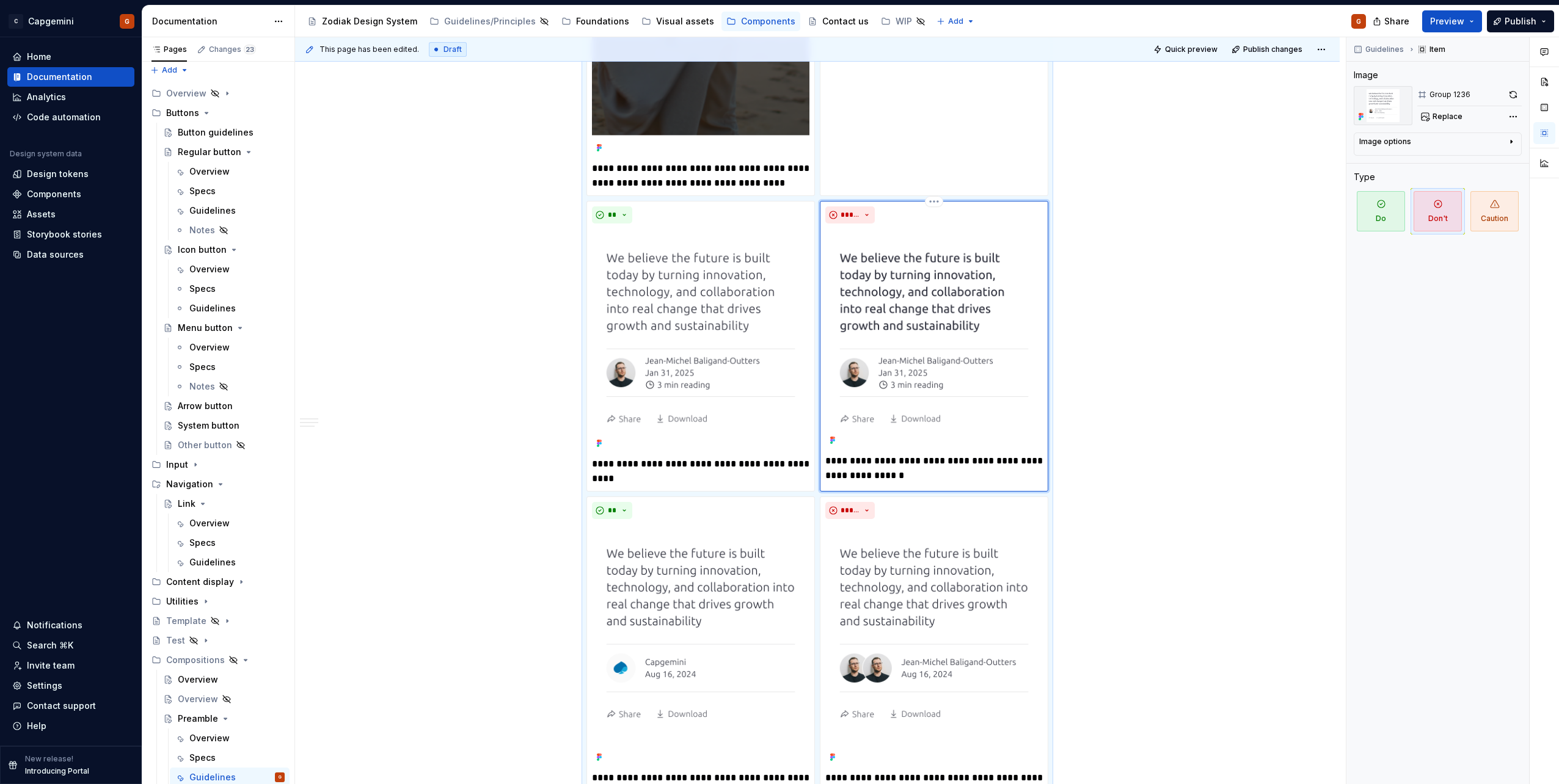
click at [947, 461] on p "**********" at bounding box center [933, 468] width 217 height 29
type textarea "*"
click at [940, 465] on p "**********" at bounding box center [933, 468] width 217 height 29
drag, startPoint x: 1017, startPoint y: 461, endPoint x: 1022, endPoint y: 470, distance: 10.3
click at [1022, 470] on p "**********" at bounding box center [933, 468] width 217 height 29
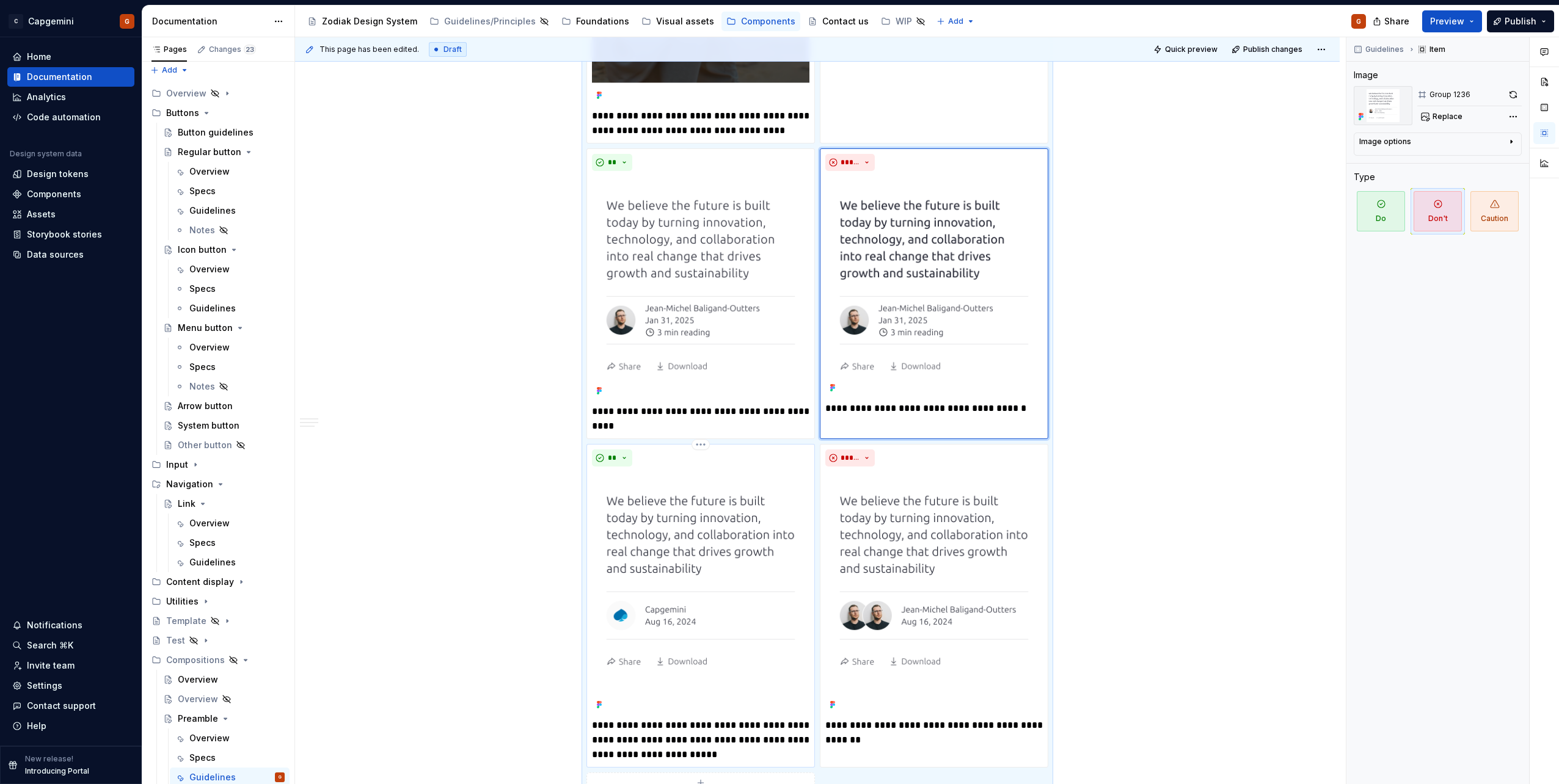
scroll to position [1832, 0]
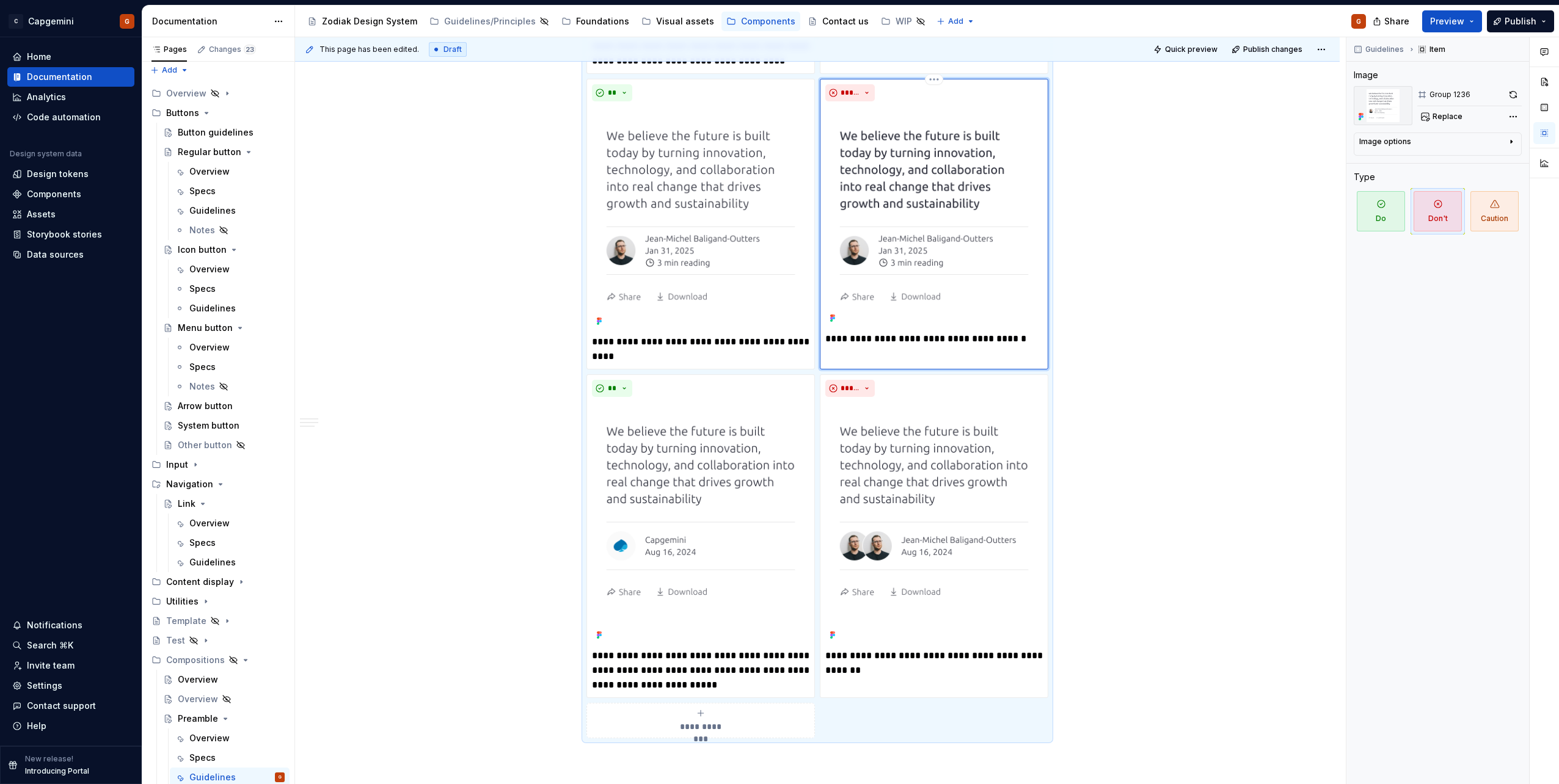
click at [874, 337] on p "**********" at bounding box center [933, 338] width 217 height 14
click at [646, 347] on p "**********" at bounding box center [700, 349] width 217 height 29
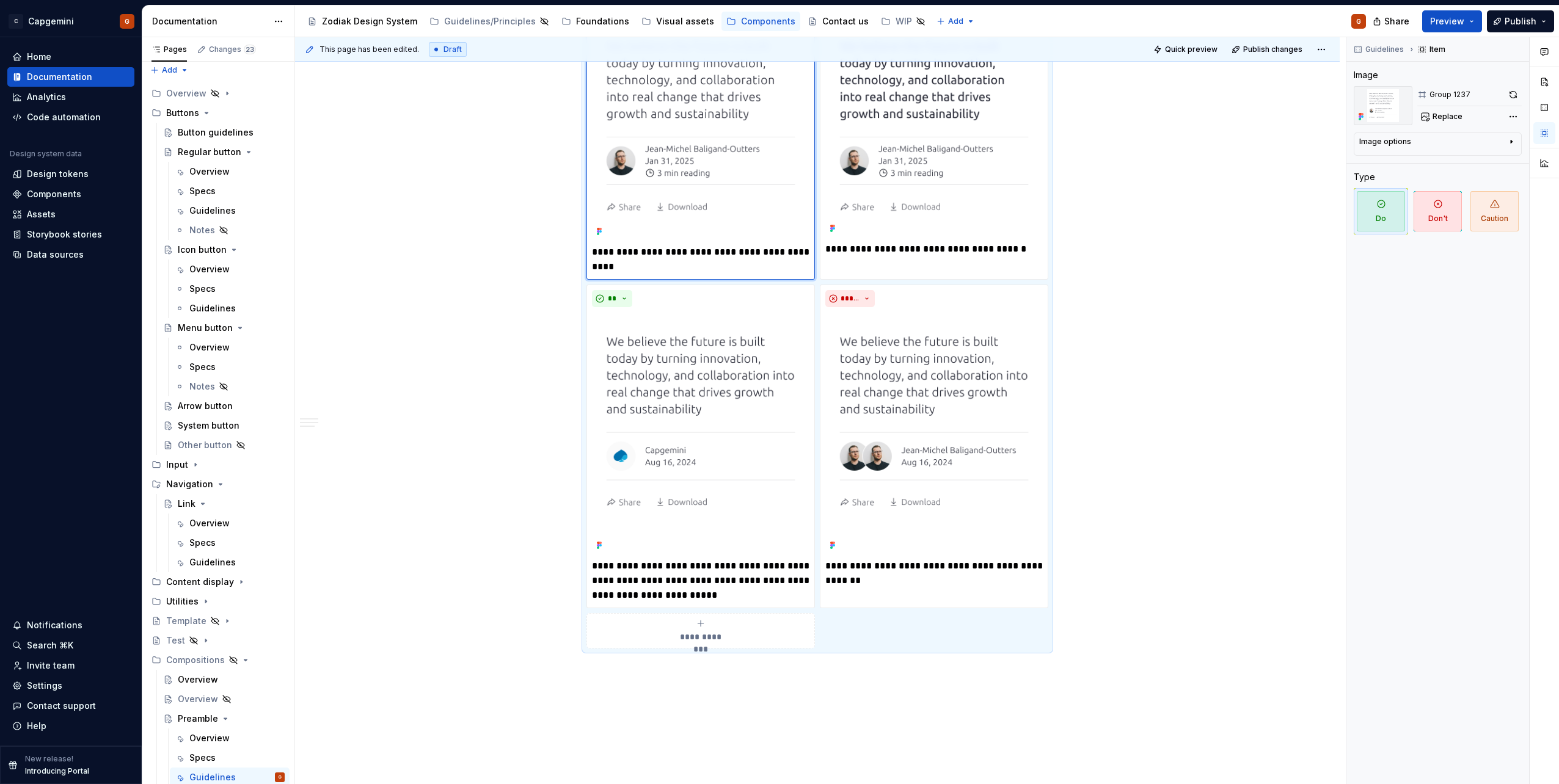
scroll to position [1954, 0]
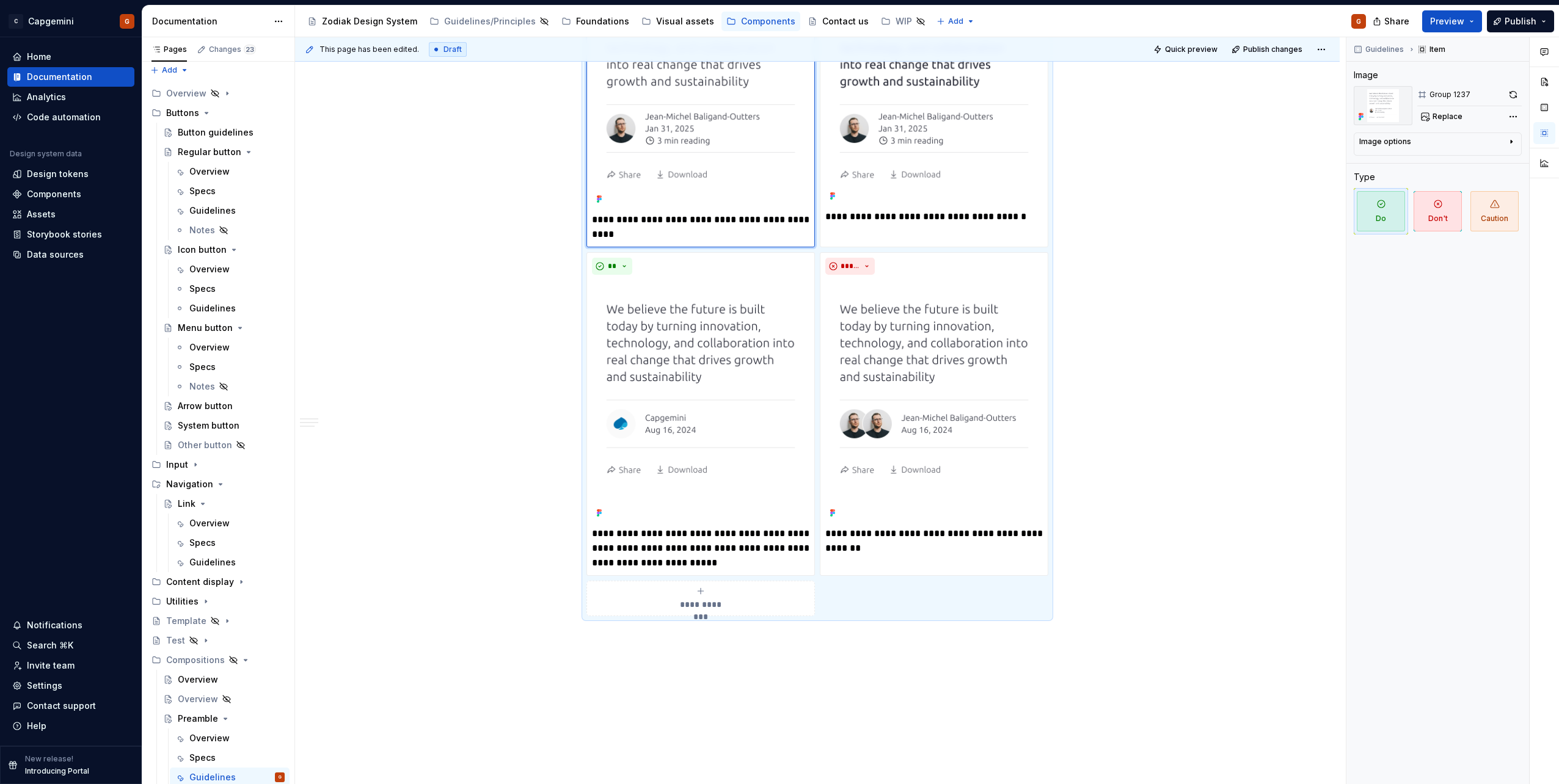
click at [651, 236] on p "**********" at bounding box center [700, 227] width 217 height 29
type textarea "*"
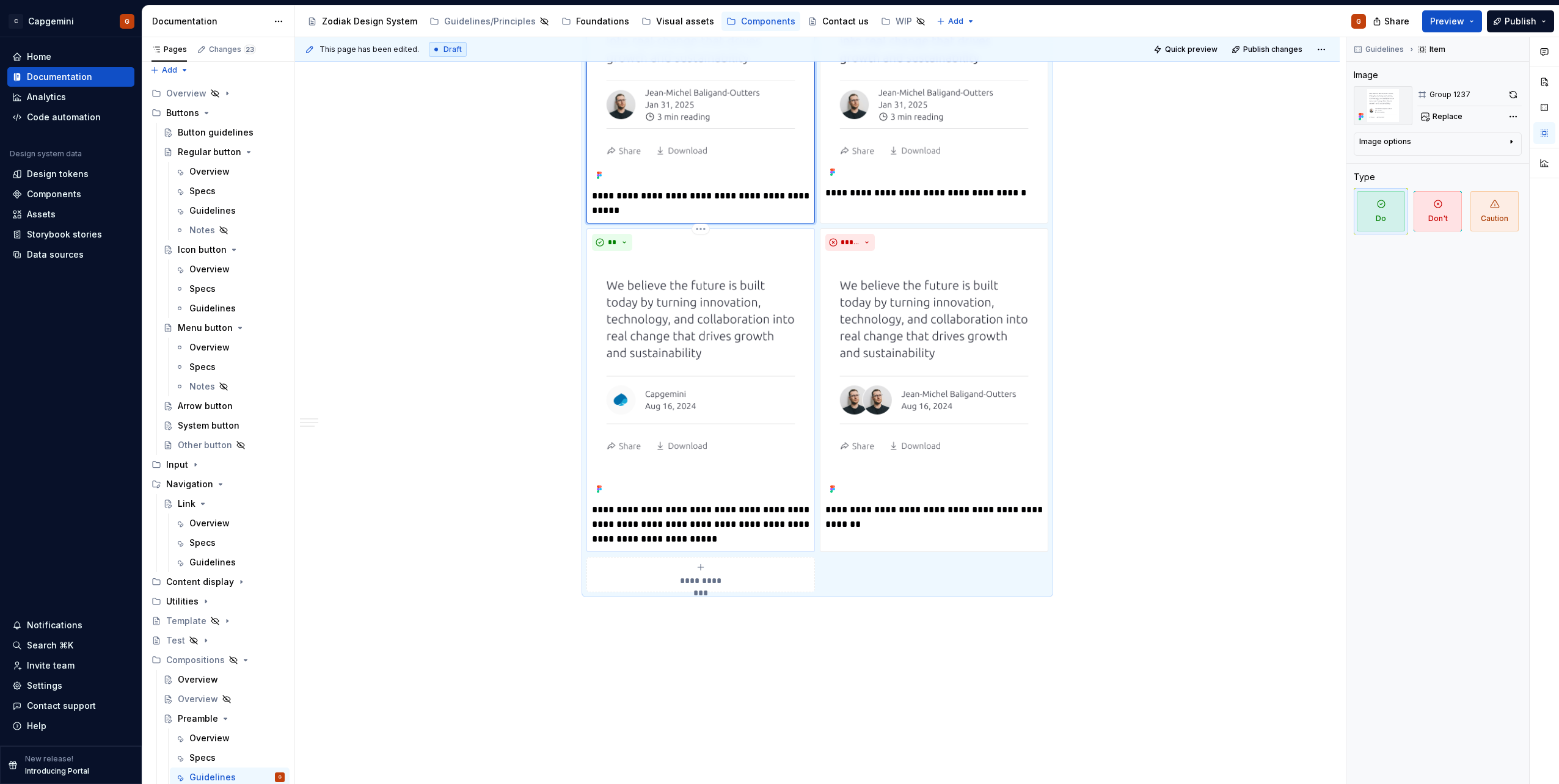
scroll to position [2015, 0]
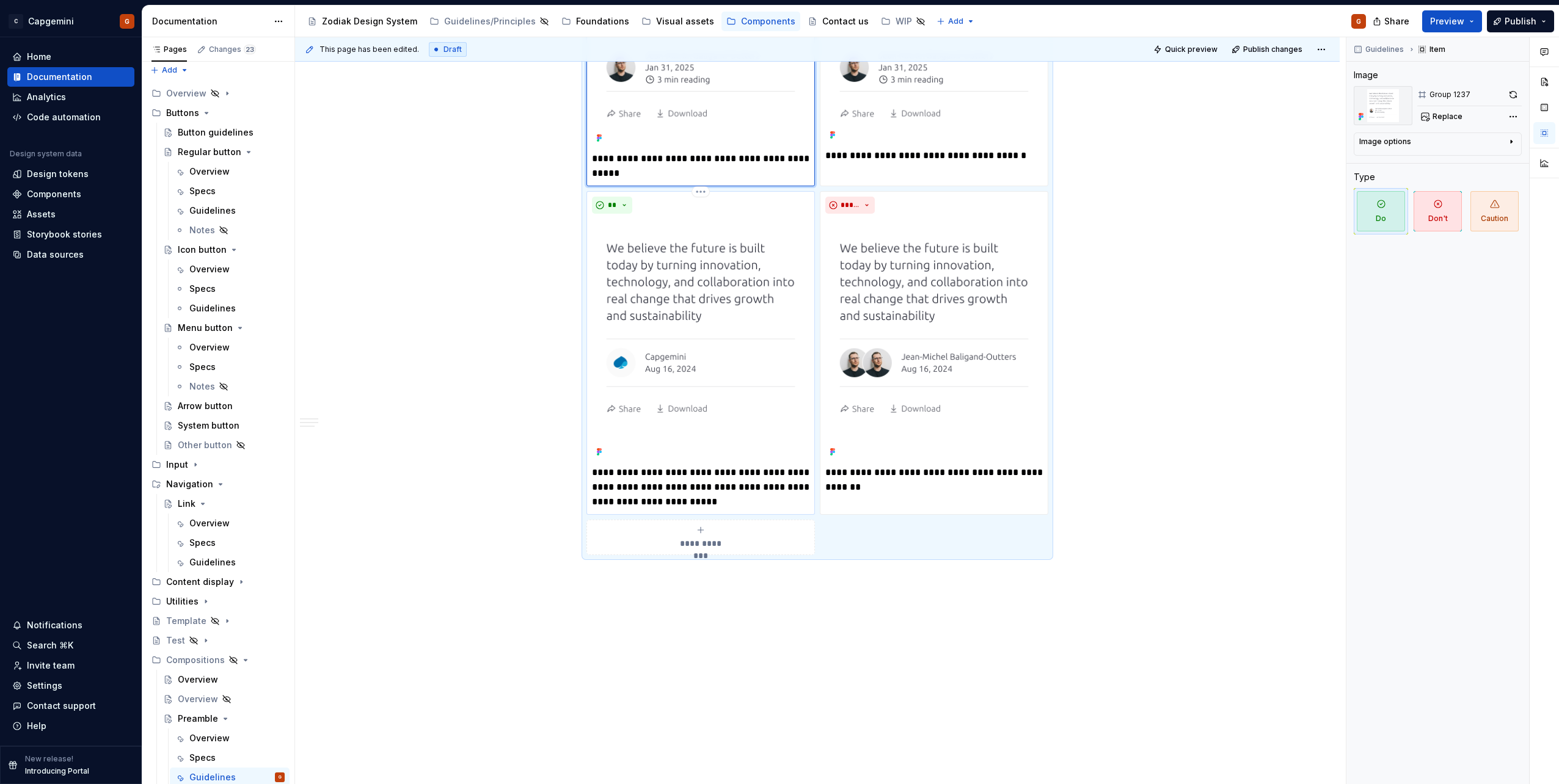
click at [702, 486] on p "**********" at bounding box center [700, 487] width 217 height 44
click at [769, 501] on p "**********" at bounding box center [700, 487] width 217 height 44
click at [869, 480] on p "**********" at bounding box center [933, 480] width 217 height 29
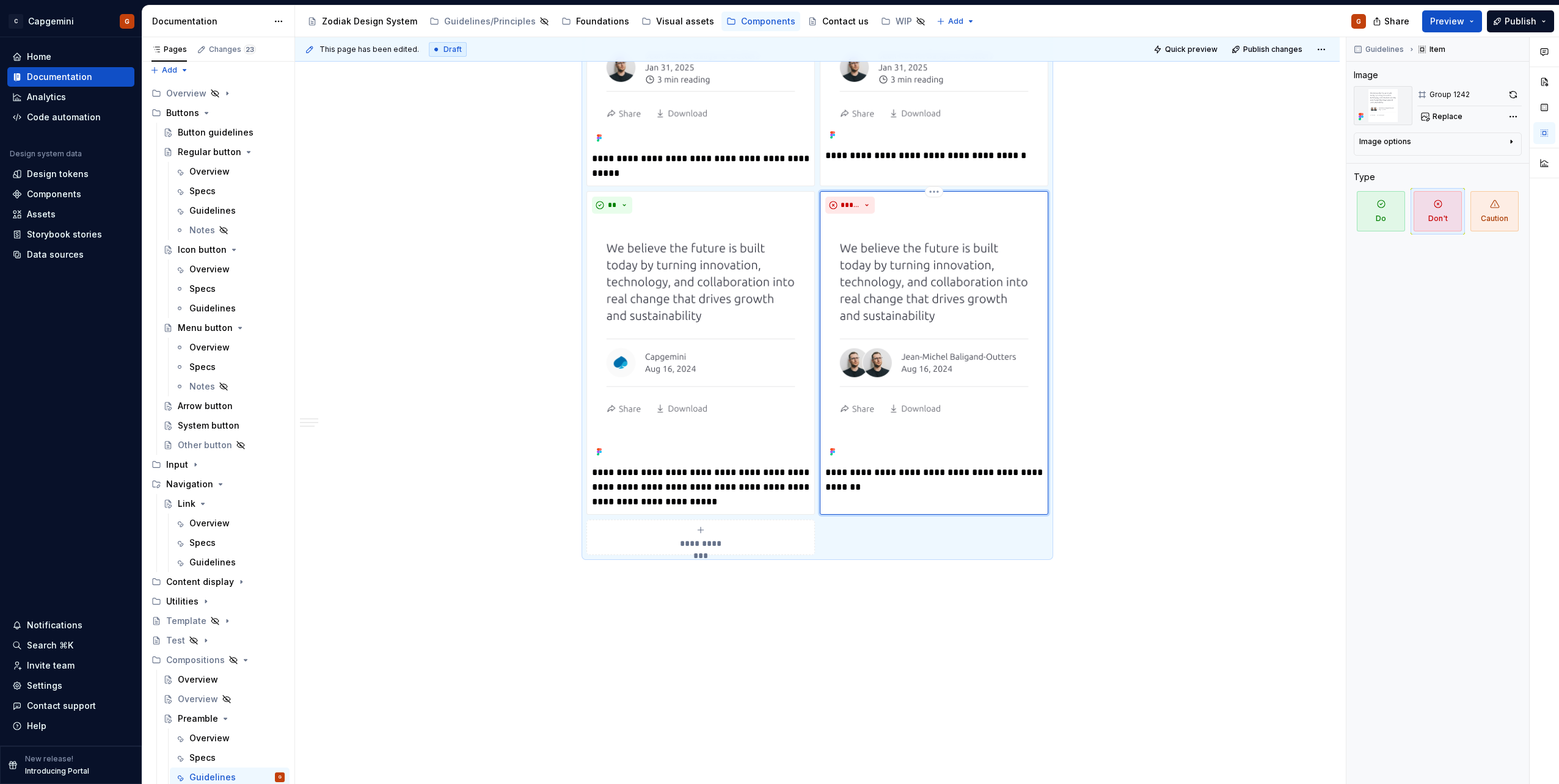
click at [905, 496] on div "**********" at bounding box center [934, 353] width 229 height 324
click at [901, 487] on p "**********" at bounding box center [933, 480] width 217 height 29
type textarea "*"
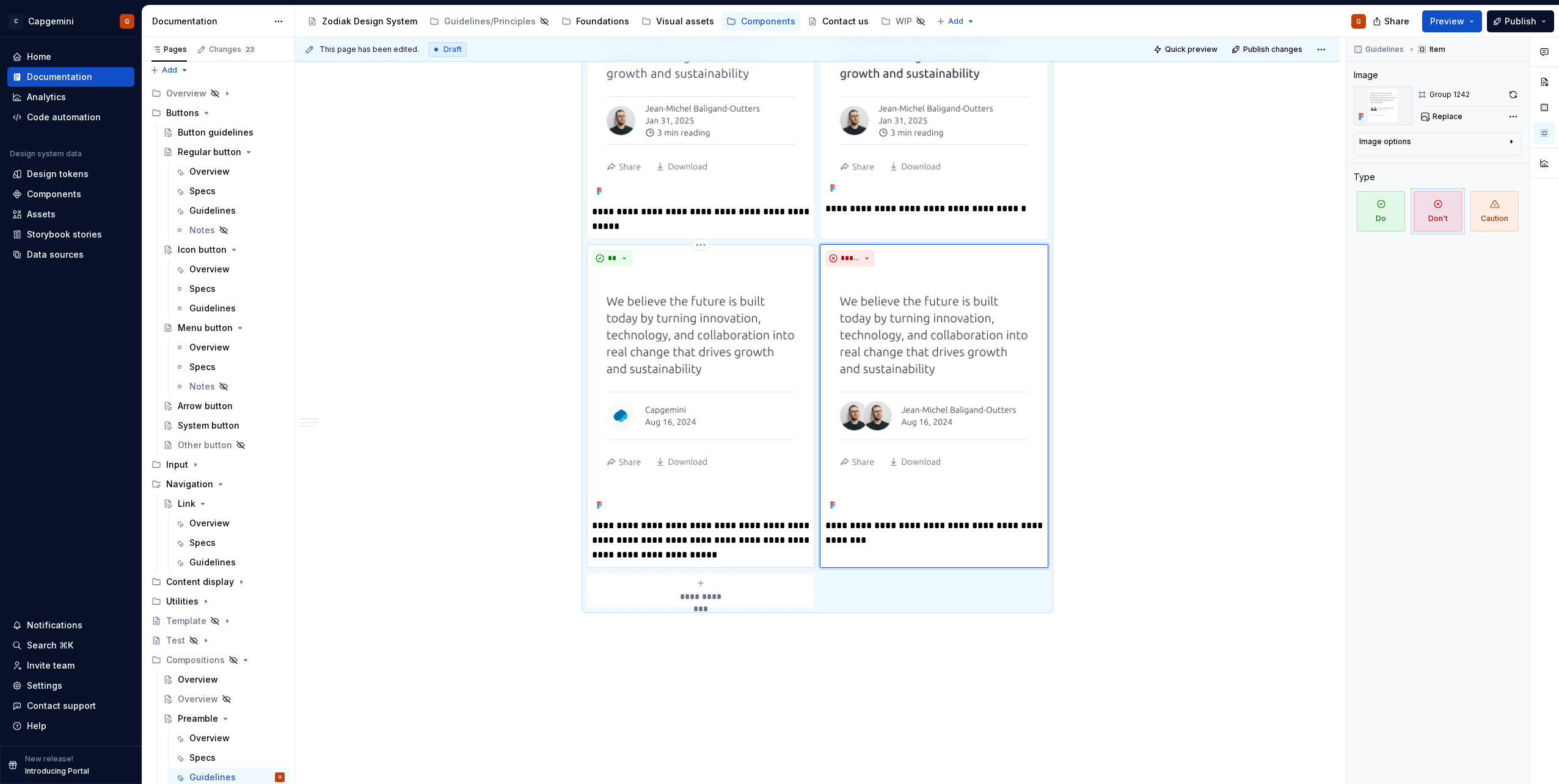
scroll to position [2036, 0]
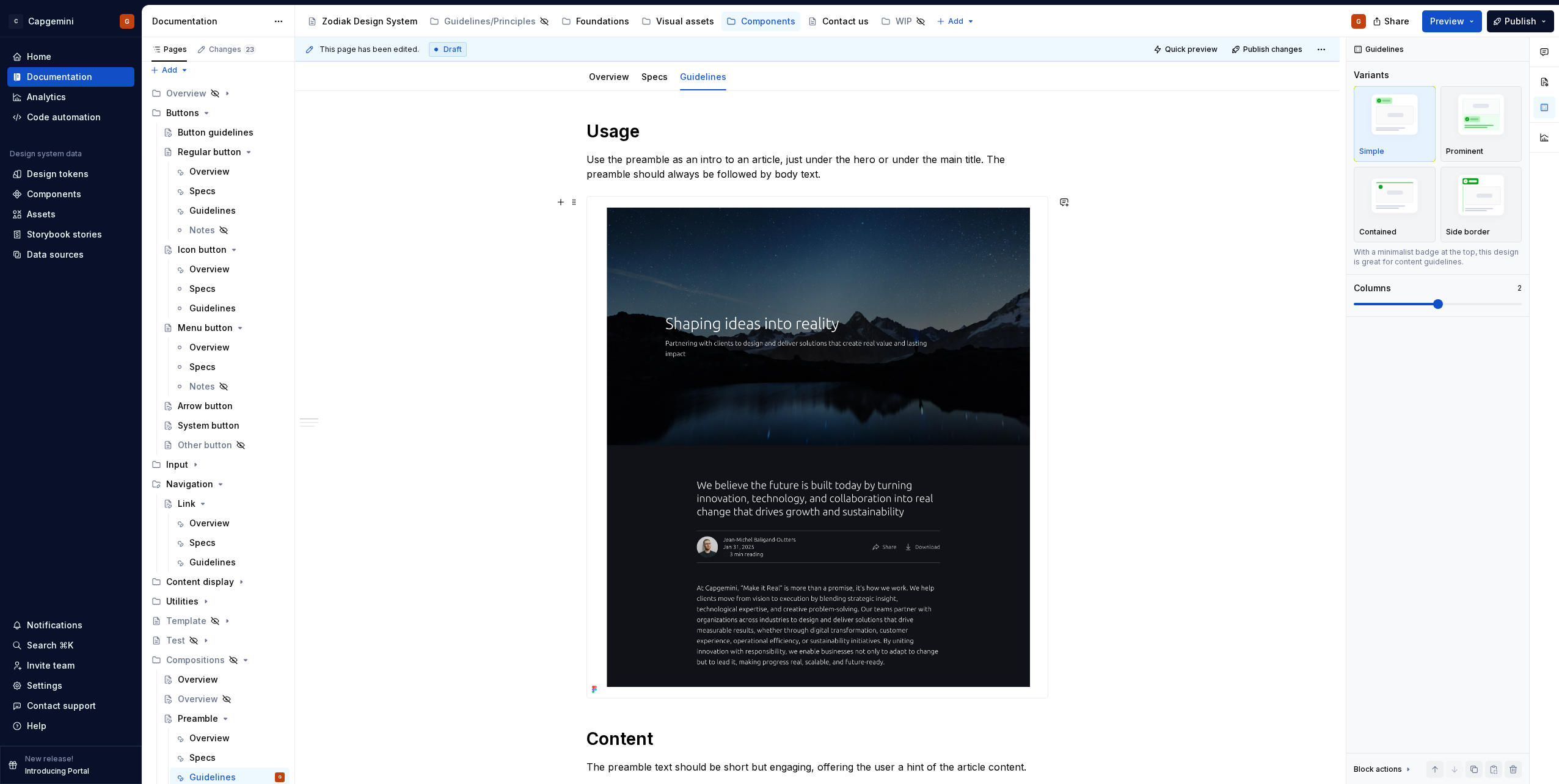
scroll to position [0, 0]
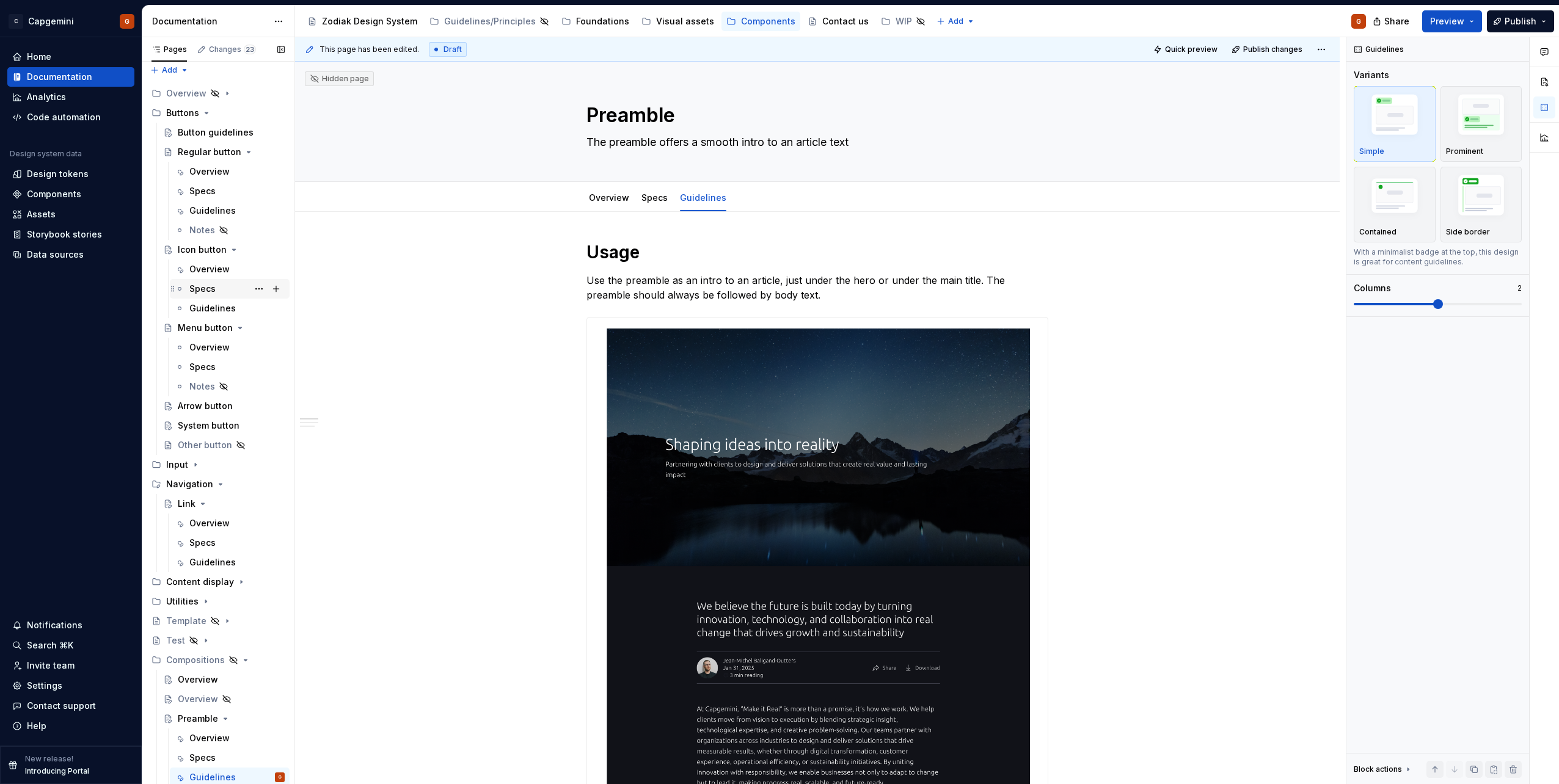
drag, startPoint x: 204, startPoint y: 287, endPoint x: 208, endPoint y: 295, distance: 8.9
click at [204, 287] on div "Specs" at bounding box center [202, 289] width 26 height 12
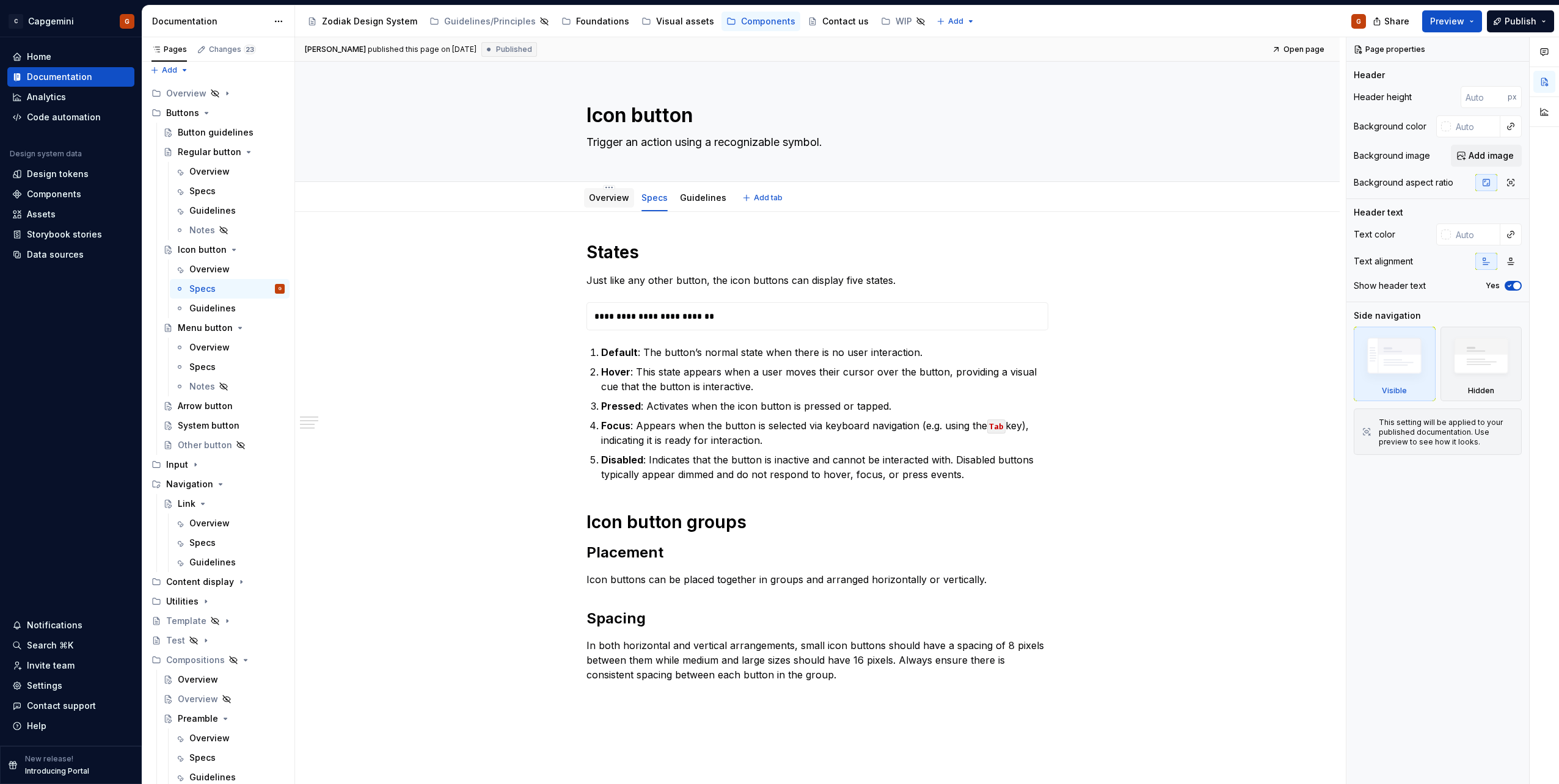
click at [617, 198] on link "Overview" at bounding box center [609, 198] width 41 height 11
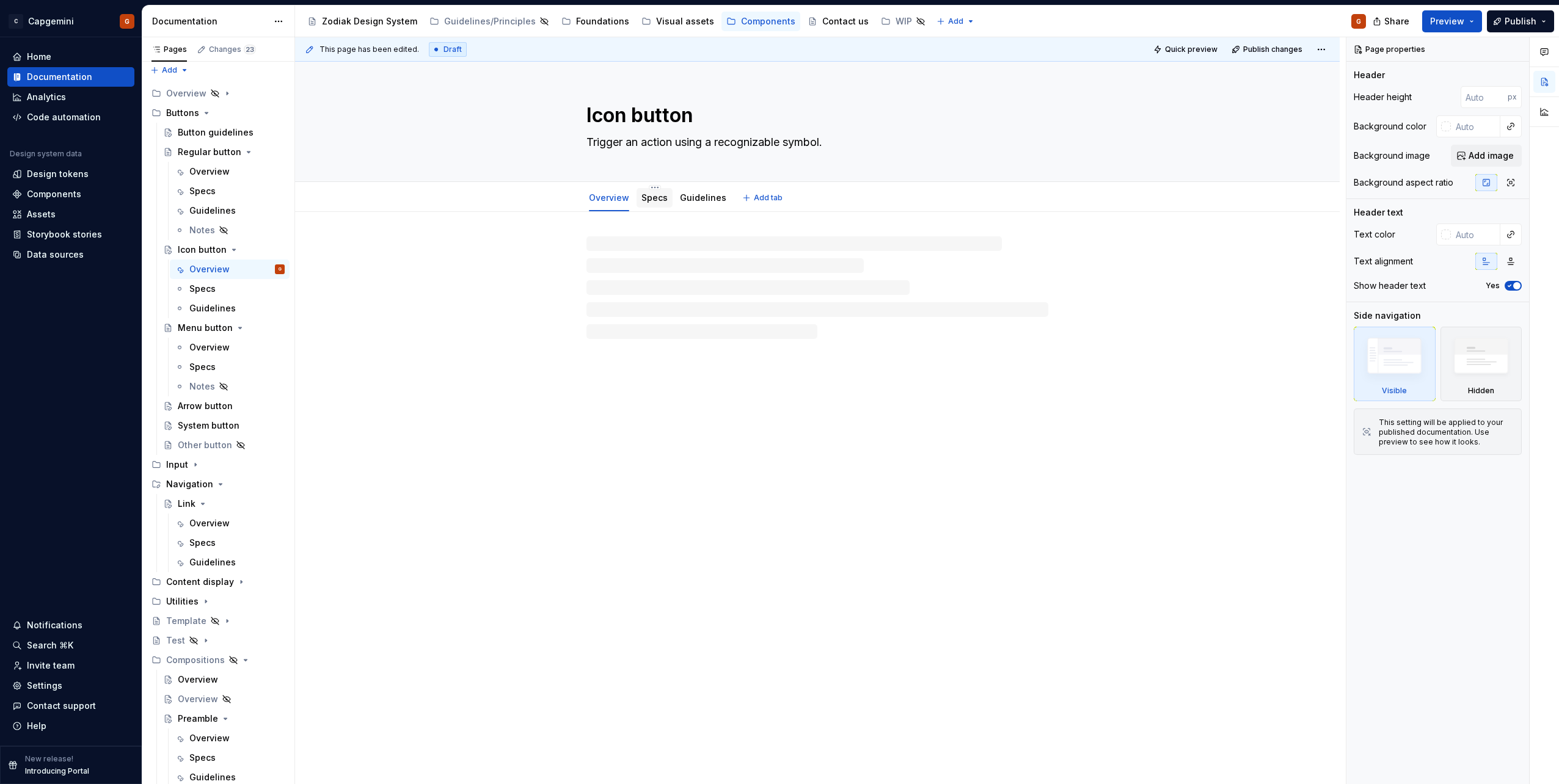
click at [663, 204] on div "Specs" at bounding box center [654, 197] width 26 height 14
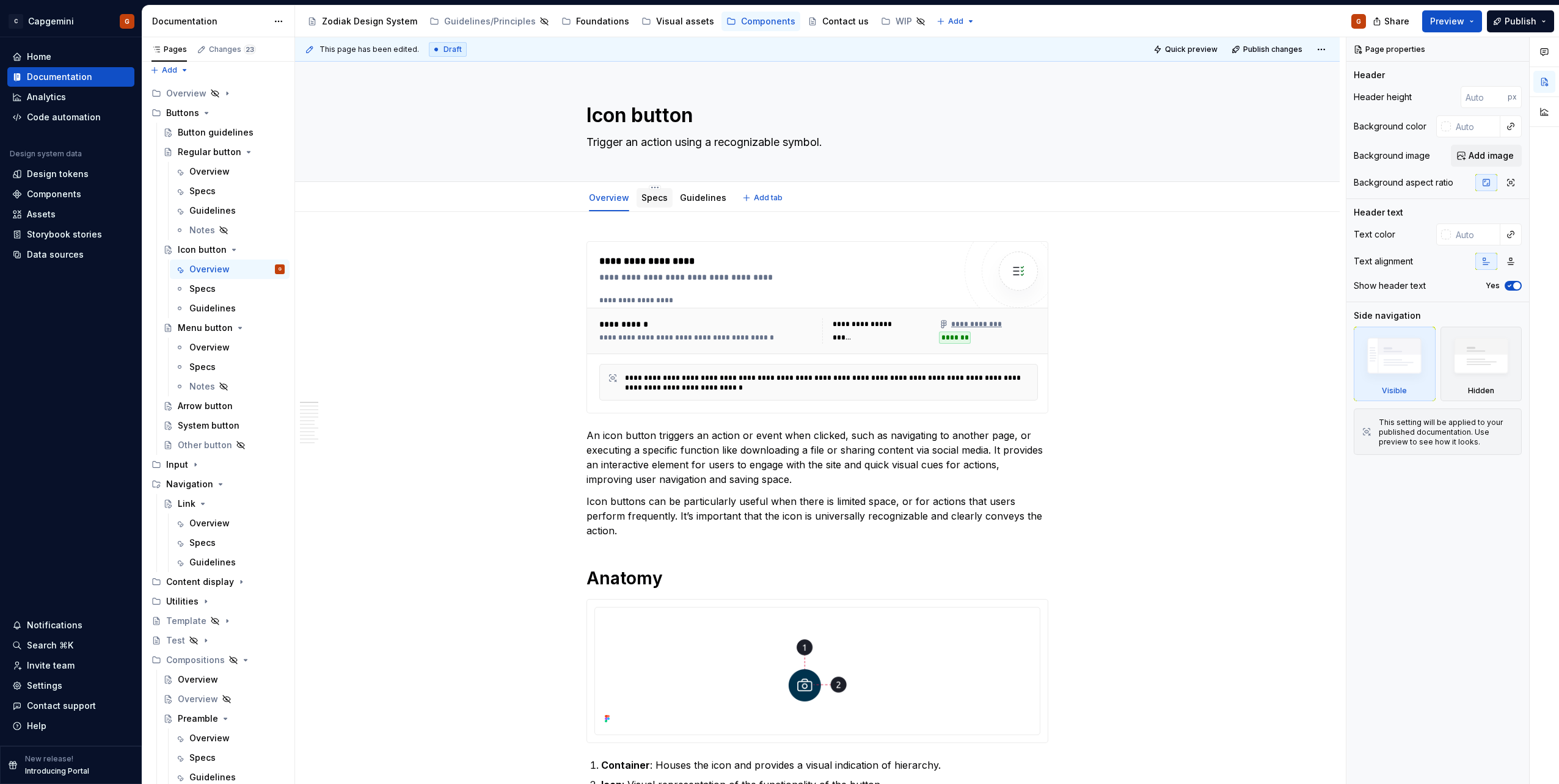
click at [656, 200] on link "Specs" at bounding box center [654, 198] width 26 height 11
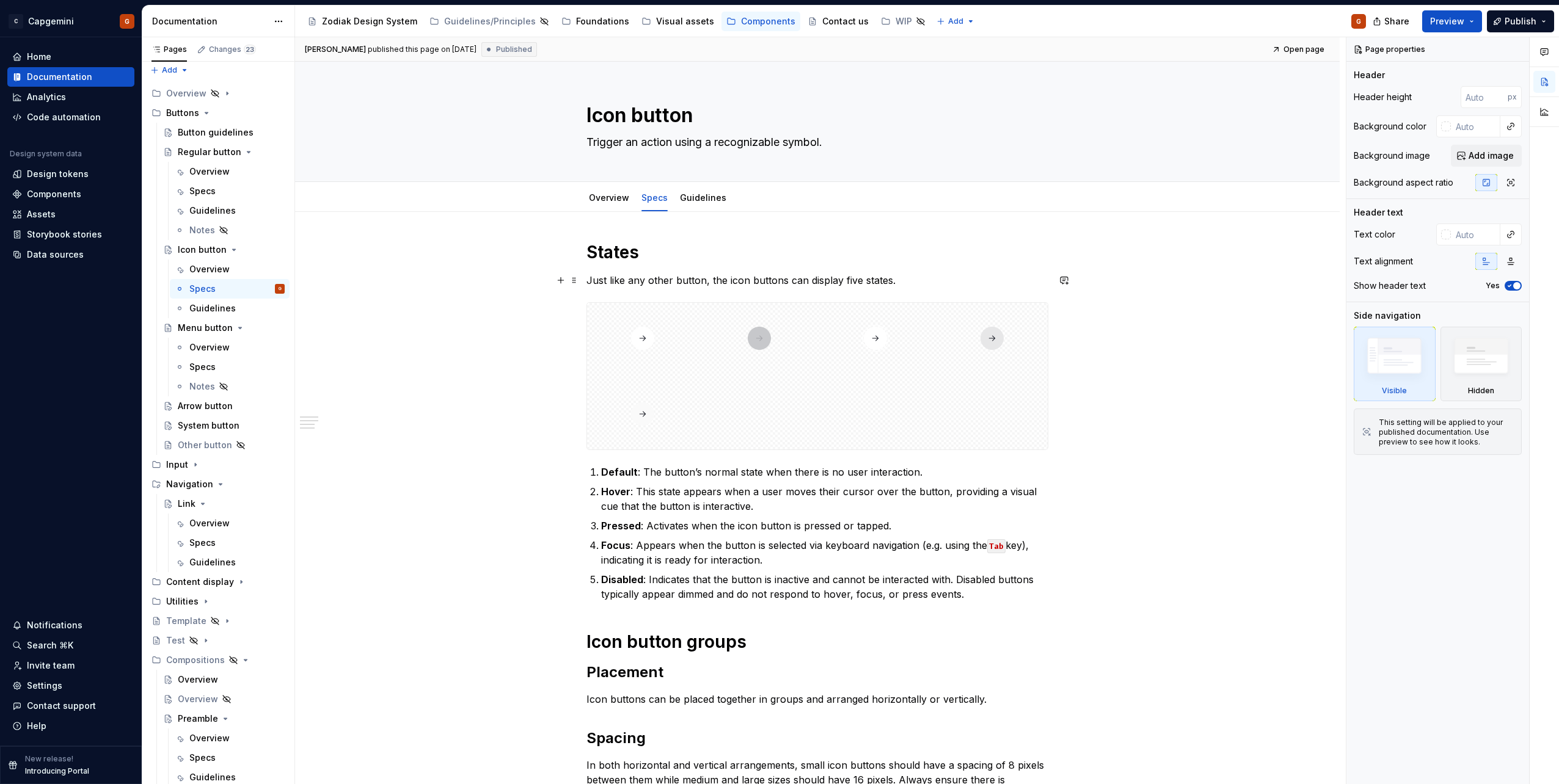
click at [711, 354] on div at bounding box center [760, 338] width 112 height 71
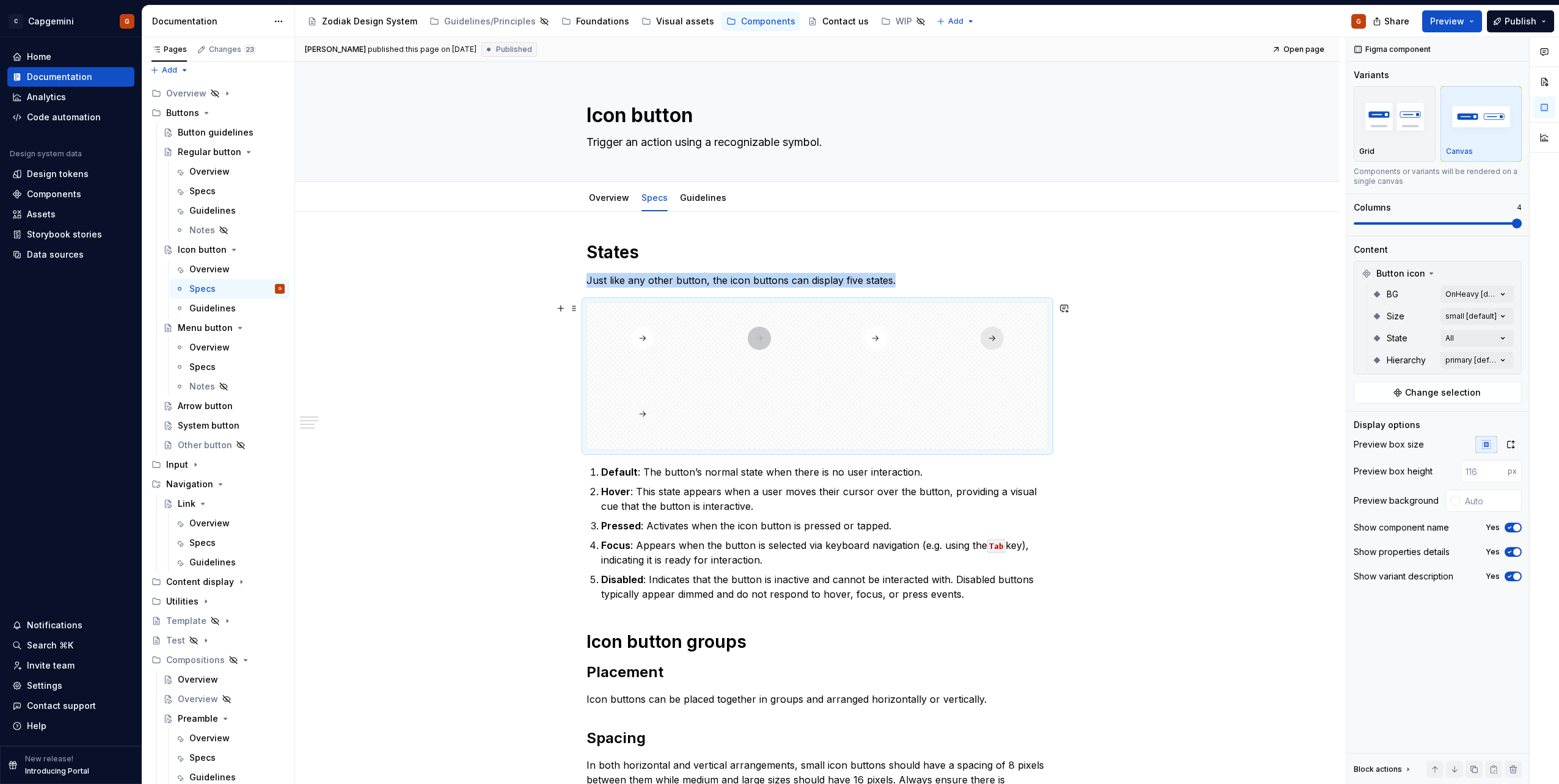
type textarea "*"
click at [989, 277] on p "Just like any other button, the icon buttons can display five states." at bounding box center [817, 280] width 462 height 14
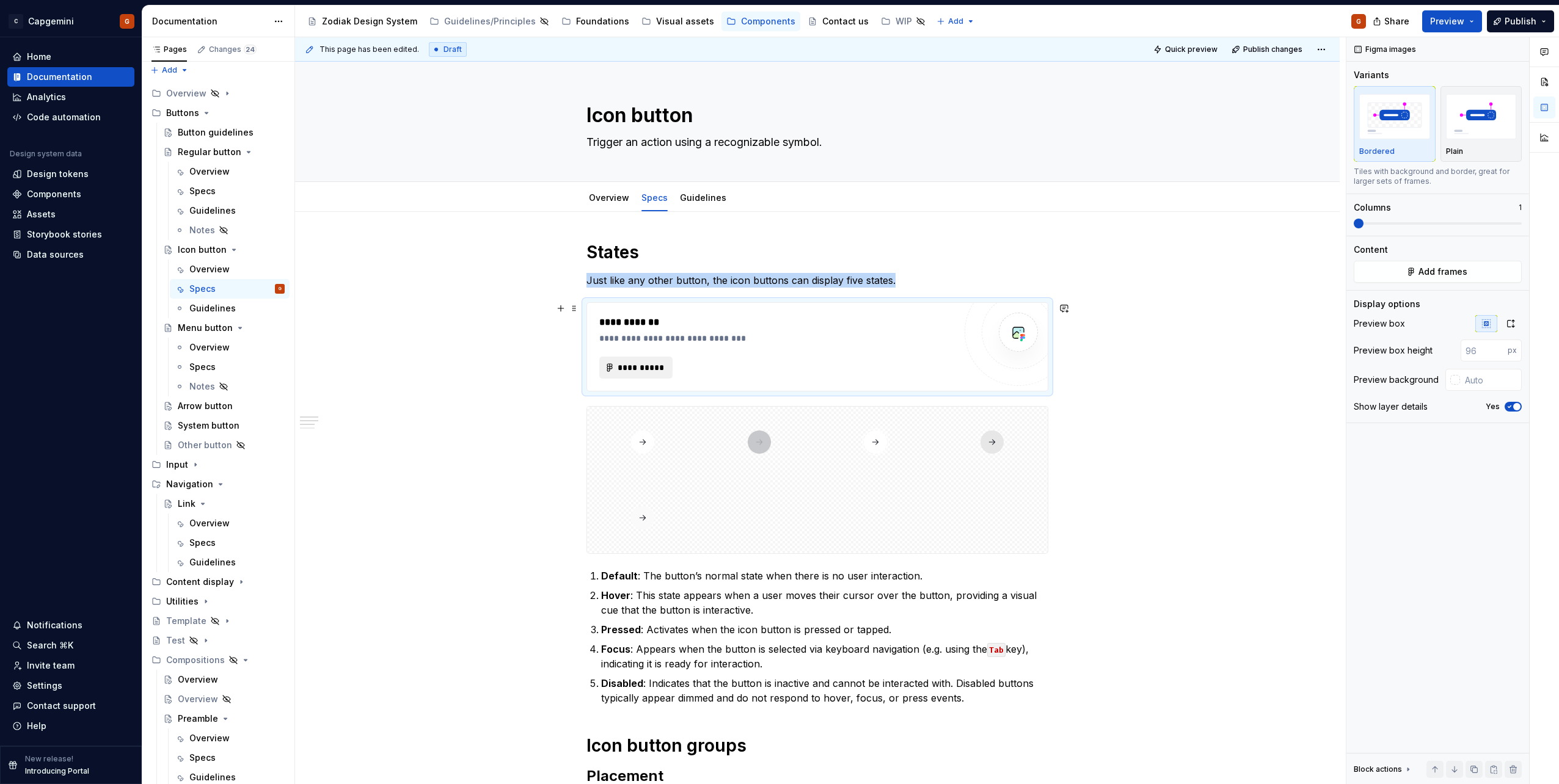
click at [647, 359] on button "**********" at bounding box center [635, 367] width 73 height 22
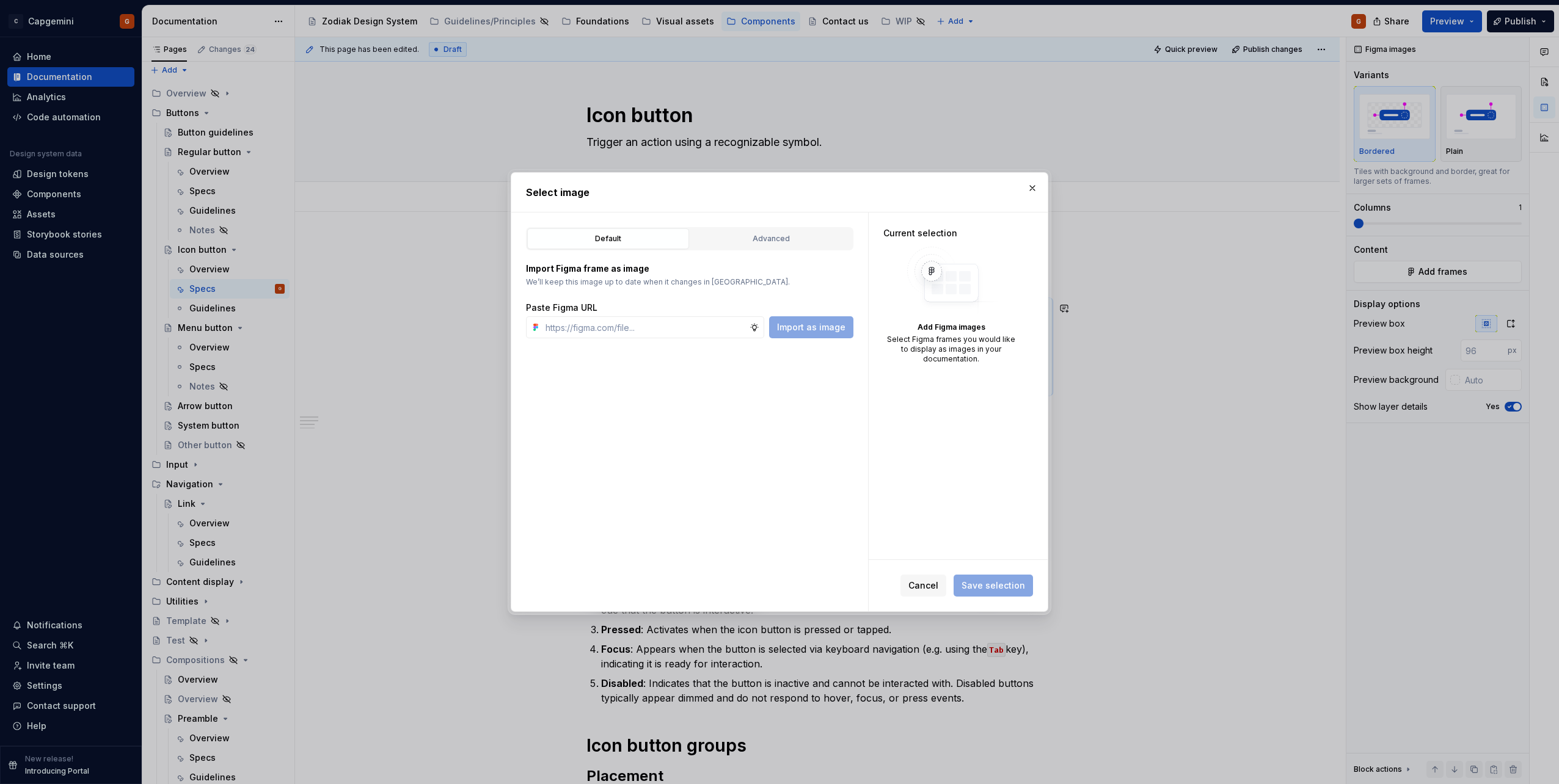
click at [729, 225] on div "Default Advanced Import Figma frame as image We’ll keep this image up to date w…" at bounding box center [690, 412] width 356 height 398
click at [725, 235] on div "Advanced" at bounding box center [772, 239] width 153 height 12
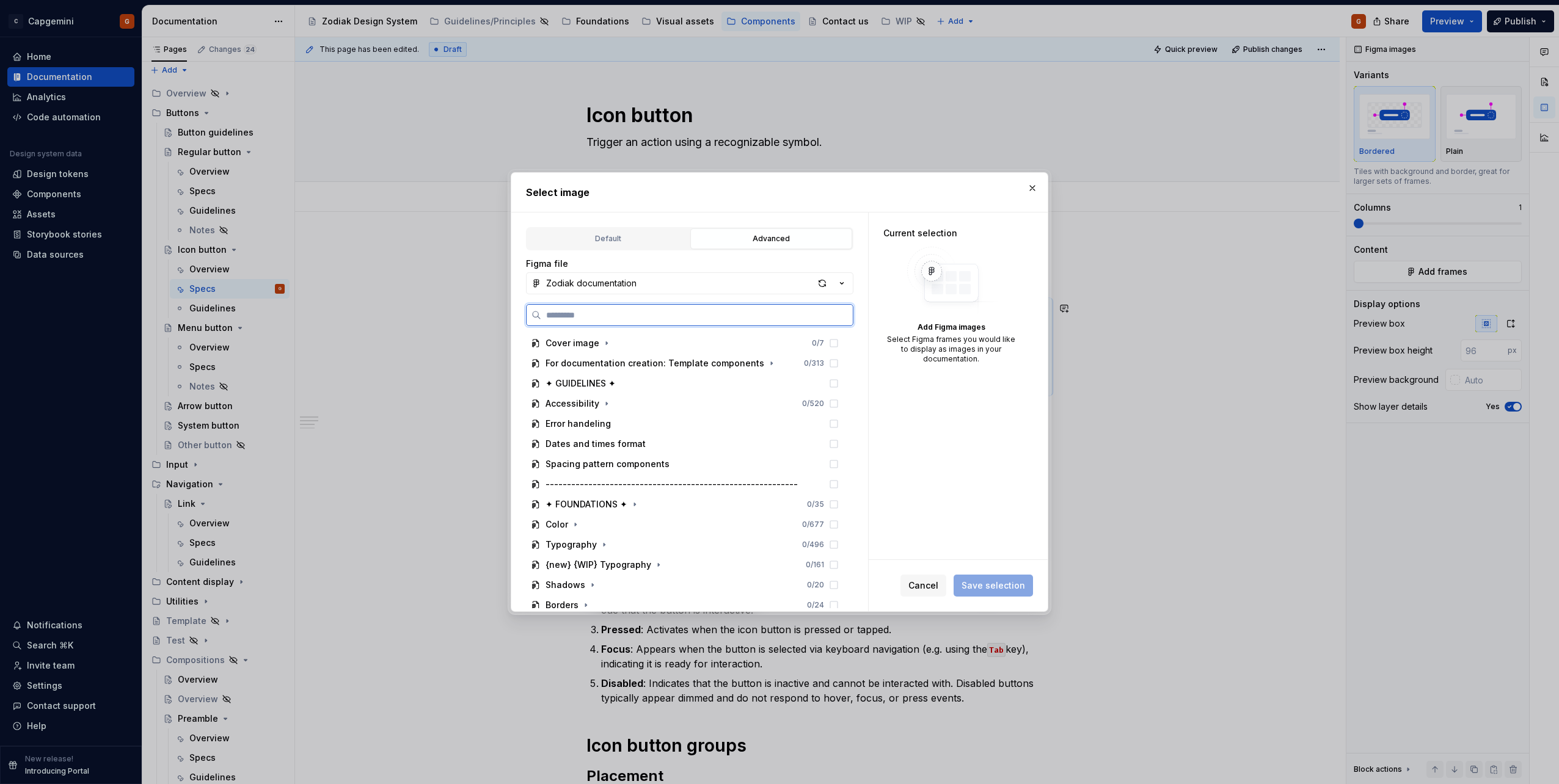
click at [617, 313] on input "search" at bounding box center [697, 315] width 311 height 12
paste input "**********"
type input "**********"
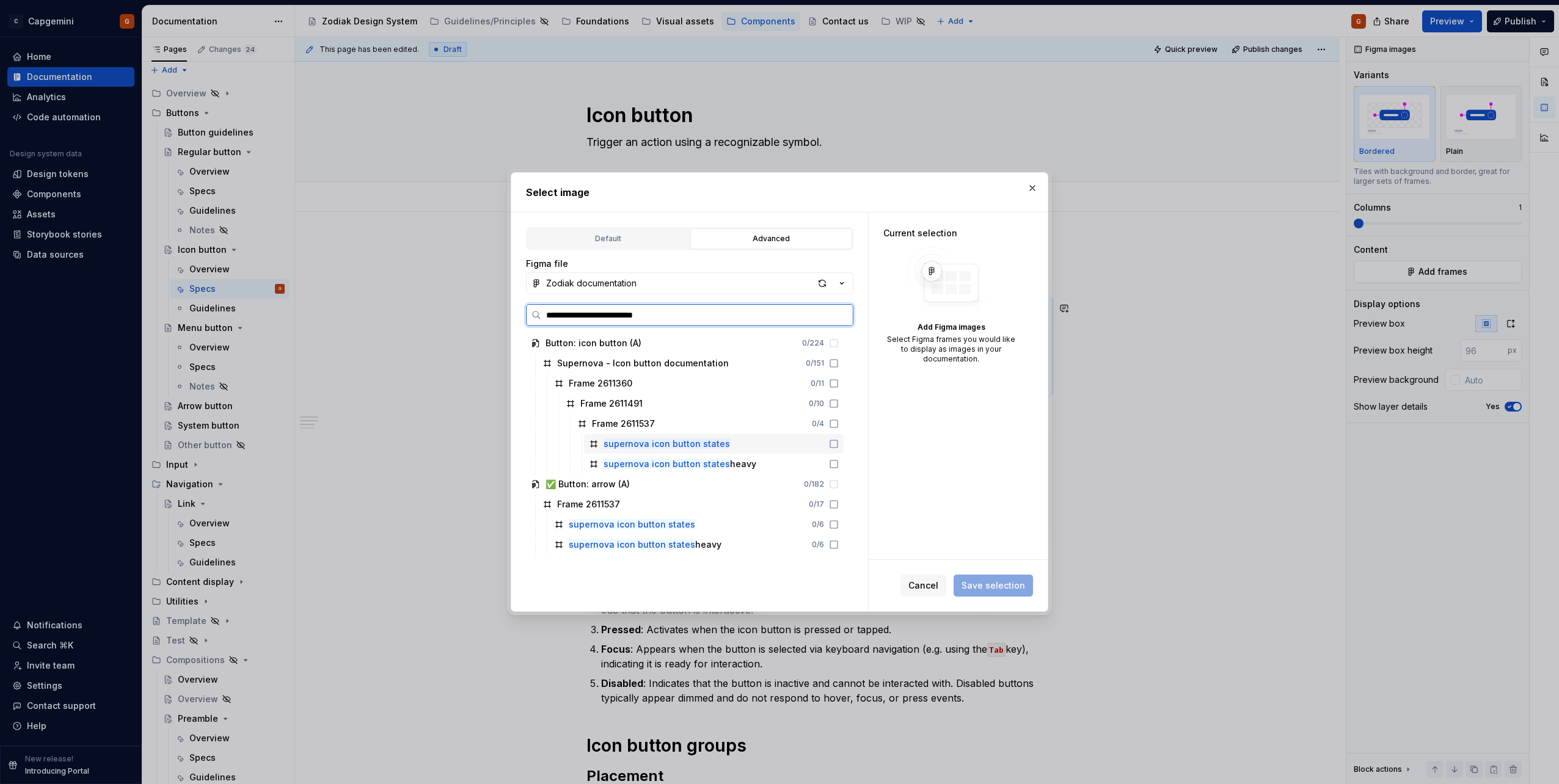
click at [720, 444] on mark "supernova icon button states" at bounding box center [667, 443] width 126 height 11
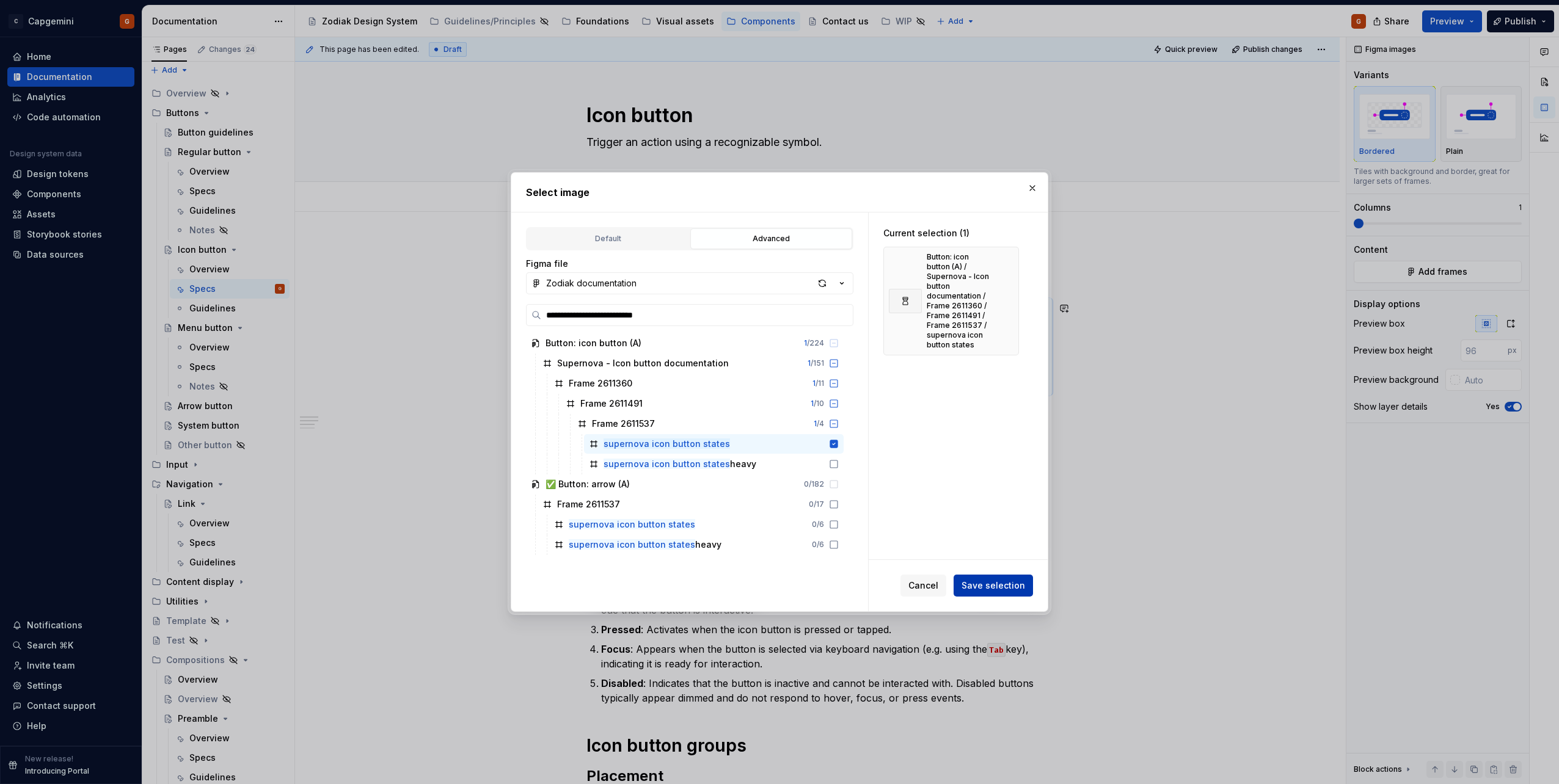
click at [976, 588] on span "Save selection" at bounding box center [993, 586] width 63 height 12
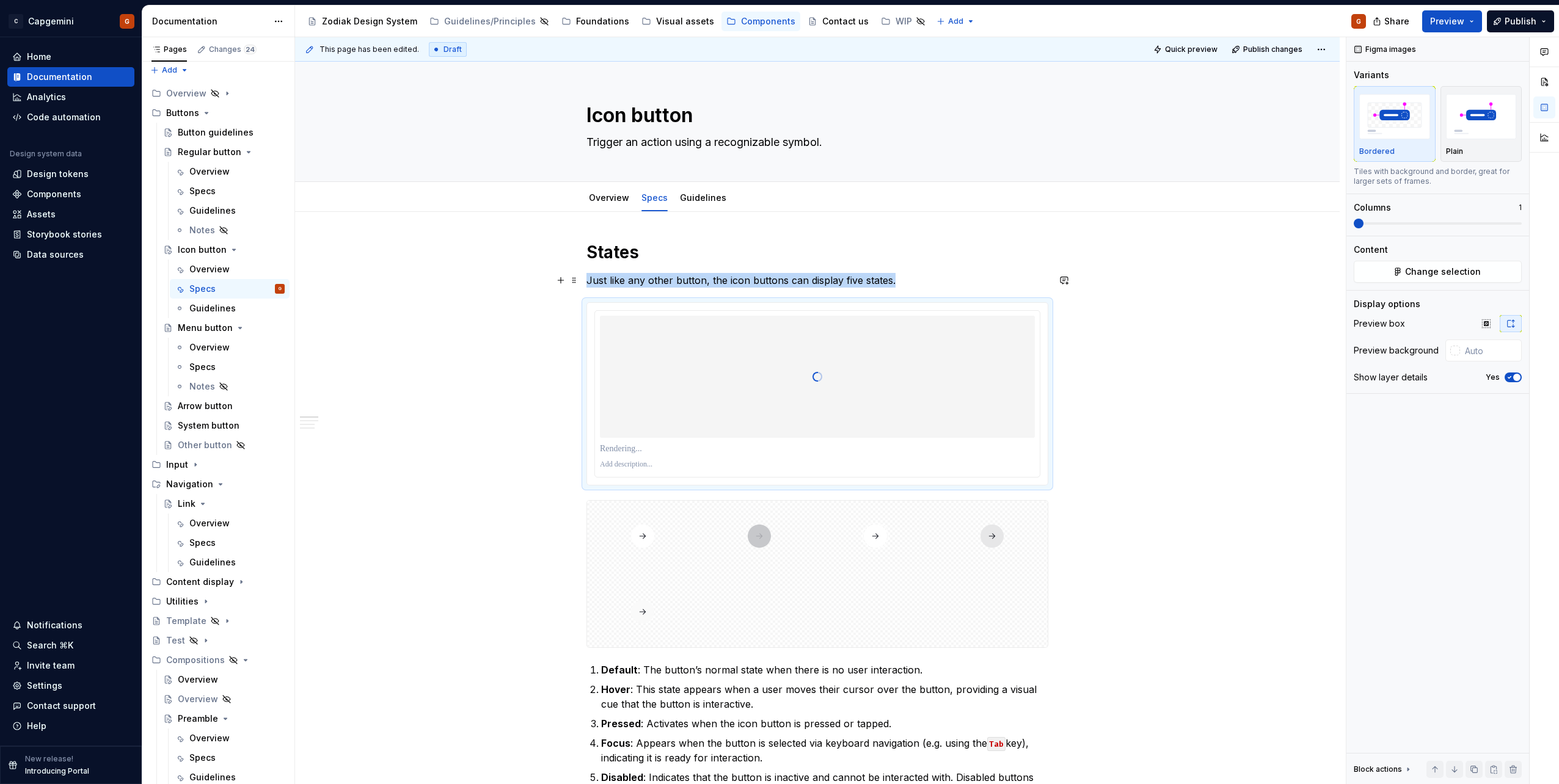
click at [909, 281] on p "Just like any other button, the icon buttons can display five states." at bounding box center [817, 280] width 462 height 14
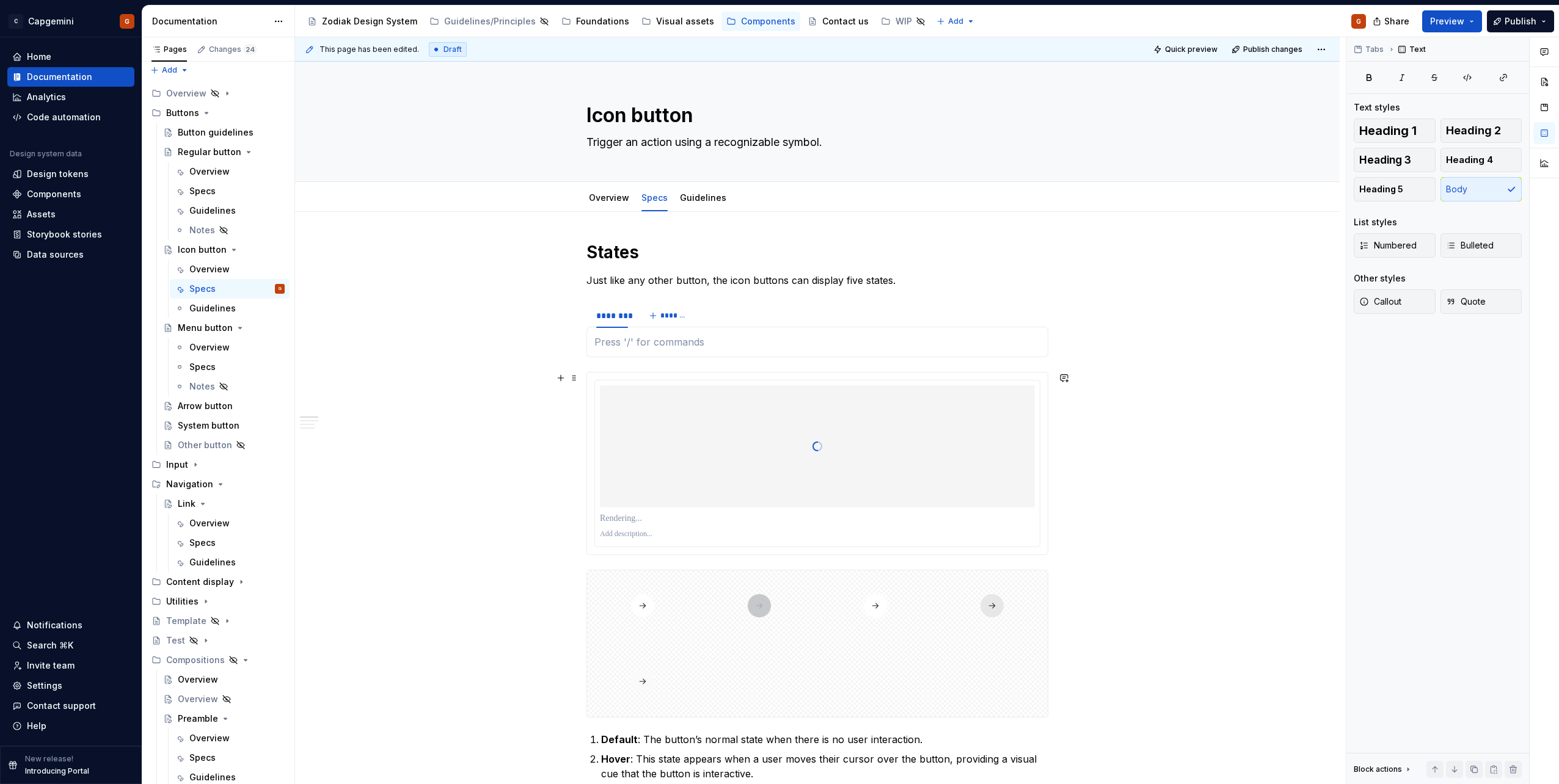
click at [734, 414] on div at bounding box center [817, 446] width 435 height 122
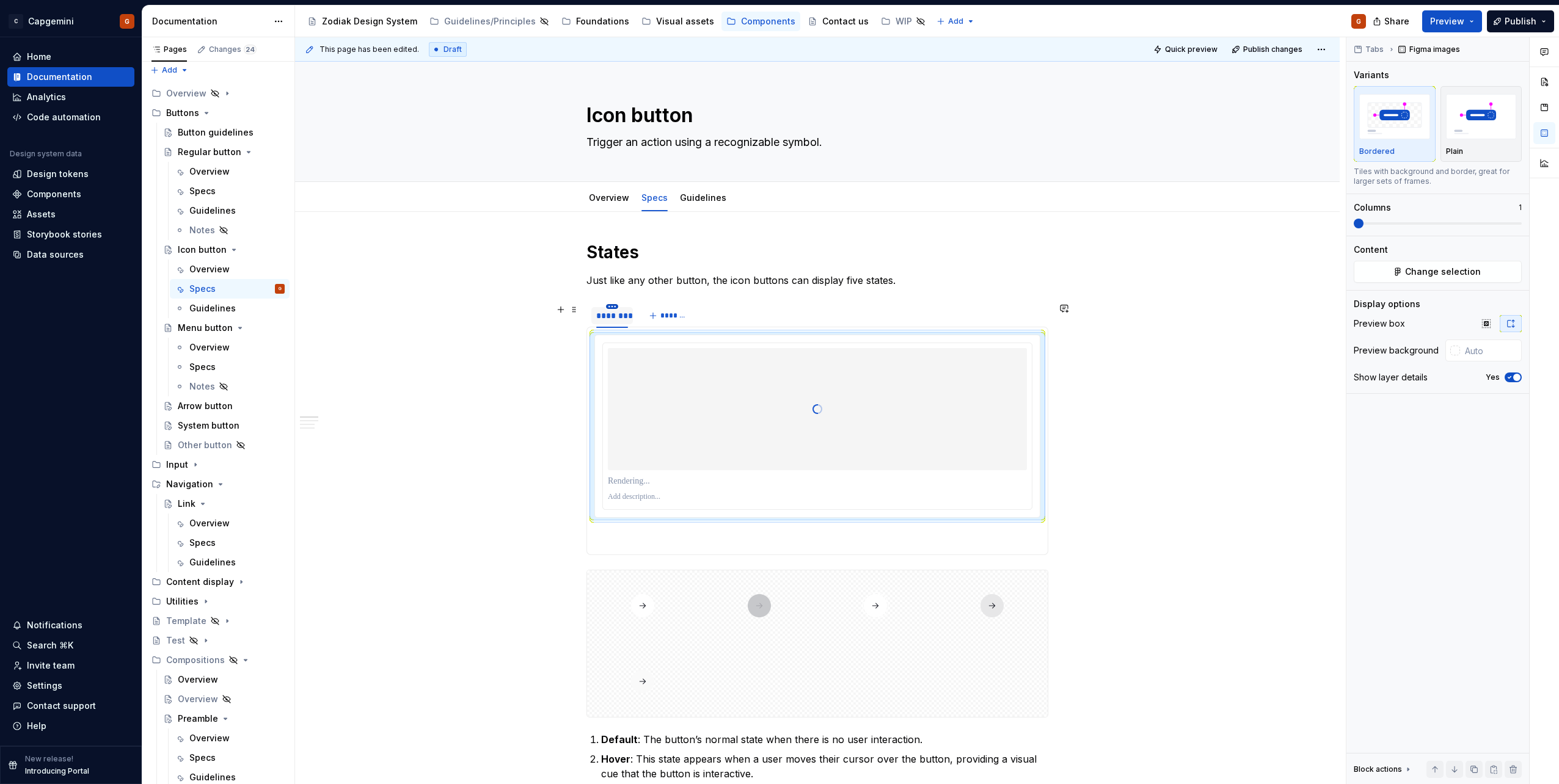
click at [611, 304] on html "C Capgemini G Home Documentation Analytics Code automation Design system data D…" at bounding box center [779, 392] width 1559 height 784
click at [632, 320] on div "Edit name" at bounding box center [669, 324] width 80 height 12
type input "******"
click at [666, 316] on span "*******" at bounding box center [668, 315] width 28 height 10
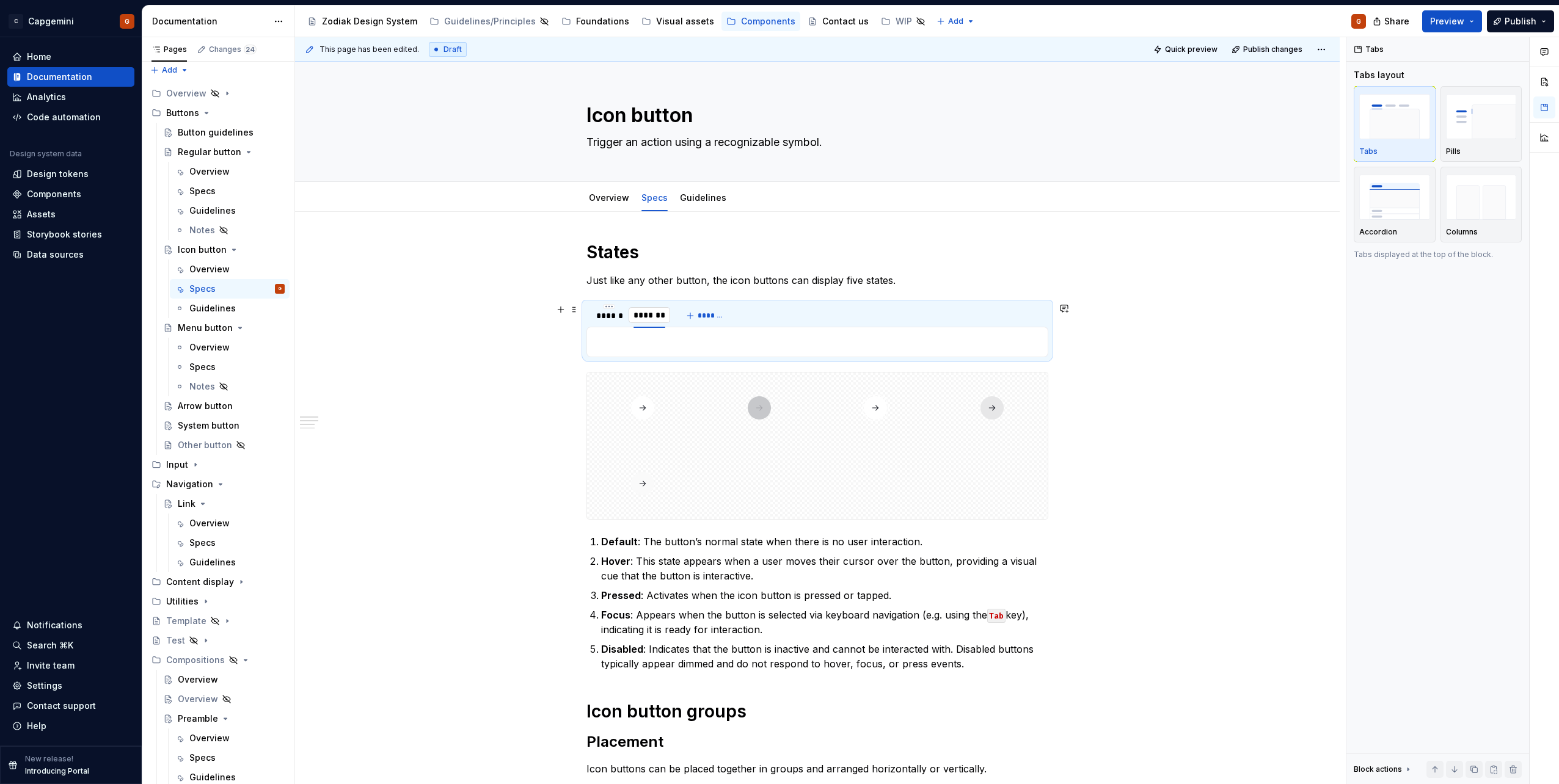
type textarea "*"
click at [644, 313] on input "*******" at bounding box center [652, 315] width 47 height 22
type input "*******"
click at [717, 314] on span "*******" at bounding box center [711, 315] width 28 height 10
type input "*******"
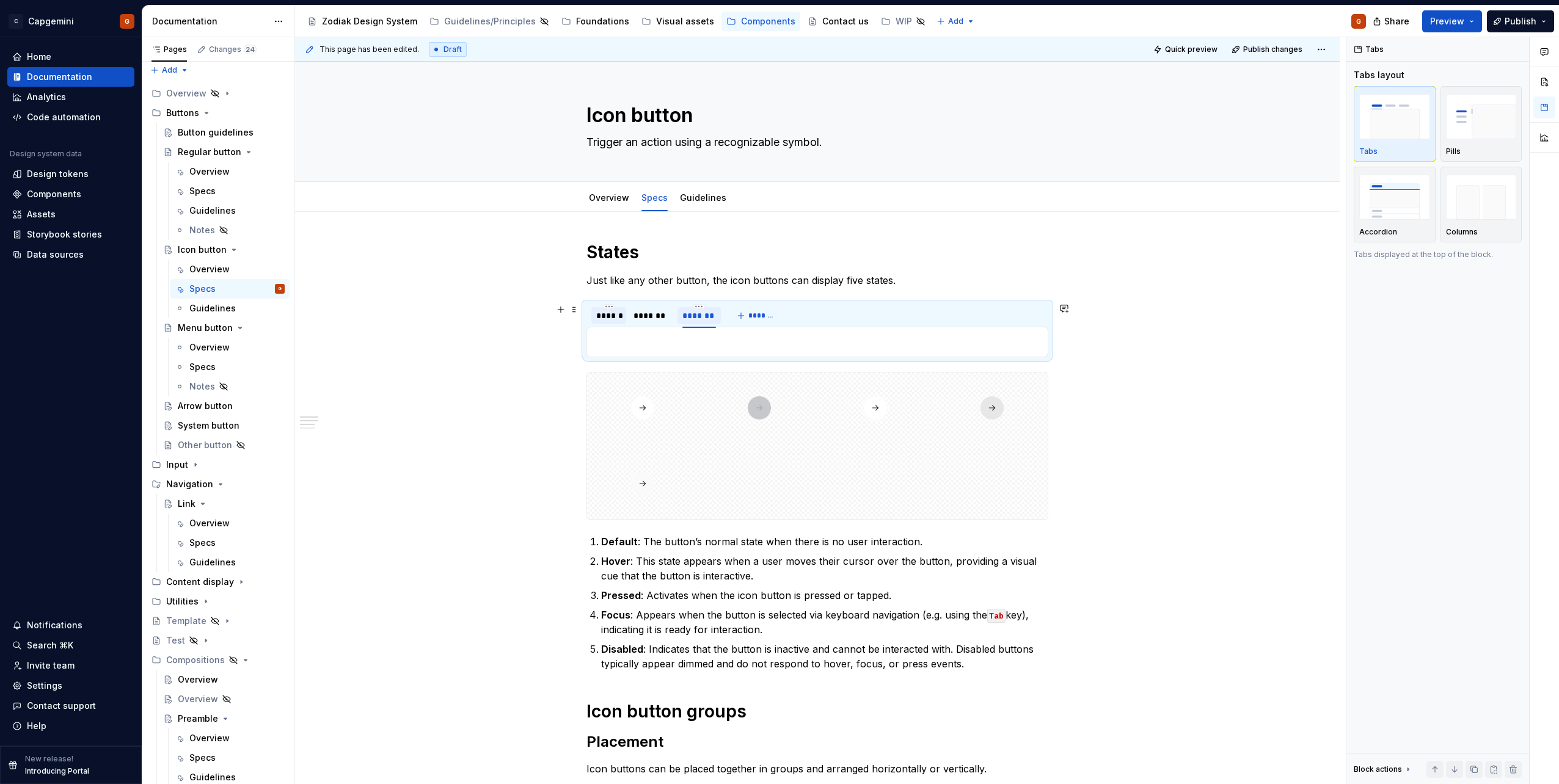
click at [604, 319] on div "******" at bounding box center [608, 316] width 25 height 12
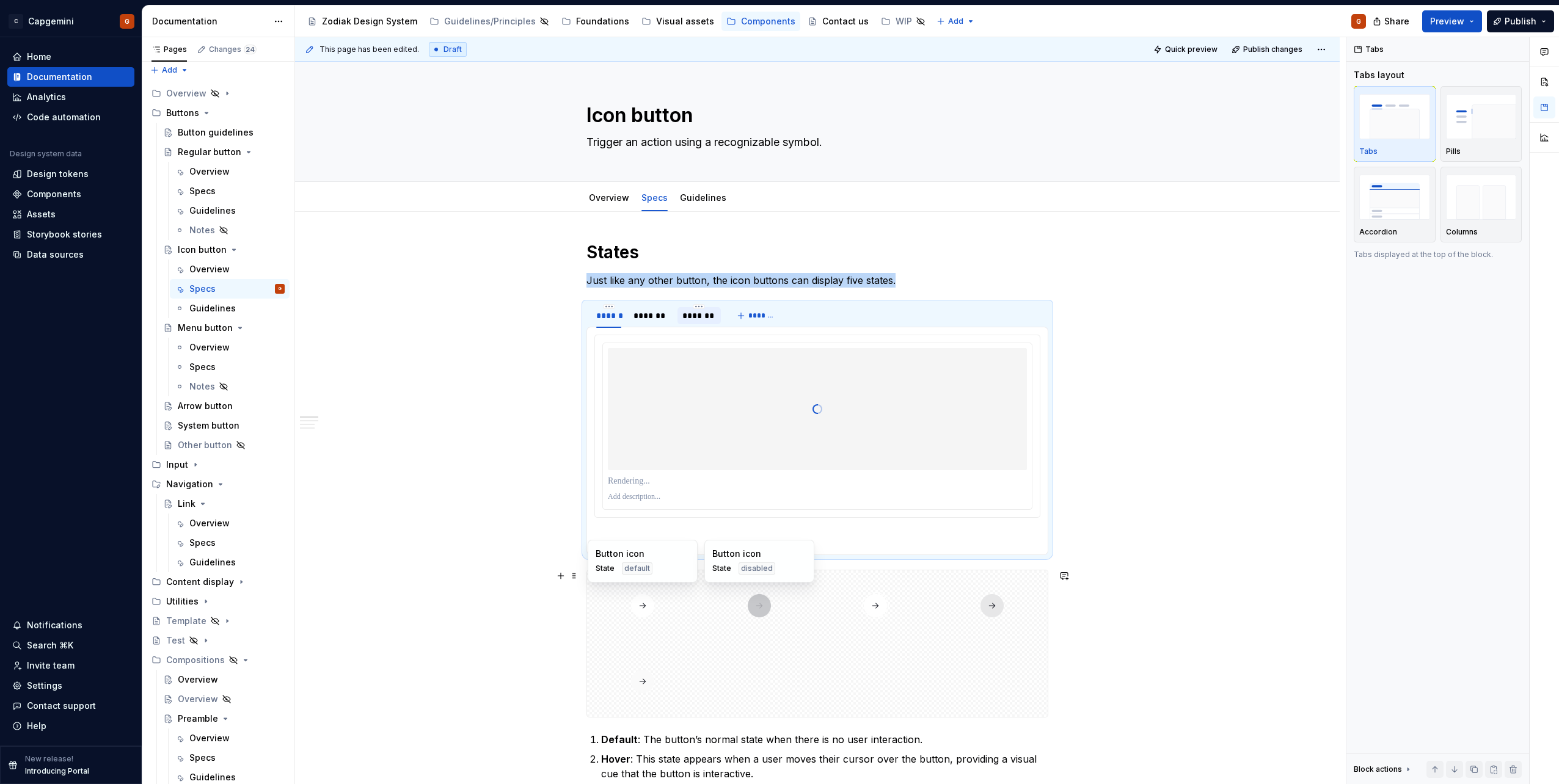
click at [710, 623] on div at bounding box center [760, 606] width 112 height 71
type textarea "*"
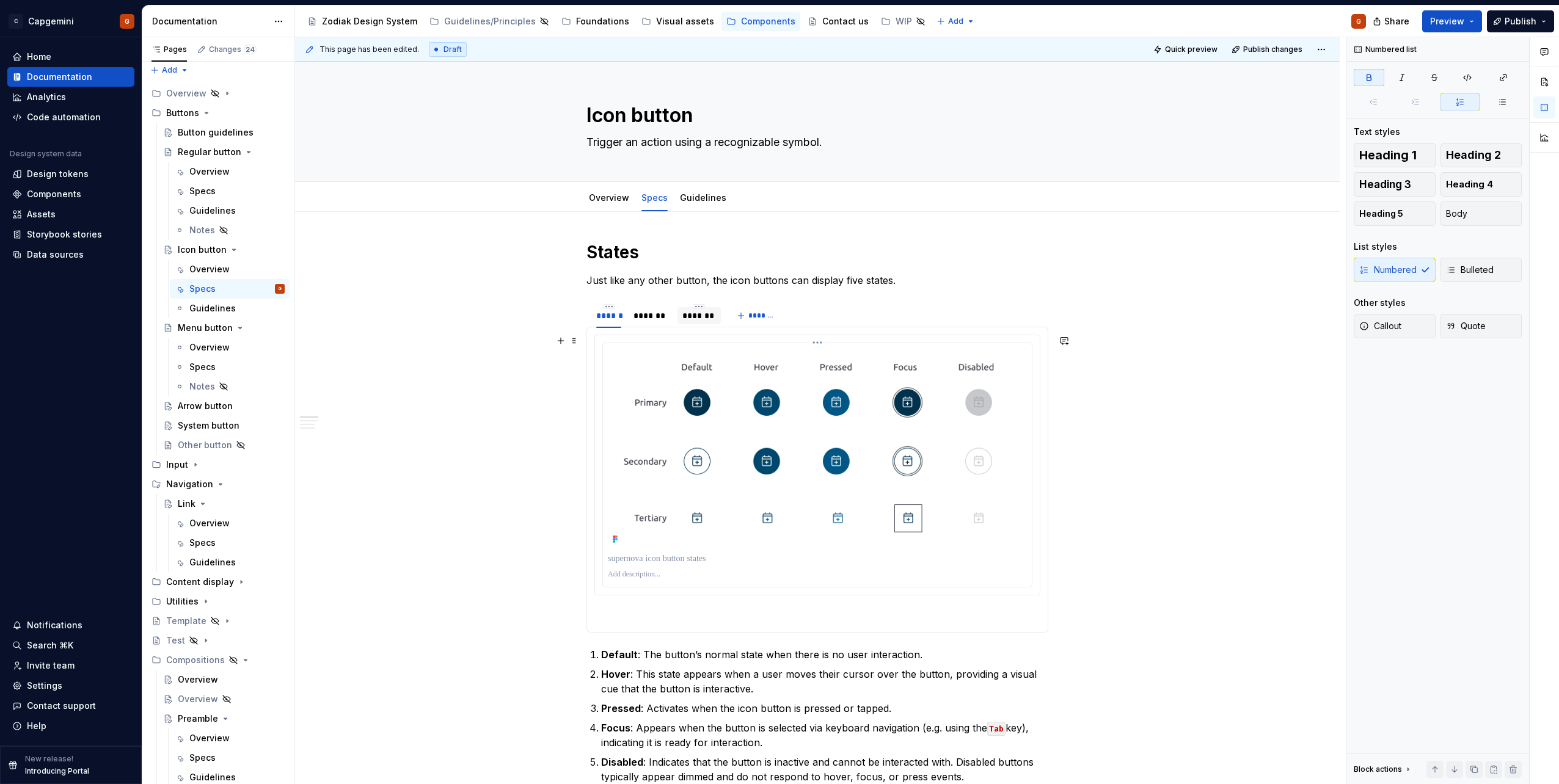
click at [711, 558] on p at bounding box center [817, 558] width 419 height 12
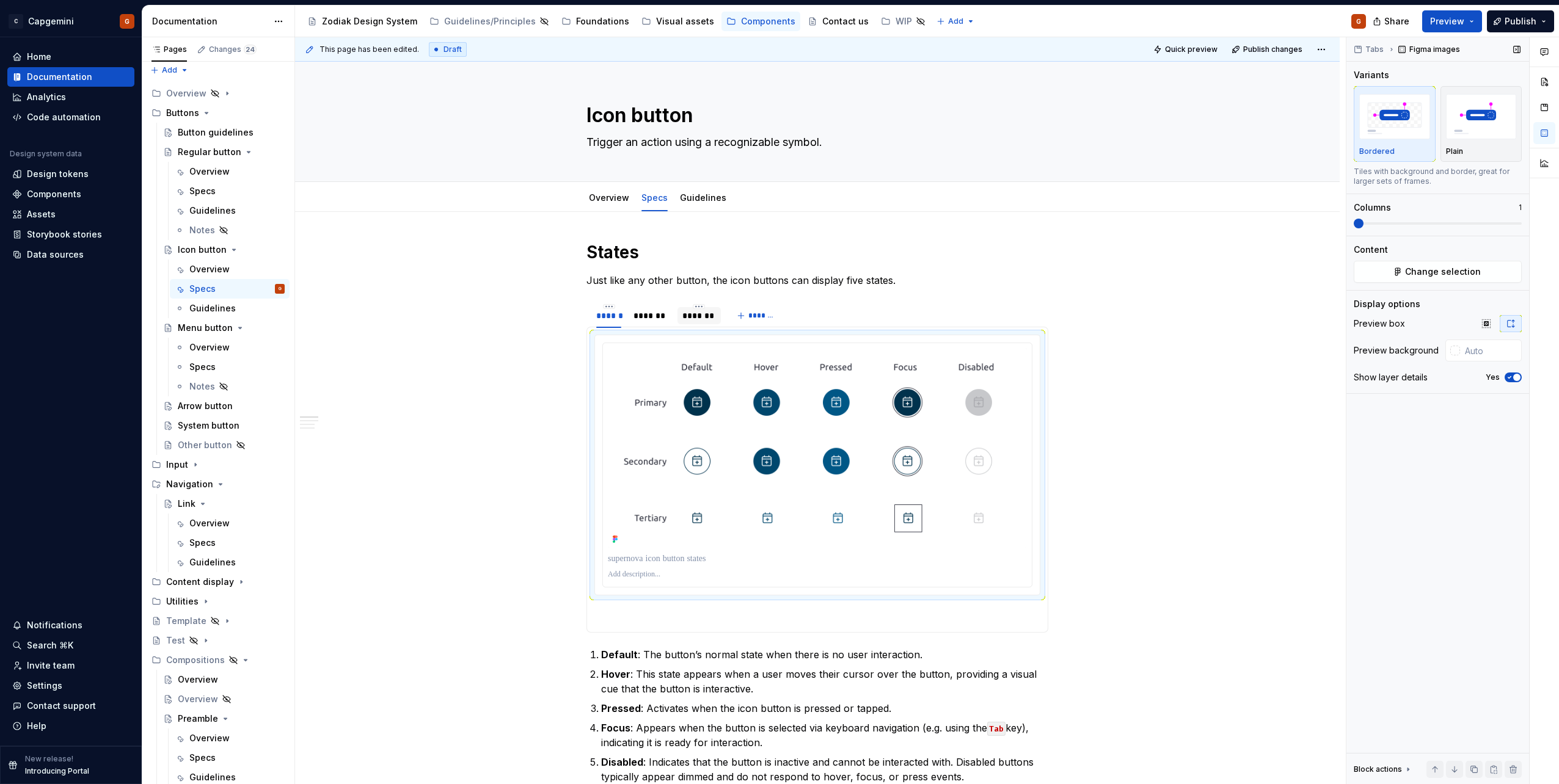
click at [1515, 375] on span "button" at bounding box center [1517, 377] width 8 height 8
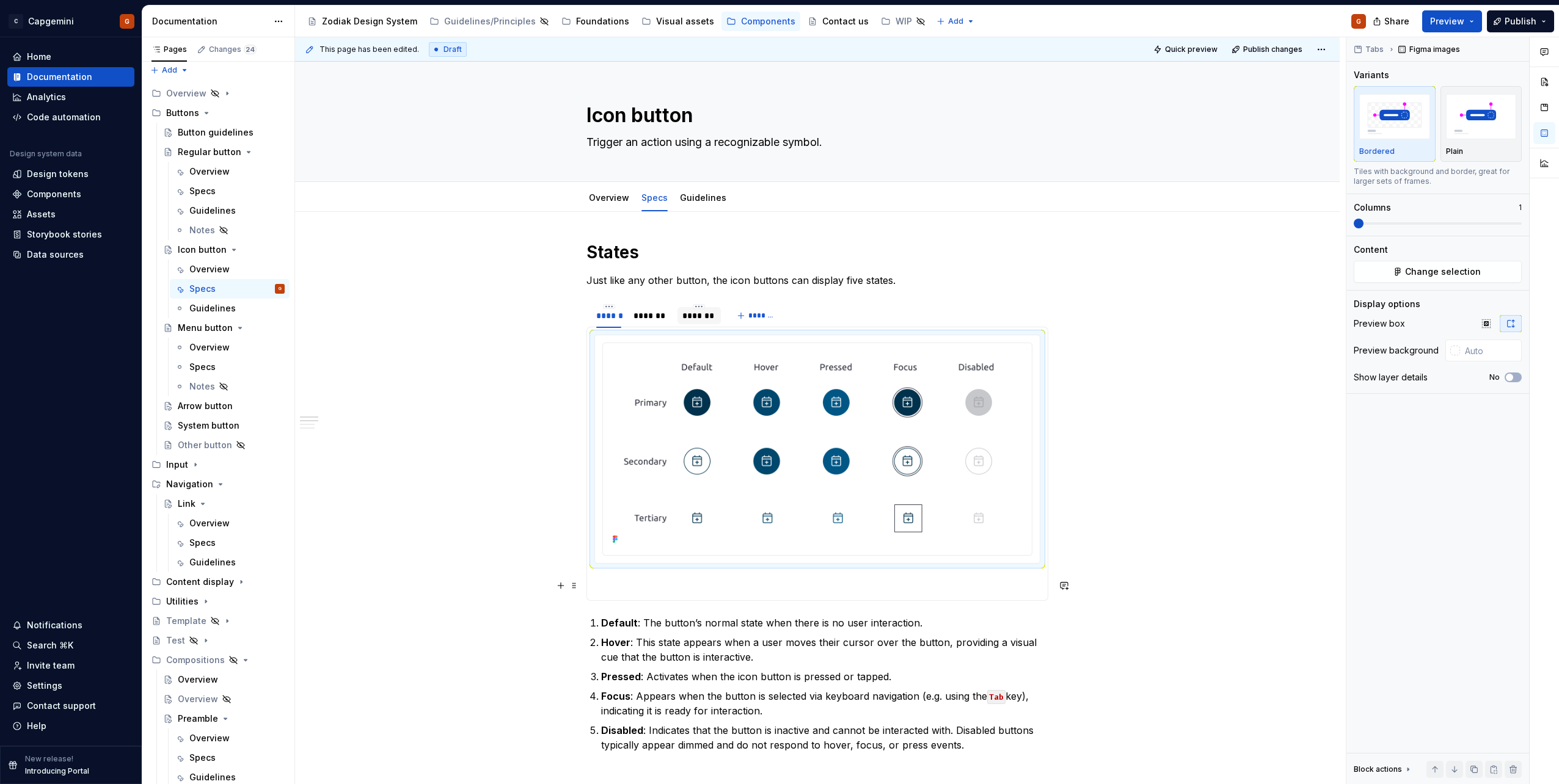
click at [643, 592] on p at bounding box center [817, 585] width 446 height 14
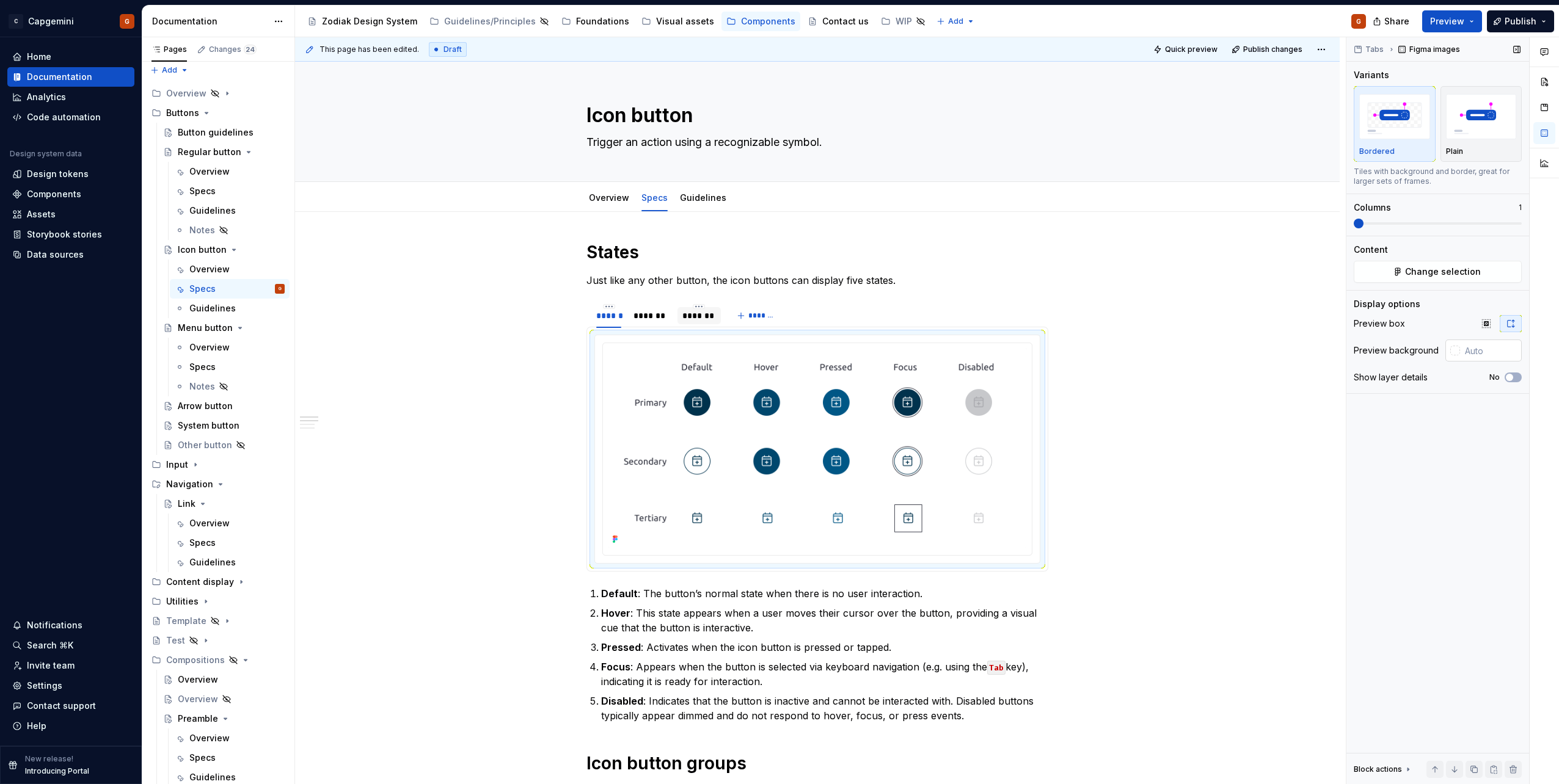
click at [1495, 354] on input "text" at bounding box center [1491, 350] width 62 height 22
type input "#FFFFFF"
type button "on"
click at [924, 446] on img at bounding box center [817, 448] width 419 height 200
click at [1495, 767] on ul "Importing data — we'll tell you when it's done!" at bounding box center [1409, 774] width 301 height 20
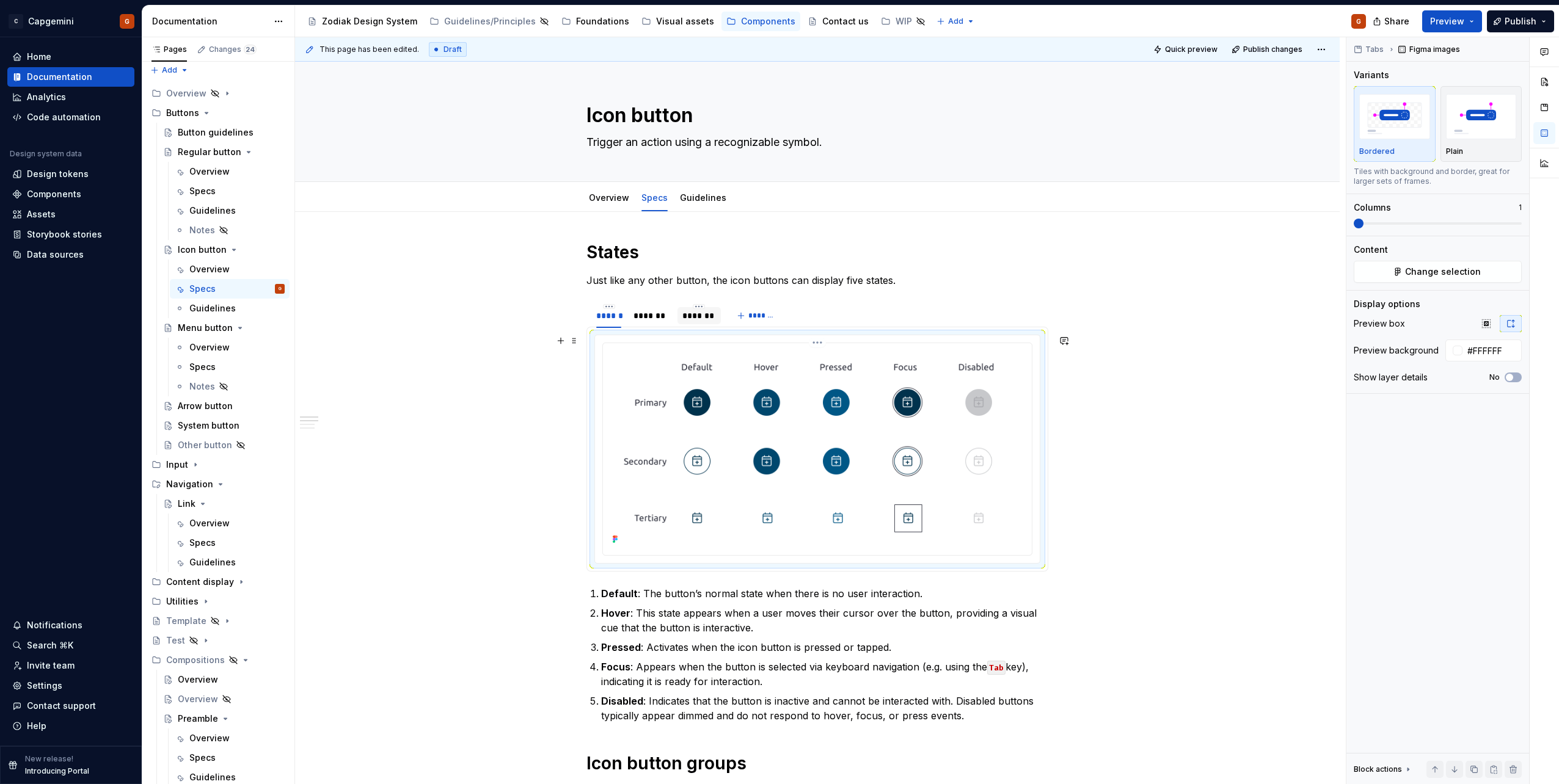
click at [822, 480] on img at bounding box center [817, 448] width 419 height 200
click at [802, 589] on p "Default : The button’s normal state when there is no user interaction." at bounding box center [824, 593] width 447 height 14
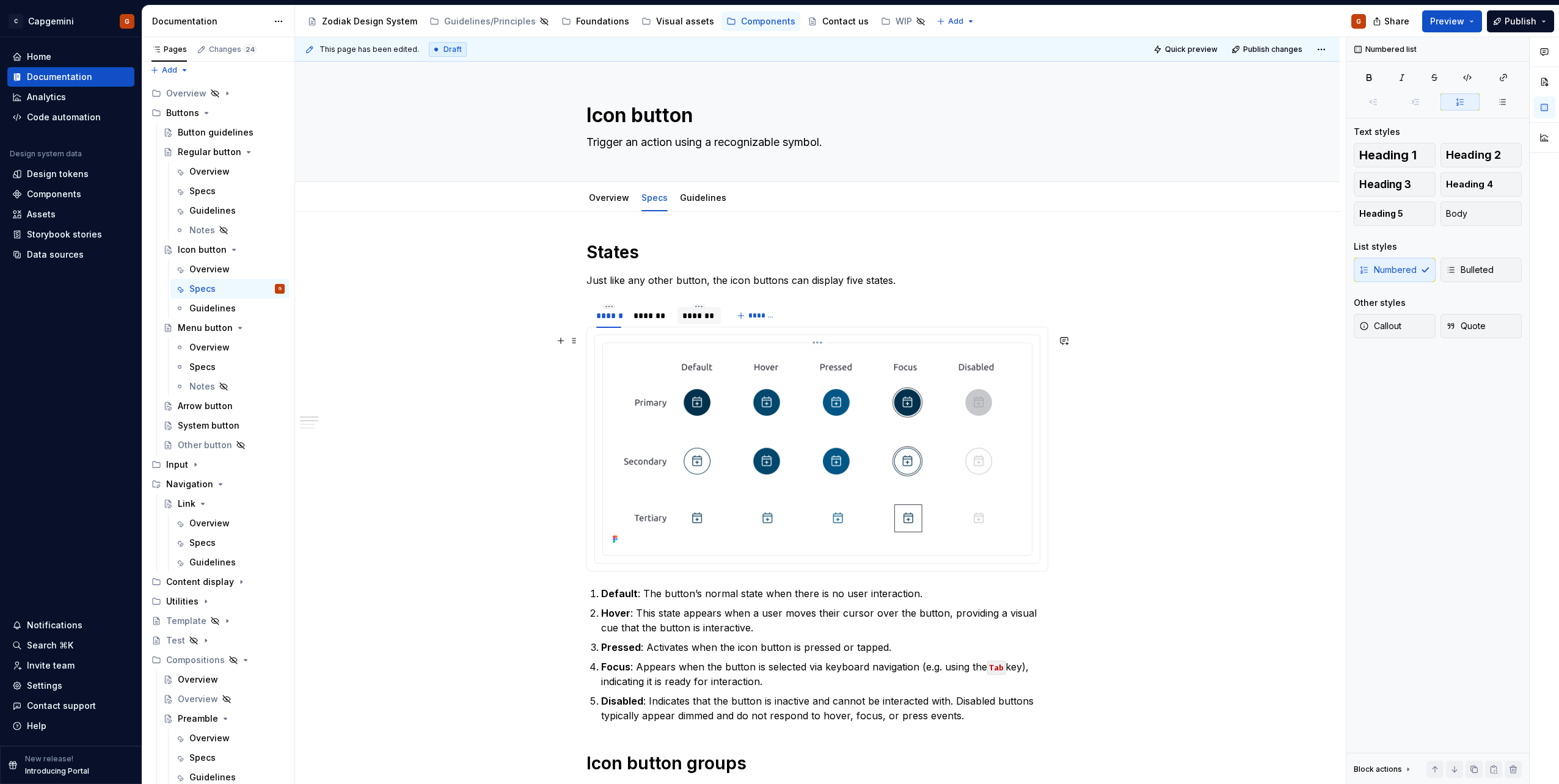
click at [853, 450] on img at bounding box center [817, 448] width 419 height 200
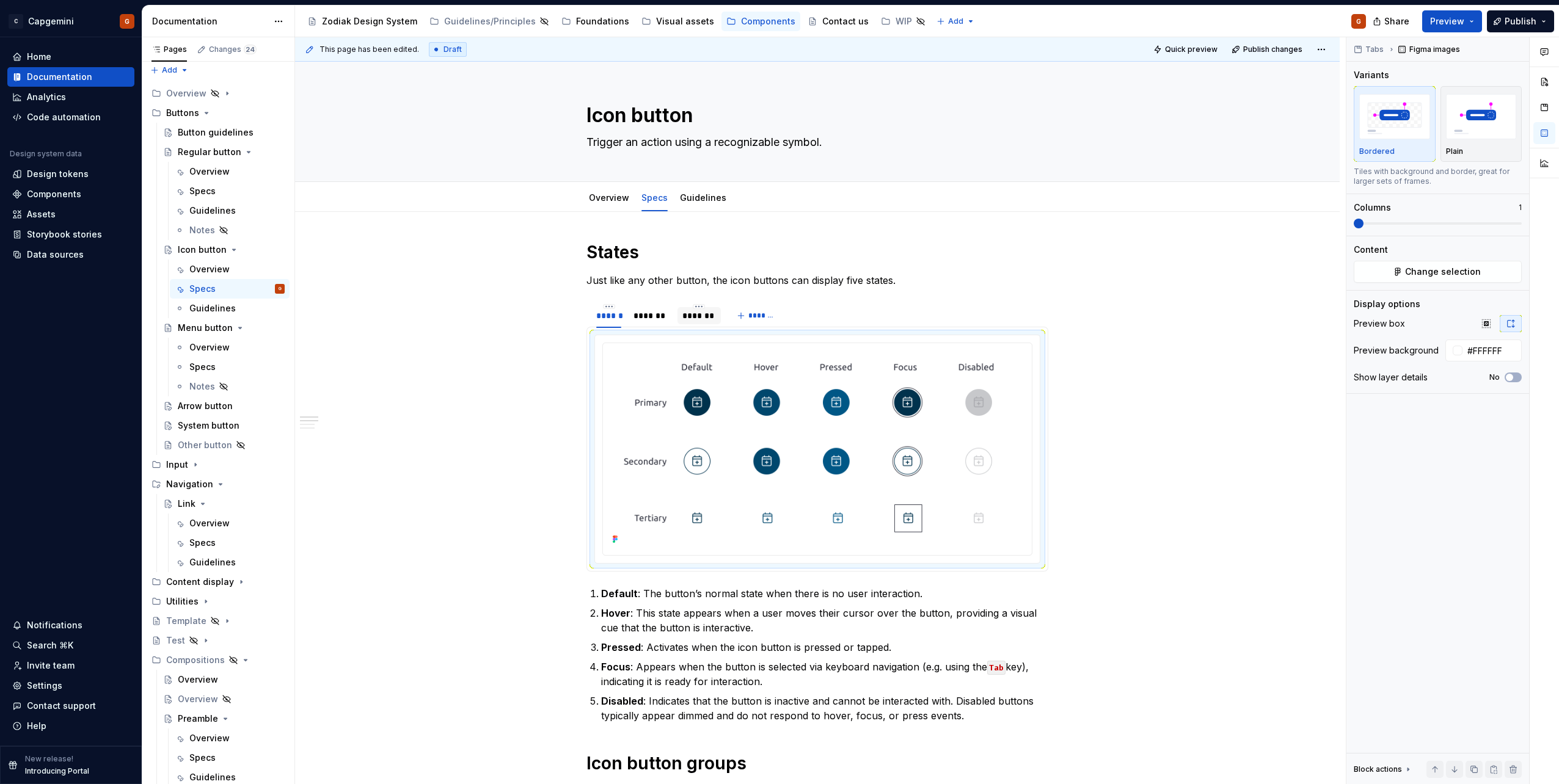
click at [1493, 770] on ul "Importing data — we'll tell you when it's done!" at bounding box center [1409, 774] width 301 height 20
click at [653, 319] on div "*******" at bounding box center [651, 316] width 37 height 12
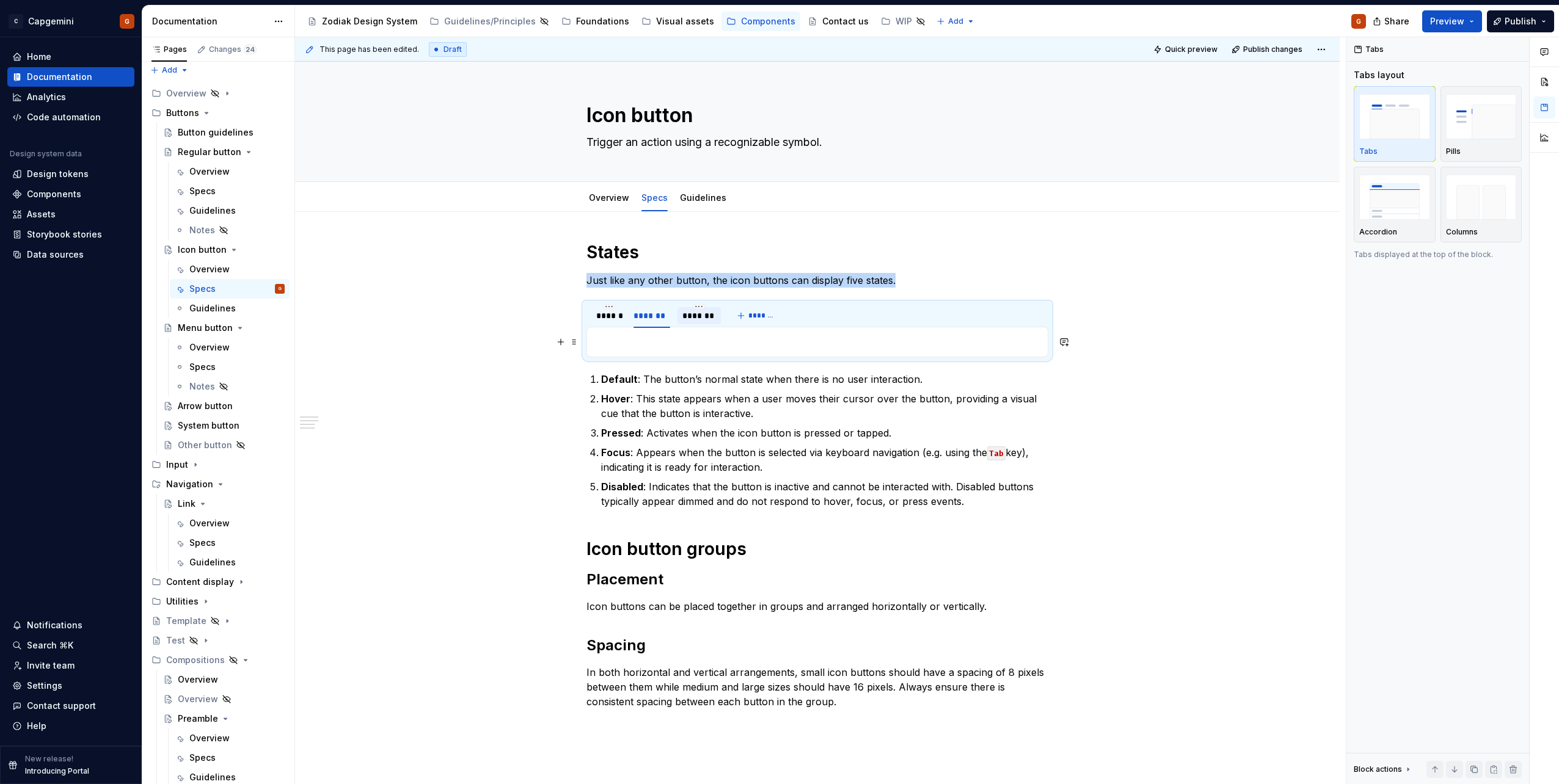
click at [668, 339] on p at bounding box center [817, 341] width 446 height 14
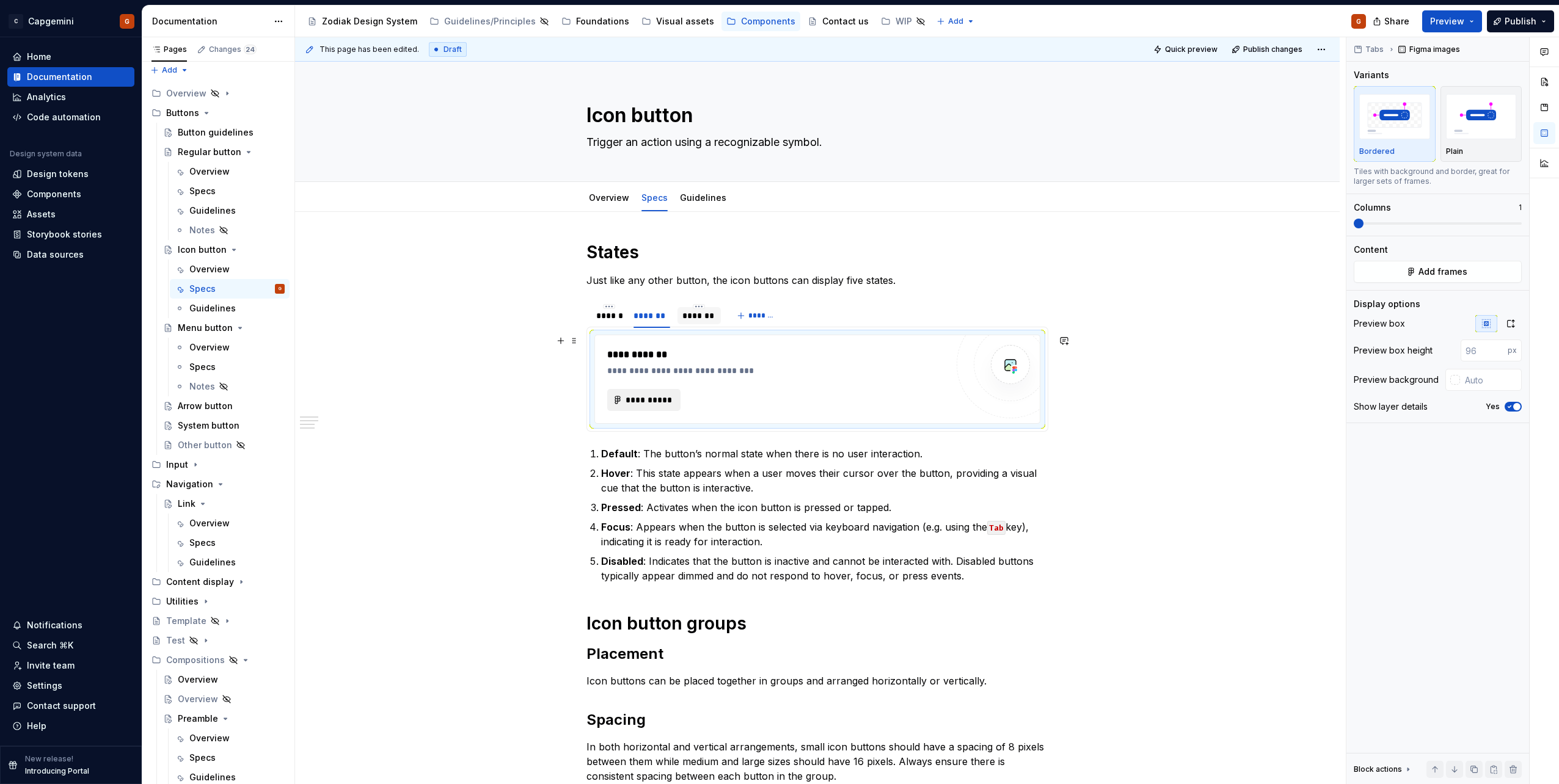
click at [656, 403] on span "**********" at bounding box center [648, 400] width 47 height 12
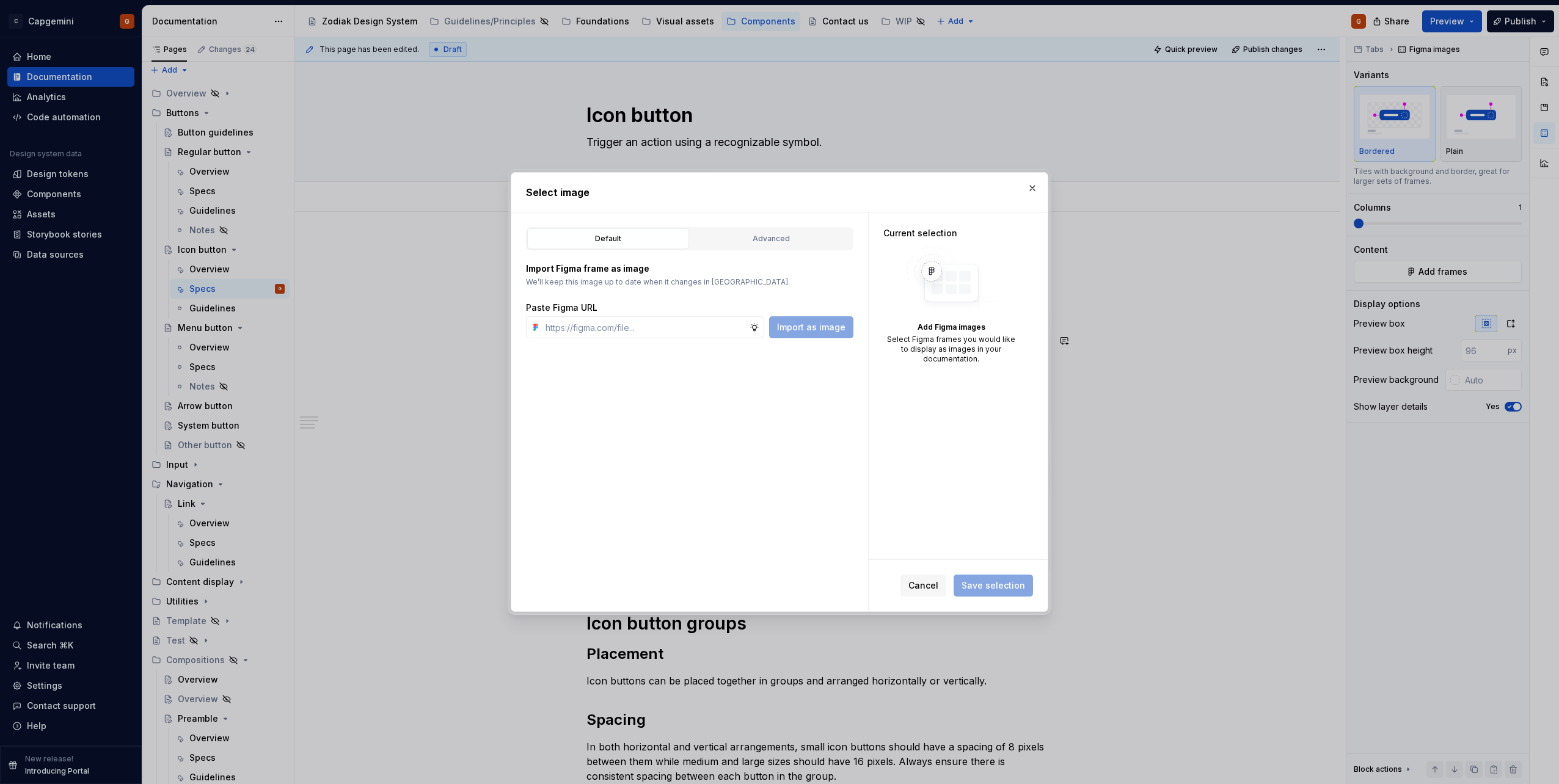
click at [772, 227] on div "Default Advanced" at bounding box center [689, 238] width 327 height 23
click at [742, 238] on div "Advanced" at bounding box center [772, 239] width 153 height 12
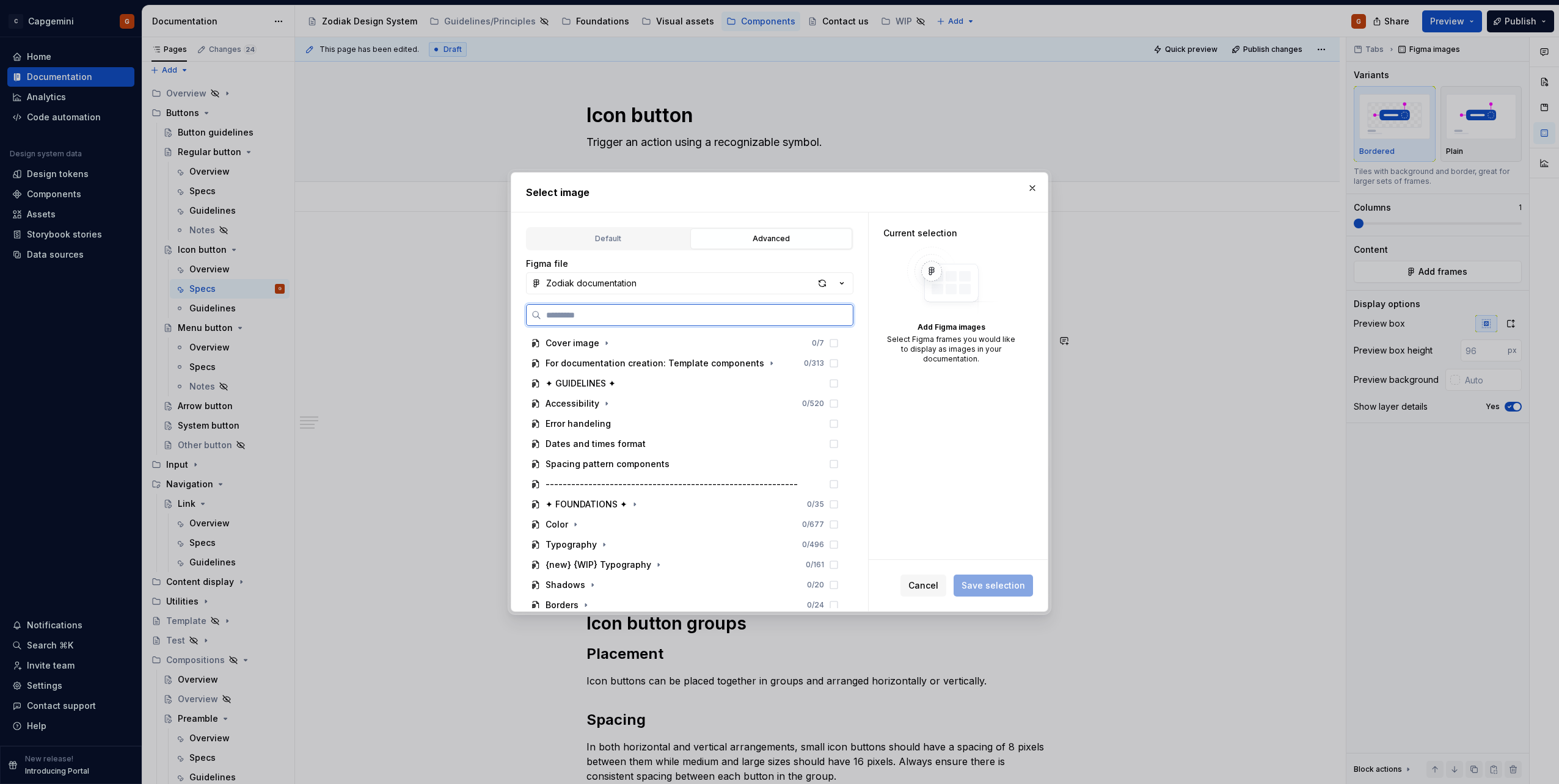
click at [597, 314] on input "search" at bounding box center [697, 315] width 311 height 12
click at [605, 318] on input "search" at bounding box center [697, 315] width 311 height 12
type textarea "*"
type input "**********"
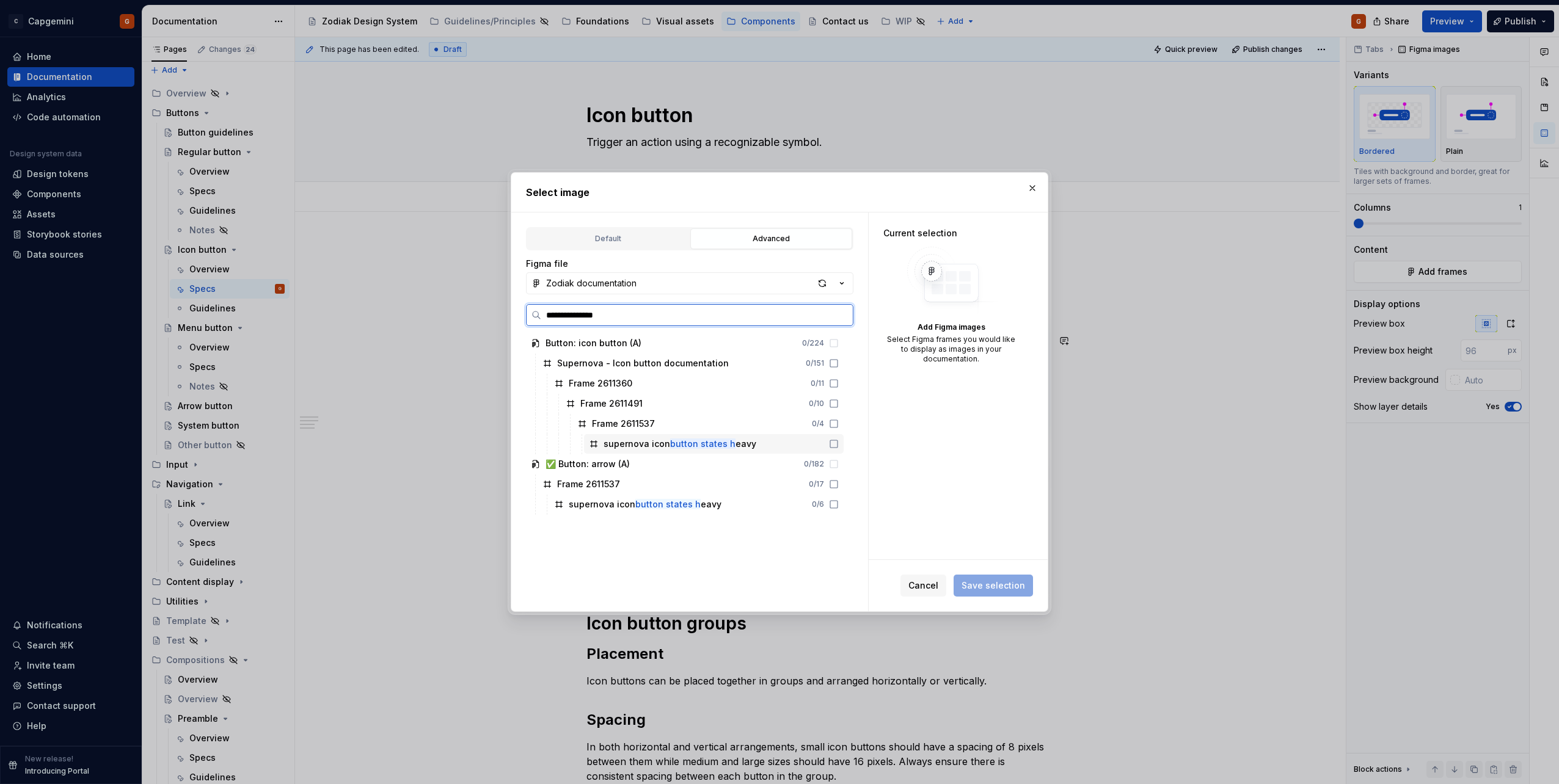
click at [715, 439] on mark "button states h" at bounding box center [702, 443] width 65 height 11
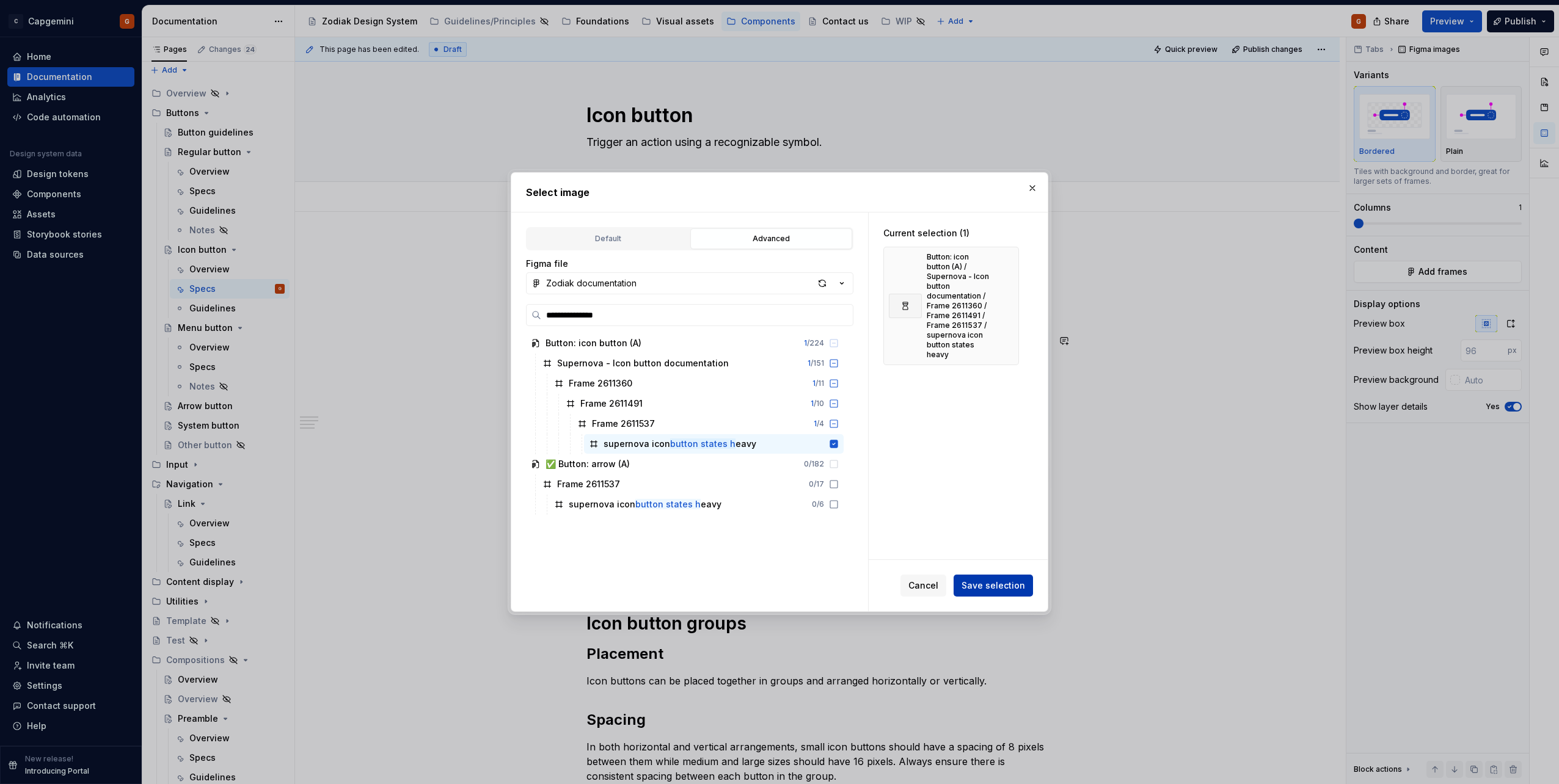
click at [978, 588] on span "Save selection" at bounding box center [993, 586] width 63 height 12
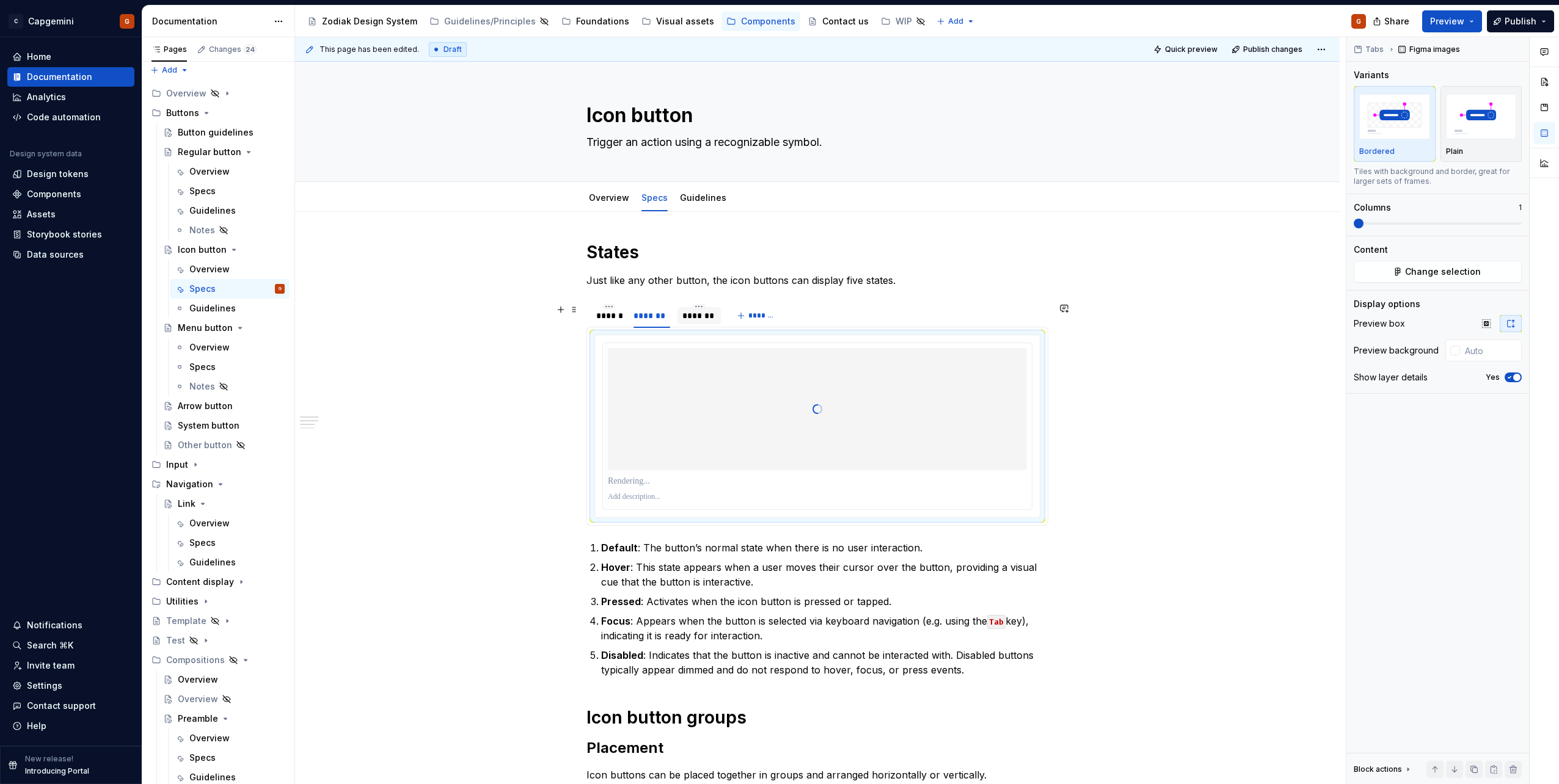
click at [704, 317] on div "*******" at bounding box center [699, 316] width 34 height 12
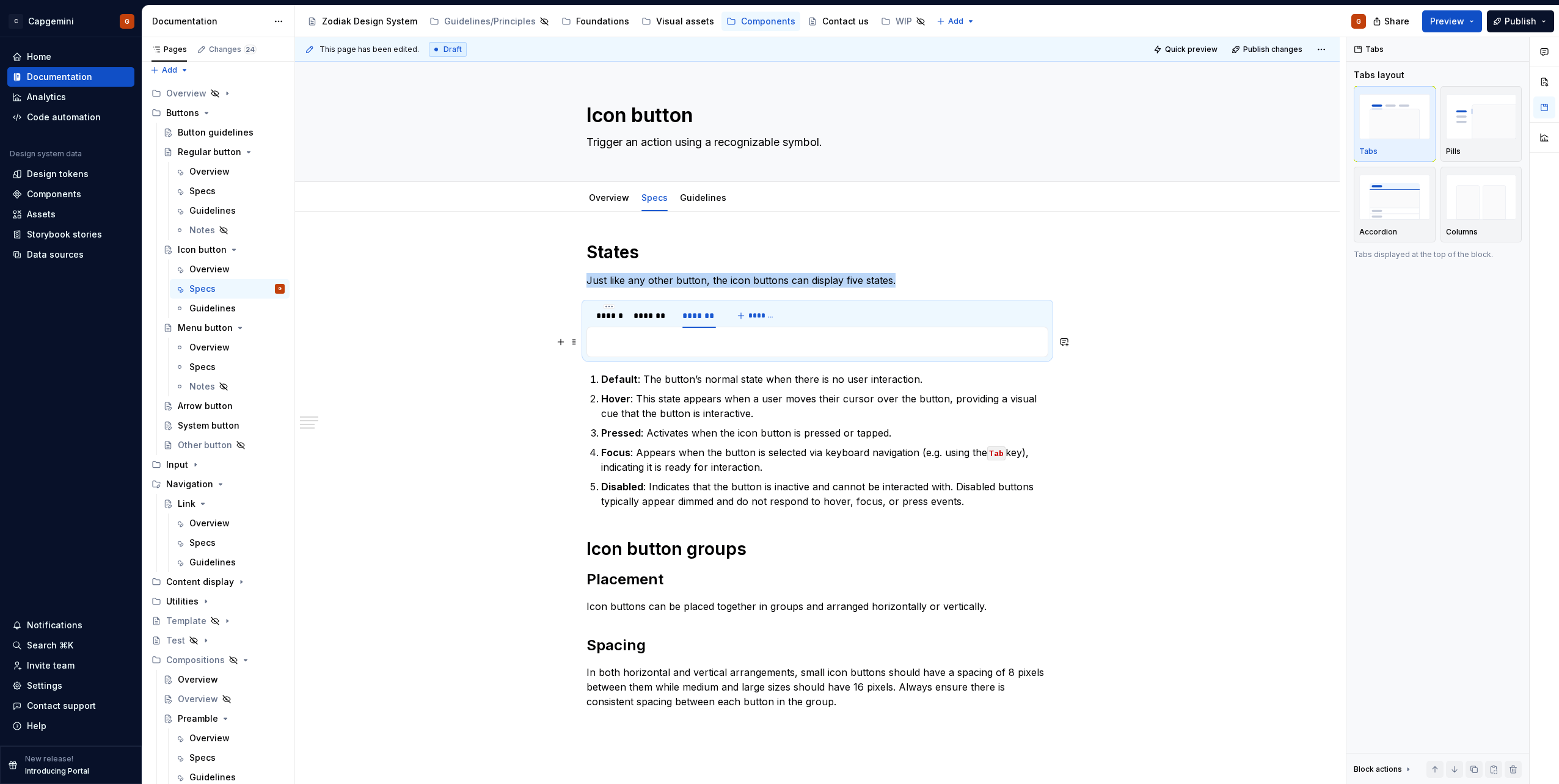
click at [681, 342] on p at bounding box center [817, 341] width 446 height 14
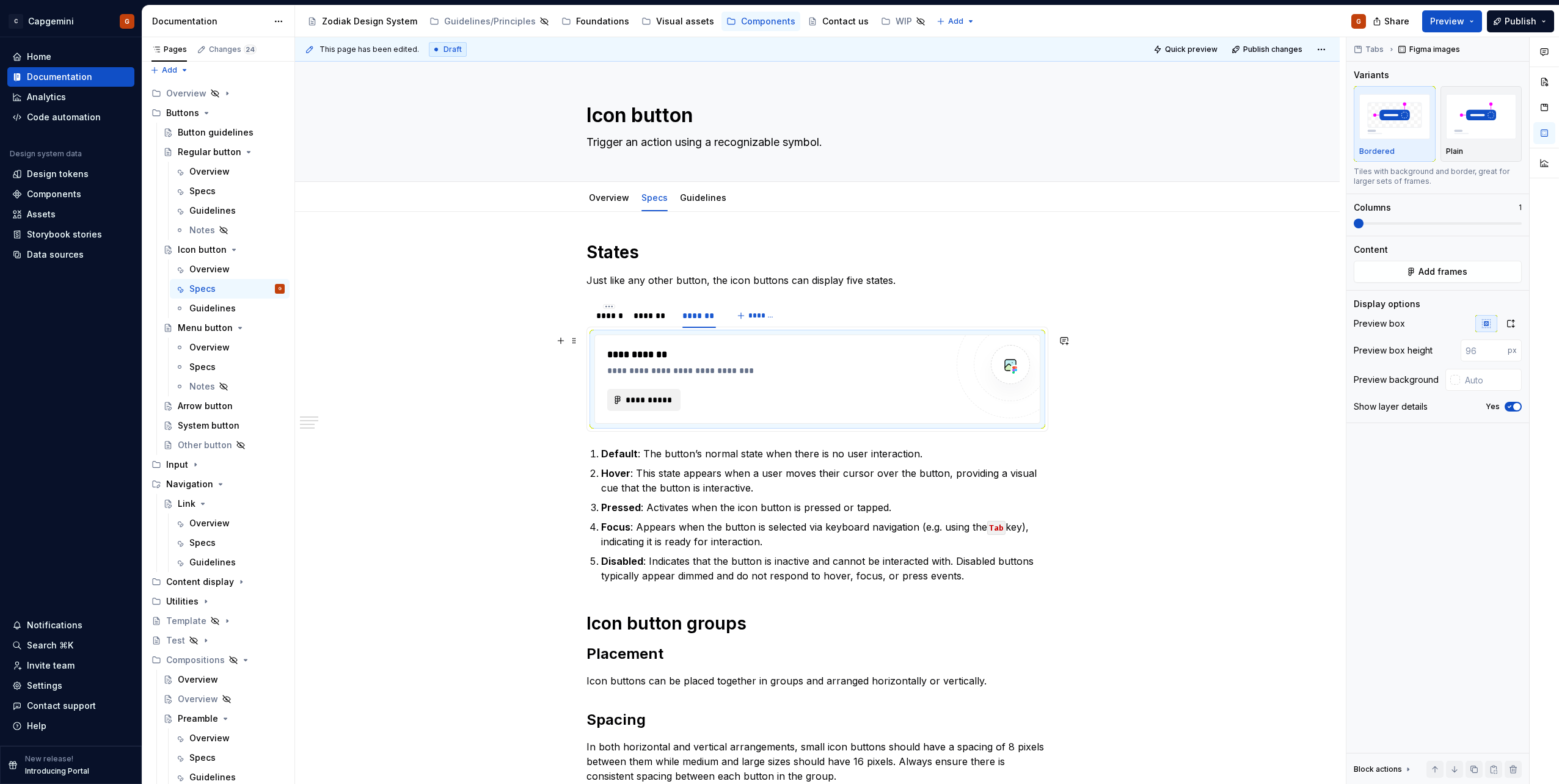
click at [659, 401] on span "**********" at bounding box center [648, 400] width 47 height 12
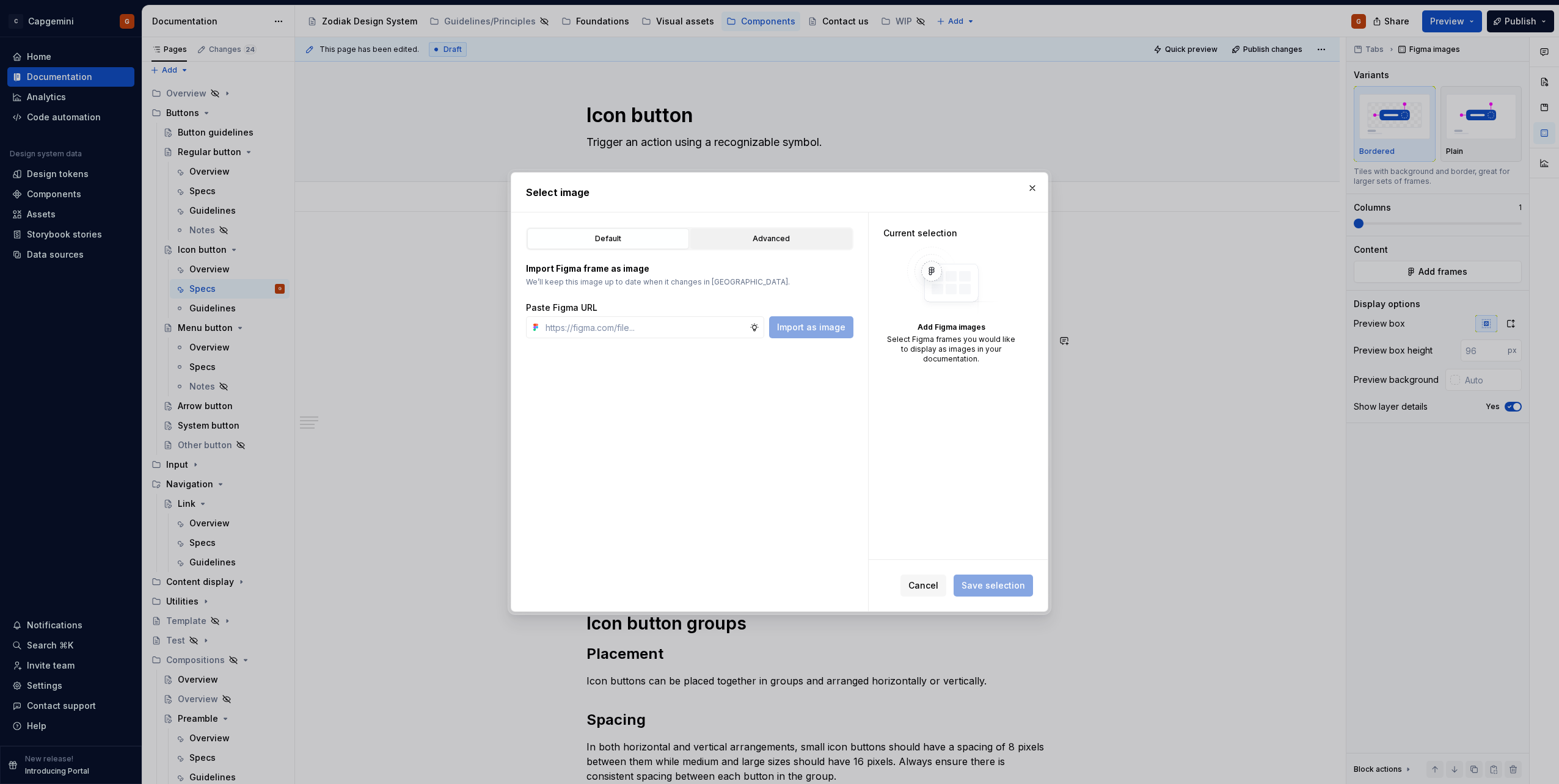
click at [732, 238] on div "Advanced" at bounding box center [772, 239] width 153 height 12
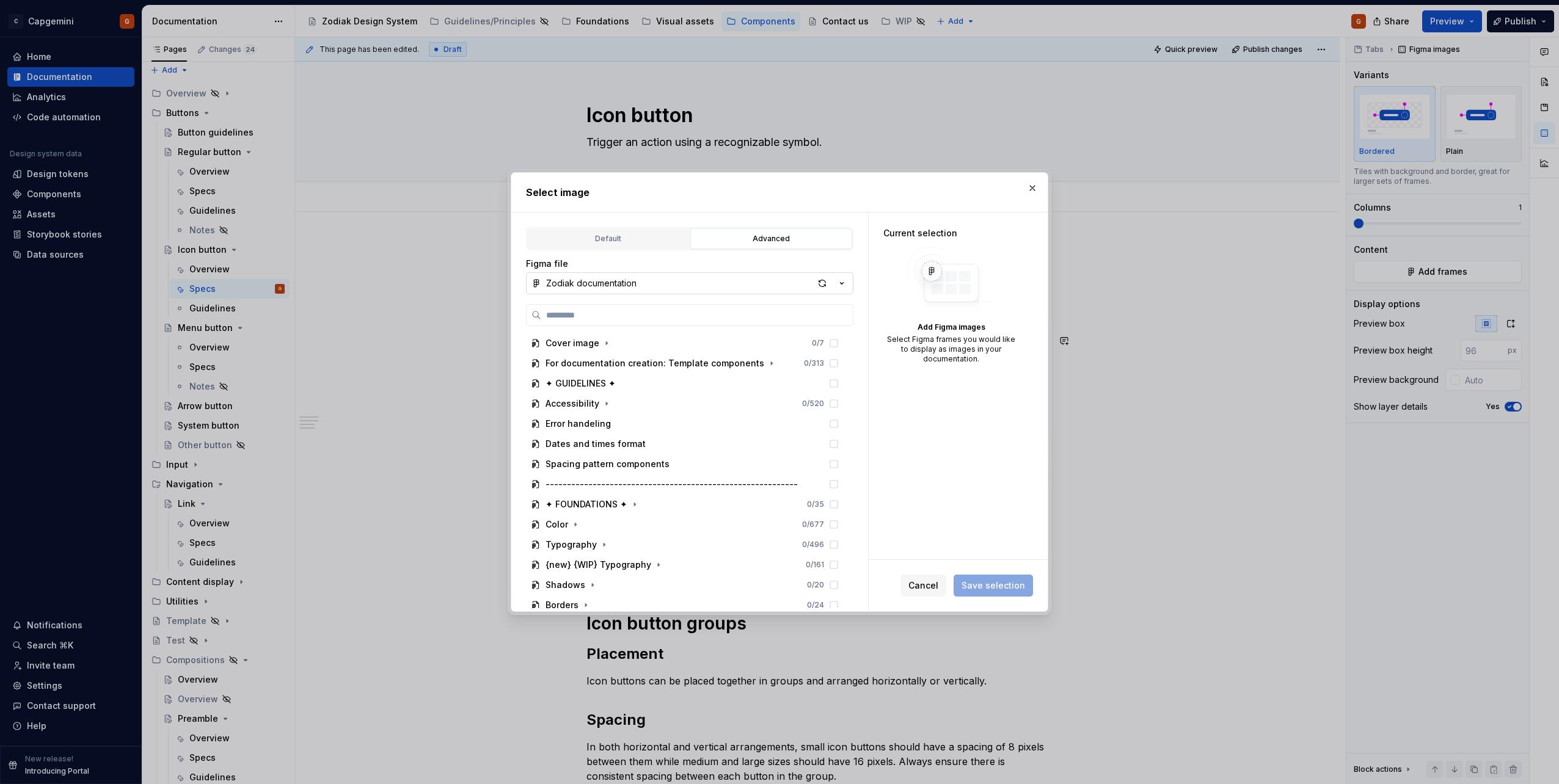
click at [611, 285] on div "Zodiak documentation" at bounding box center [591, 283] width 90 height 12
click at [608, 280] on div "Select image Default Advanced Import Figma frame as image We’ll keep this image…" at bounding box center [779, 392] width 1559 height 784
click at [584, 326] on div "Cover image 0 / 7 For documentation creation: Template components 0 / 313 ✦ GUI…" at bounding box center [689, 456] width 327 height 304
click at [583, 310] on input "search" at bounding box center [697, 315] width 311 height 12
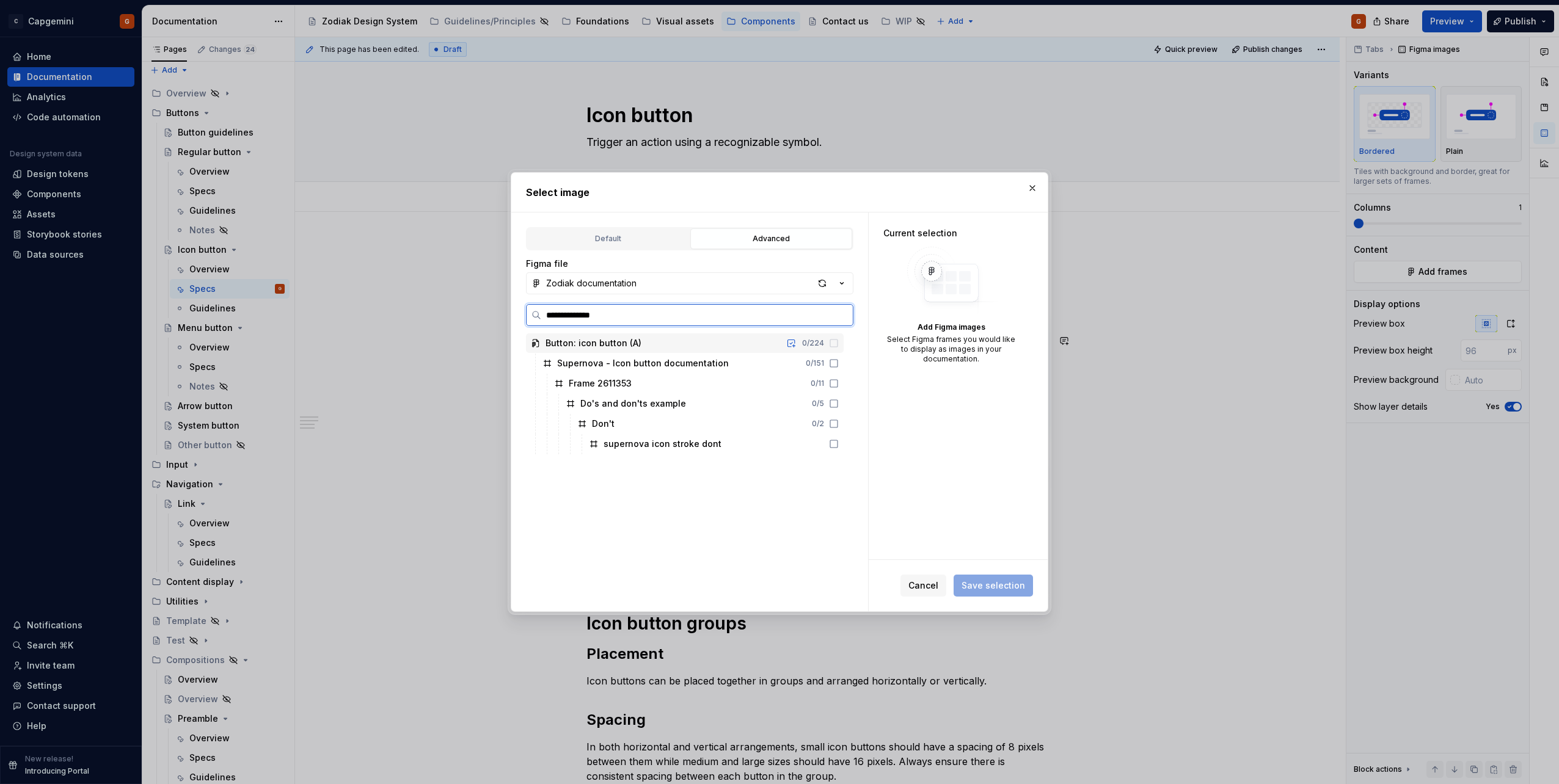
type input "**********"
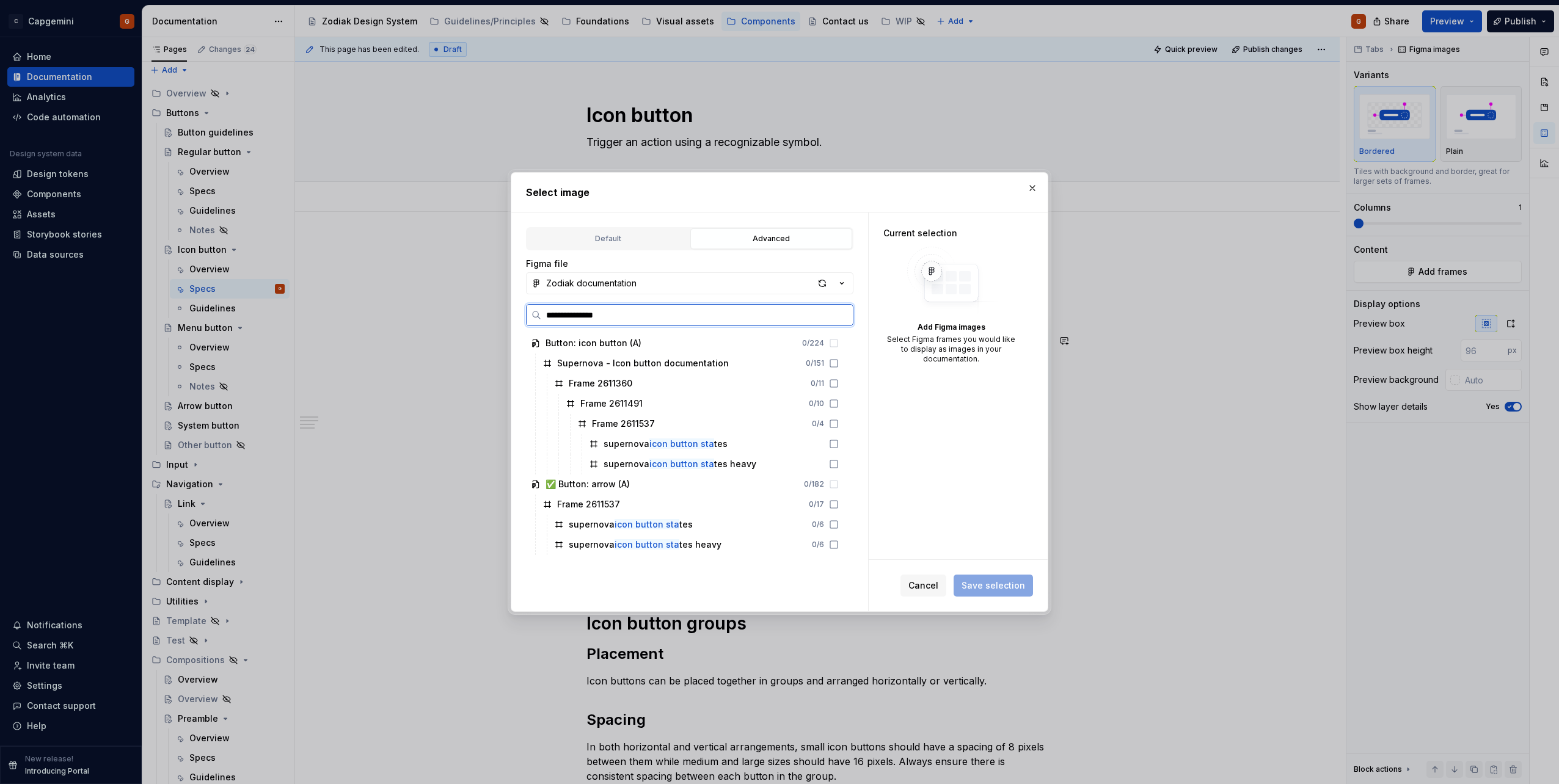
type textarea "*"
click at [604, 312] on input "**********" at bounding box center [697, 315] width 311 height 12
type input "**********"
click at [680, 444] on mark "icon button pho" at bounding box center [684, 443] width 68 height 11
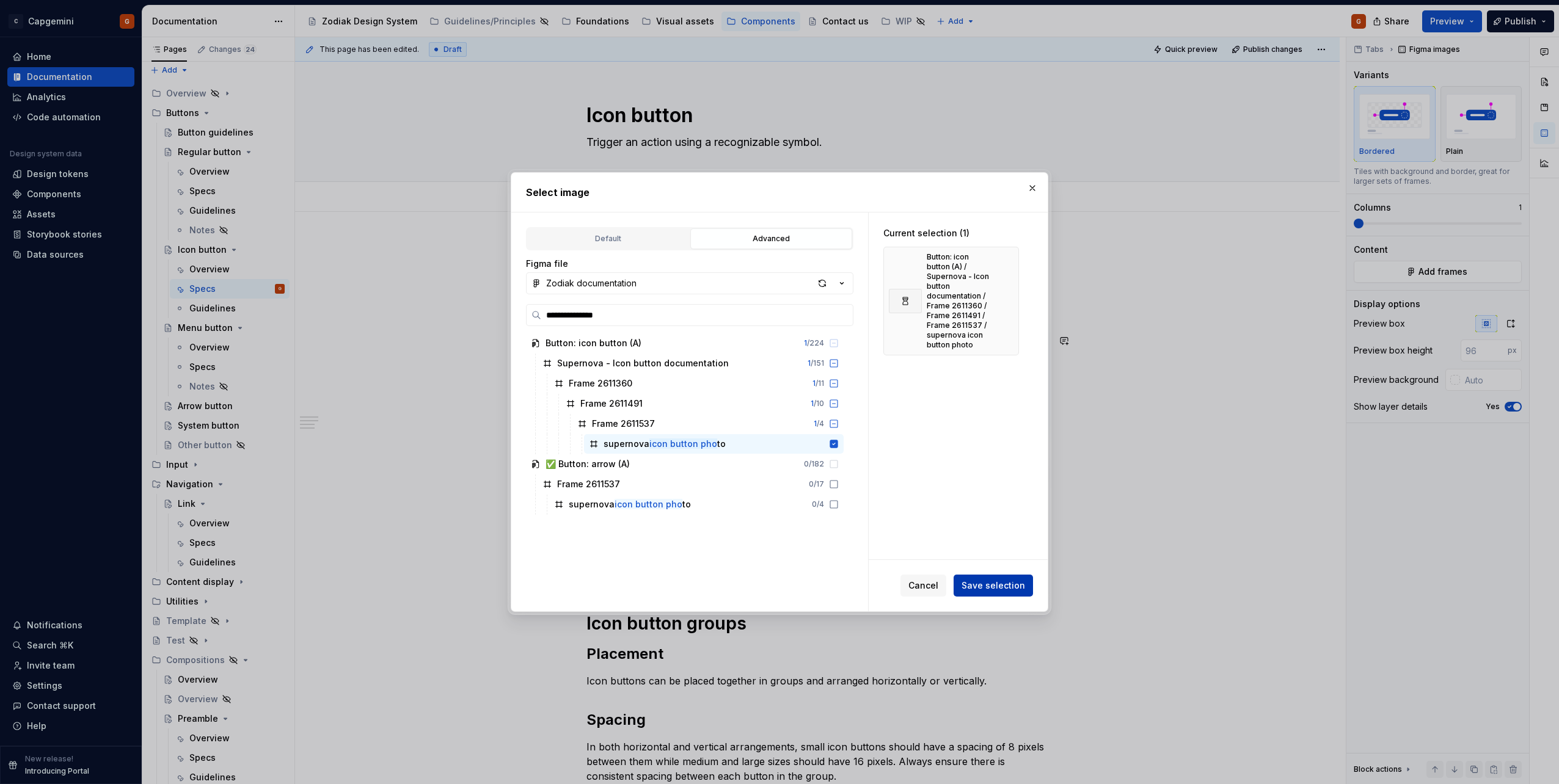
click at [974, 584] on span "Save selection" at bounding box center [993, 586] width 63 height 12
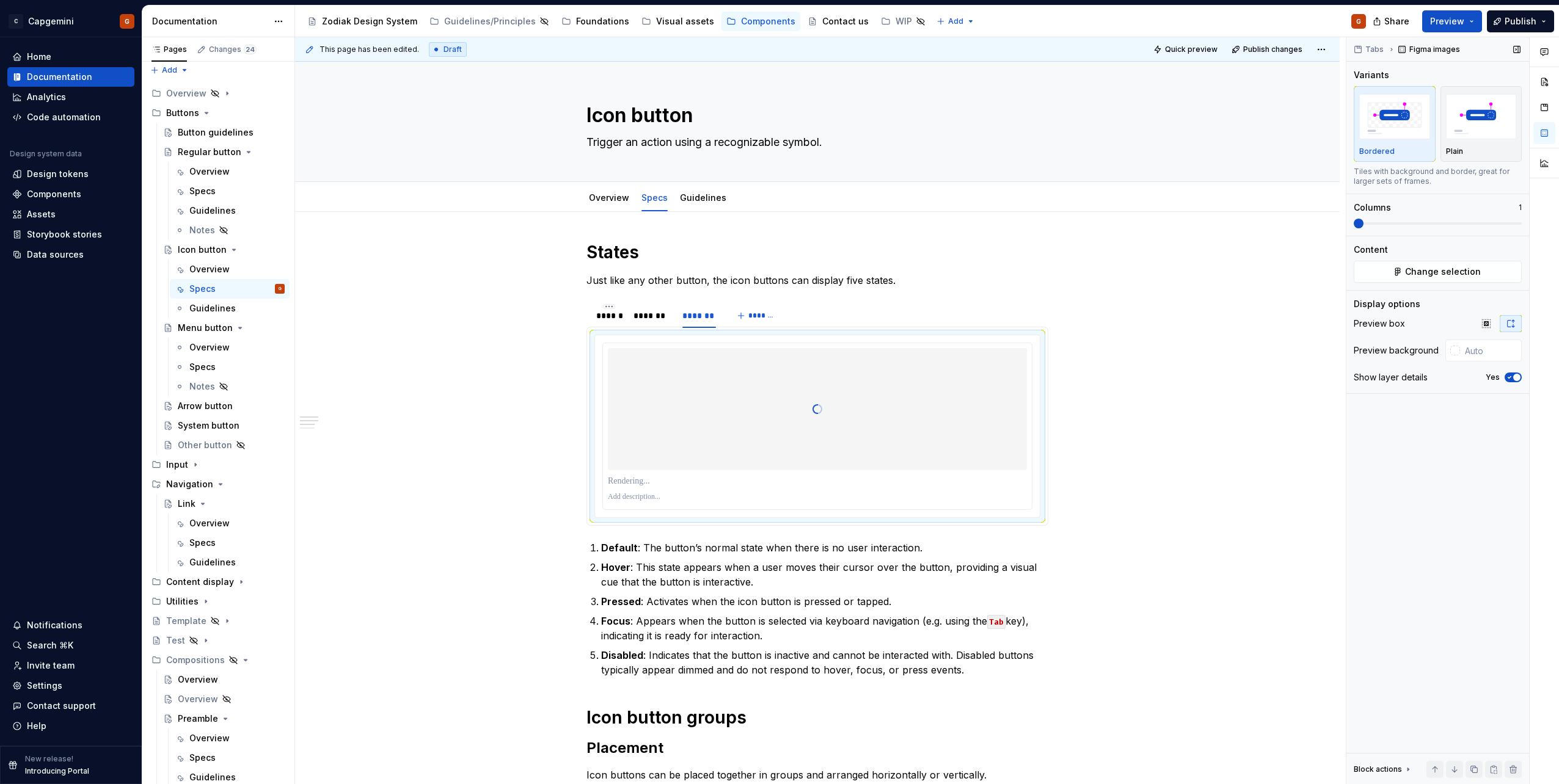
click at [1508, 372] on div "Show layer details Yes" at bounding box center [1437, 377] width 168 height 17
click at [1512, 379] on icon "button" at bounding box center [1509, 377] width 10 height 8
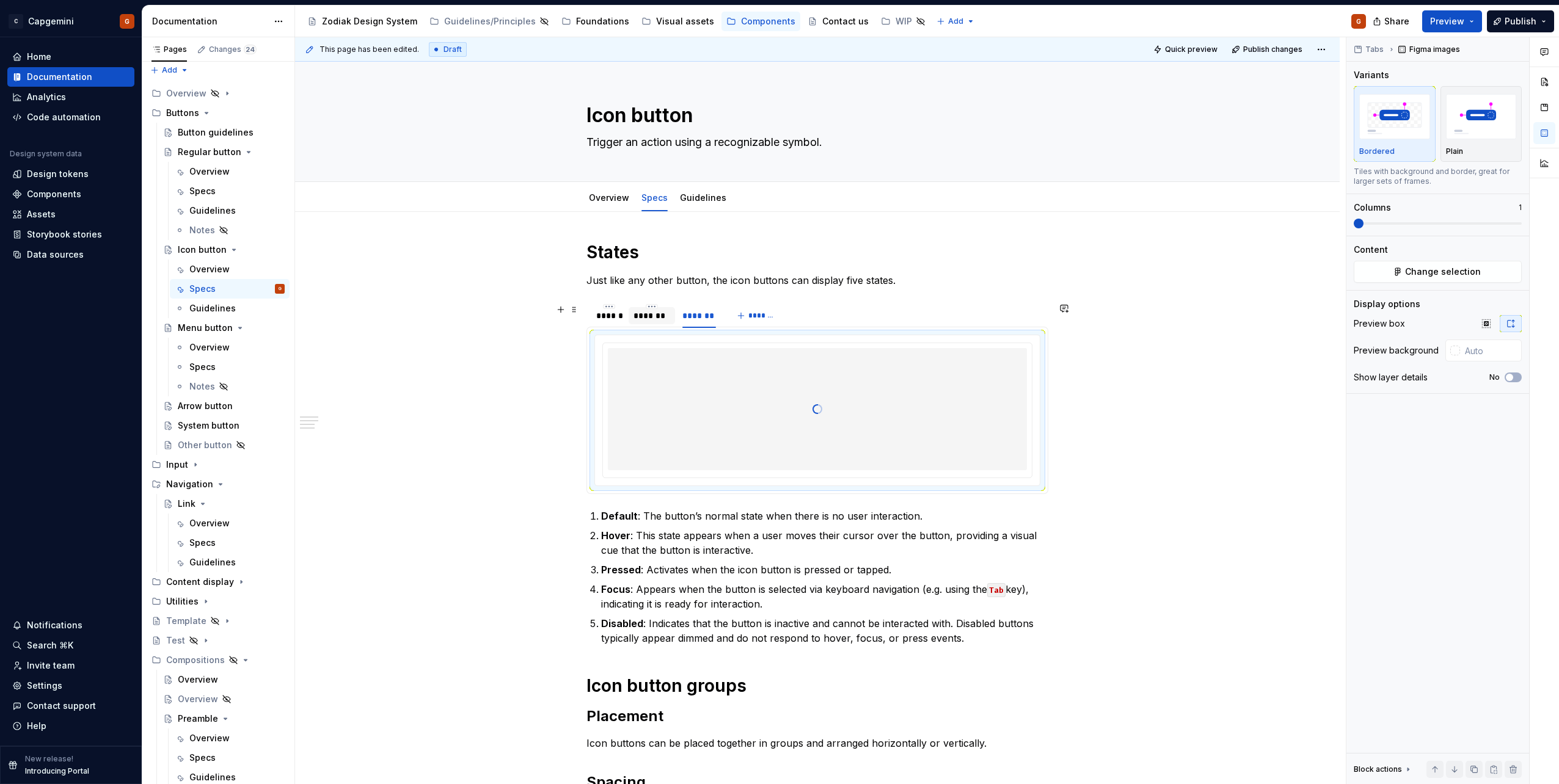
click at [645, 315] on div "*******" at bounding box center [651, 316] width 37 height 12
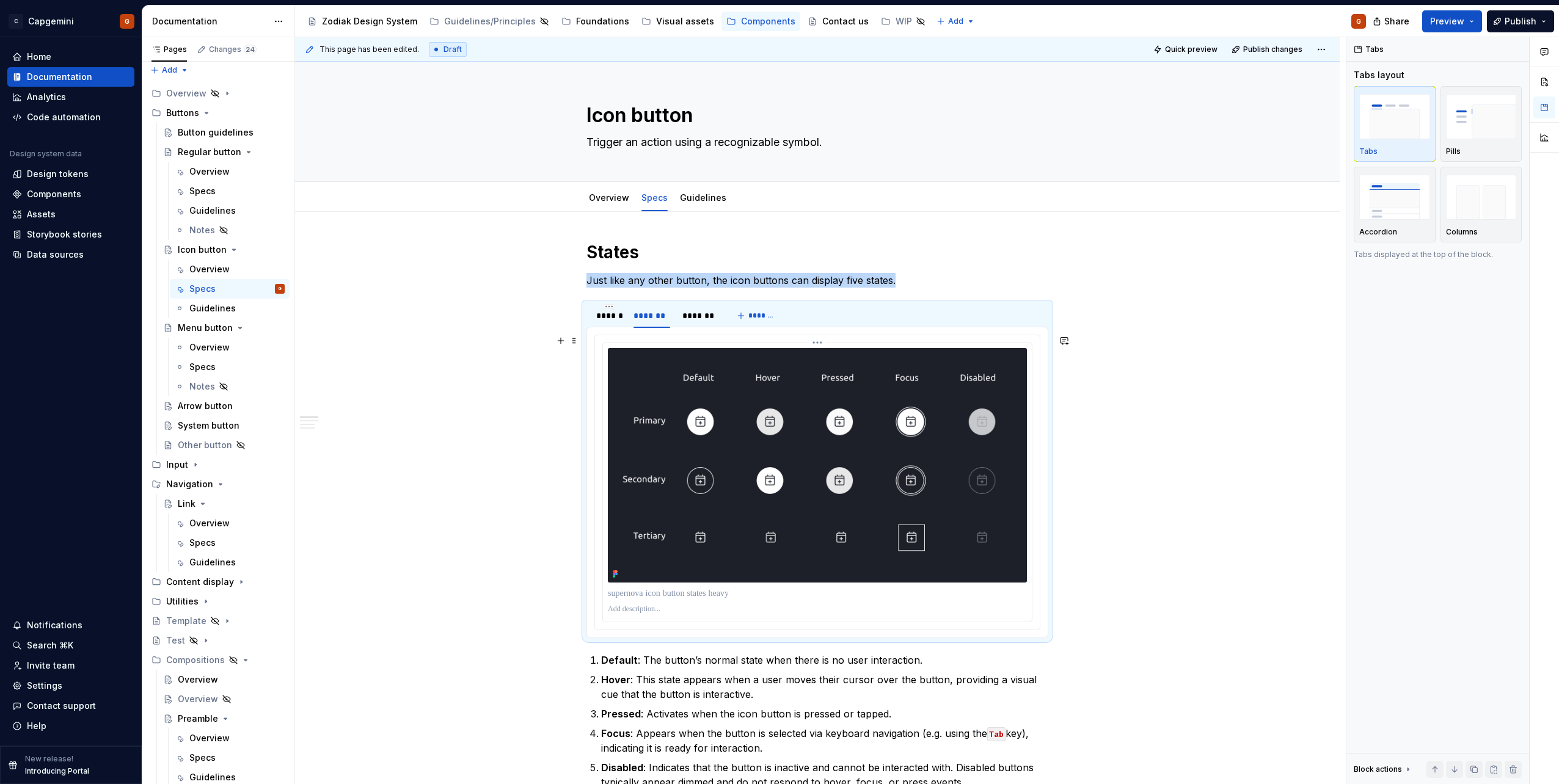
click at [770, 437] on img at bounding box center [817, 465] width 419 height 235
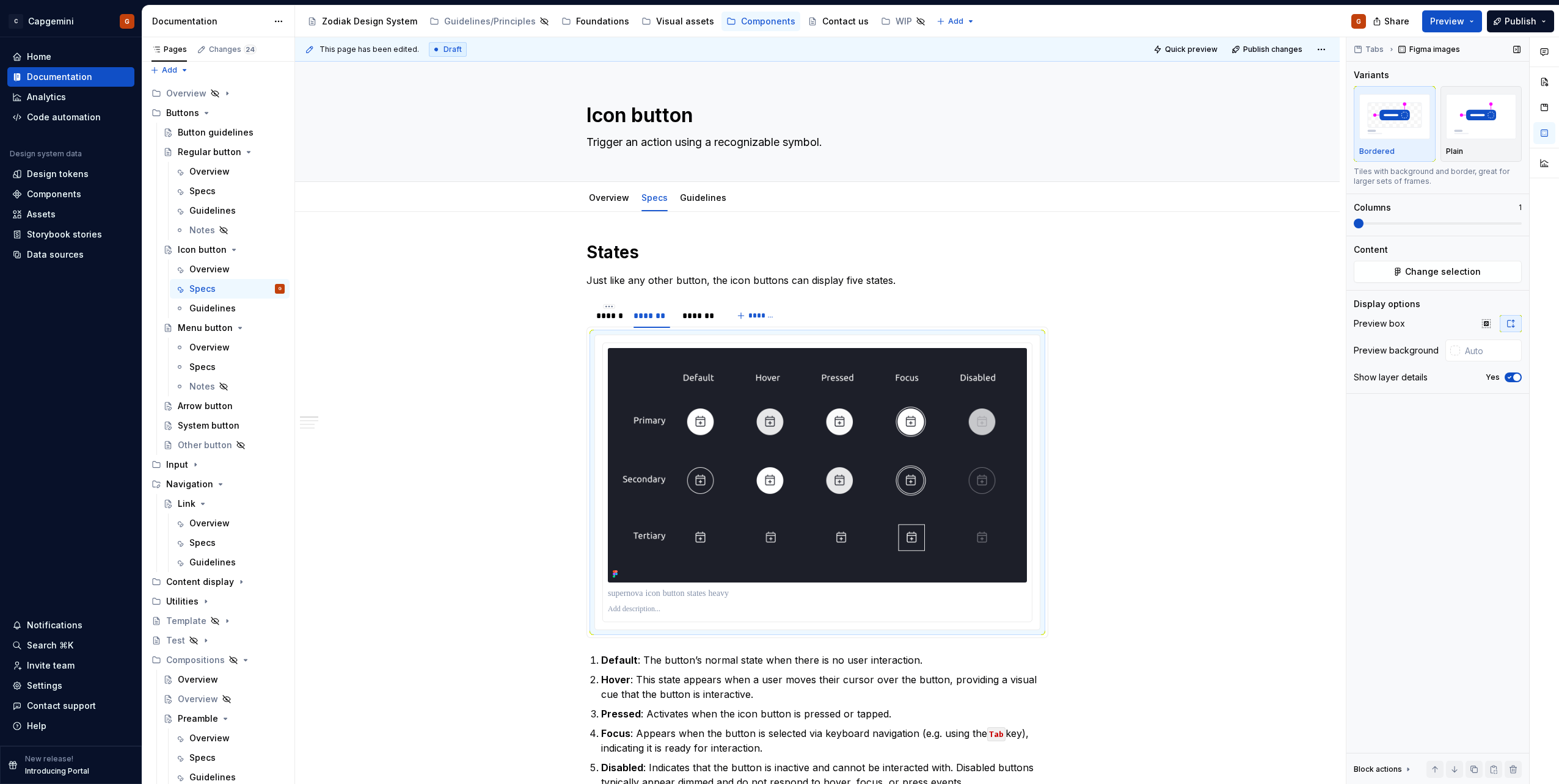
click at [1511, 377] on icon "button" at bounding box center [1510, 377] width 3 height 2
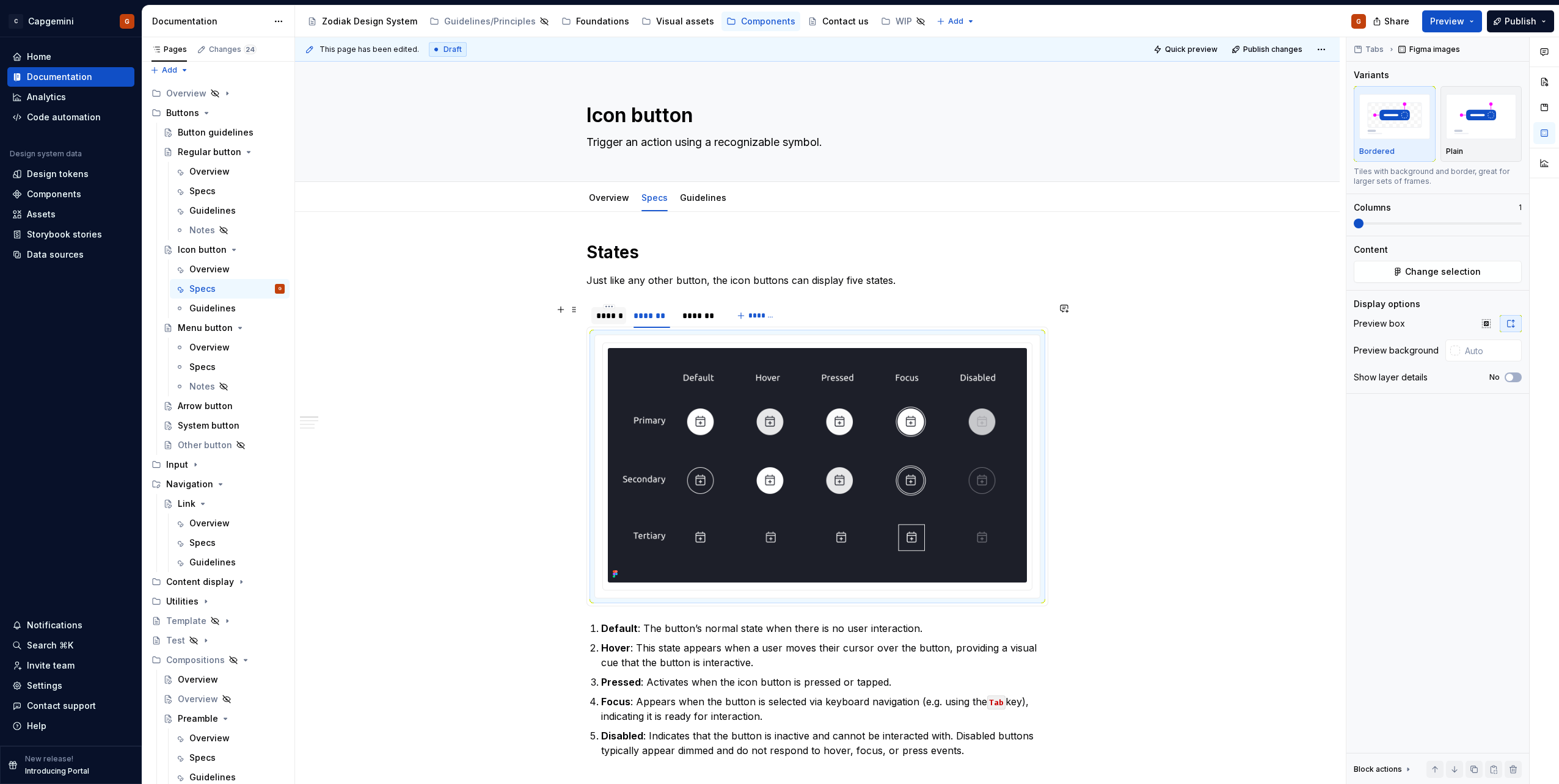
click at [614, 319] on div "******" at bounding box center [608, 316] width 25 height 12
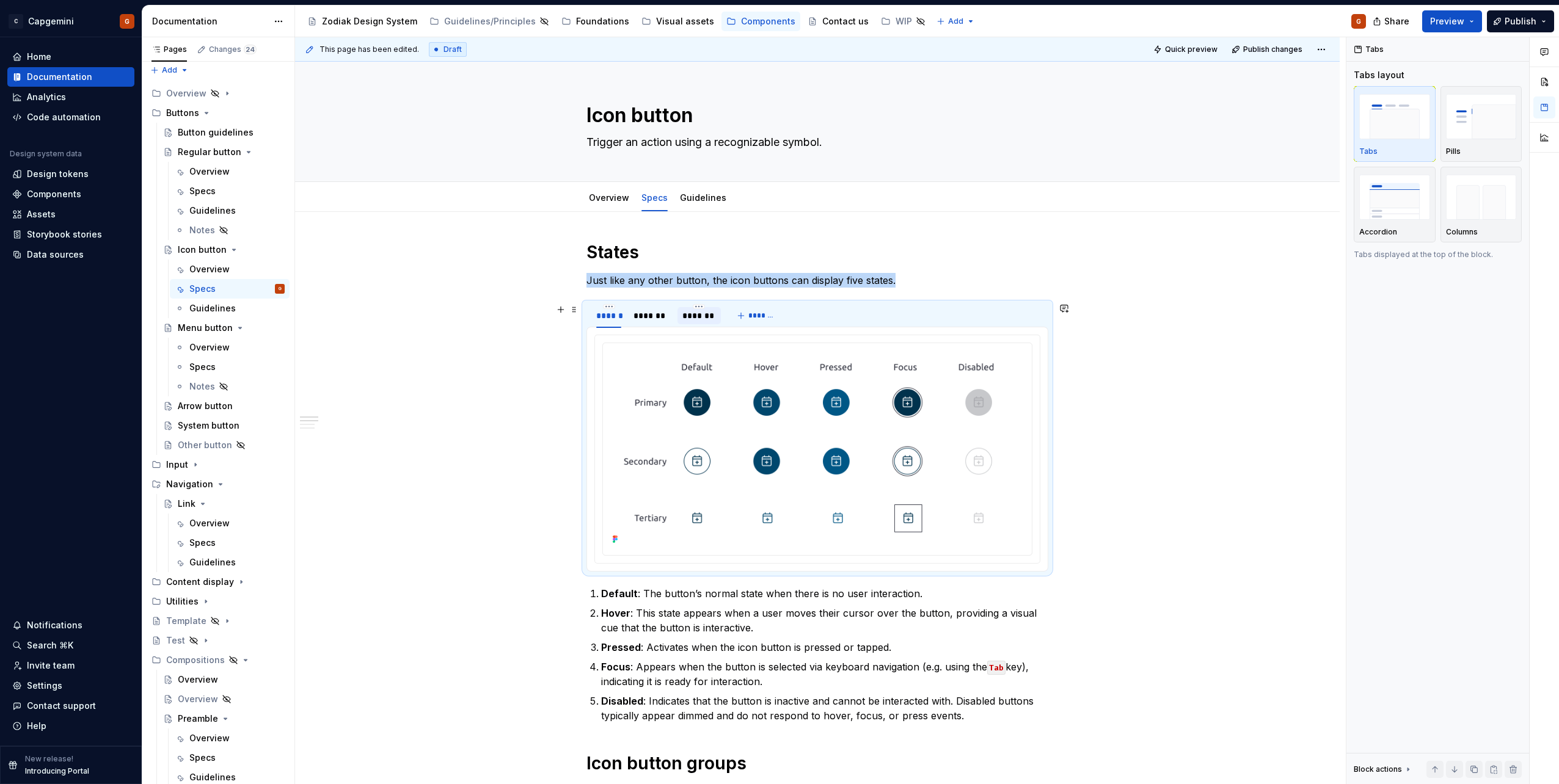
click at [705, 323] on div "*******" at bounding box center [699, 316] width 44 height 17
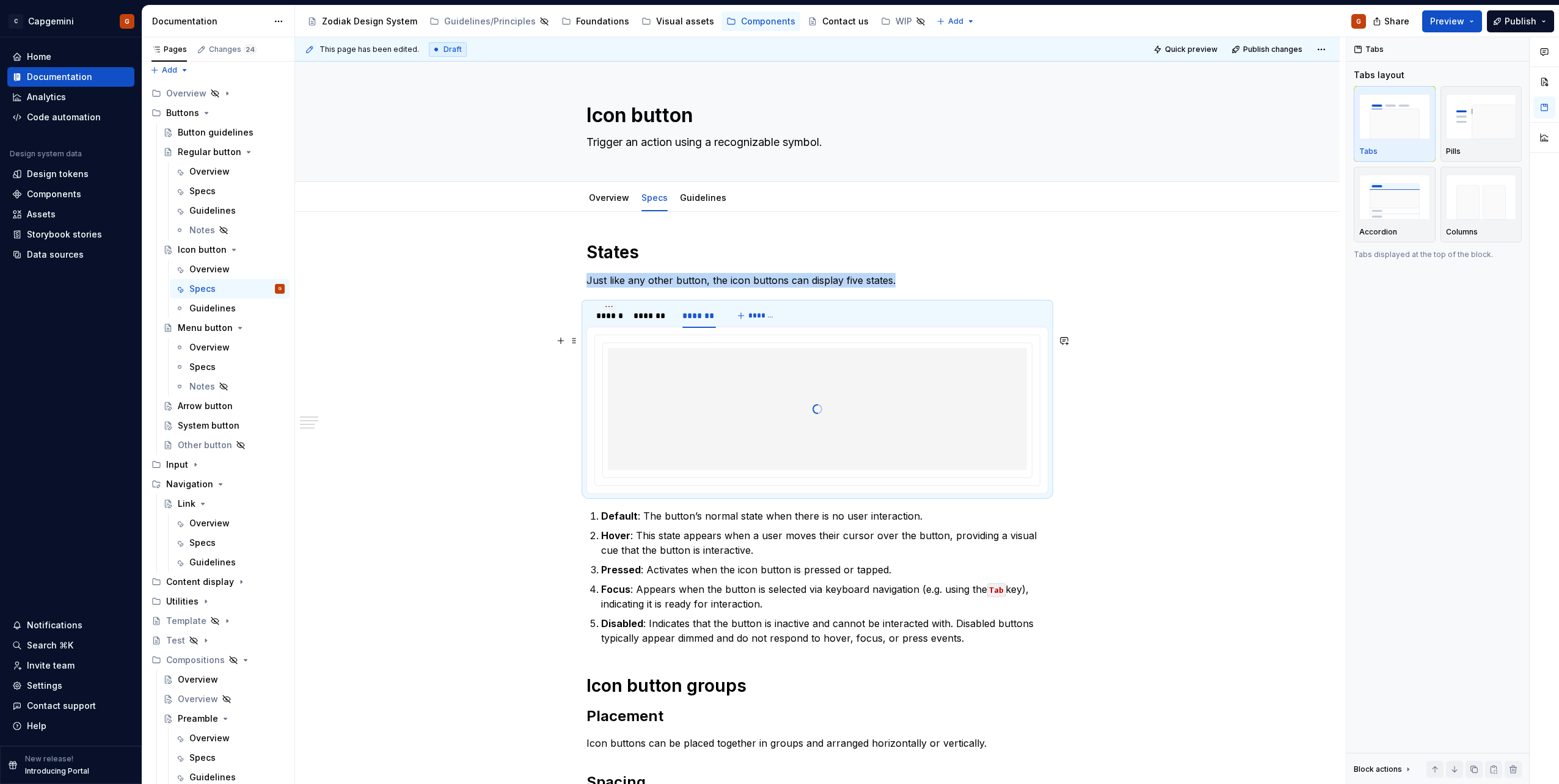
click at [820, 401] on div at bounding box center [817, 409] width 419 height 122
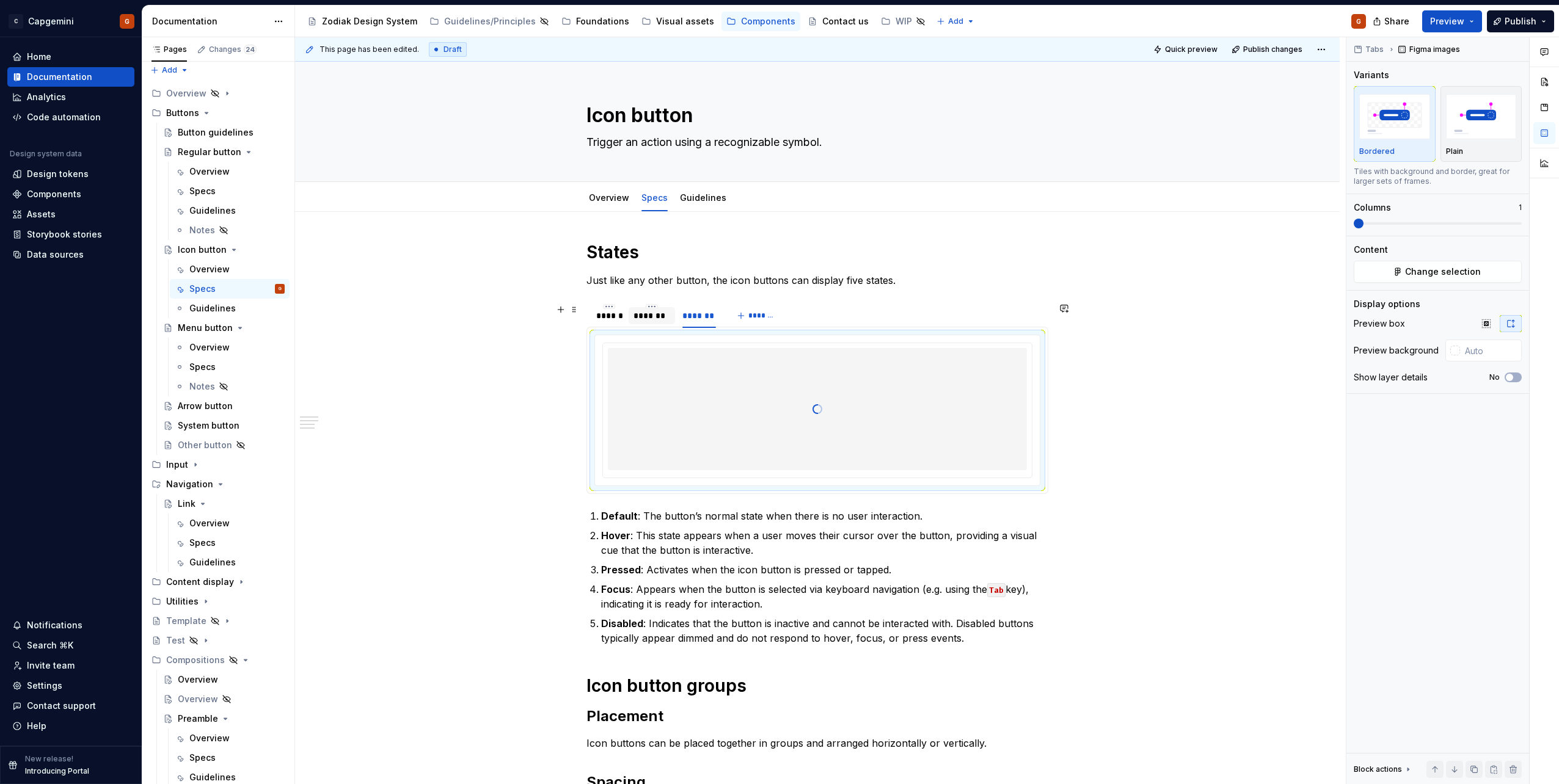
click at [661, 319] on div "*******" at bounding box center [651, 316] width 37 height 12
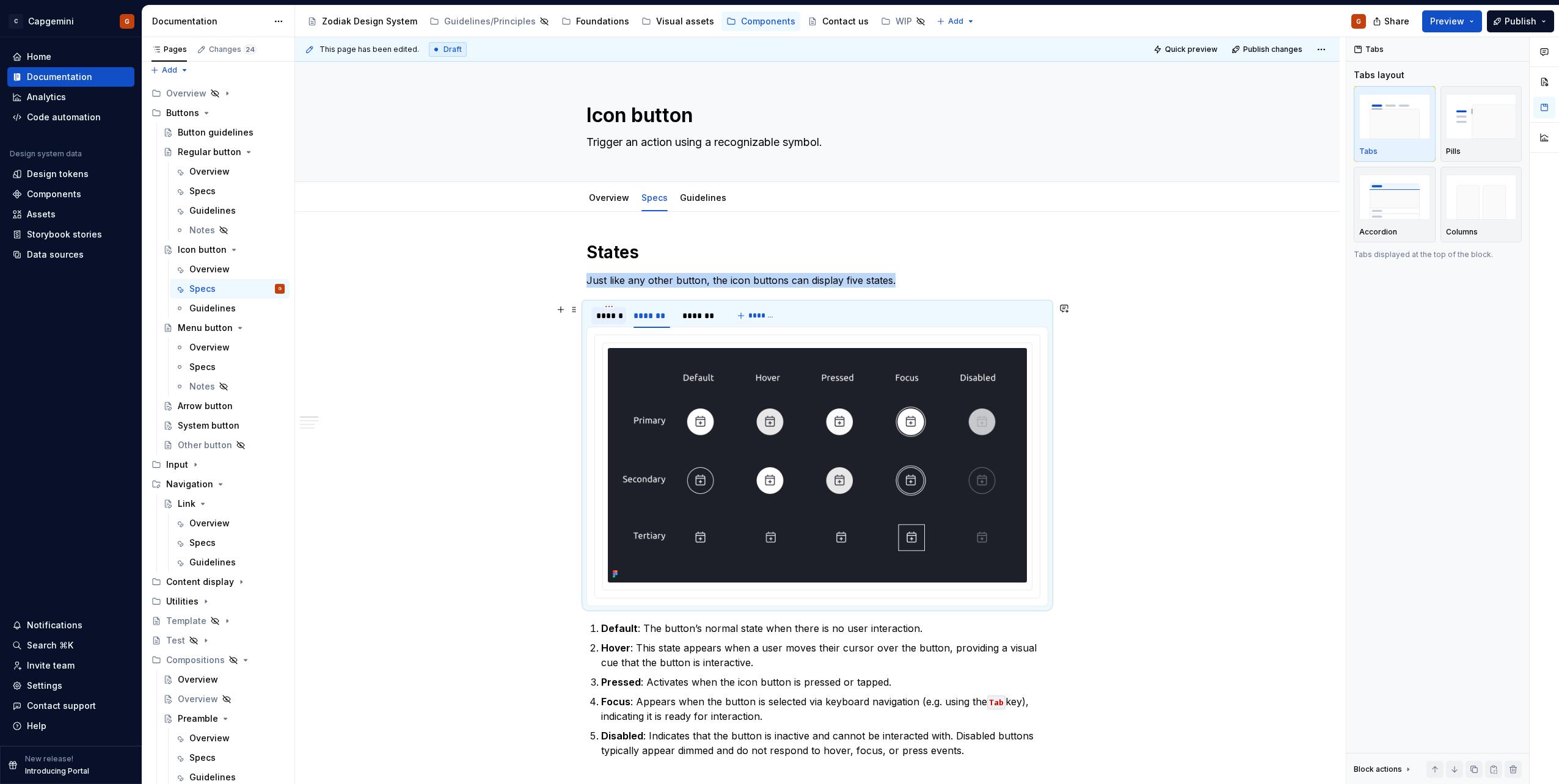
click at [614, 320] on div "******" at bounding box center [608, 316] width 25 height 12
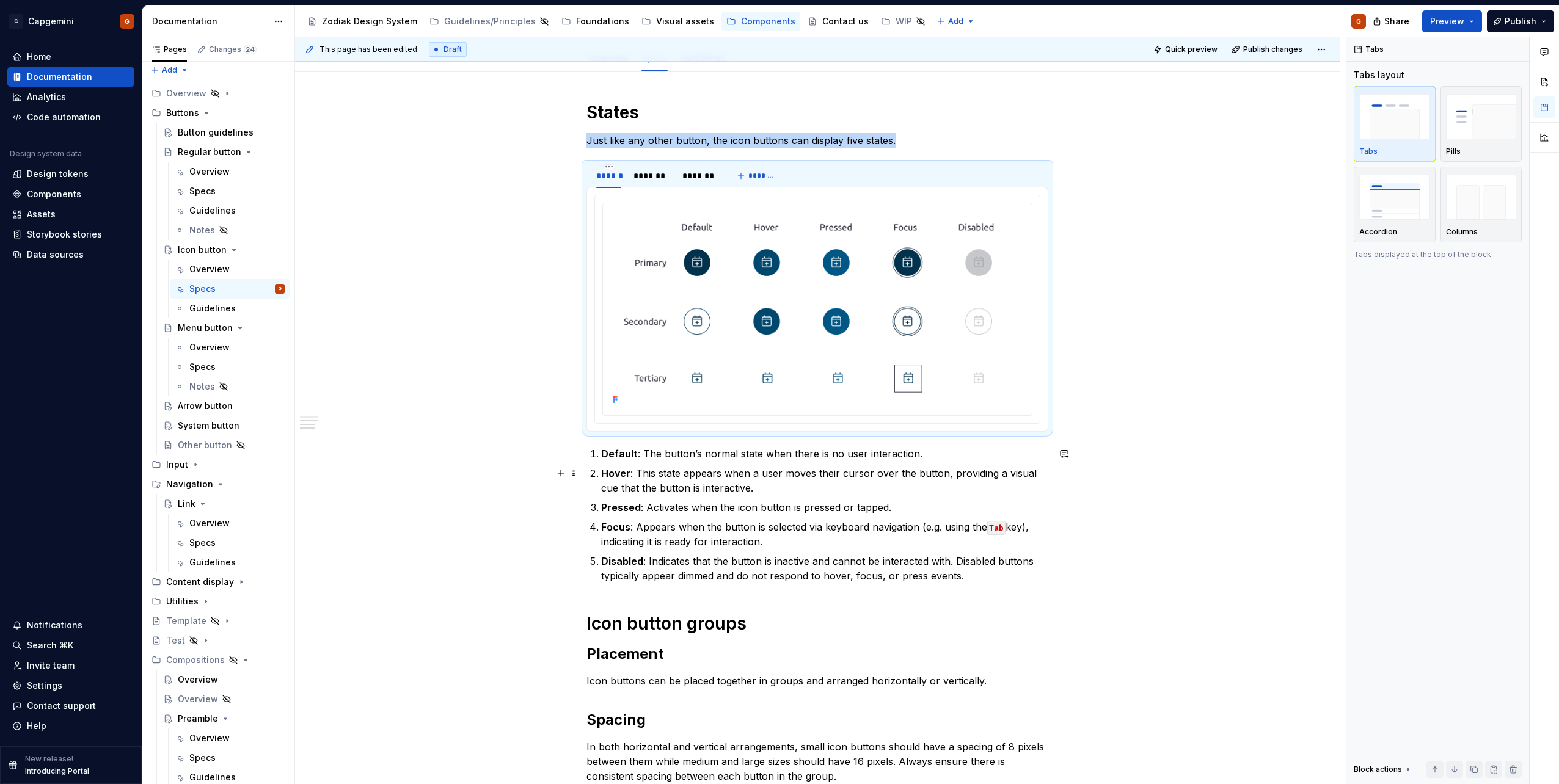
scroll to position [61, 0]
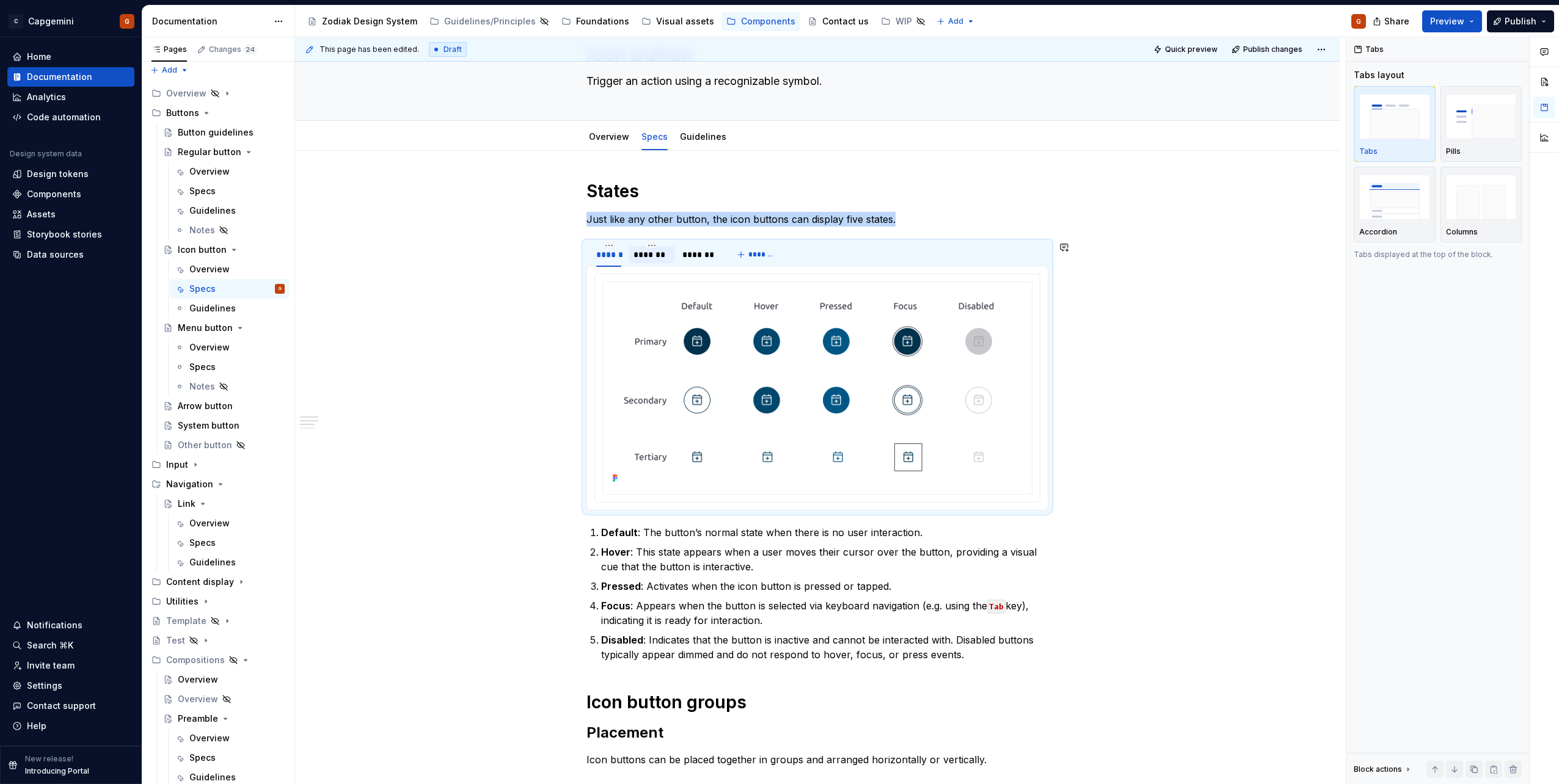
click at [653, 256] on div "*******" at bounding box center [651, 255] width 37 height 12
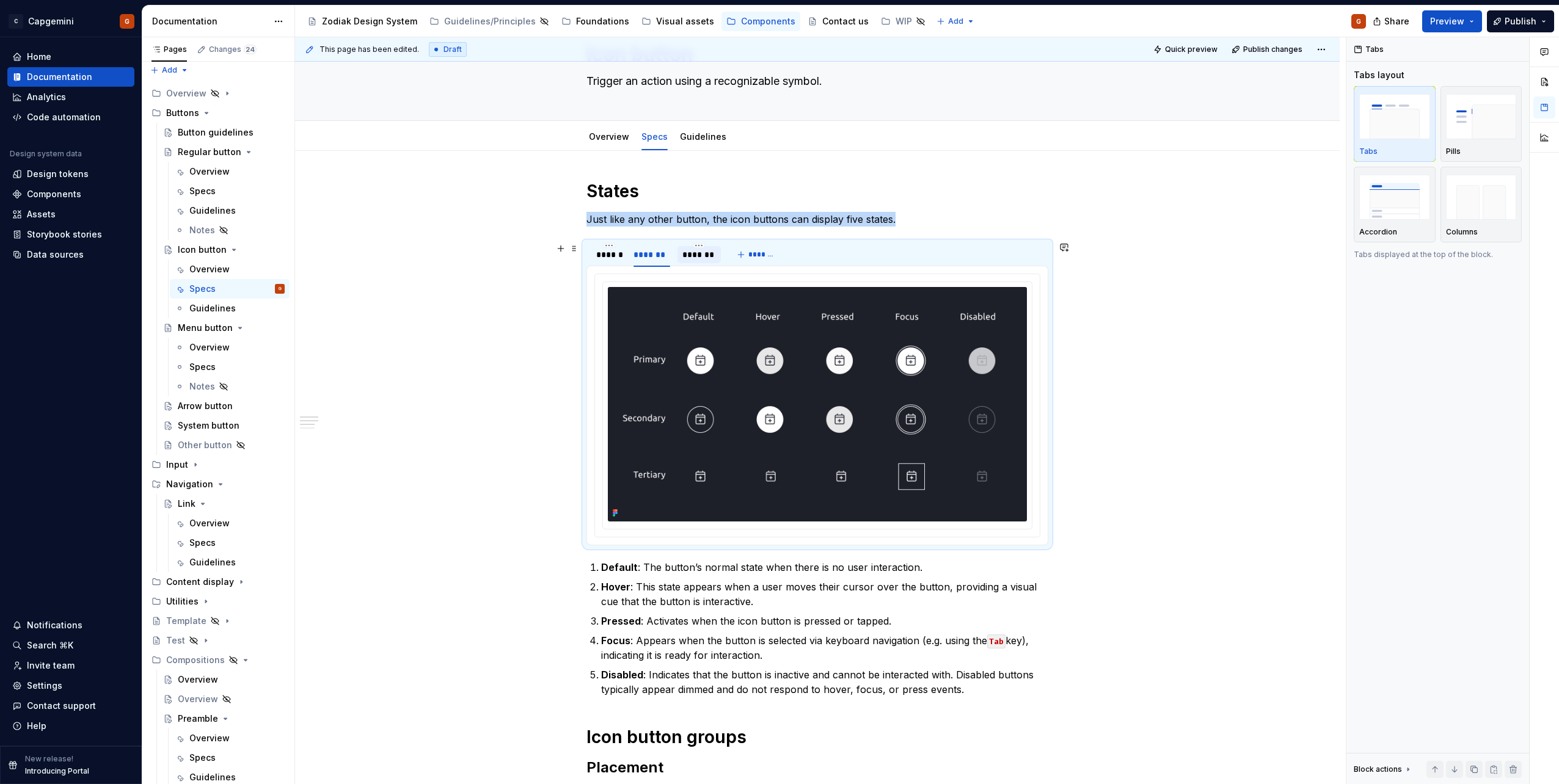
click at [682, 257] on div "*******" at bounding box center [699, 255] width 34 height 12
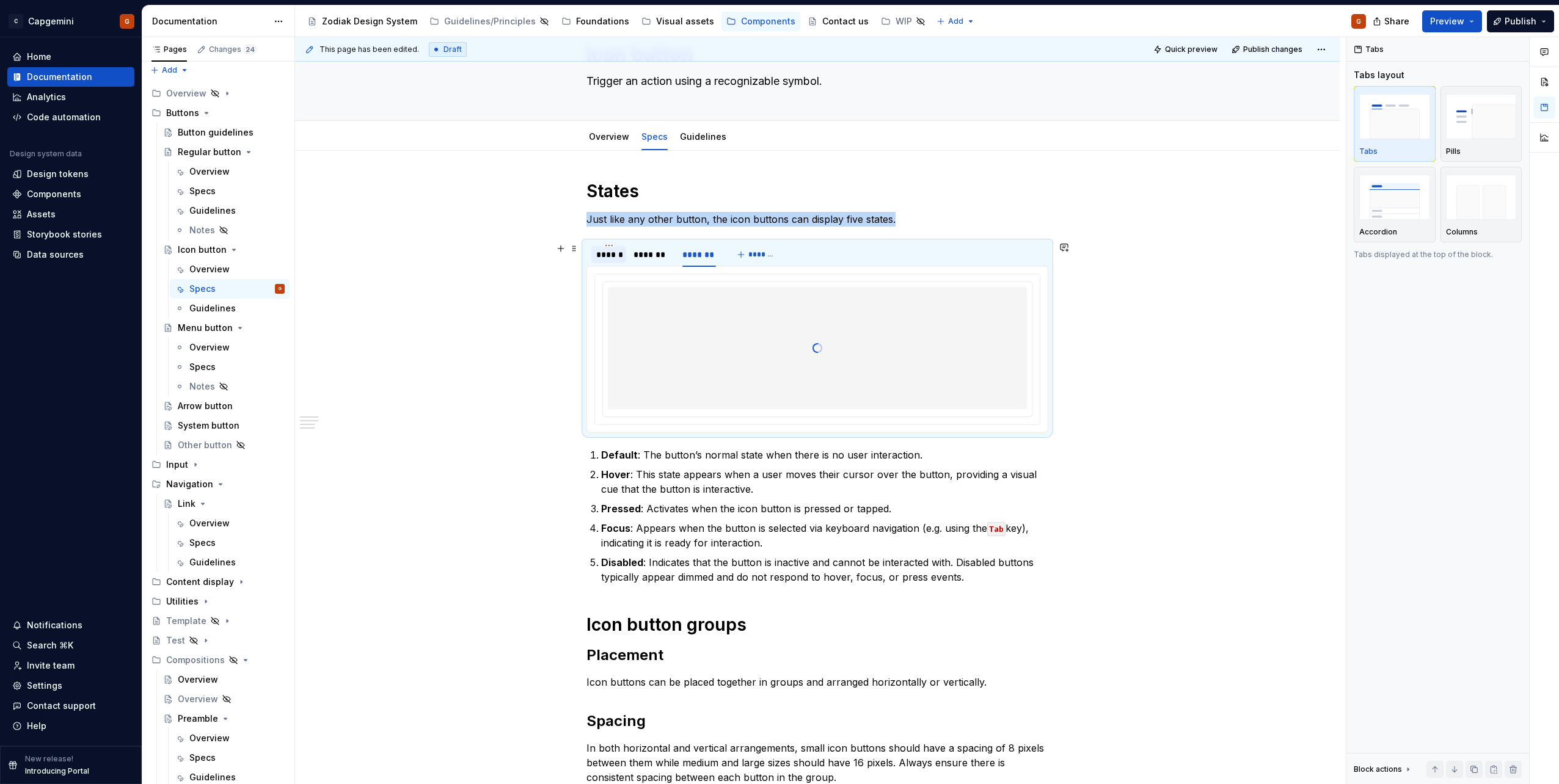
click at [604, 262] on div "******" at bounding box center [608, 254] width 35 height 17
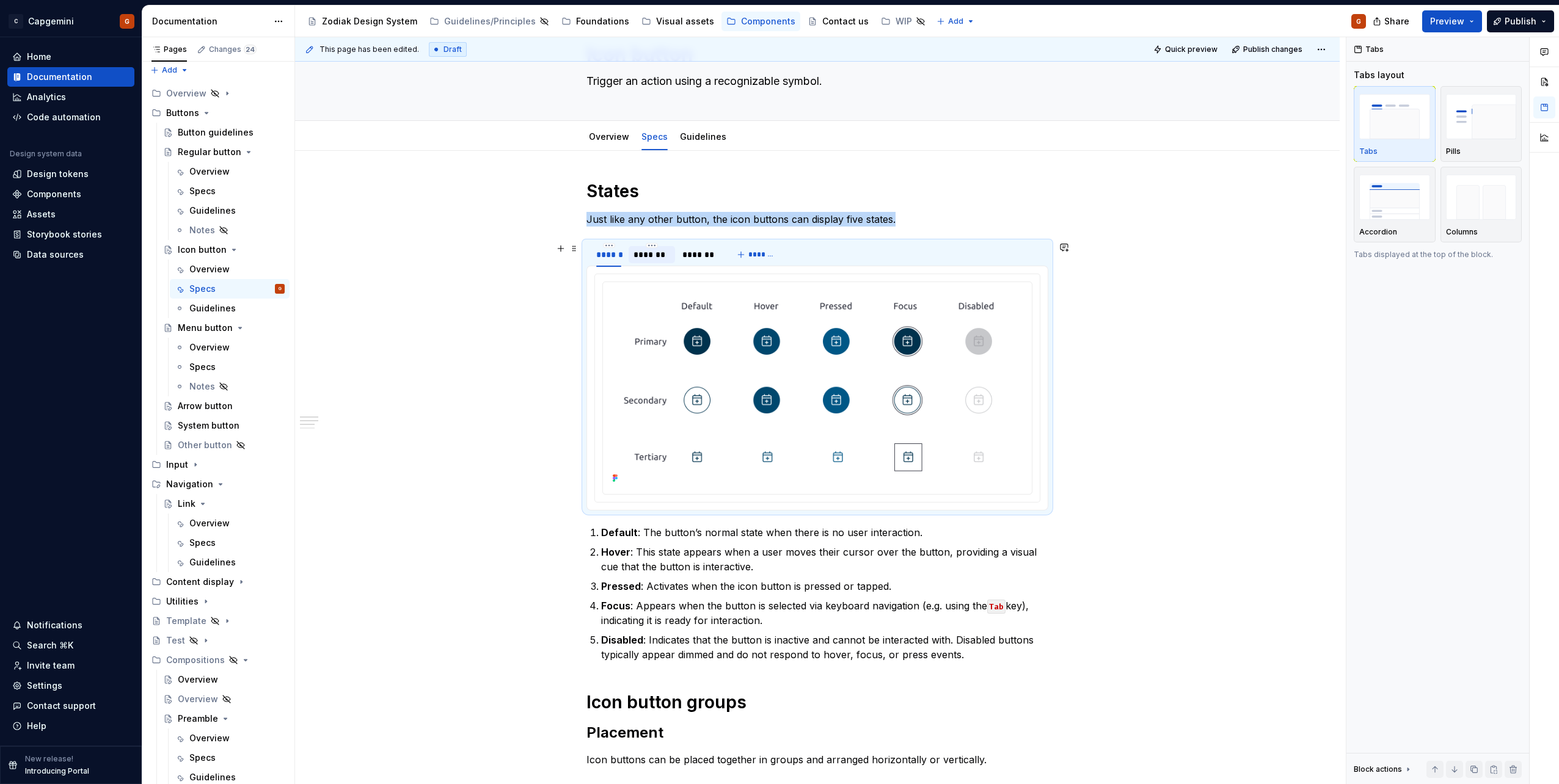
click at [642, 259] on div "*******" at bounding box center [651, 255] width 37 height 12
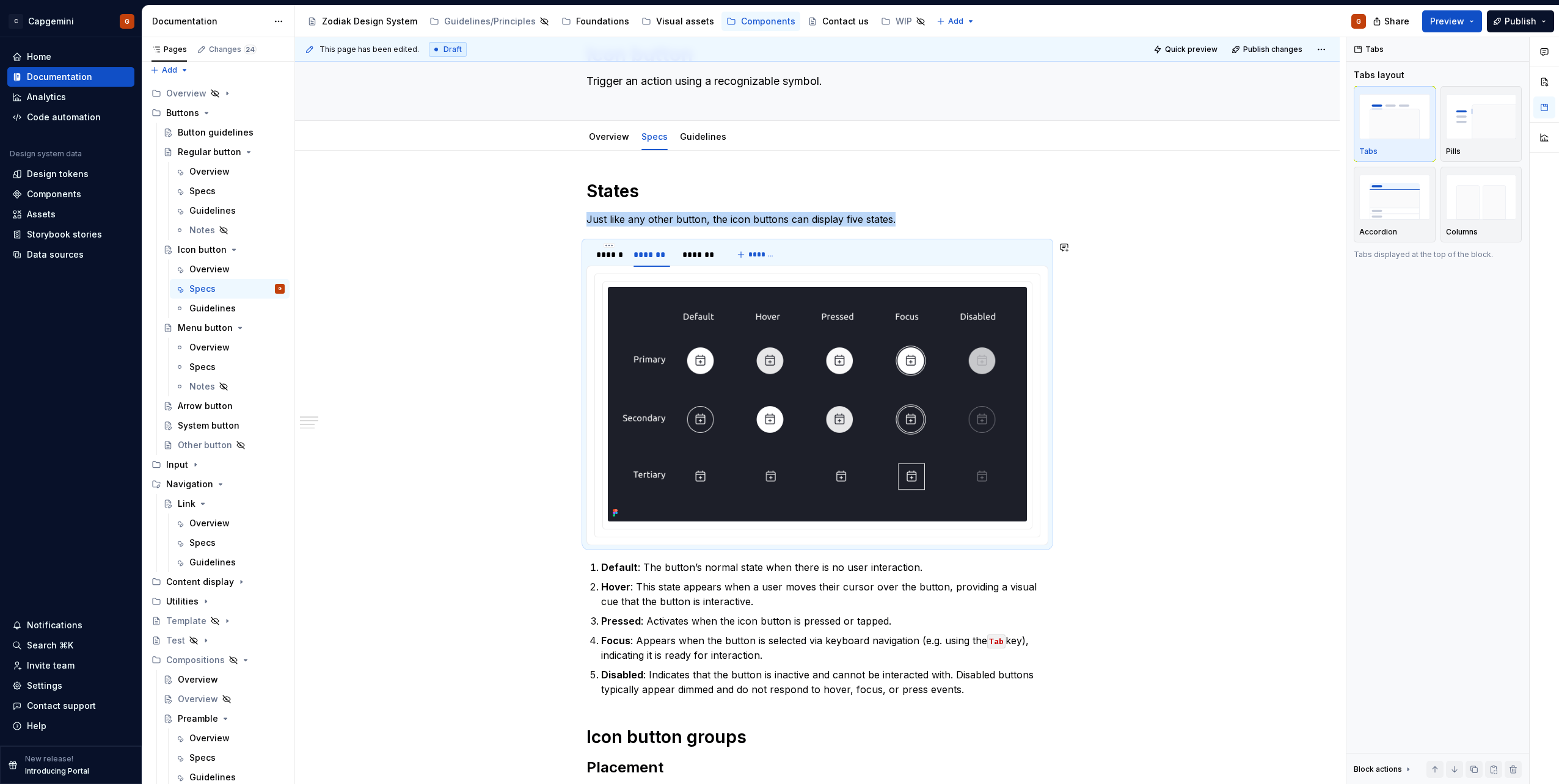
click at [613, 268] on div at bounding box center [817, 405] width 462 height 280
click at [610, 260] on div "******" at bounding box center [608, 255] width 25 height 12
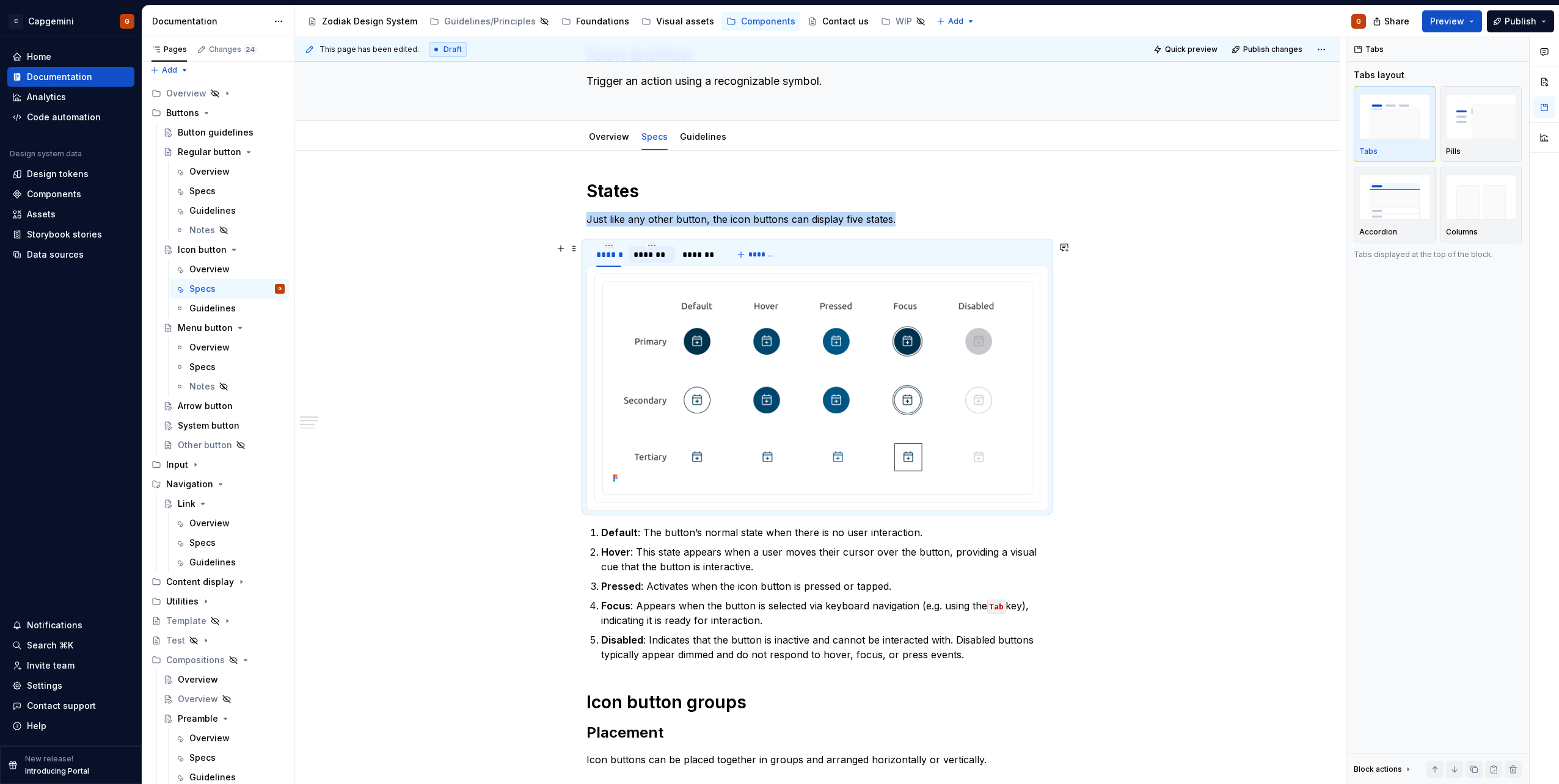
click at [666, 259] on div "*******" at bounding box center [651, 255] width 37 height 12
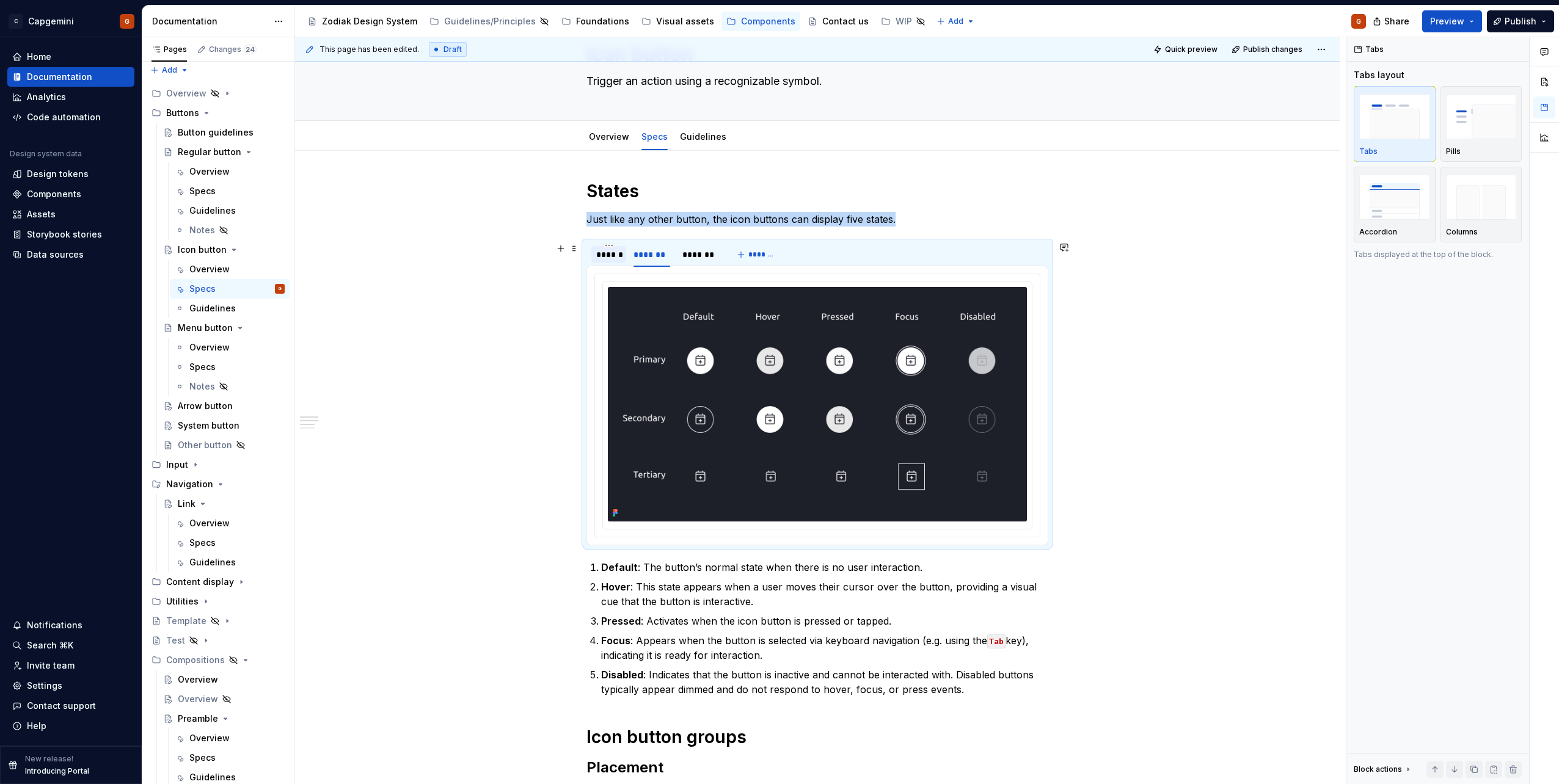
click at [616, 259] on div "******" at bounding box center [608, 255] width 25 height 12
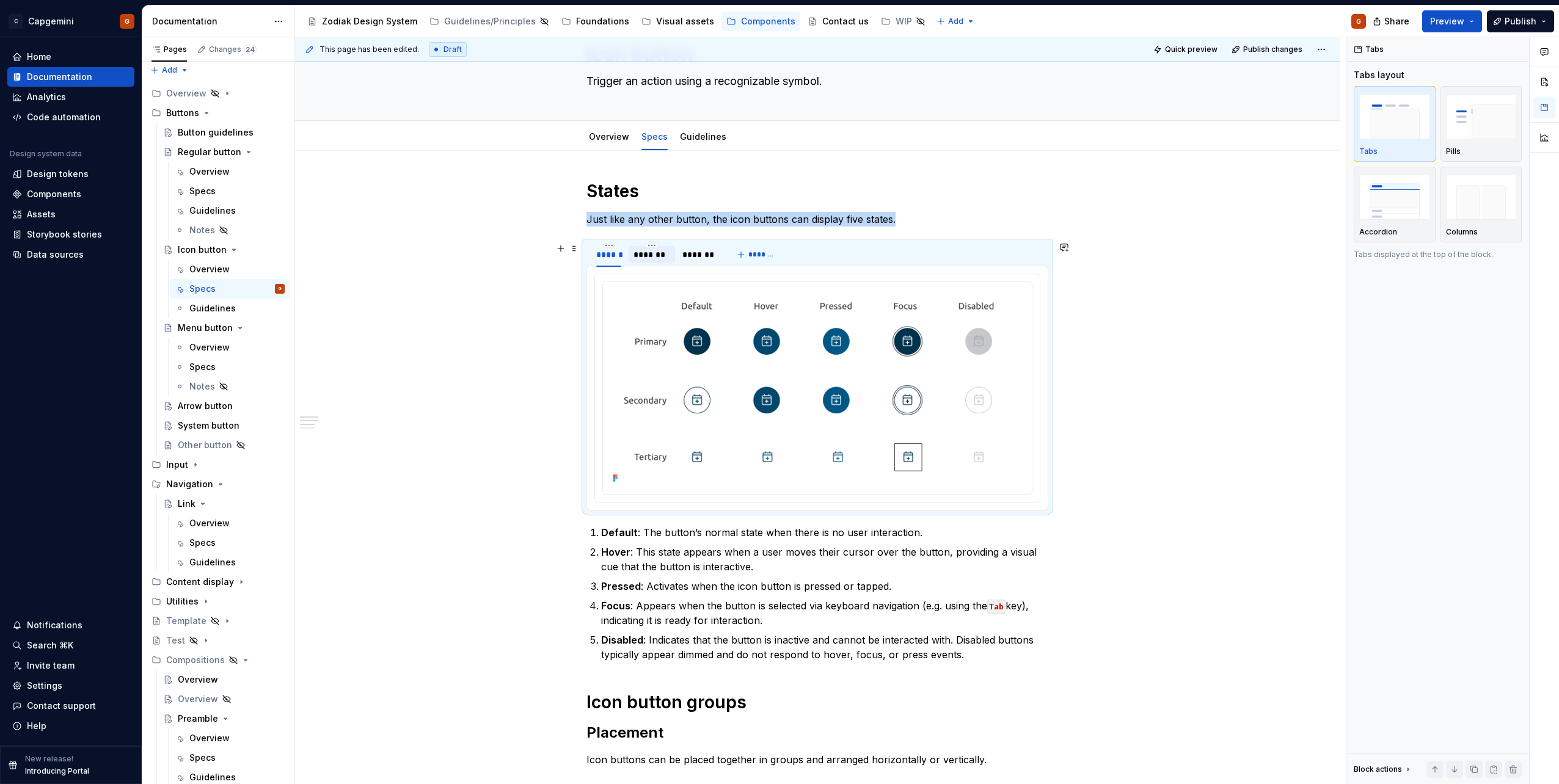
click at [640, 259] on div "*******" at bounding box center [651, 255] width 37 height 12
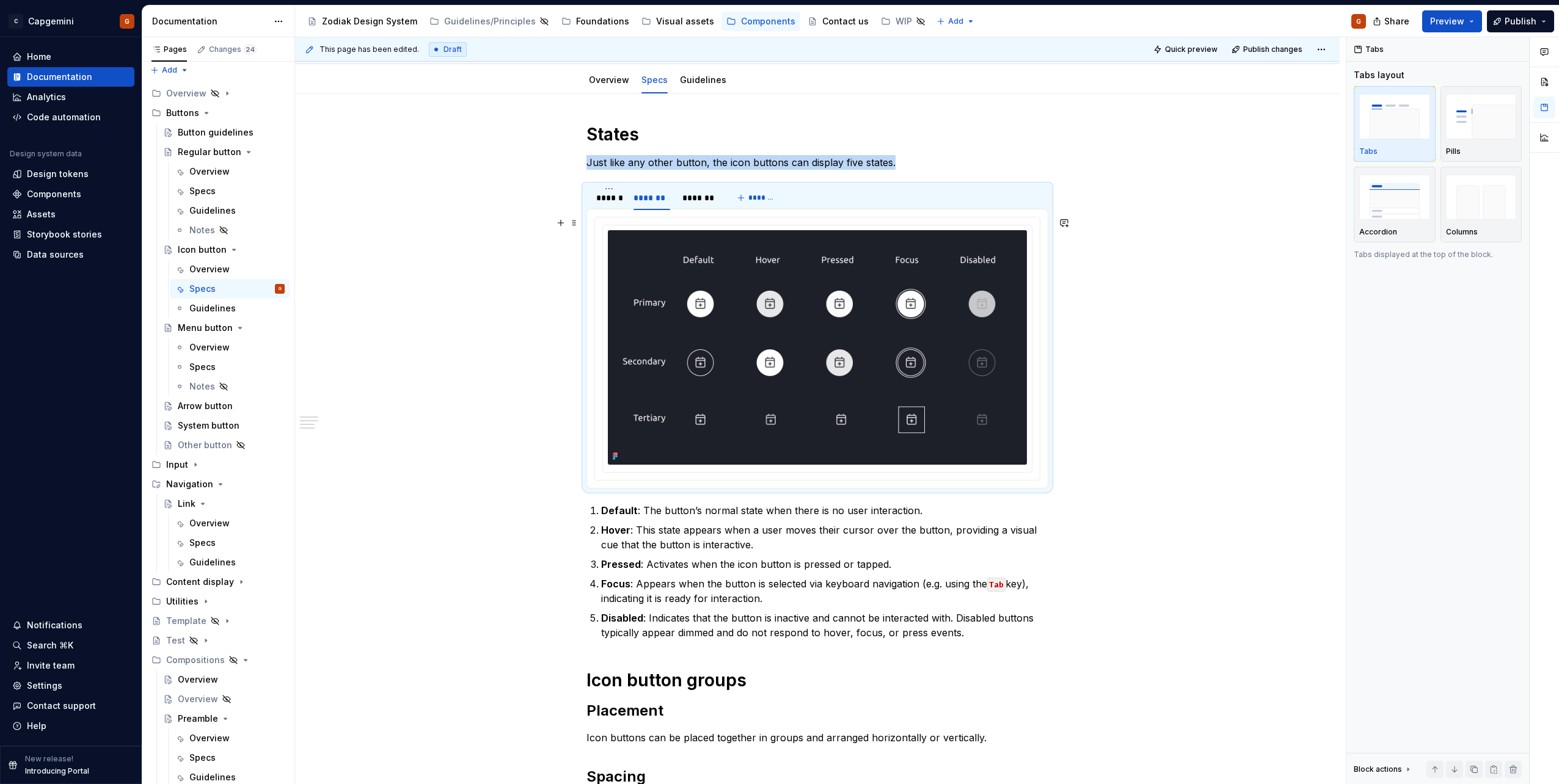
scroll to position [423, 0]
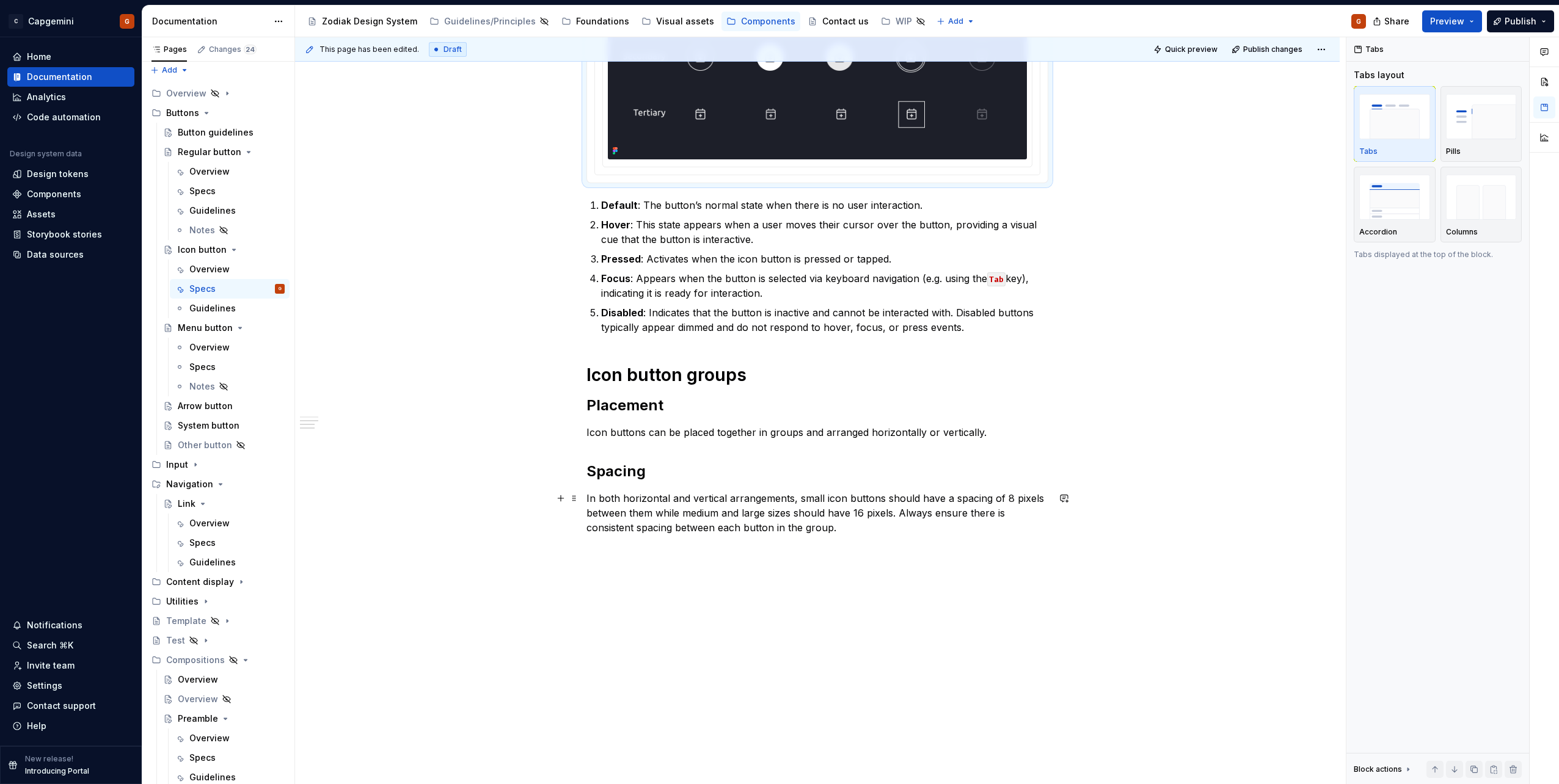
click at [874, 506] on p "In both horizontal and vertical arrangements, small icon buttons should have a …" at bounding box center [817, 513] width 462 height 44
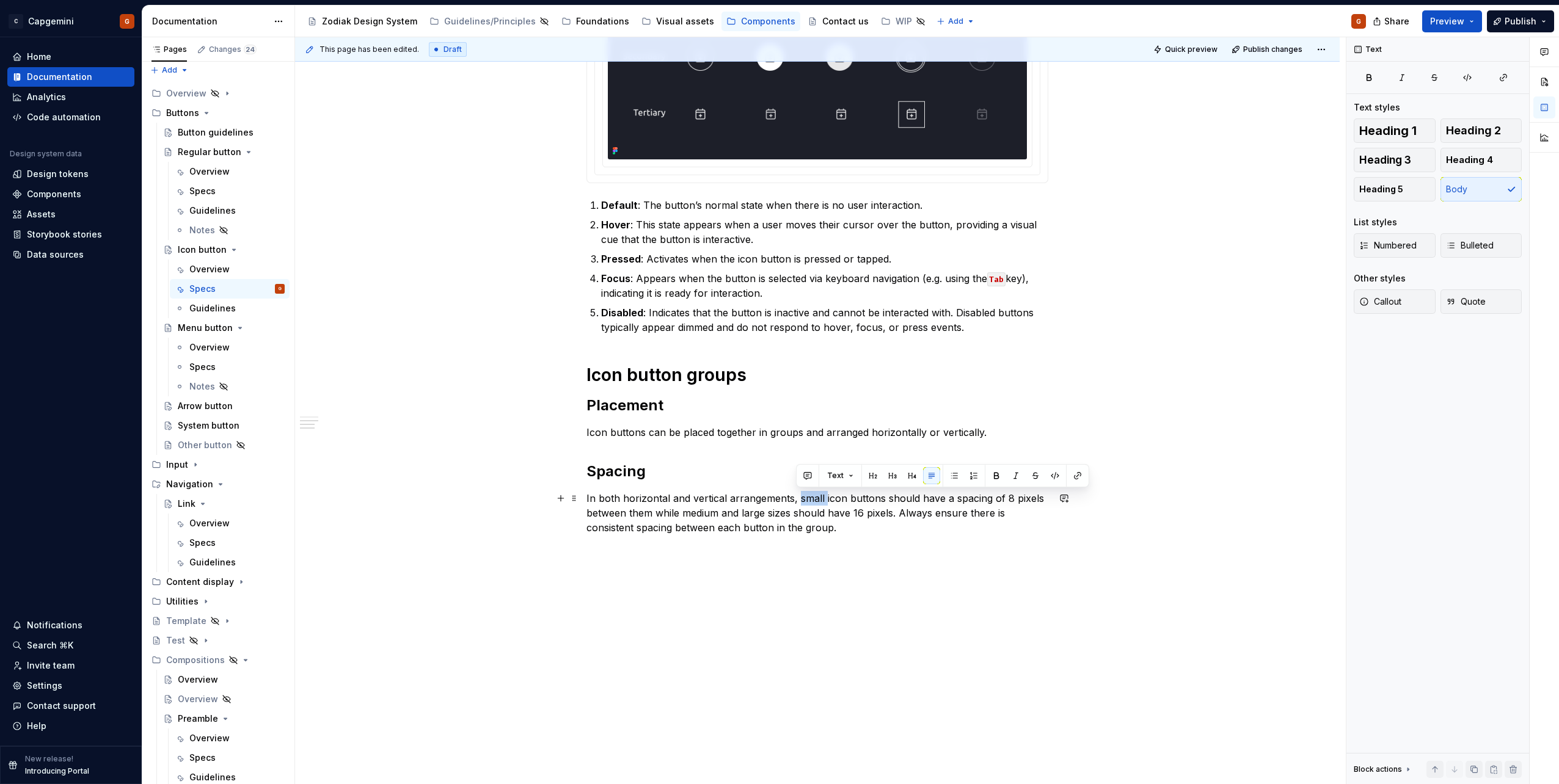
drag, startPoint x: 811, startPoint y: 499, endPoint x: 796, endPoint y: 497, distance: 15.1
click at [796, 497] on p "In both horizontal and vertical arrangements, small icon buttons should have a …" at bounding box center [817, 513] width 462 height 44
click at [975, 498] on p "In both horizontal and vertical arrangements, icon buttons should have a spacin…" at bounding box center [817, 513] width 462 height 44
drag, startPoint x: 654, startPoint y: 513, endPoint x: 896, endPoint y: 508, distance: 242.1
click at [896, 508] on p "In both horizontal and vertical arrangements, icon buttons should have a spacin…" at bounding box center [817, 513] width 462 height 44
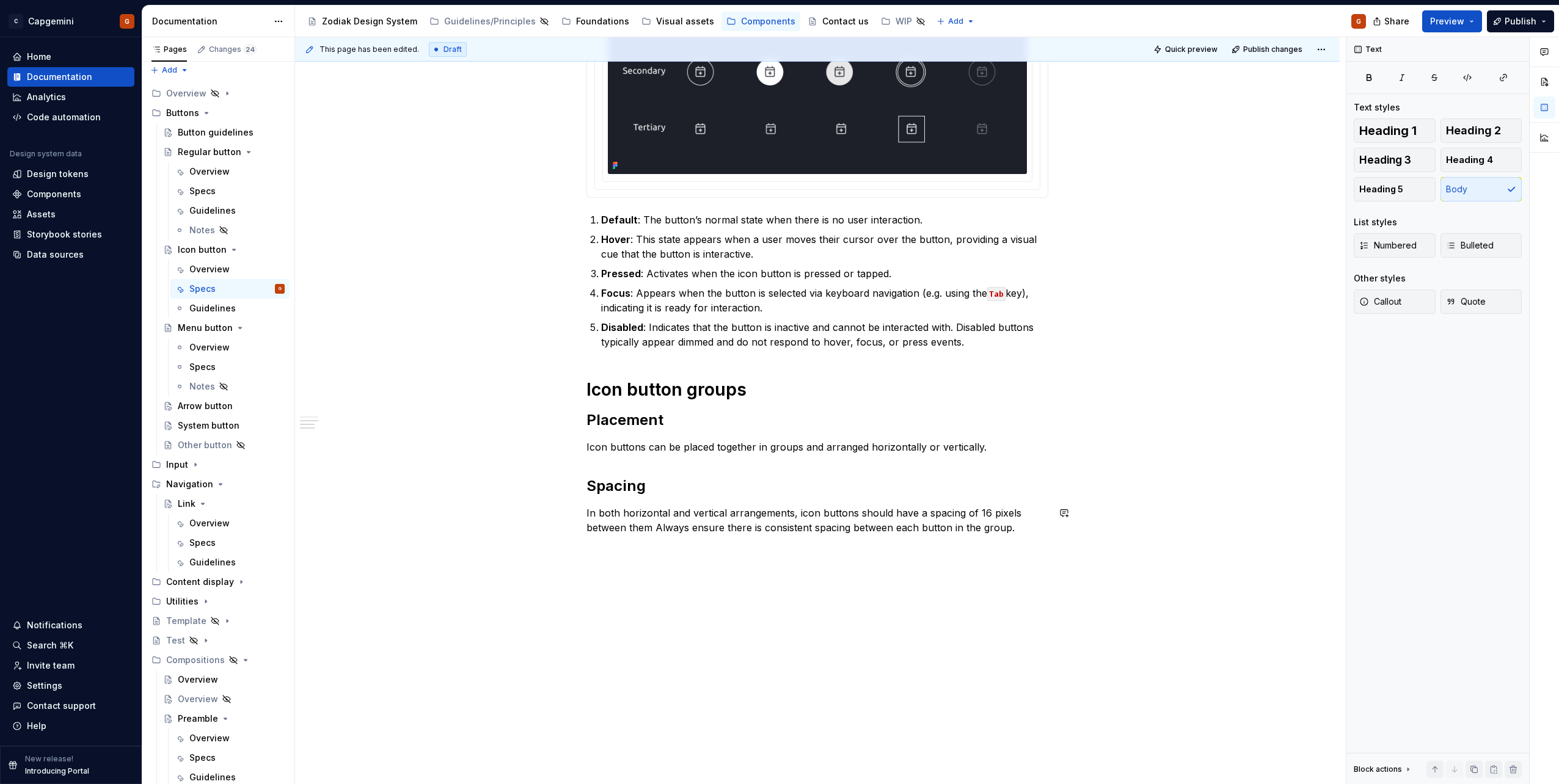
scroll to position [408, 0]
click at [969, 513] on p "In both horizontal and vertical arrangements, icon buttons should have a spacin…" at bounding box center [817, 520] width 462 height 29
click at [924, 512] on p "In both horizontal and vertical arrangements, icon buttons should have a spacin…" at bounding box center [817, 520] width 462 height 29
click at [1465, 79] on icon "button" at bounding box center [1467, 77] width 8 height 7
click at [936, 523] on p "In both horizontal and vertical arrangements, icon buttons should have a spacin…" at bounding box center [817, 520] width 462 height 29
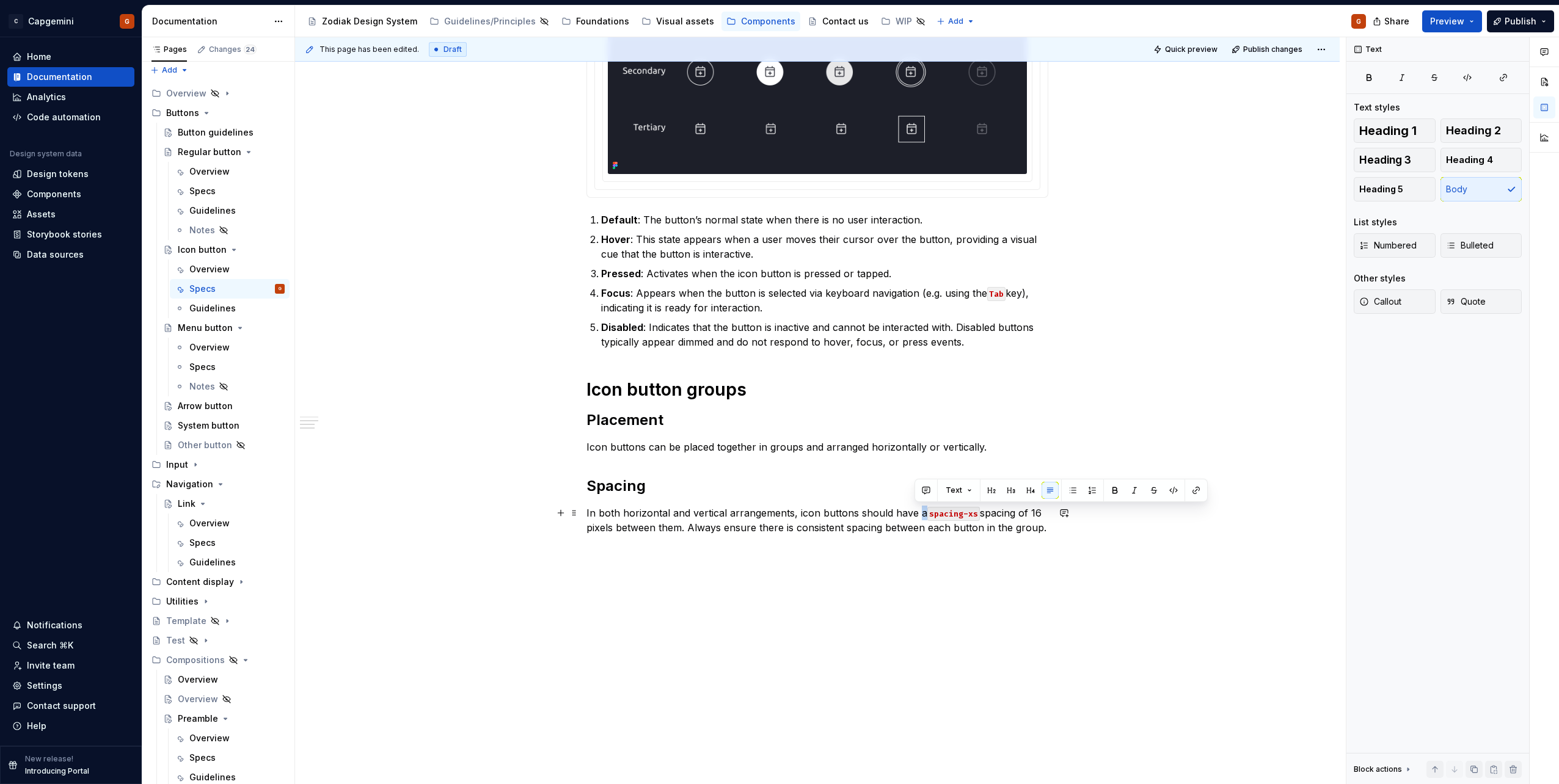
click at [914, 516] on p "In both horizontal and vertical arrangements, icon buttons should have a spacin…" at bounding box center [817, 520] width 462 height 29
drag, startPoint x: 987, startPoint y: 517, endPoint x: 695, endPoint y: 529, distance: 292.2
click at [695, 529] on p "In both horizontal and vertical arrangements, icon buttons should have the spac…" at bounding box center [817, 528] width 462 height 44
click at [1012, 514] on p "In both horizontal and vertical arrangements, icon buttons should have the spac…" at bounding box center [817, 528] width 462 height 44
click at [921, 538] on p "In both horizontal and vertical arrangements, icon buttons should have the spac…" at bounding box center [817, 528] width 462 height 44
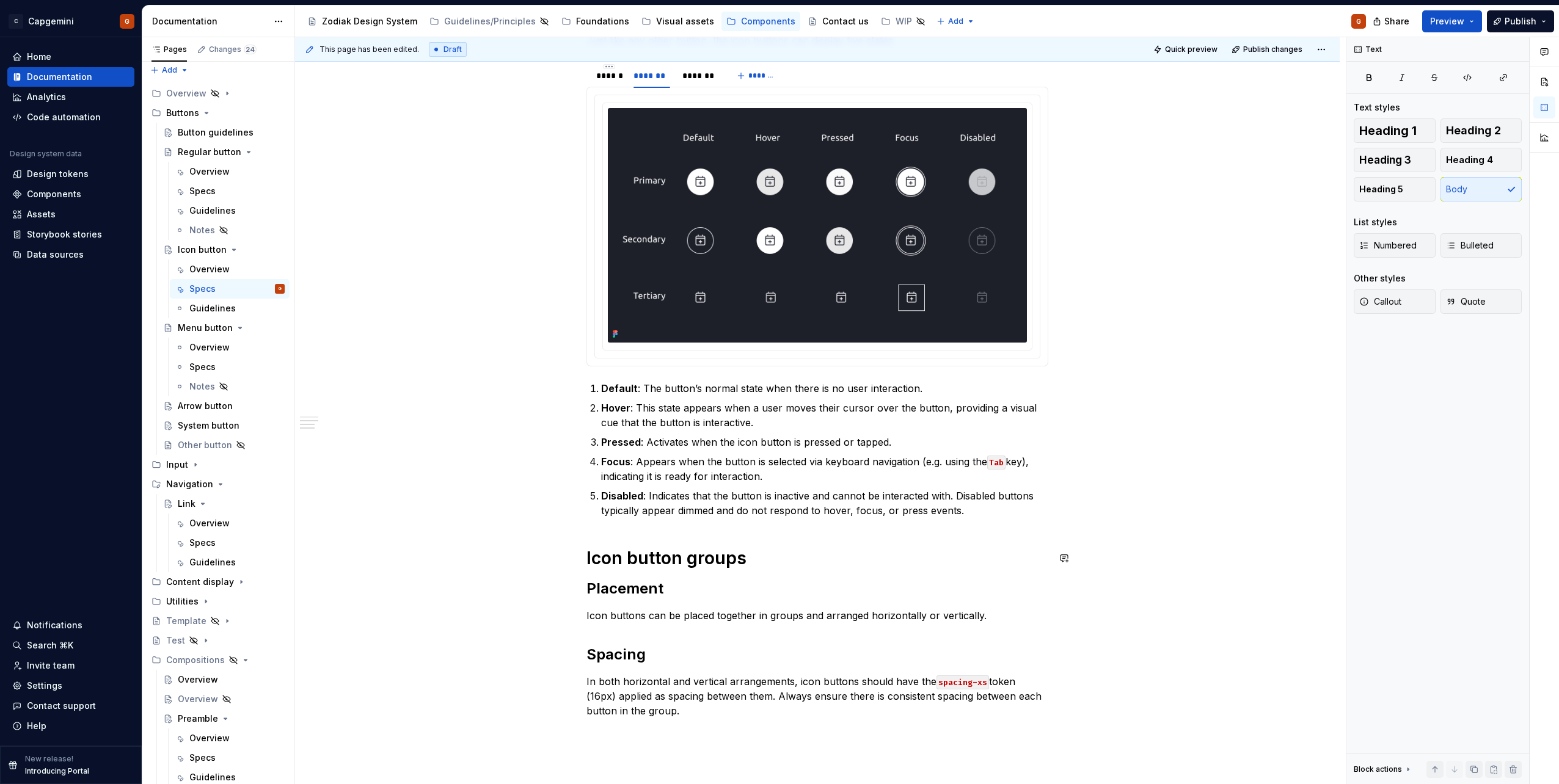
scroll to position [57, 0]
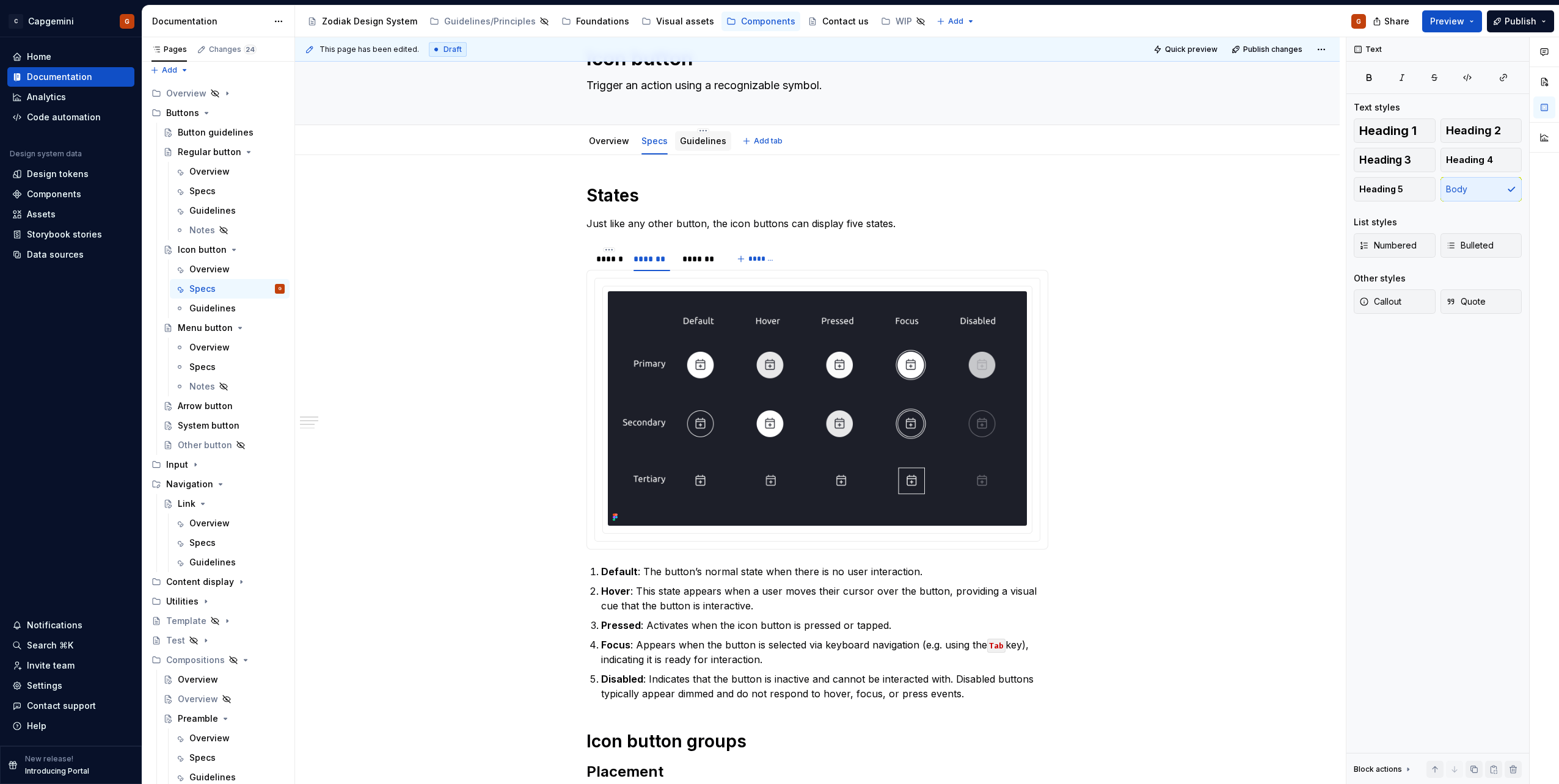
click at [705, 150] on div "Guidelines" at bounding box center [703, 141] width 56 height 20
click at [706, 145] on link "Guidelines" at bounding box center [703, 141] width 47 height 11
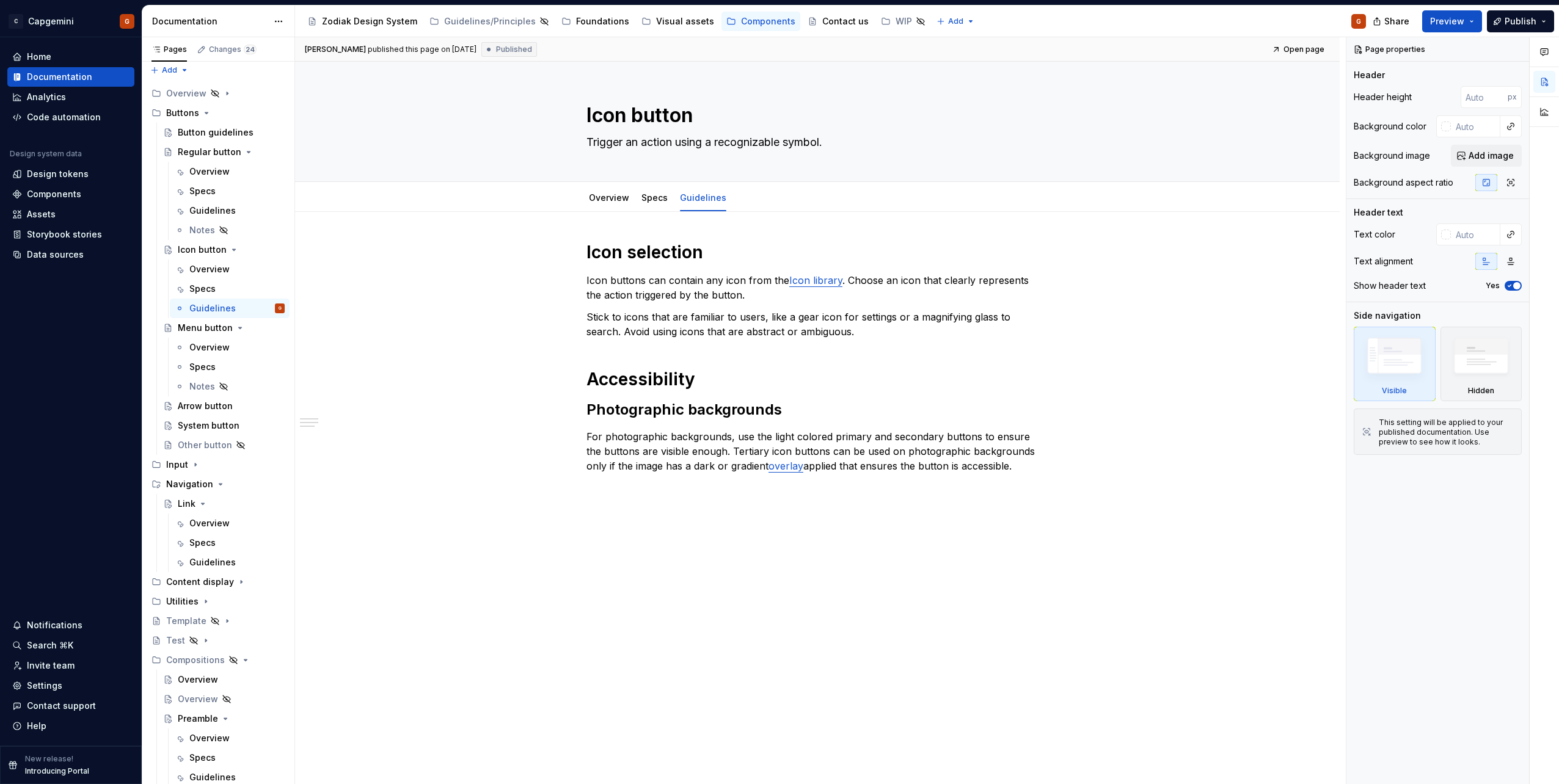
type textarea "*"
